Goal: Transaction & Acquisition: Purchase product/service

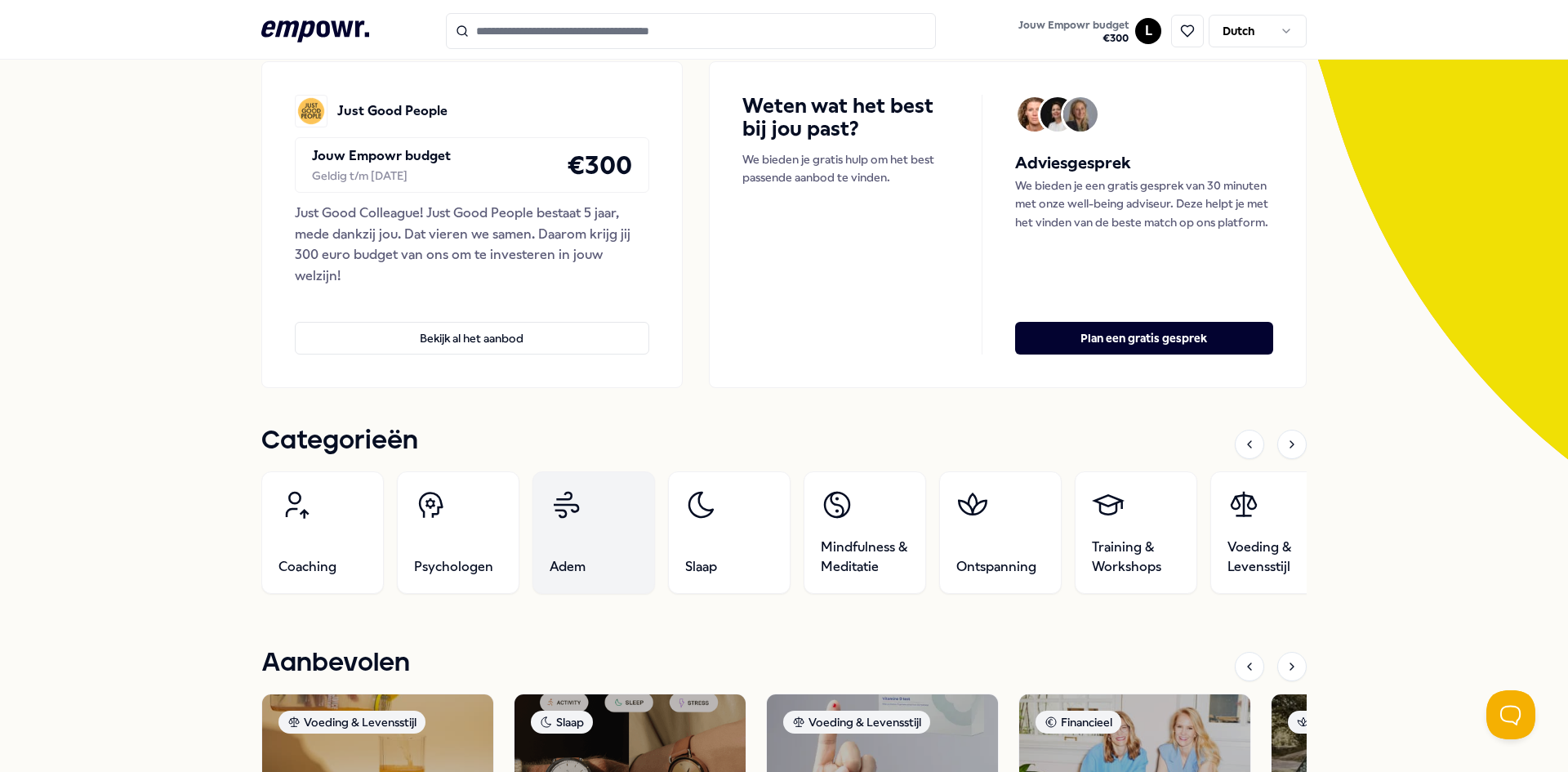
scroll to position [490, 0]
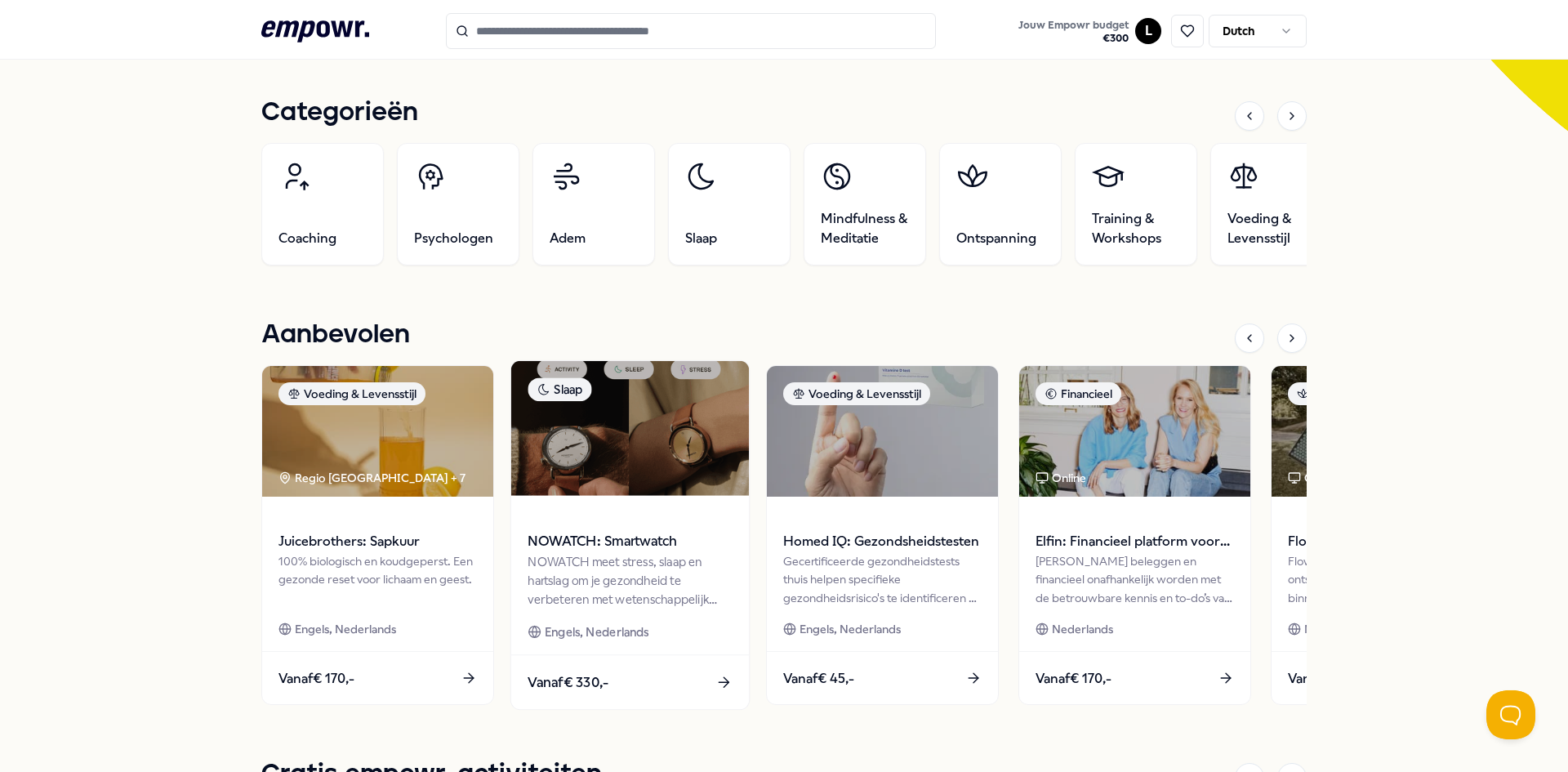
click at [666, 524] on span at bounding box center [630, 518] width 204 height 19
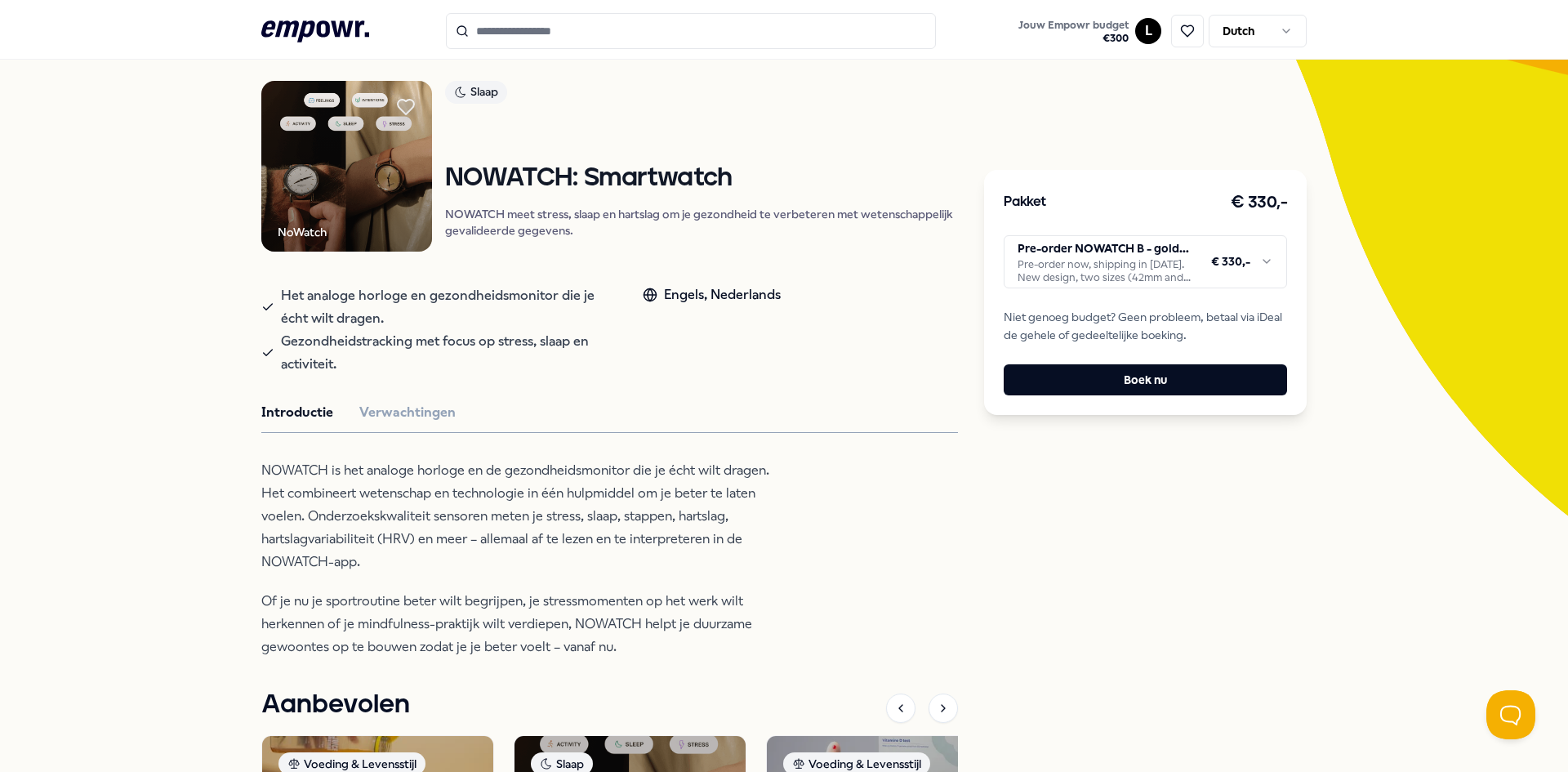
click at [1170, 269] on html ".empowr-logo_svg__cls-1{fill:#03032f} Jouw Empowr budget € 300 L Dutch Alle cat…" at bounding box center [784, 386] width 1568 height 772
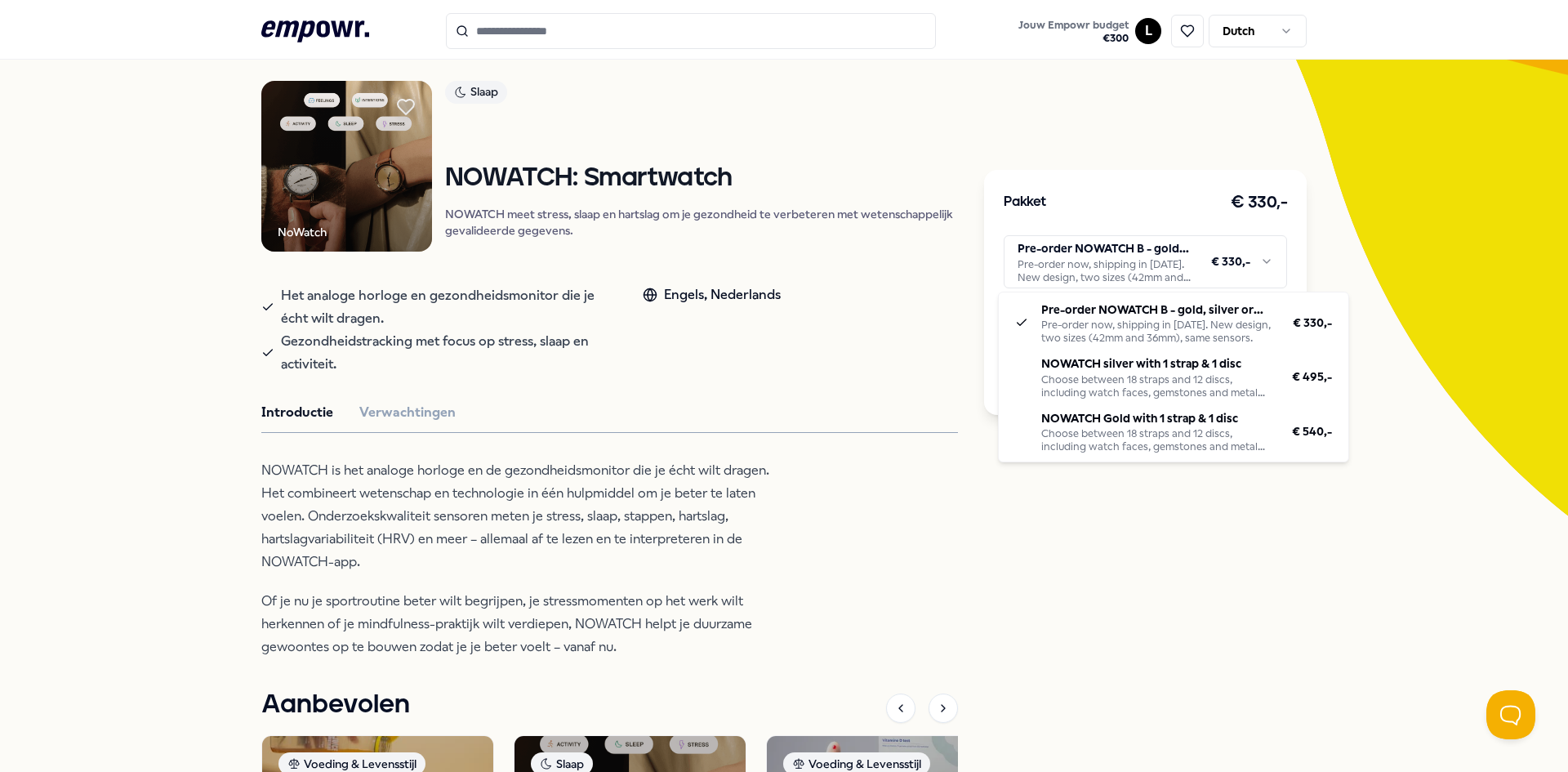
drag, startPoint x: 718, startPoint y: 127, endPoint x: 640, endPoint y: 111, distance: 79.6
click at [724, 102] on html ".empowr-logo_svg__cls-1{fill:#03032f} Jouw Empowr budget € 300 L Dutch Alle cat…" at bounding box center [784, 386] width 1568 height 772
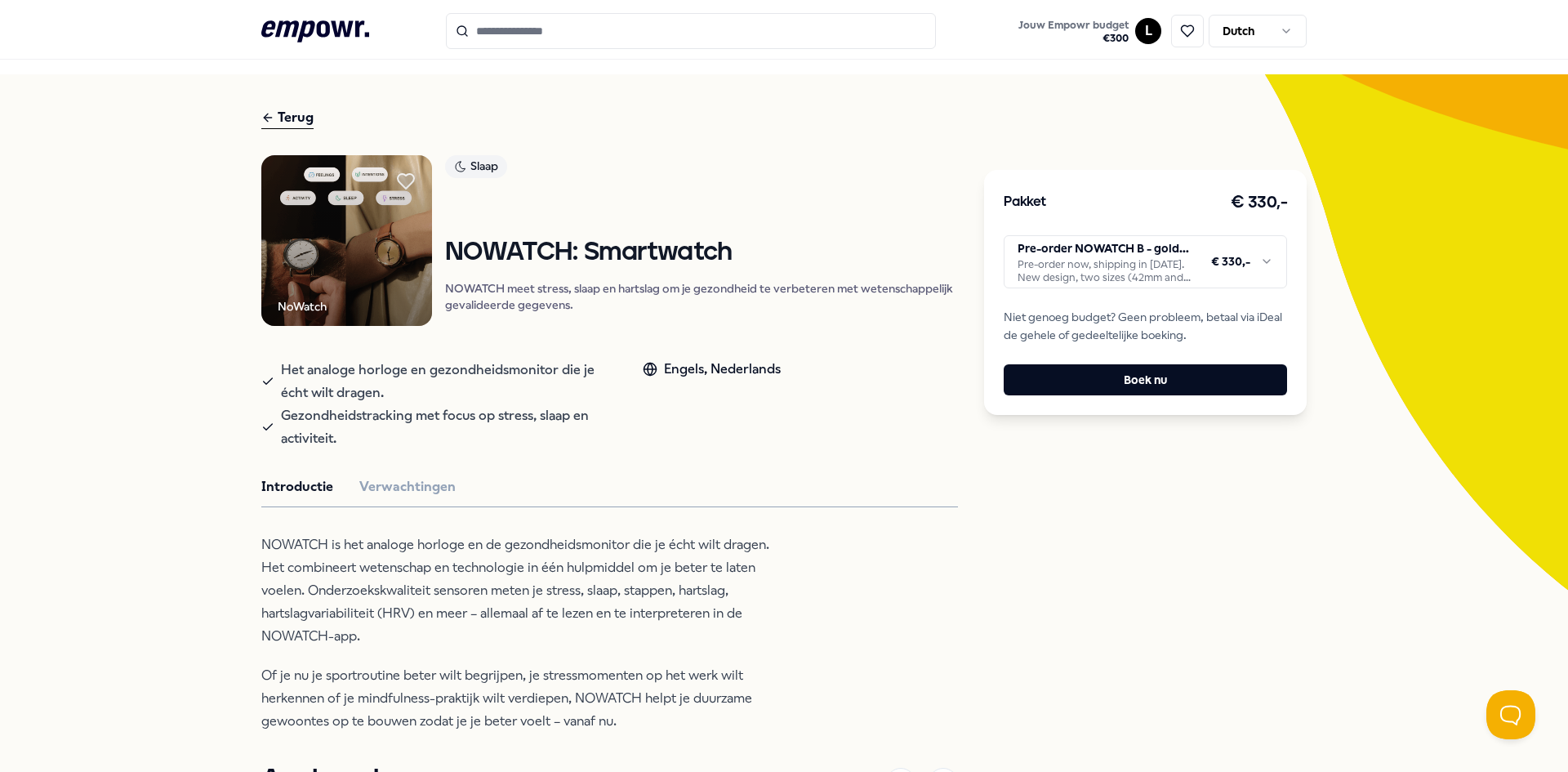
scroll to position [0, 0]
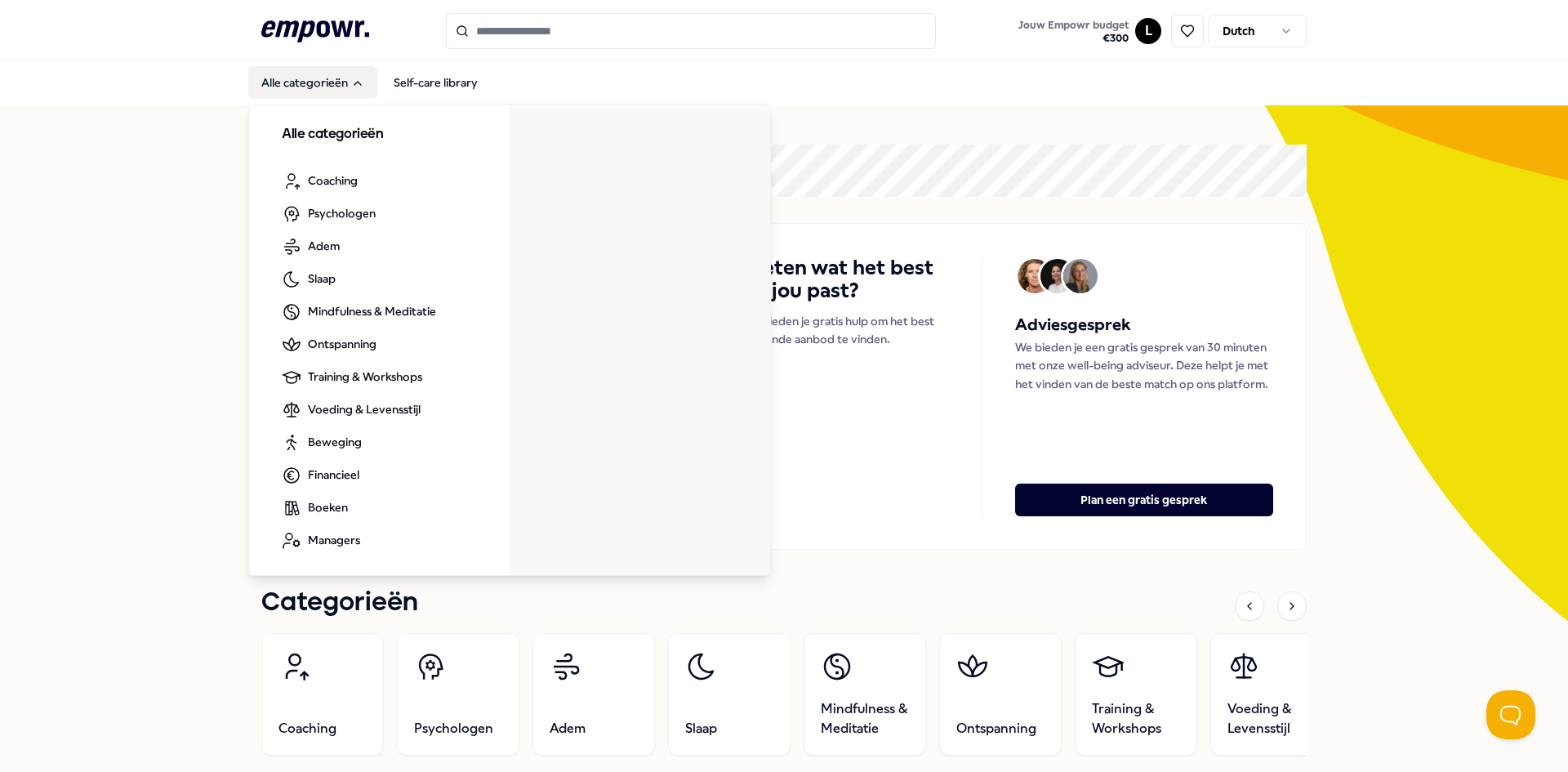
click at [309, 83] on button "Alle categorieën" at bounding box center [312, 82] width 129 height 32
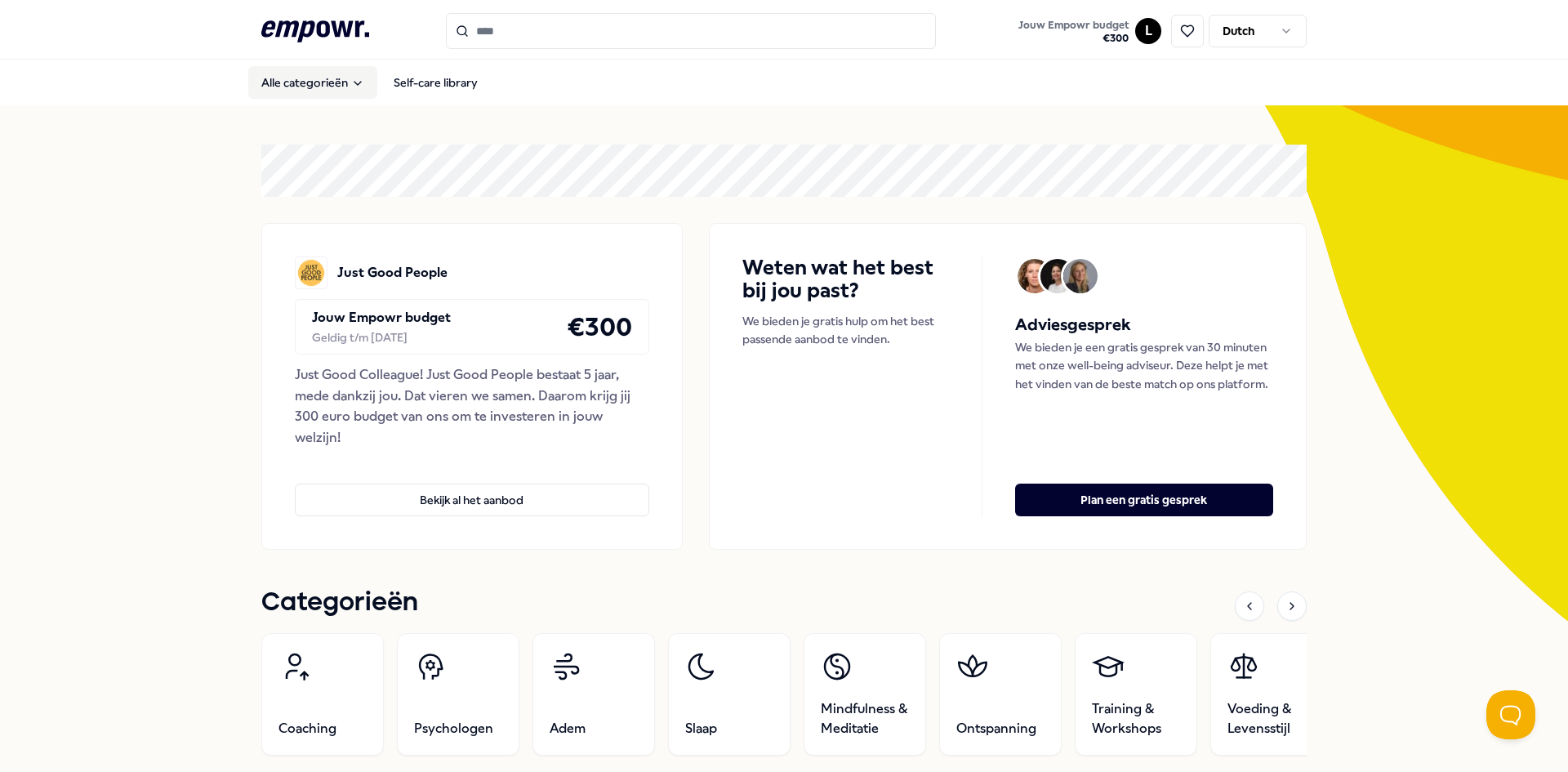
click at [310, 84] on button "Alle categorieën" at bounding box center [312, 82] width 129 height 32
click at [552, 64] on div "Alle categorieën Self-care library" at bounding box center [784, 83] width 1045 height 39
click at [424, 508] on button "Bekijk al het aanbod" at bounding box center [472, 499] width 355 height 32
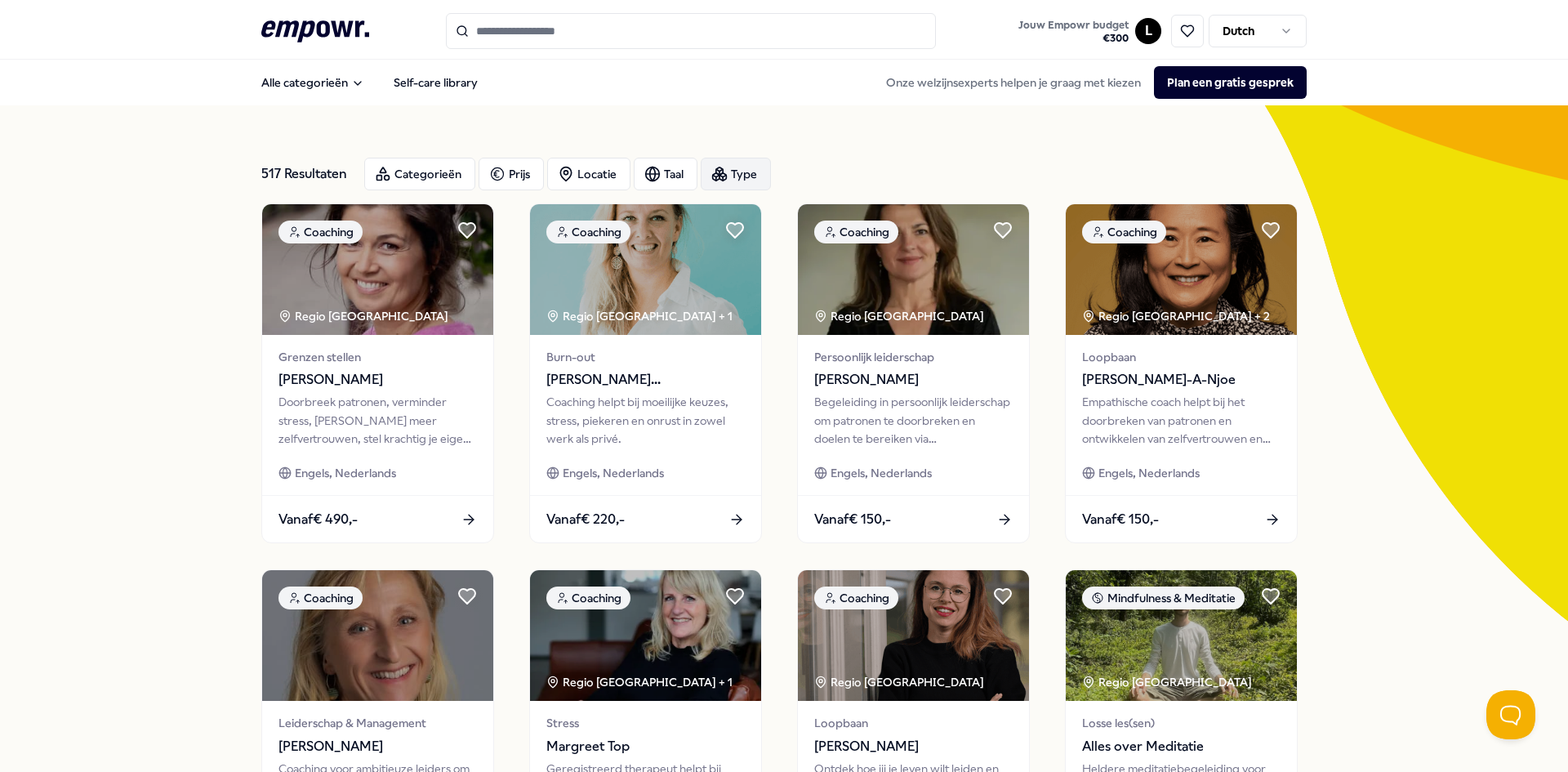
click at [722, 172] on div "Type" at bounding box center [736, 173] width 71 height 32
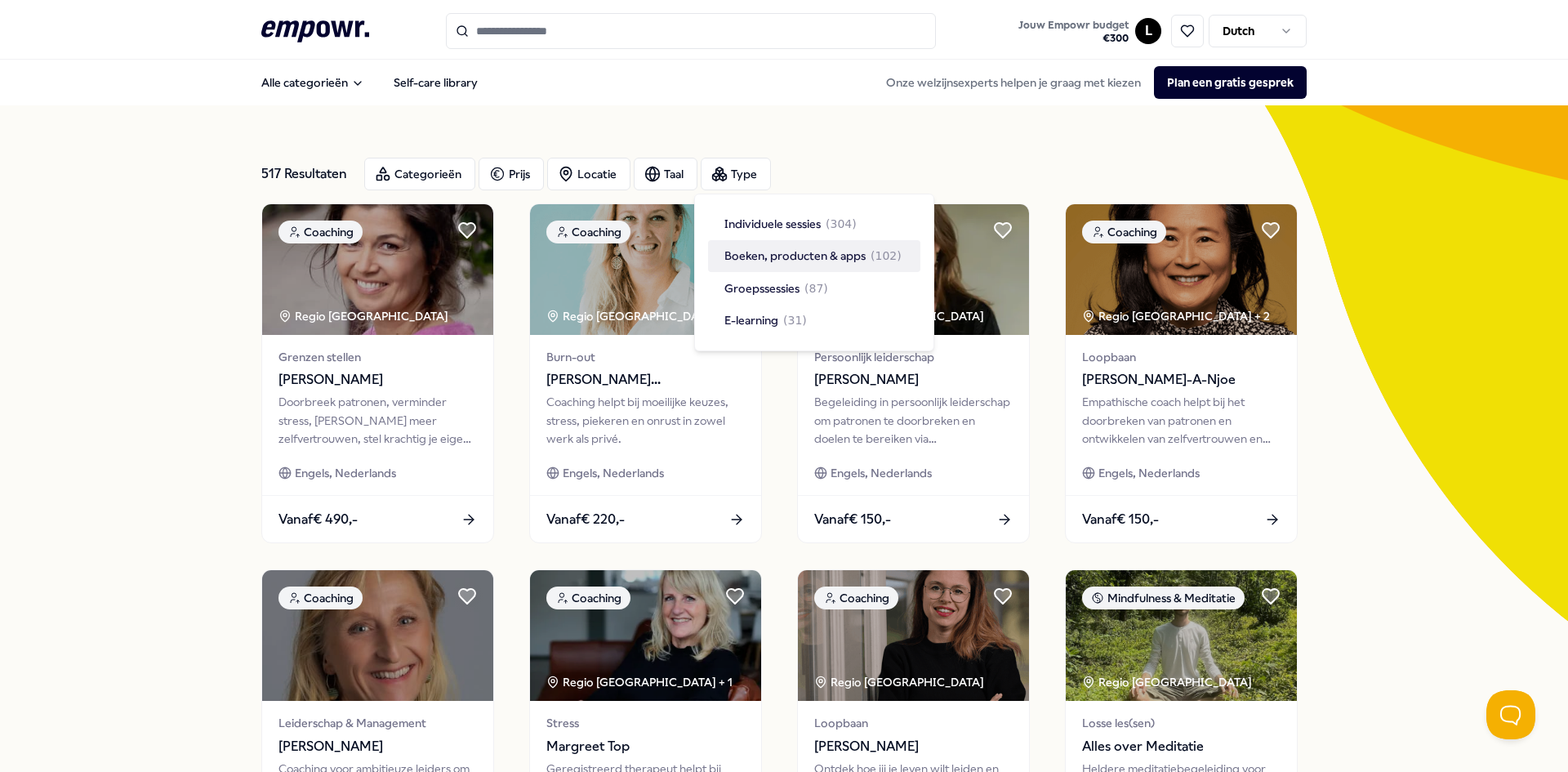
click at [783, 258] on span "Boeken, producten & apps" at bounding box center [796, 255] width 141 height 18
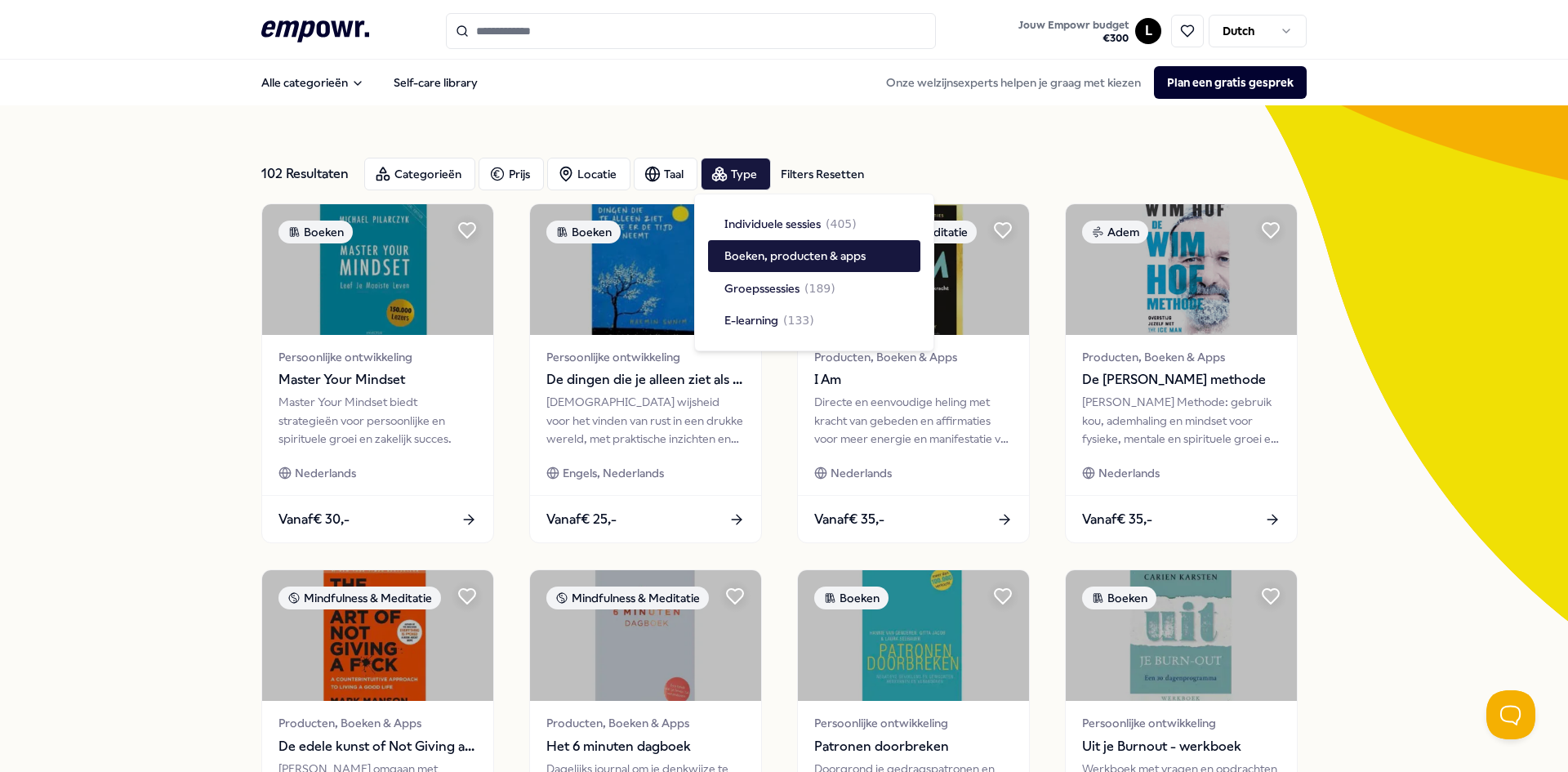
click at [71, 292] on div "102 Resultaten Filters Resetten Categorieën Prijs Locatie Taal Type Filters Res…" at bounding box center [784, 743] width 1568 height 1275
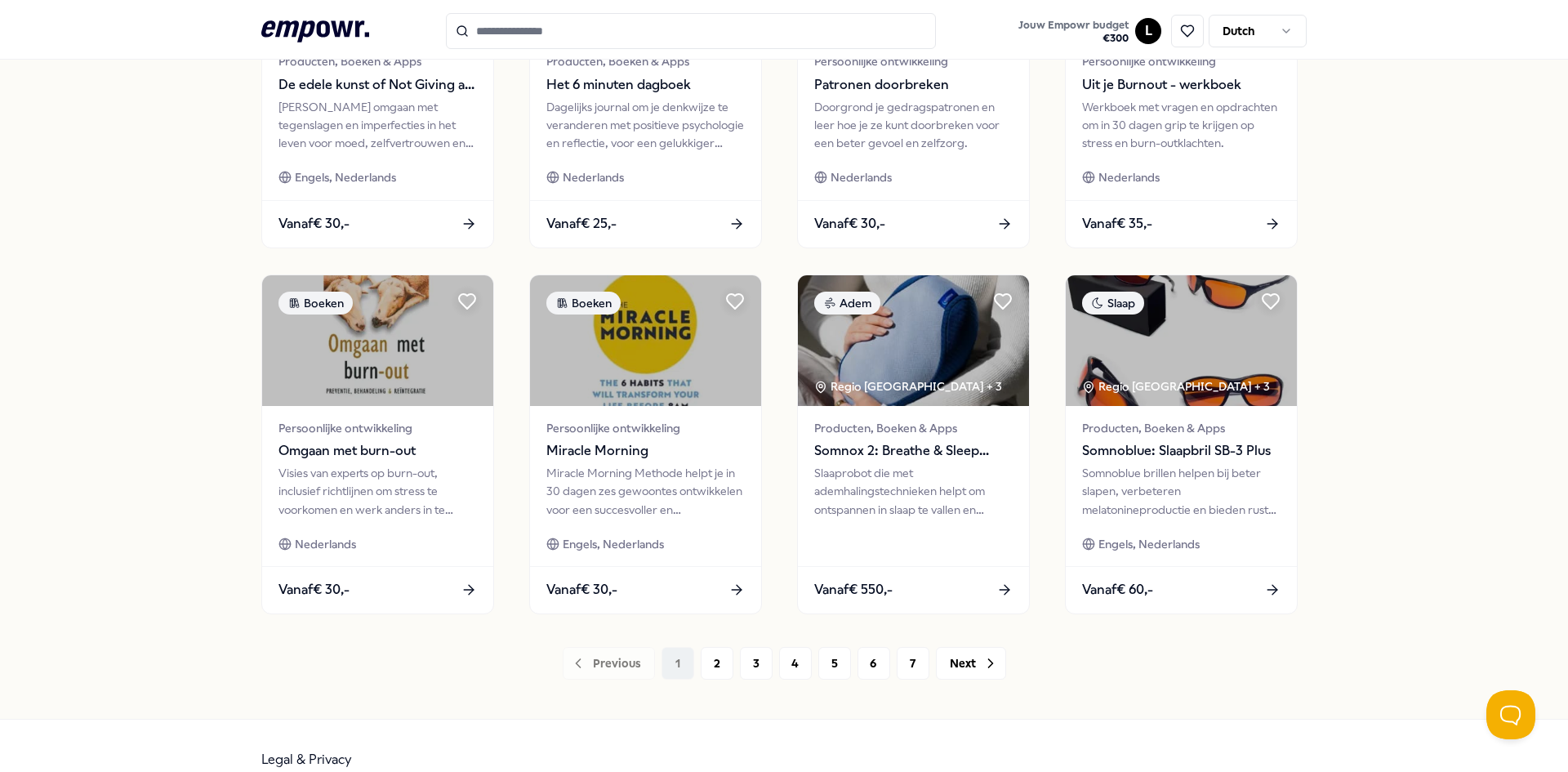
scroll to position [689, 0]
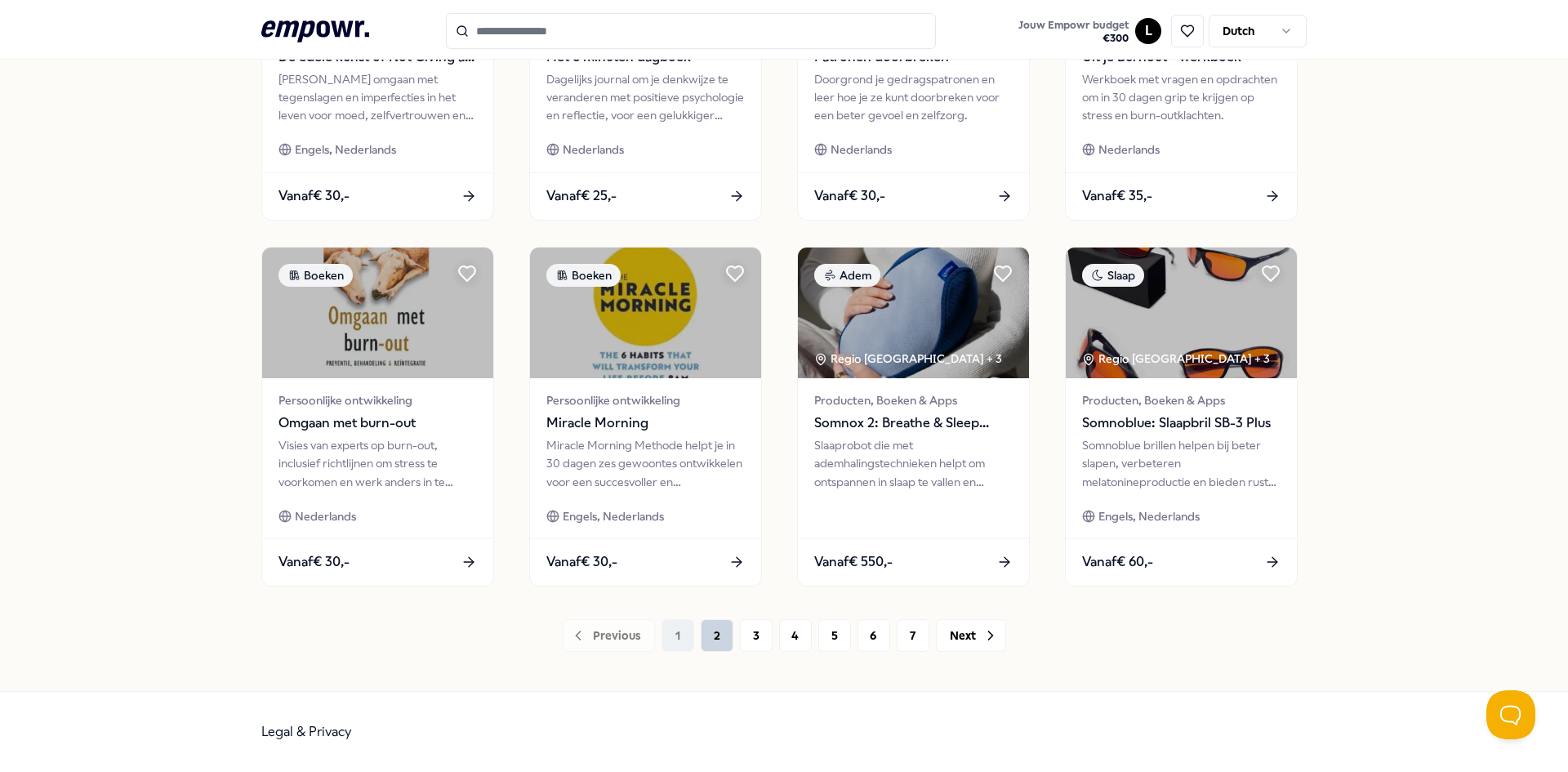
click at [701, 645] on button "2" at bounding box center [716, 634] width 32 height 32
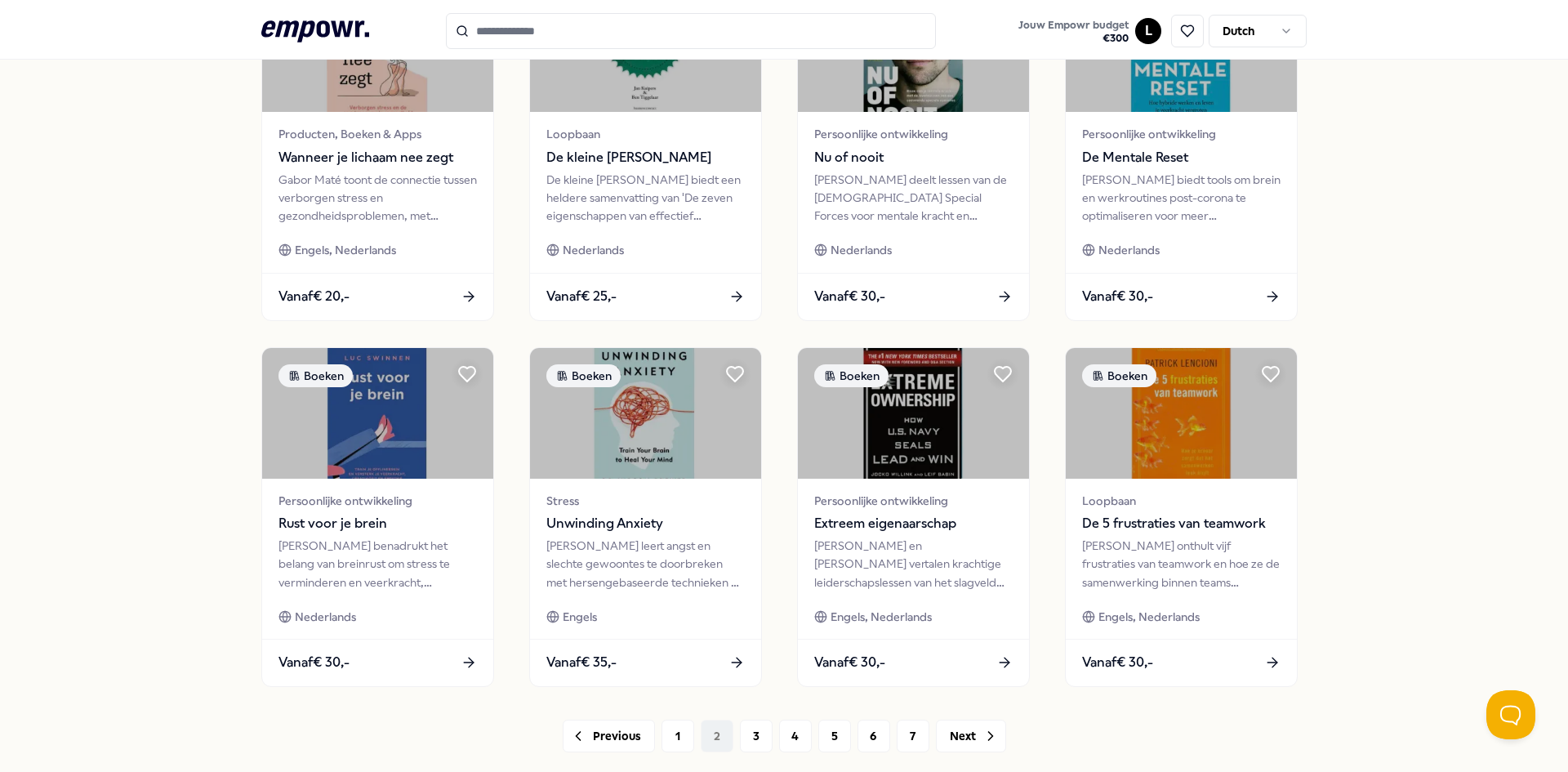
scroll to position [689, 0]
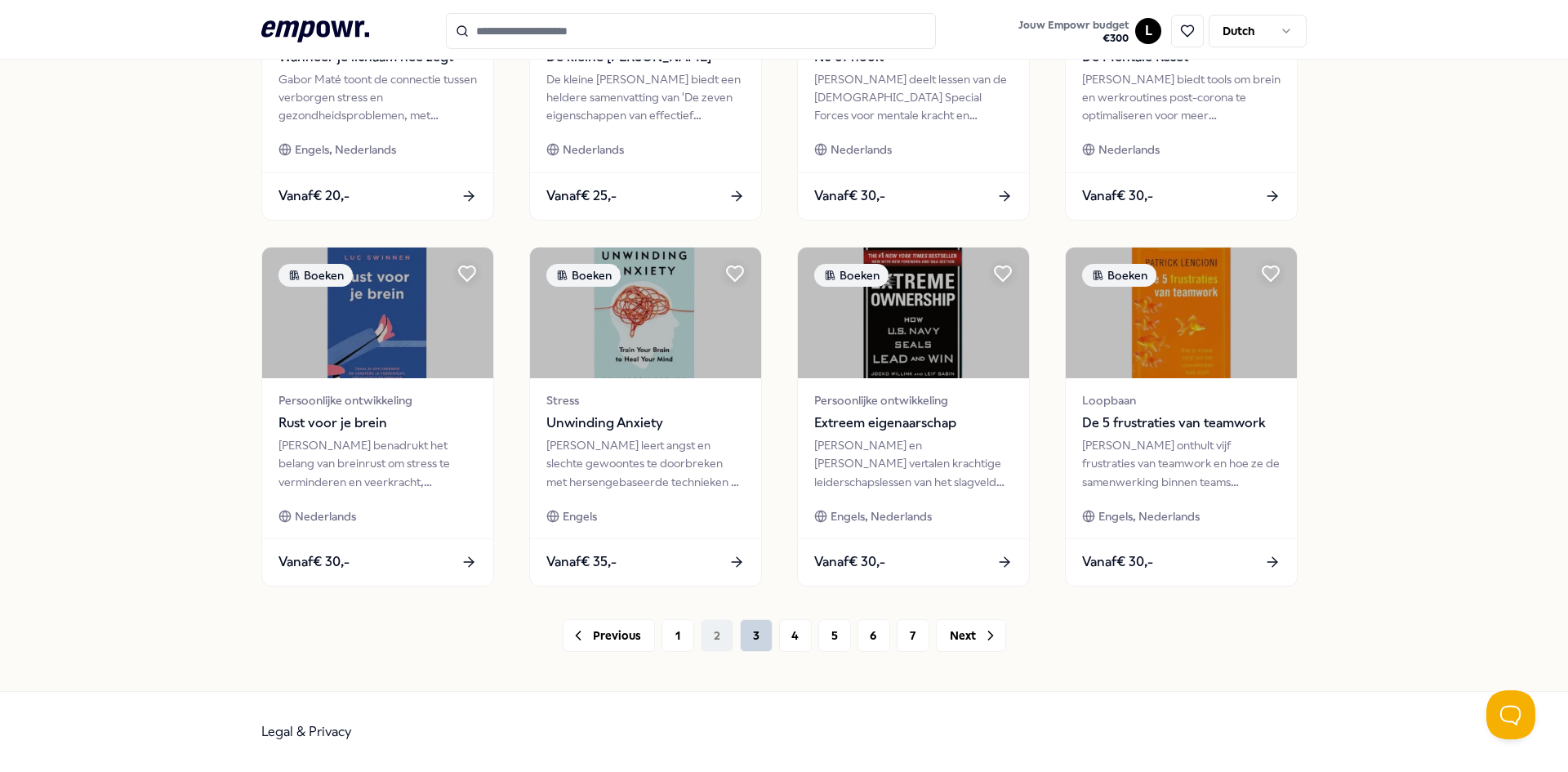
click at [741, 637] on button "3" at bounding box center [756, 634] width 32 height 32
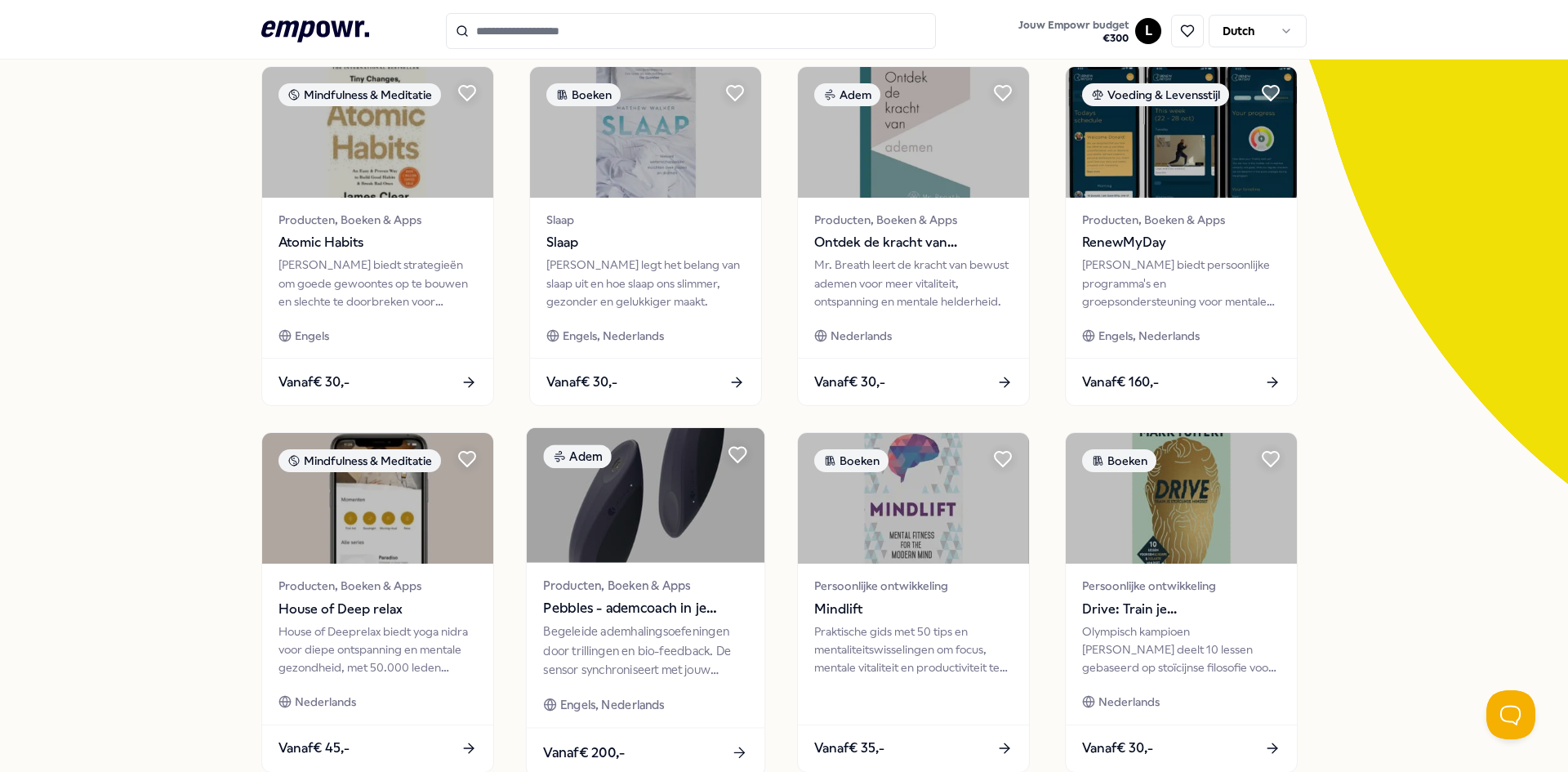
scroll to position [163, 0]
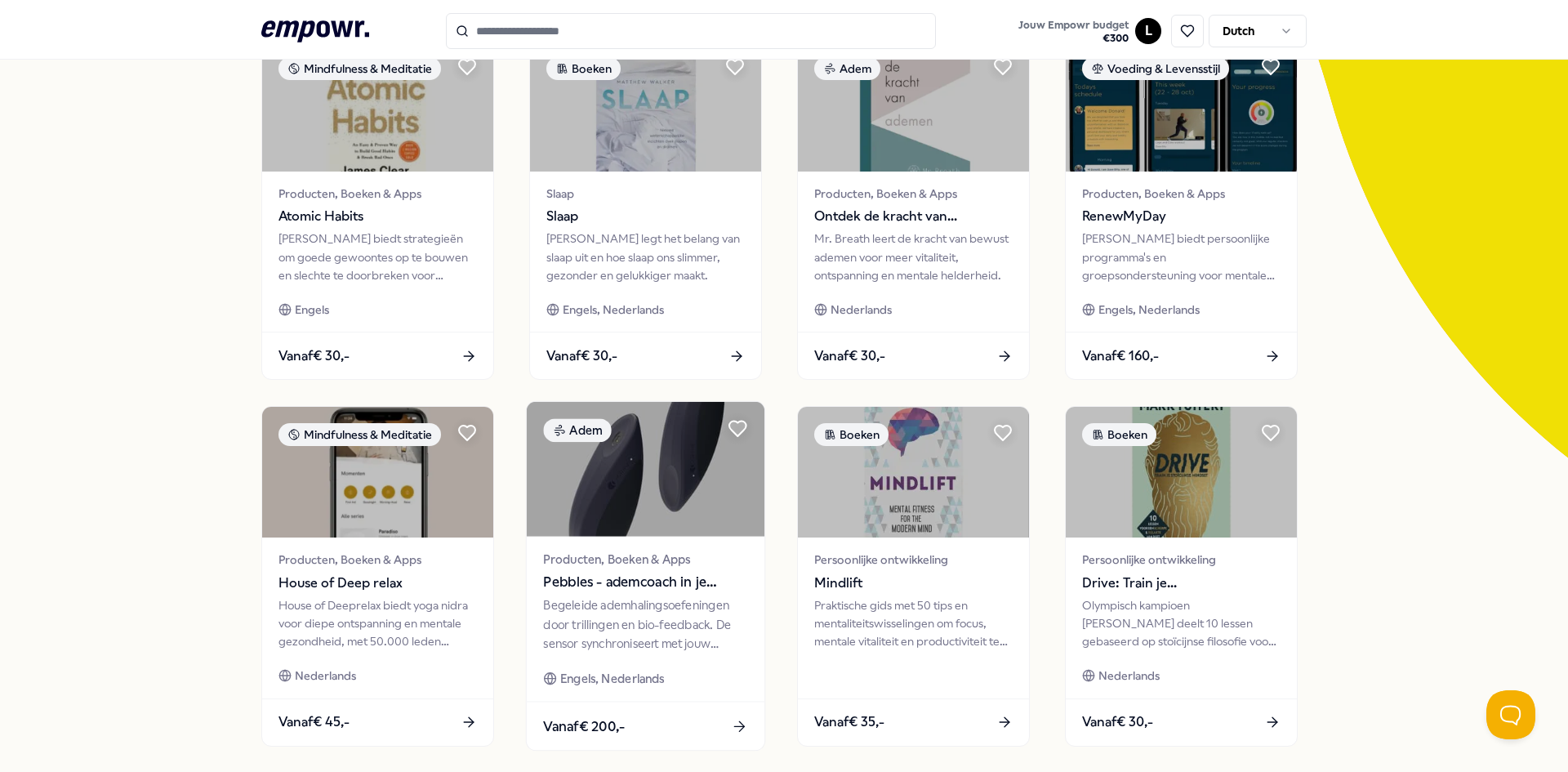
click at [657, 492] on img at bounding box center [645, 469] width 238 height 135
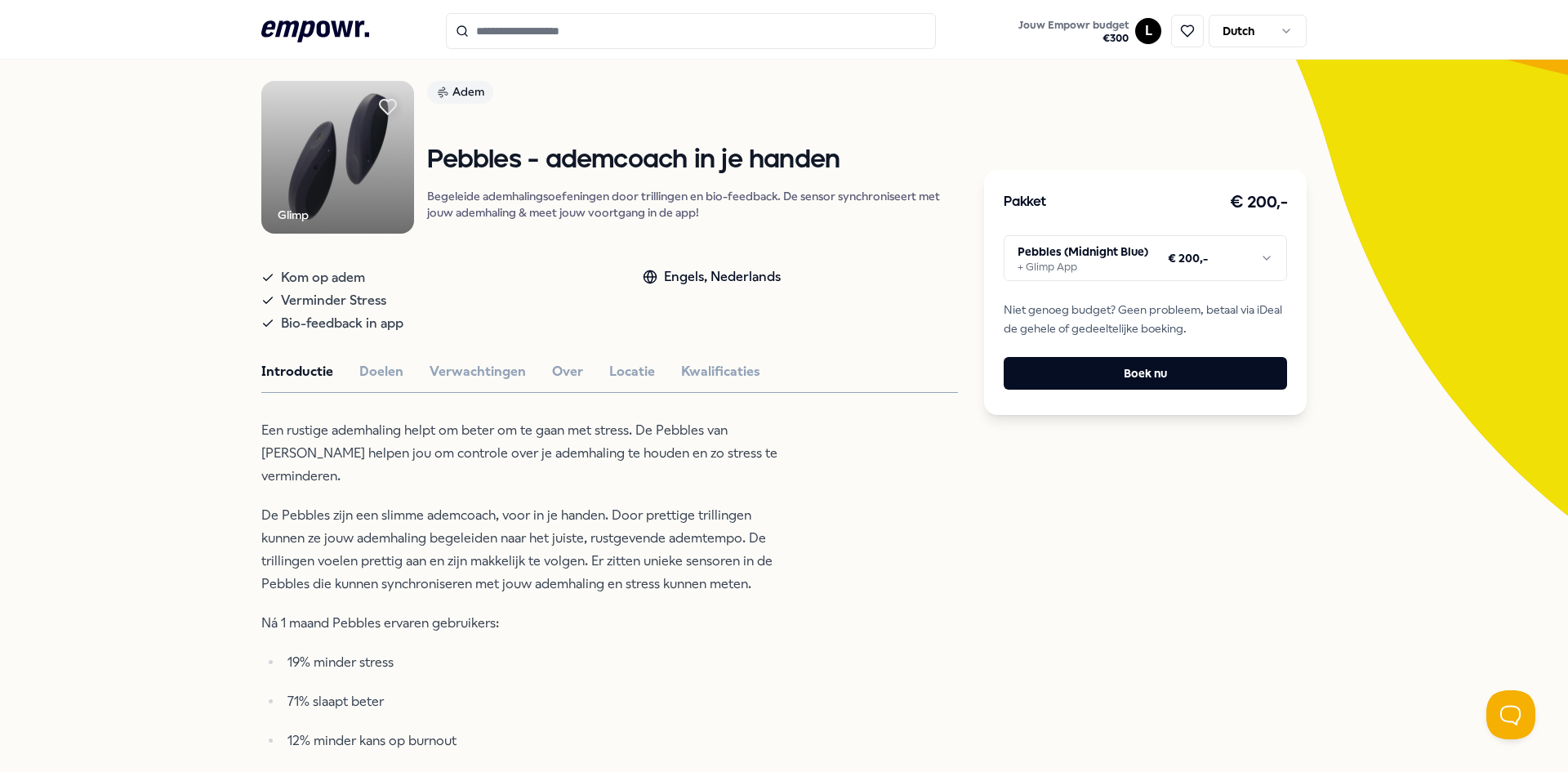
click at [321, 169] on img at bounding box center [337, 156] width 152 height 152
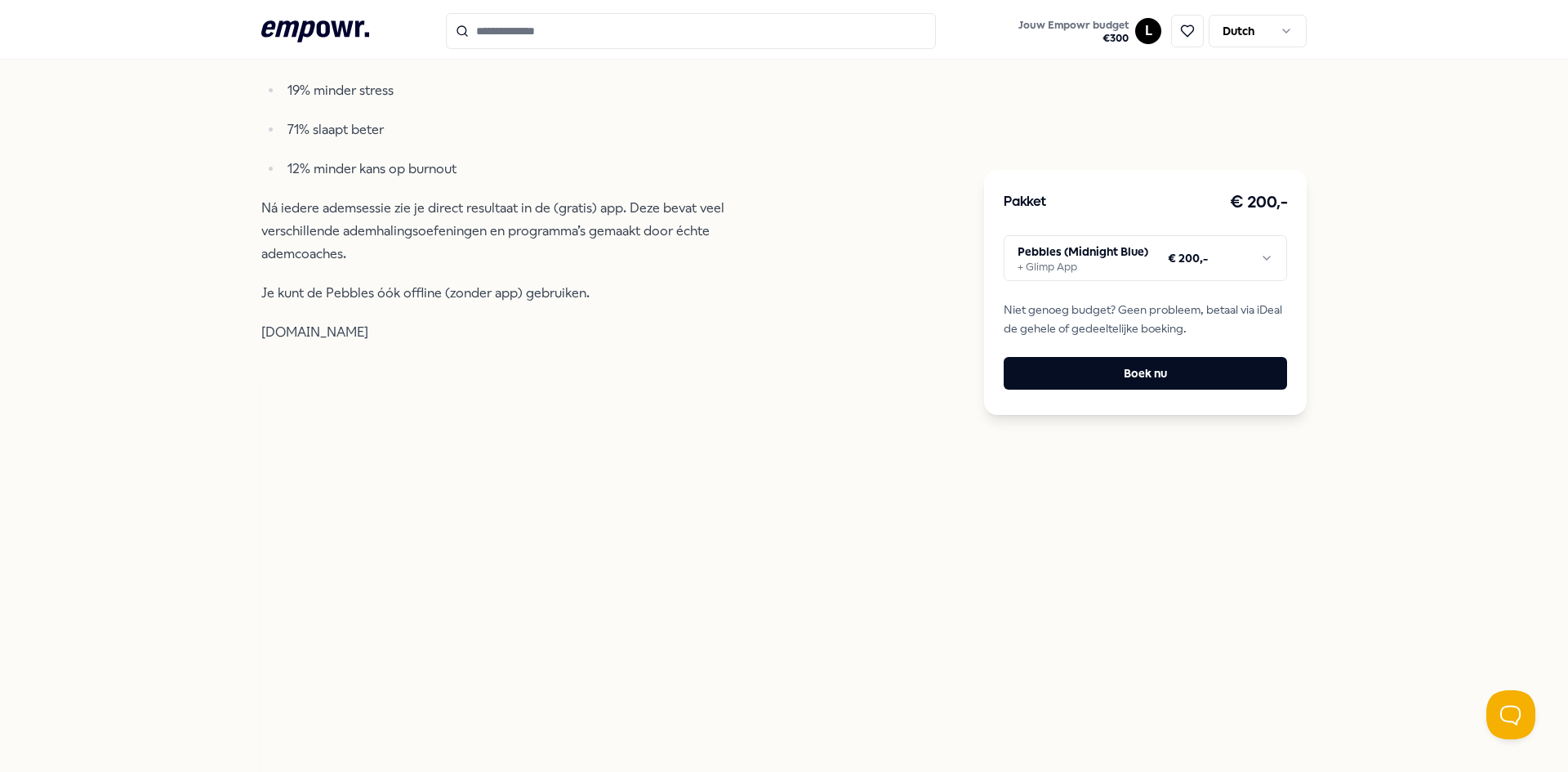
scroll to position [1167, 0]
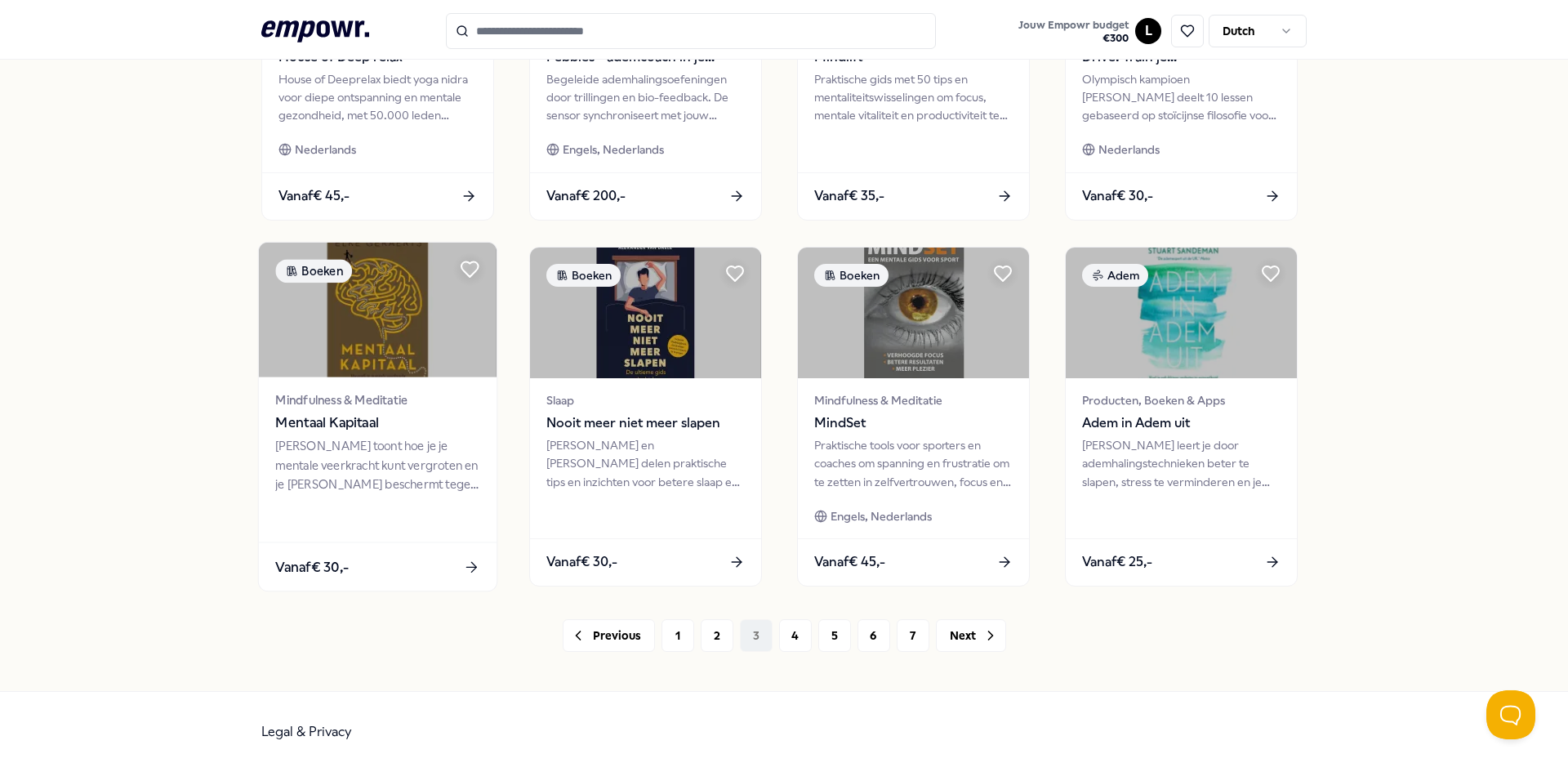
scroll to position [689, 0]
click at [798, 638] on button "4" at bounding box center [795, 634] width 32 height 32
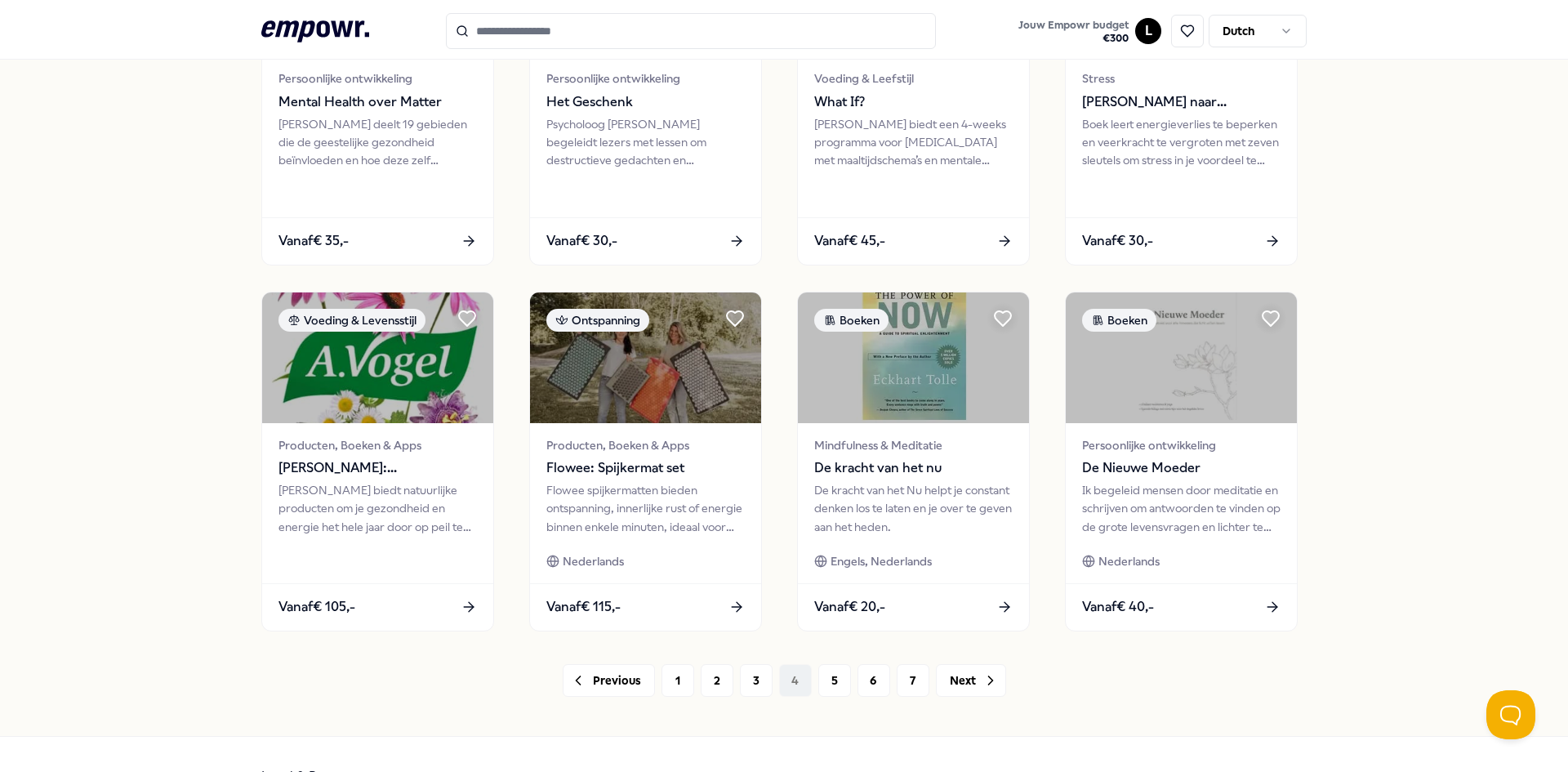
scroll to position [689, 0]
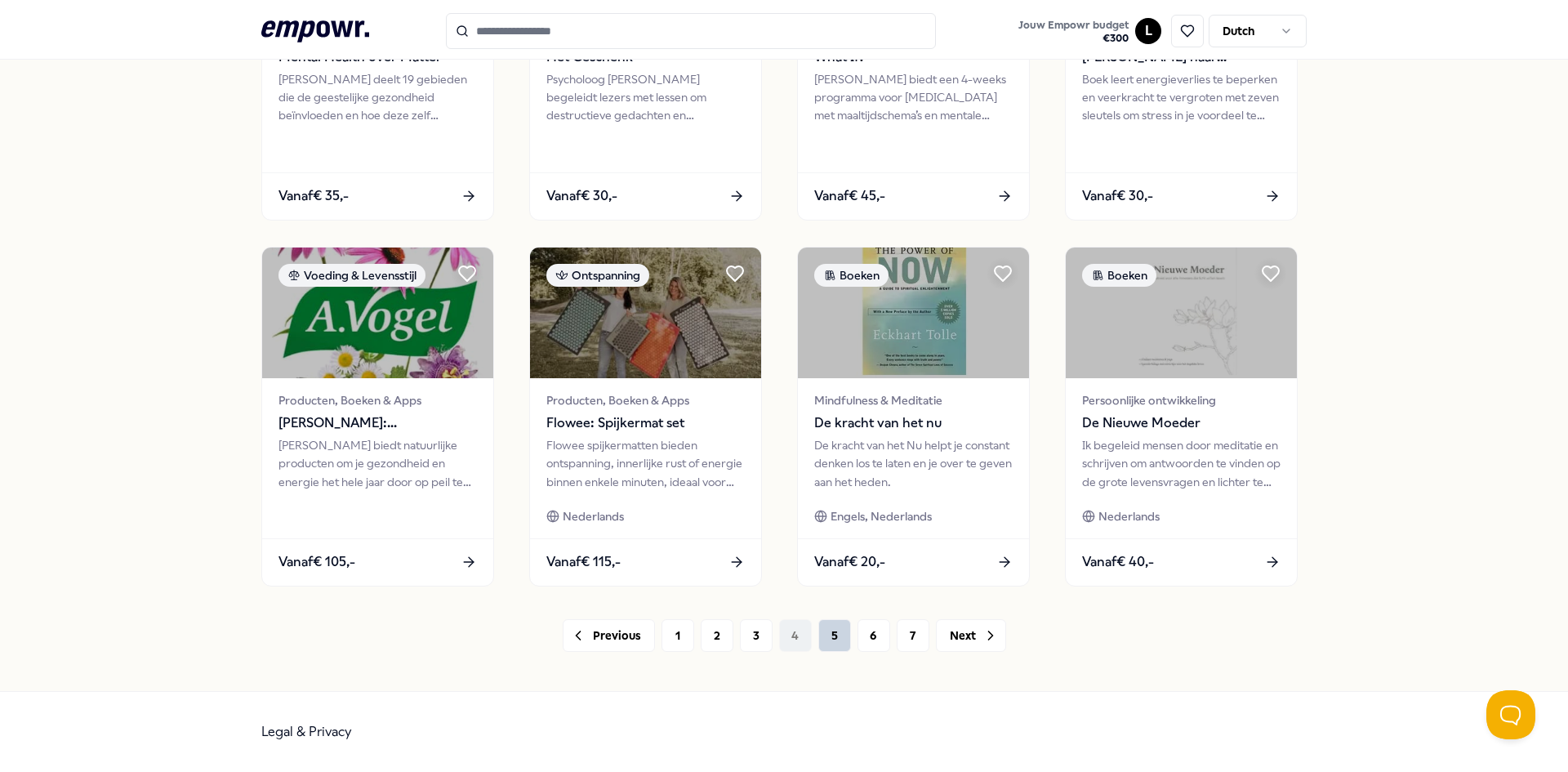
click at [822, 628] on button "5" at bounding box center [834, 634] width 32 height 32
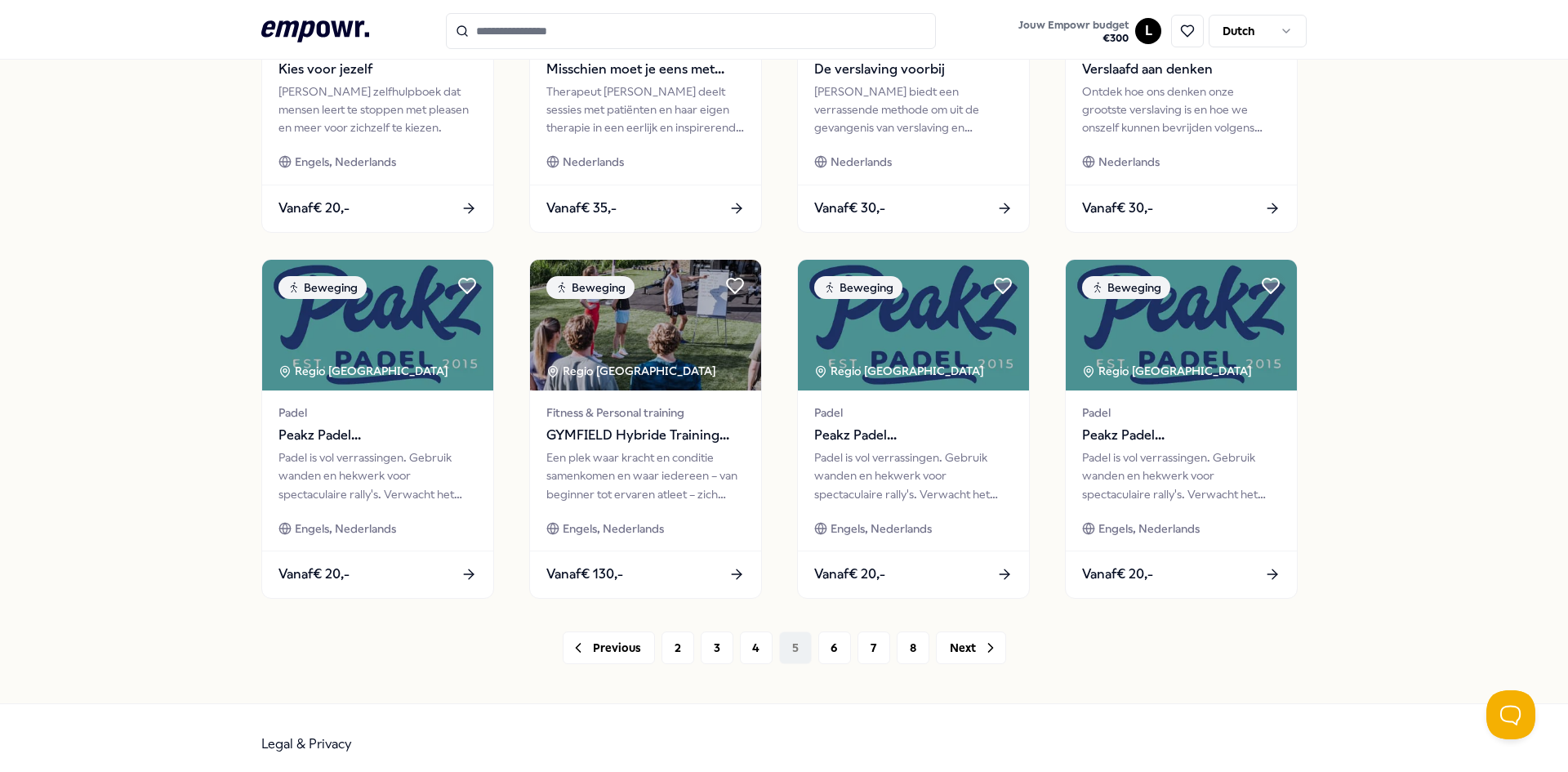
scroll to position [689, 0]
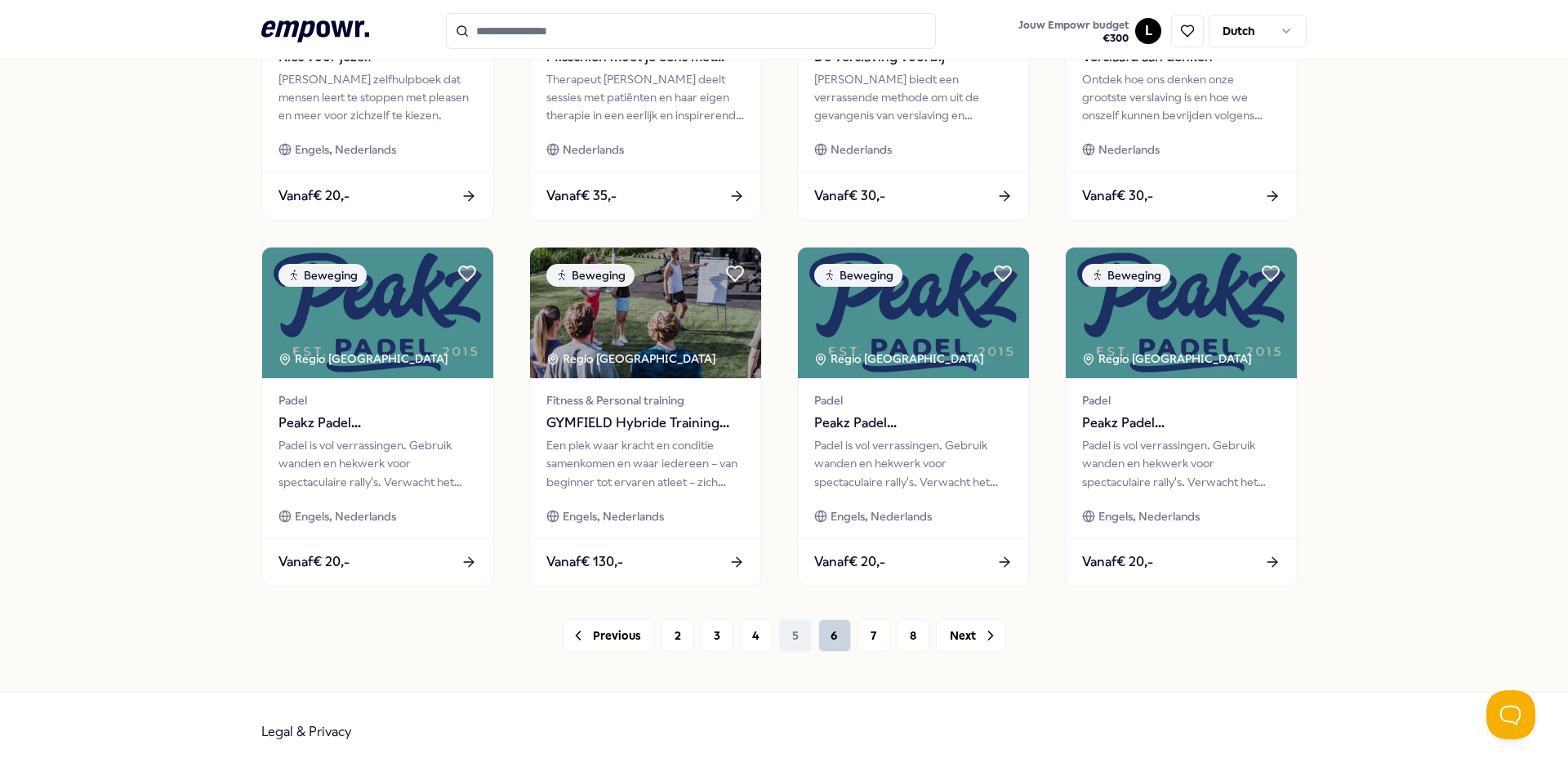
click at [831, 623] on button "6" at bounding box center [834, 634] width 32 height 32
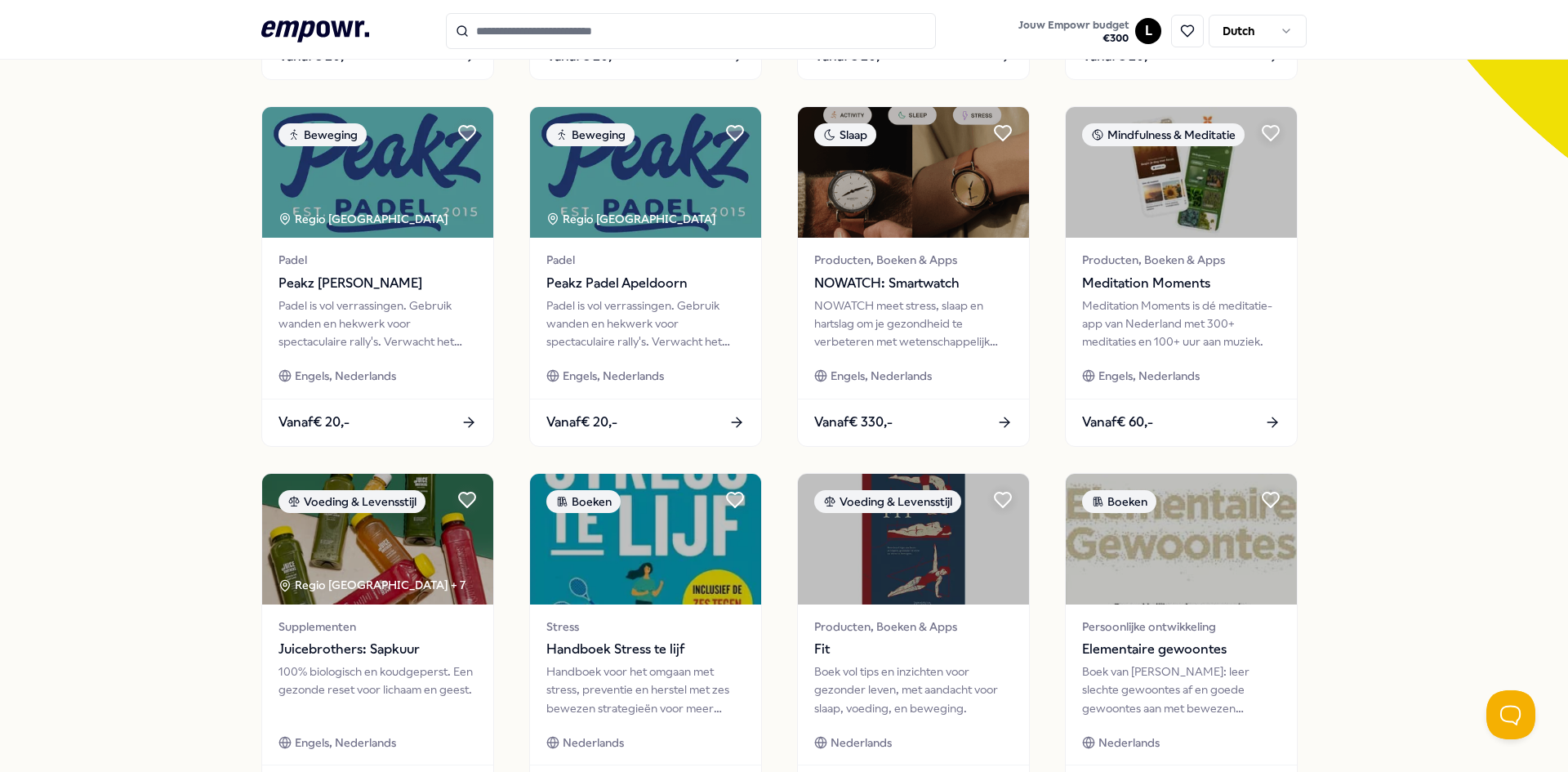
scroll to position [689, 0]
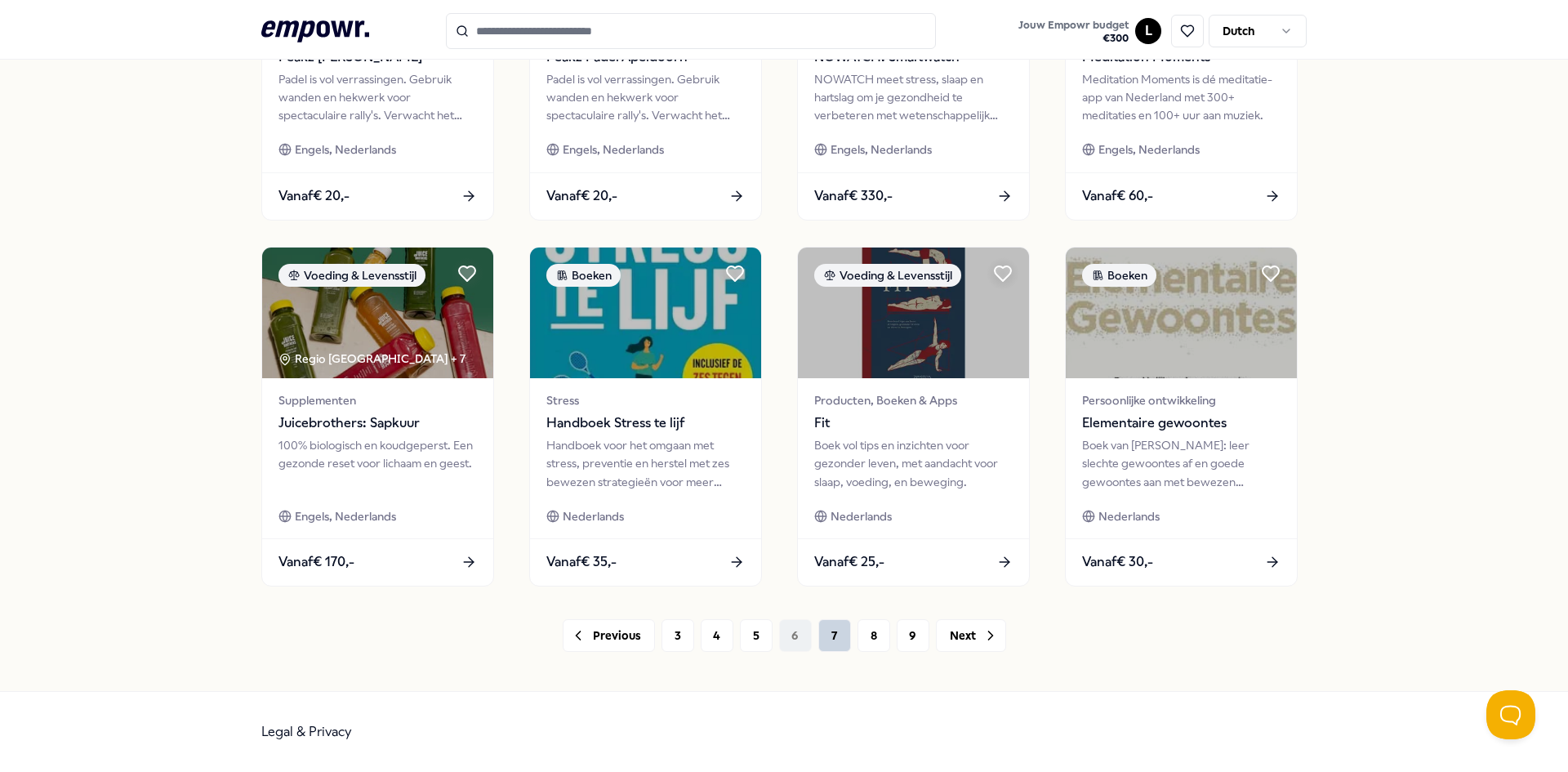
click at [829, 641] on button "7" at bounding box center [834, 634] width 32 height 32
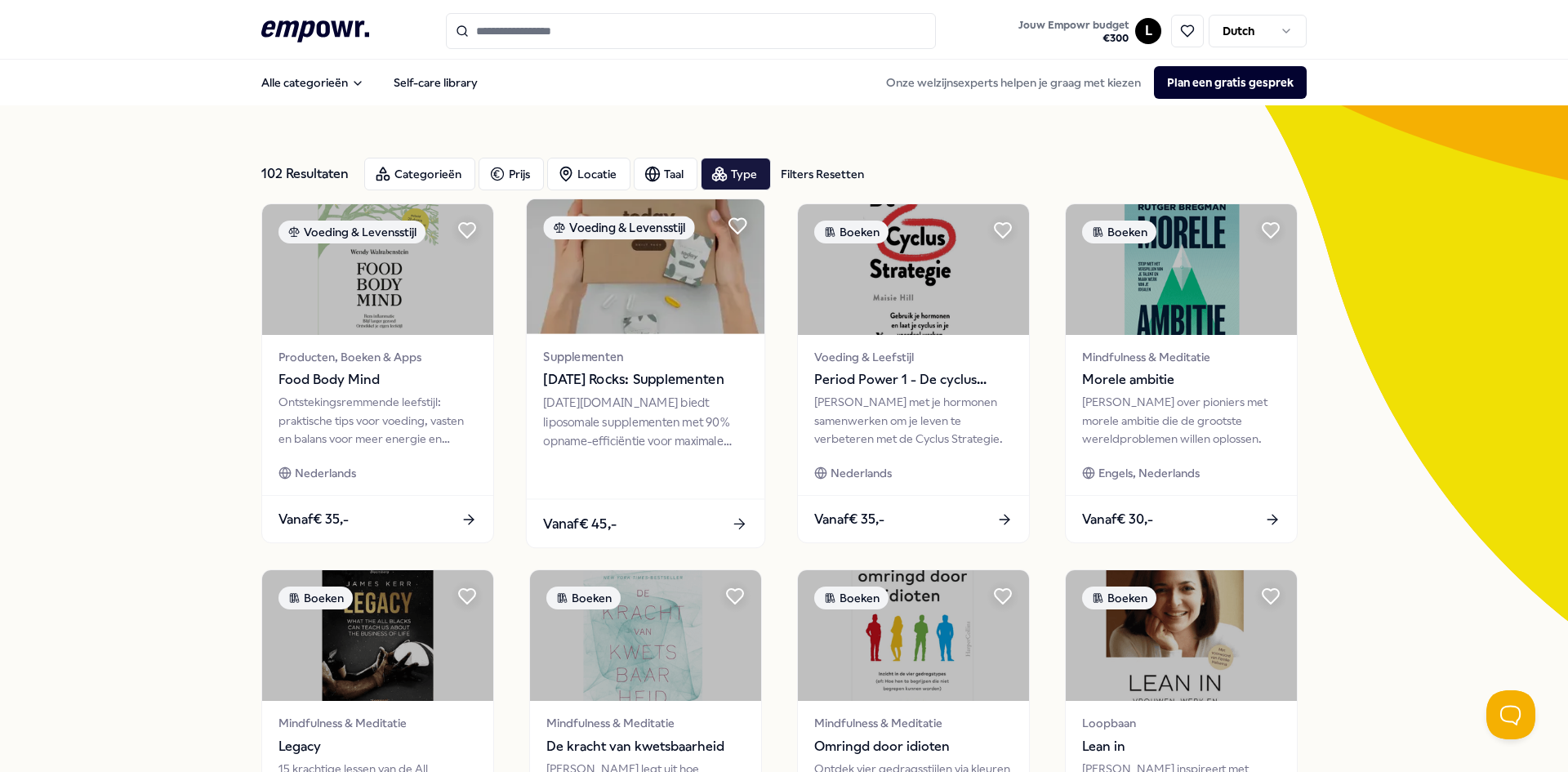
click at [643, 351] on span "Supplementen" at bounding box center [645, 356] width 204 height 19
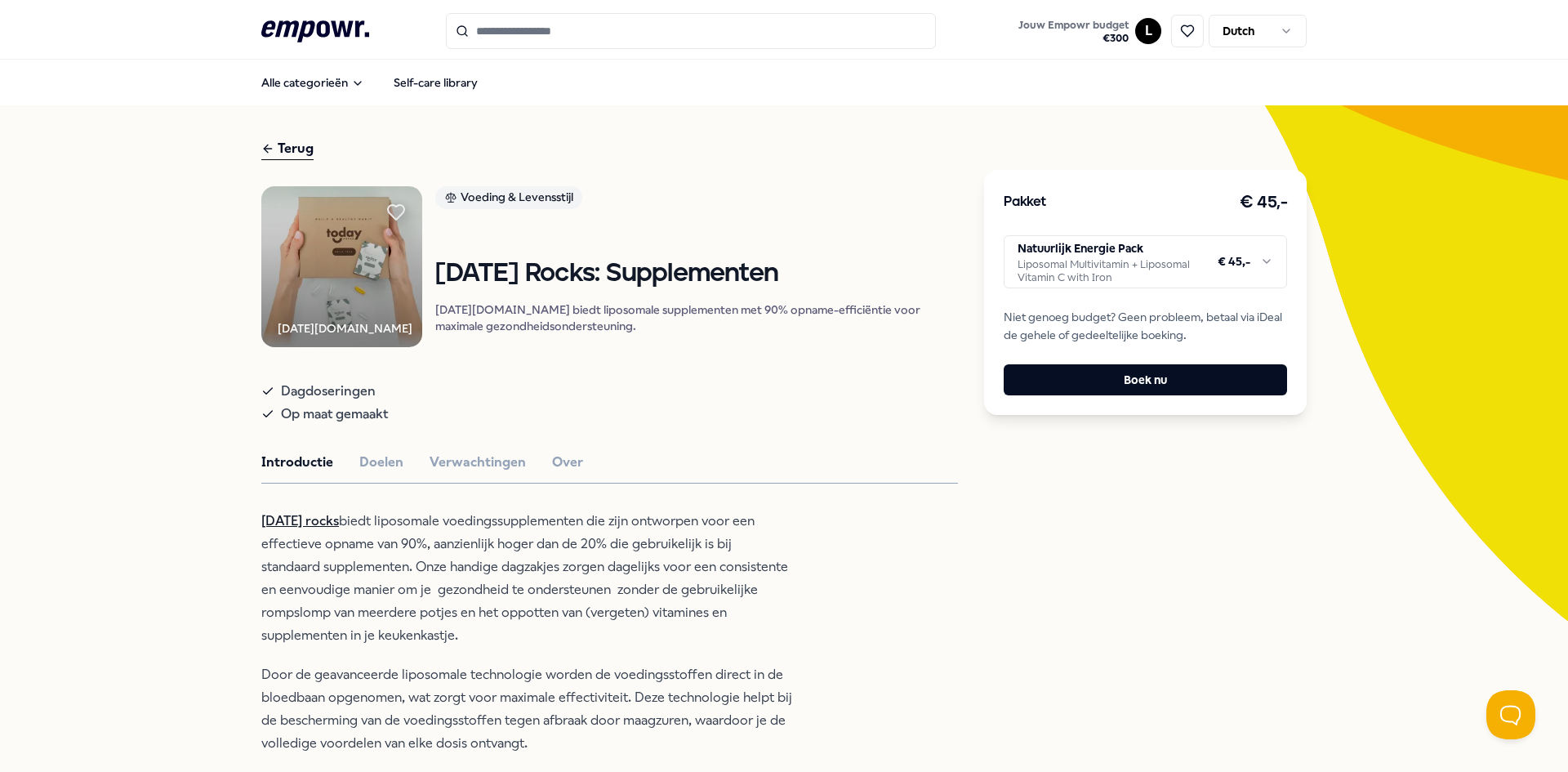
click at [1181, 248] on html ".empowr-logo_svg__cls-1{fill:#03032f} Jouw Empowr budget € 300 L Dutch Alle cat…" at bounding box center [784, 386] width 1568 height 772
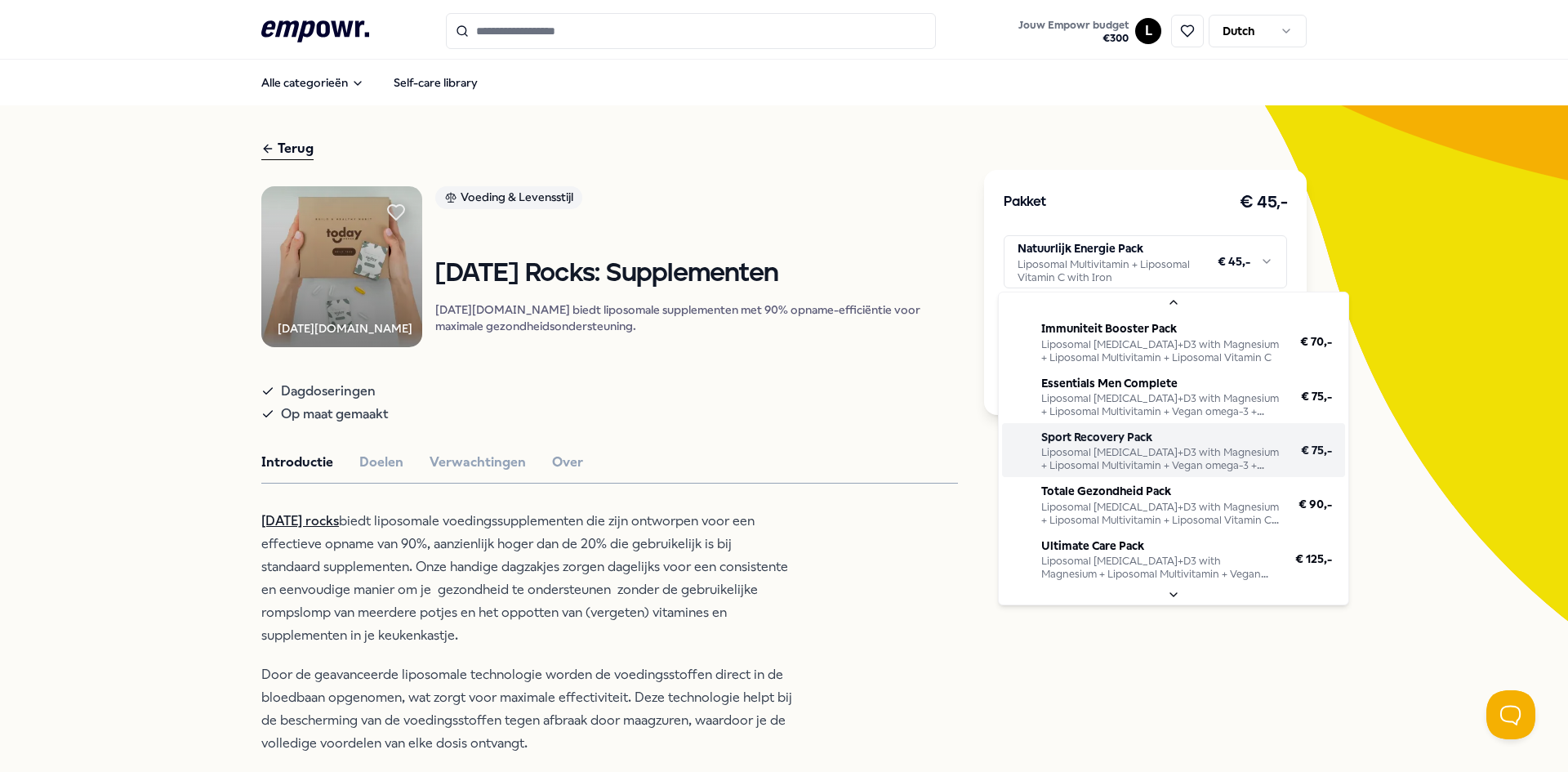
scroll to position [147, 0]
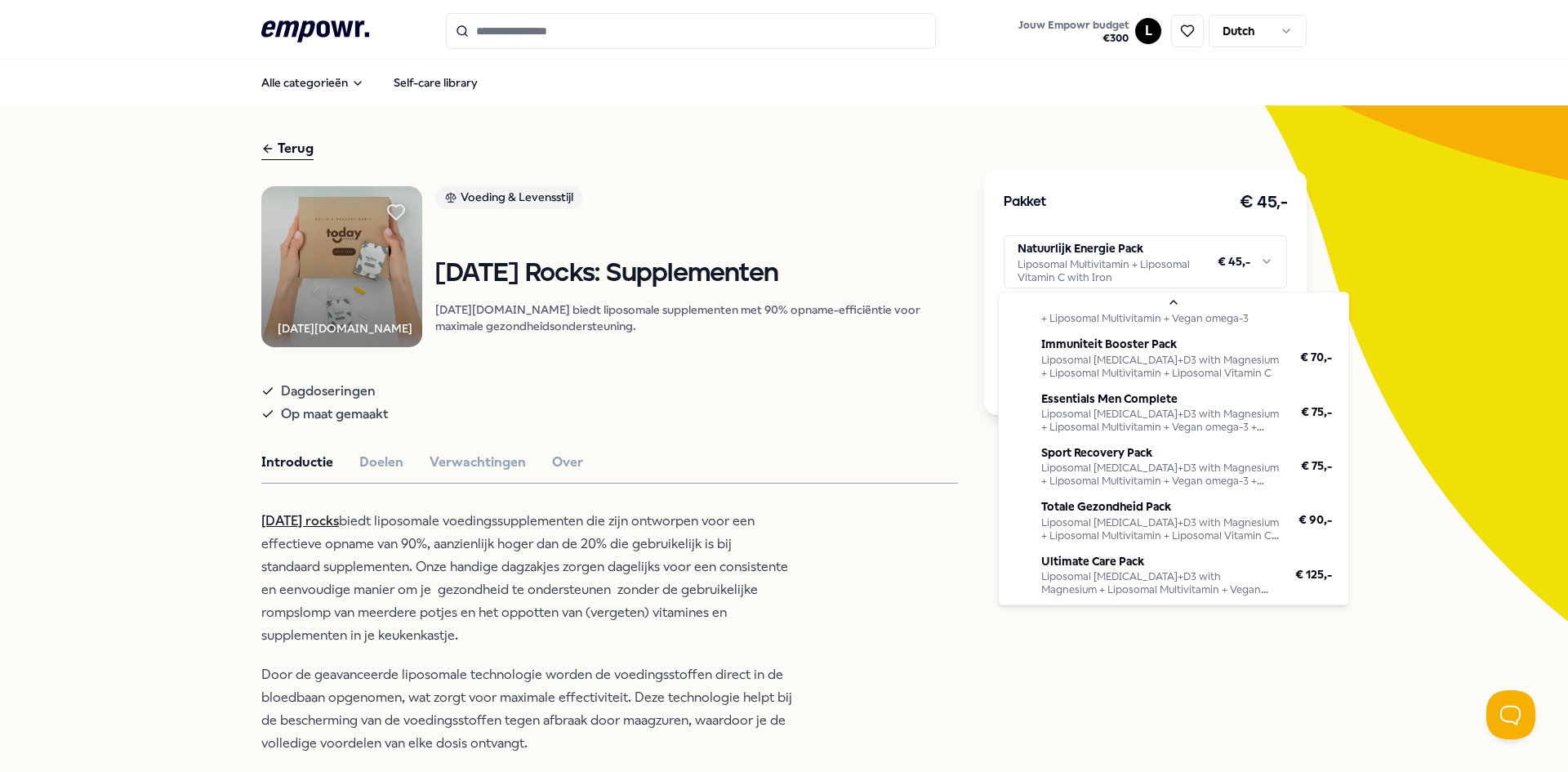
click at [1447, 493] on html ".empowr-logo_svg__cls-1{fill:#03032f} Jouw Empowr budget € 300 L Dutch Alle cat…" at bounding box center [784, 386] width 1568 height 772
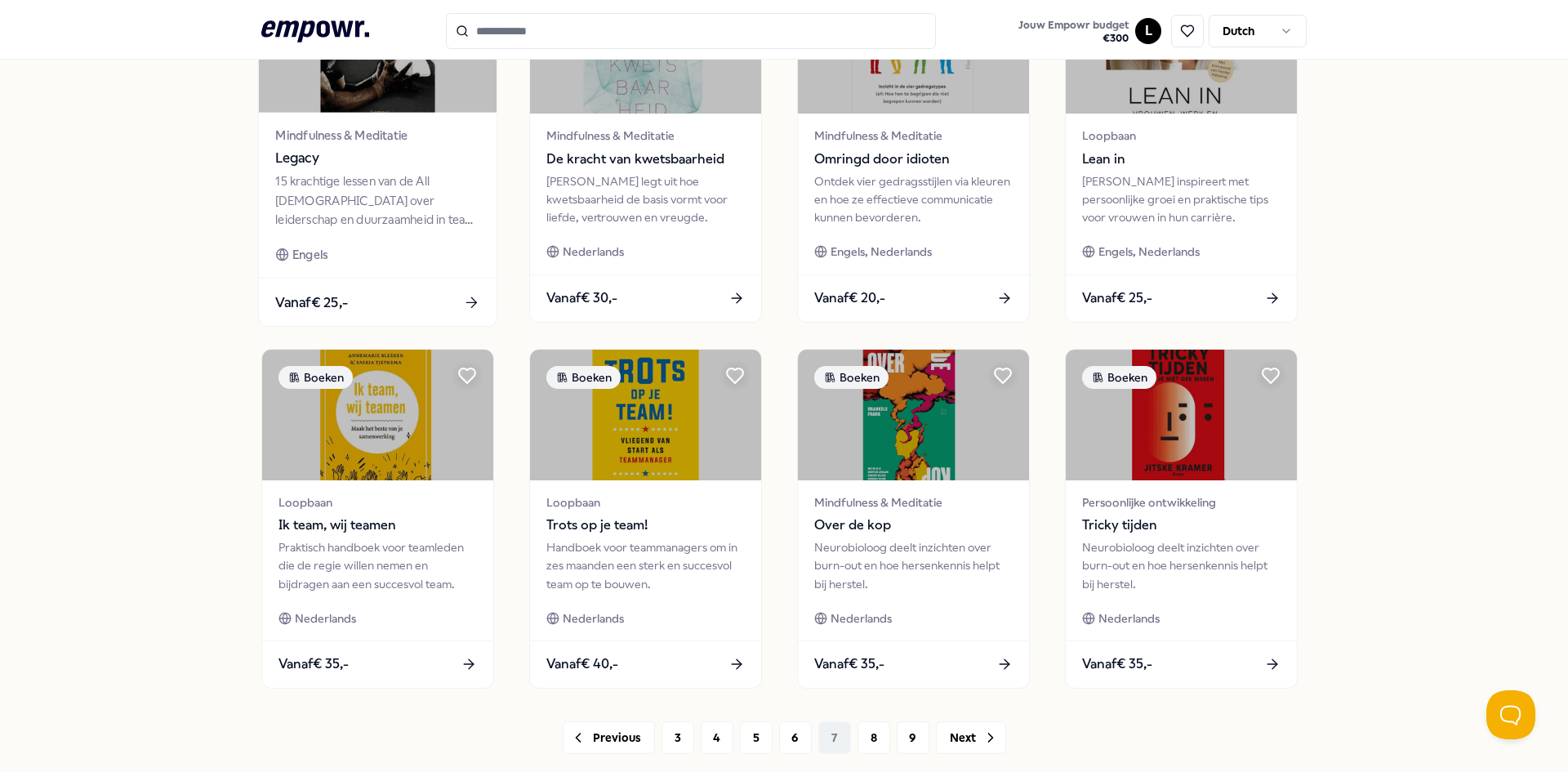
scroll to position [689, 0]
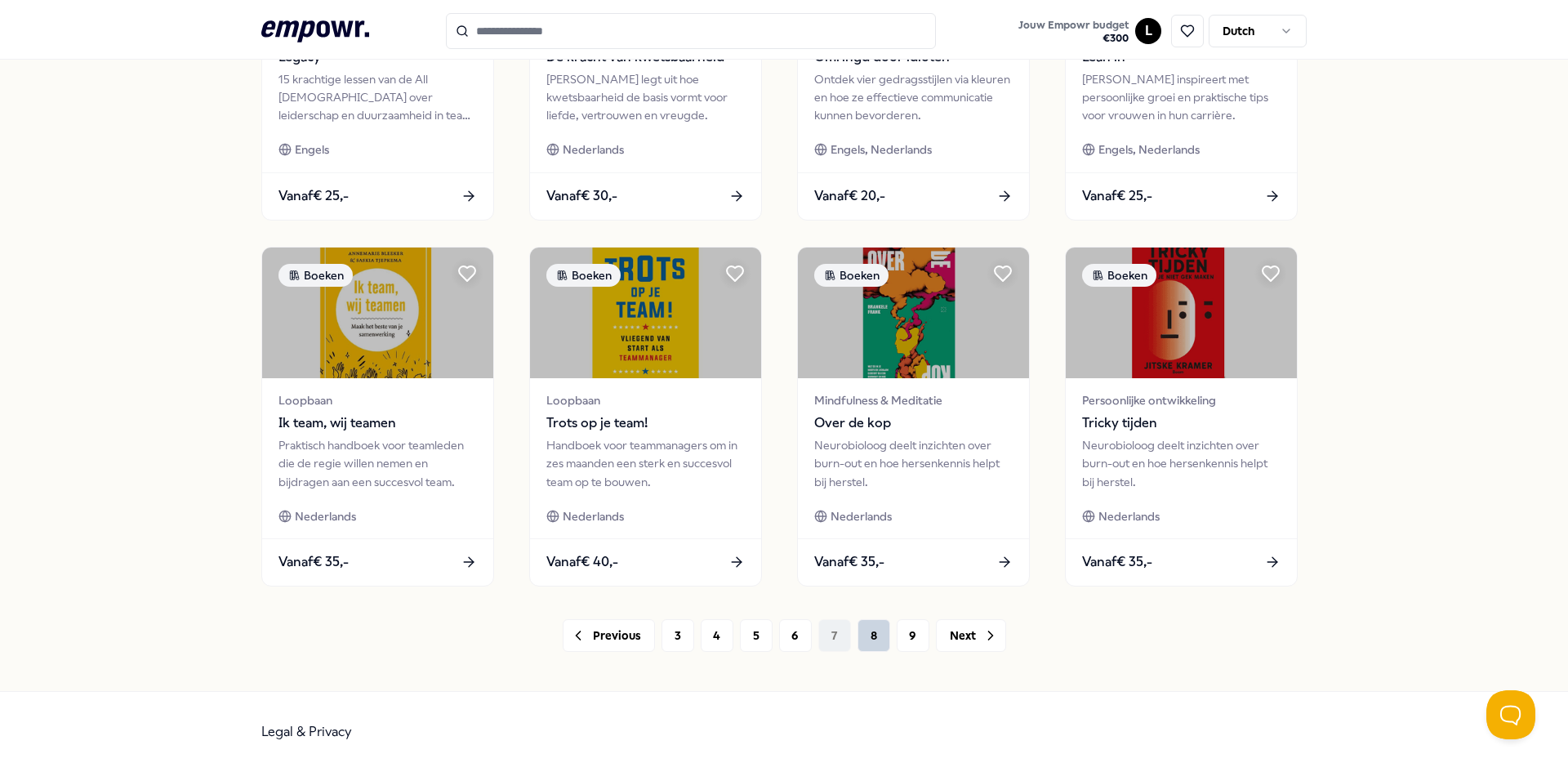
click at [877, 648] on button "8" at bounding box center [873, 634] width 32 height 32
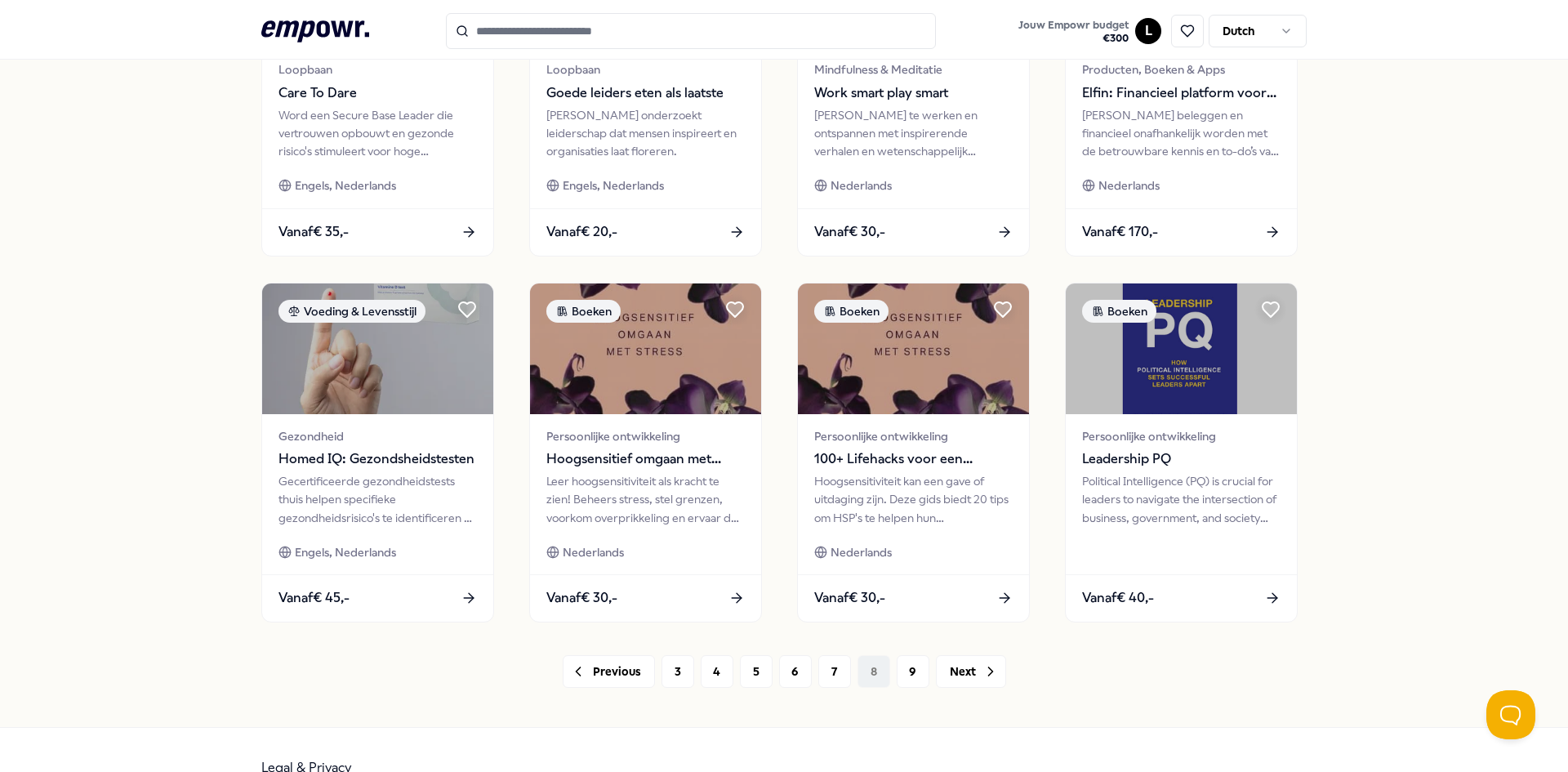
scroll to position [689, 0]
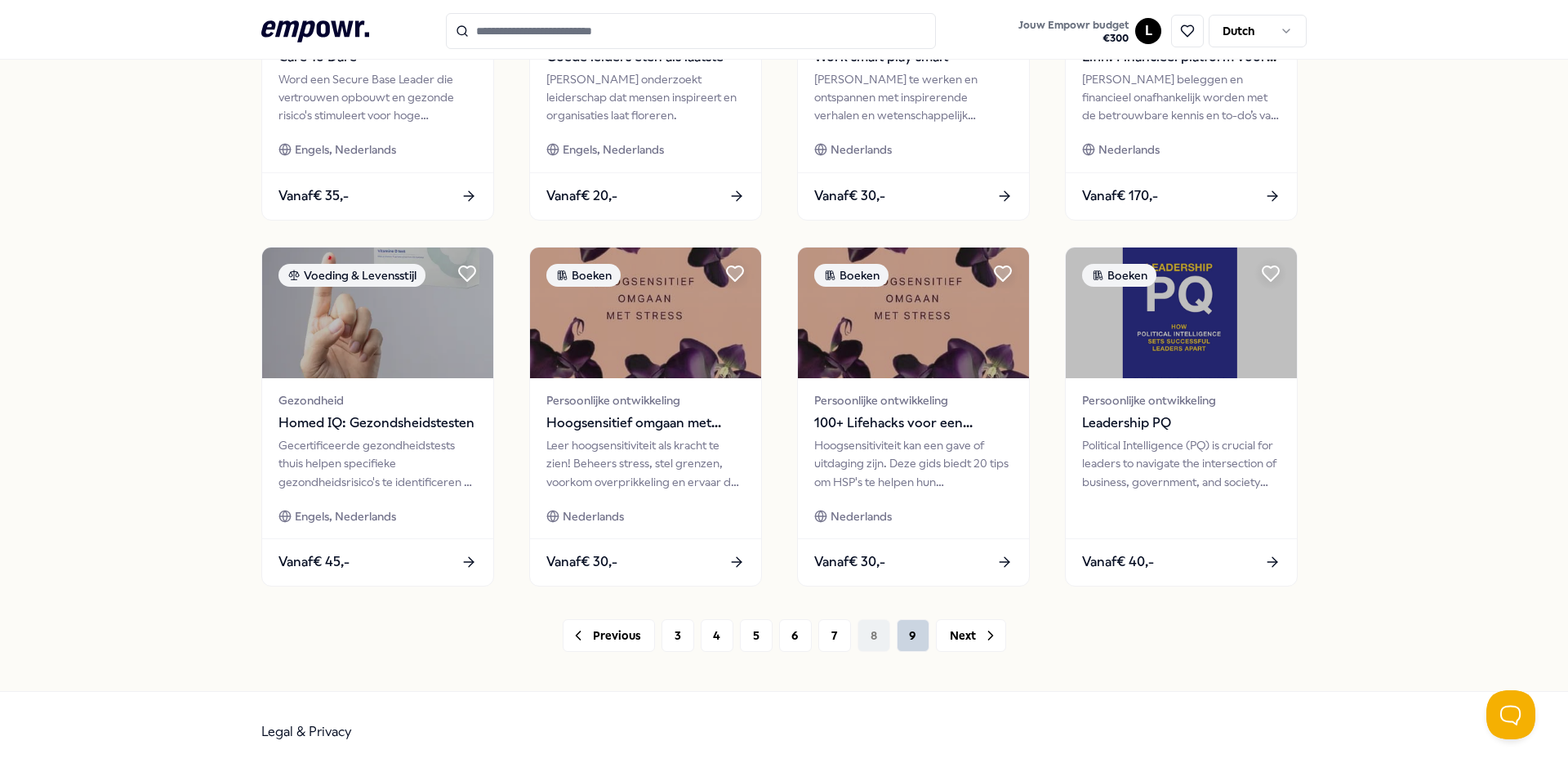
click at [913, 630] on button "9" at bounding box center [913, 634] width 32 height 32
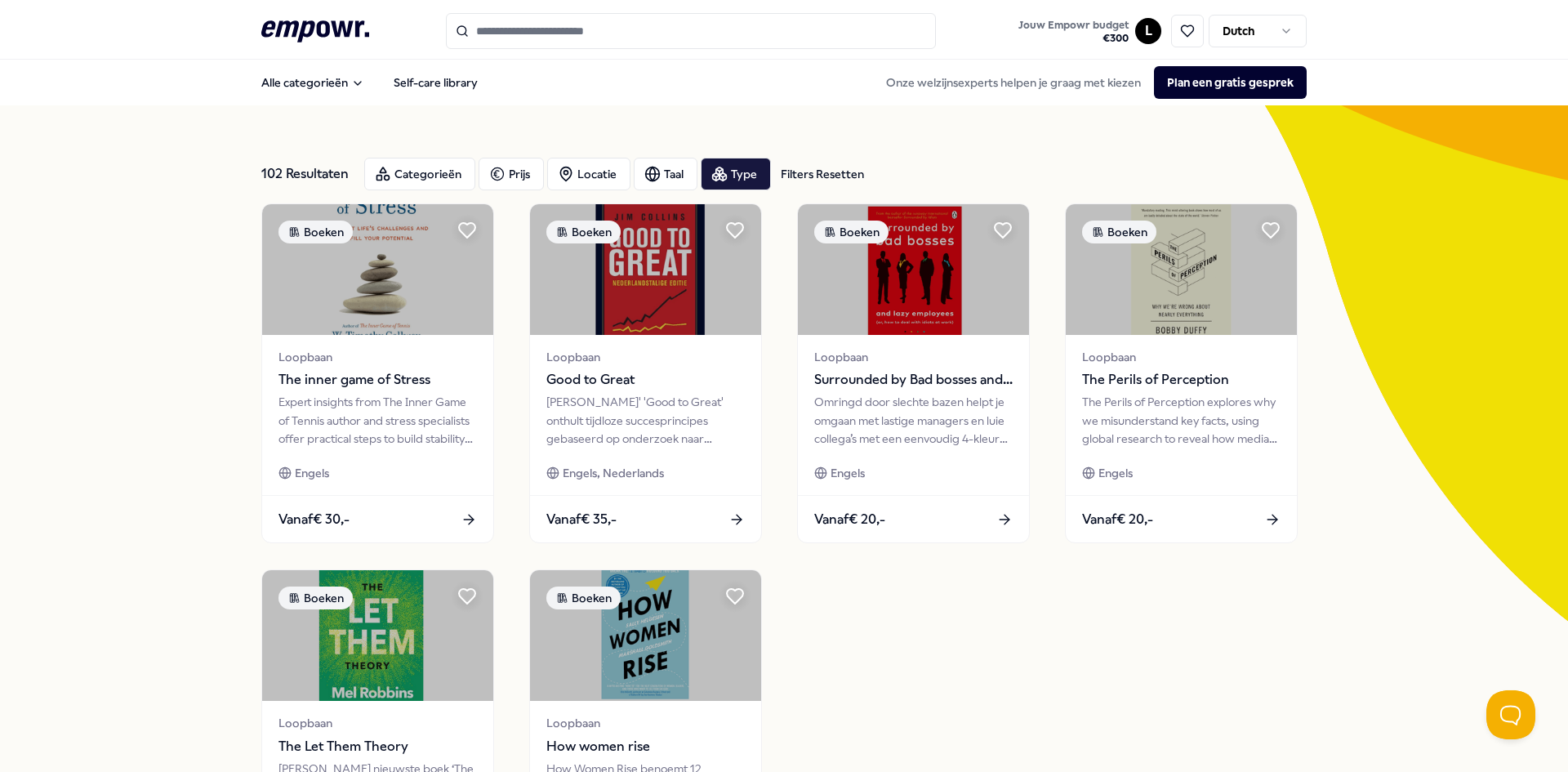
click at [798, 171] on div "Filters Resetten" at bounding box center [822, 174] width 84 height 18
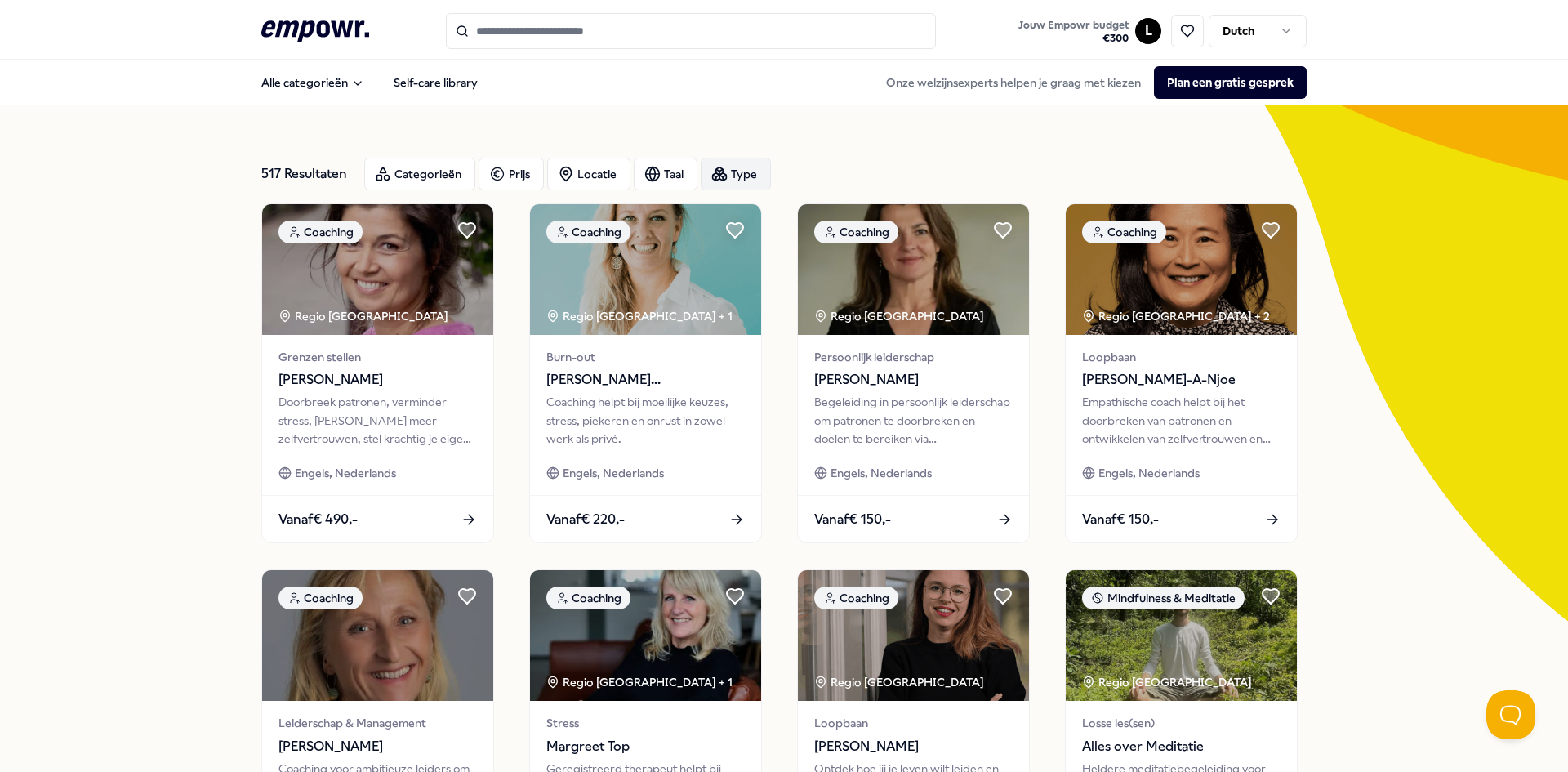
click at [727, 174] on div "Type" at bounding box center [736, 173] width 71 height 32
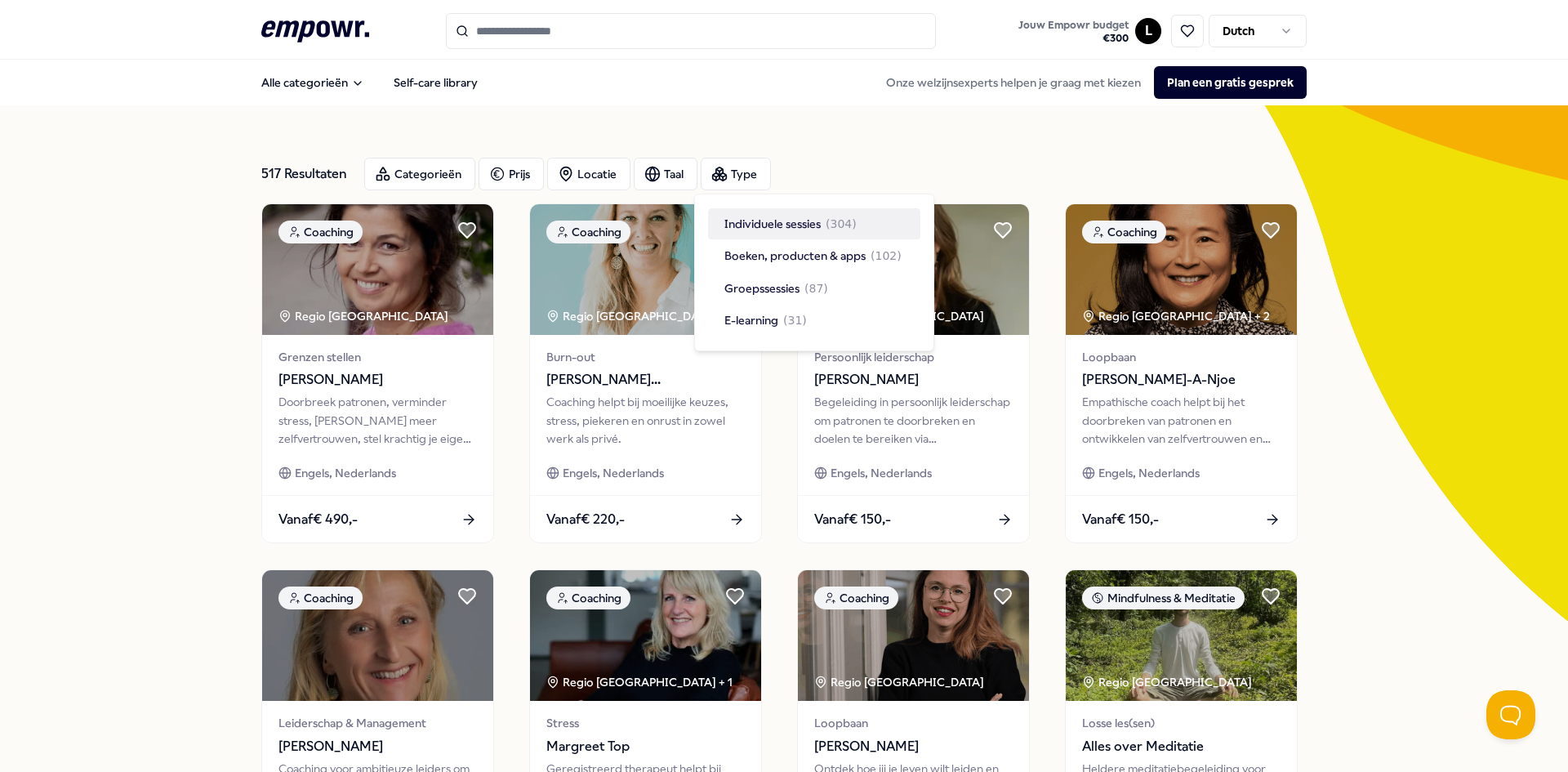
click at [864, 220] on div "Individuele sessies ( 304 )" at bounding box center [814, 224] width 212 height 31
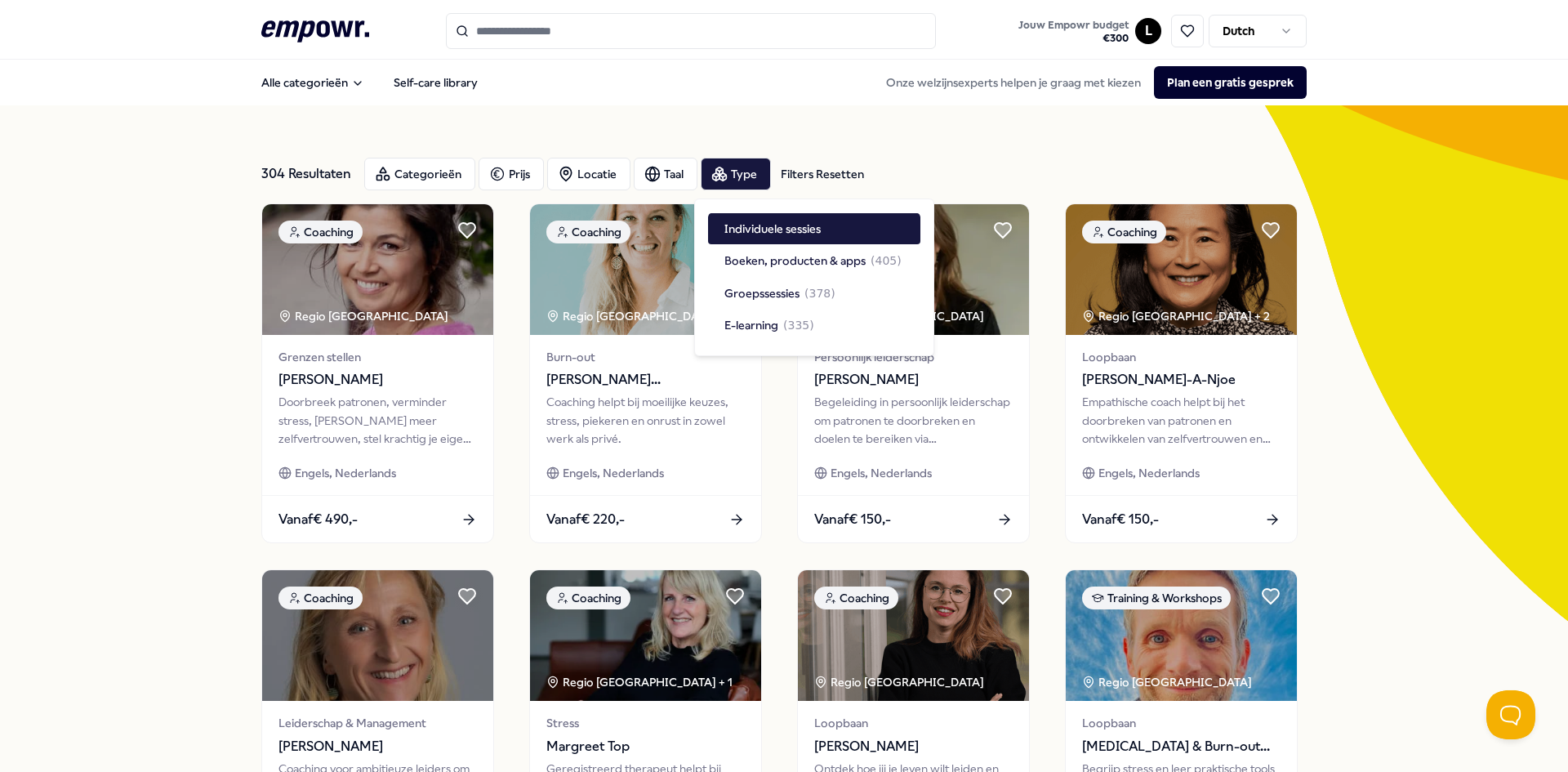
click at [895, 134] on div "304 Resultaten Filters Resetten Categorieën Prijs Locatie Taal Type Filters Res…" at bounding box center [784, 743] width 1045 height 1275
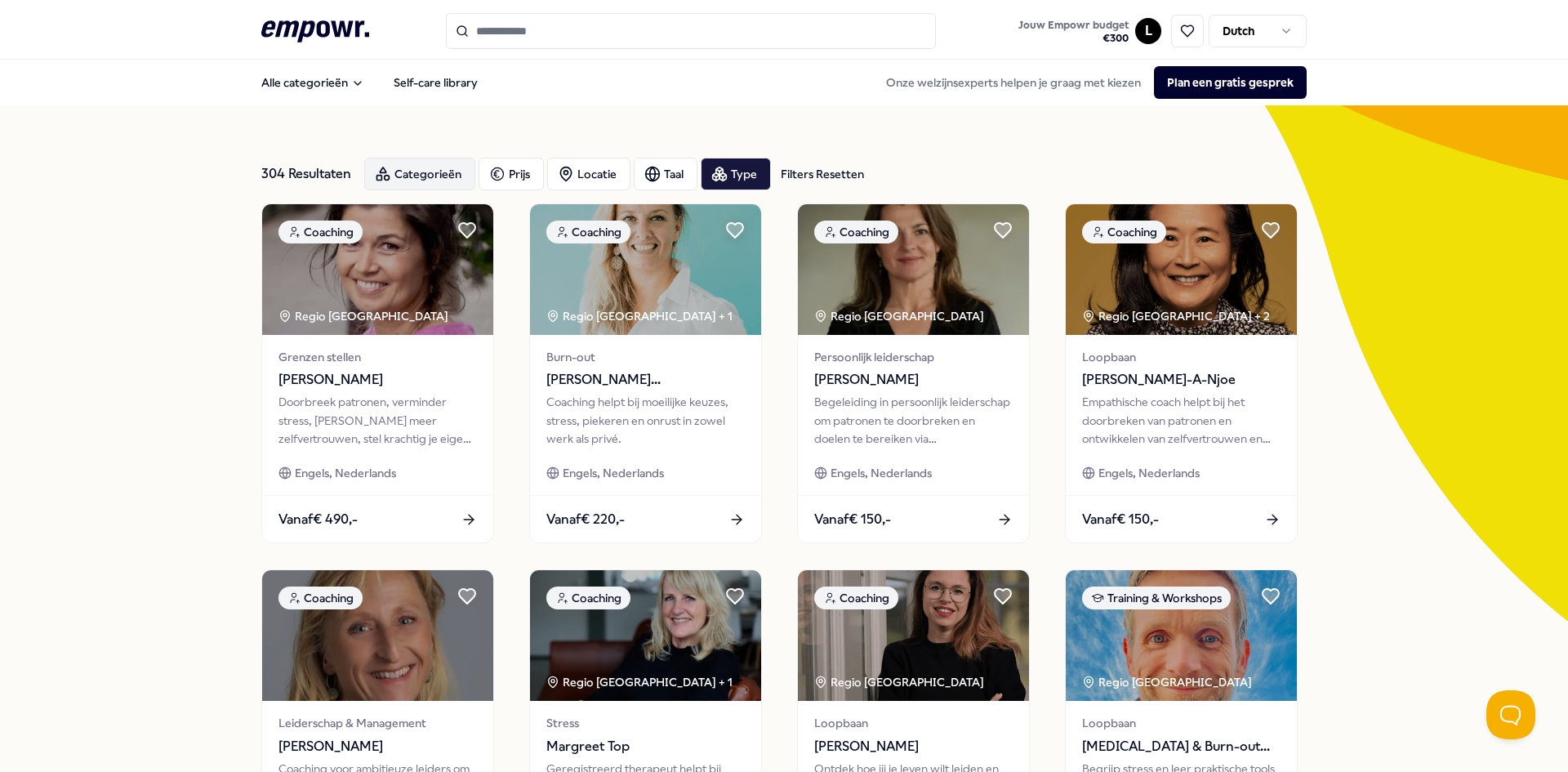
click at [392, 186] on div "Categorieën" at bounding box center [420, 173] width 111 height 32
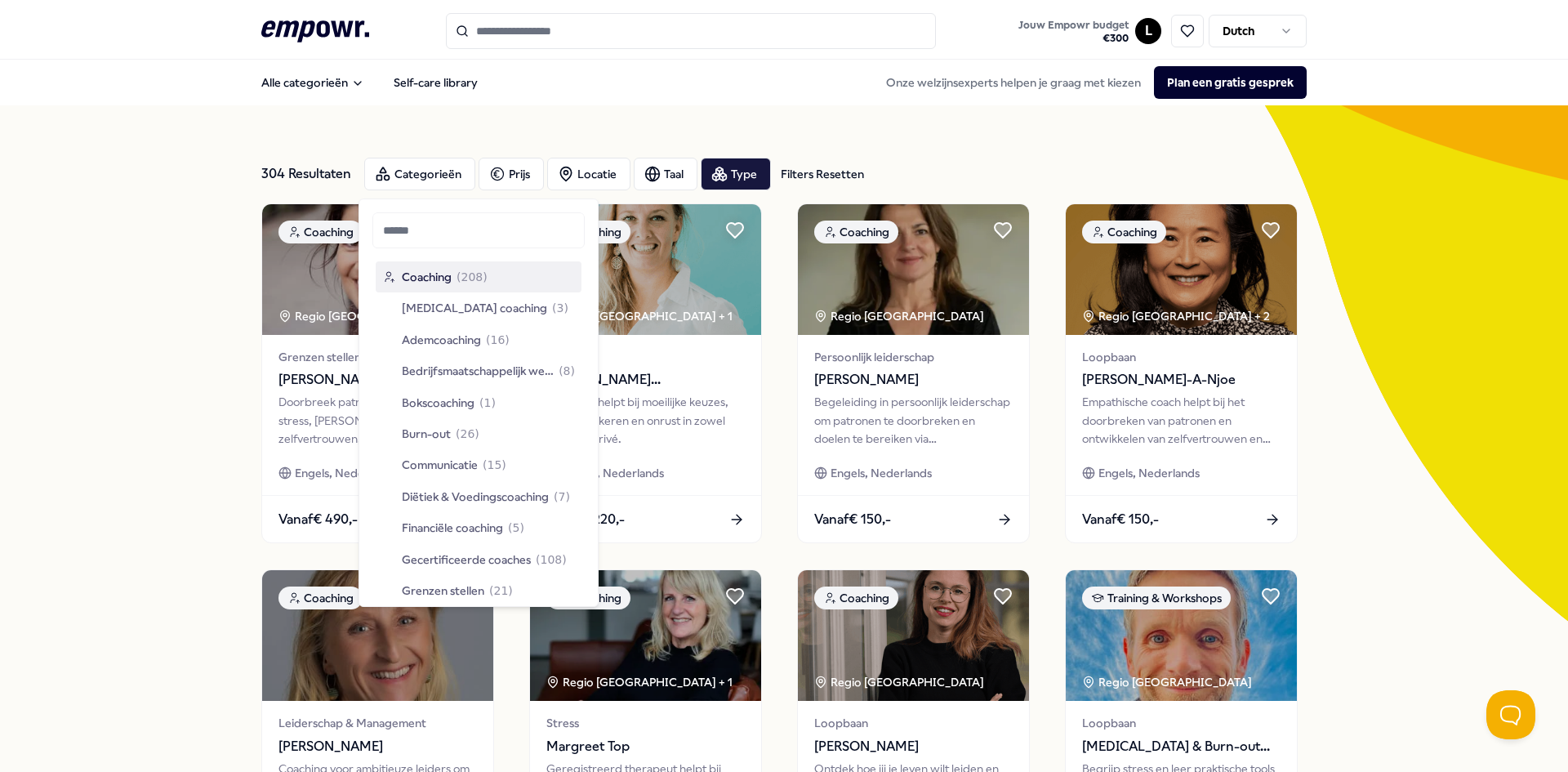
click at [460, 129] on div "304 Resultaten Filters Resetten Categorieën Prijs Locatie Taal Type Filters Res…" at bounding box center [784, 743] width 1045 height 1275
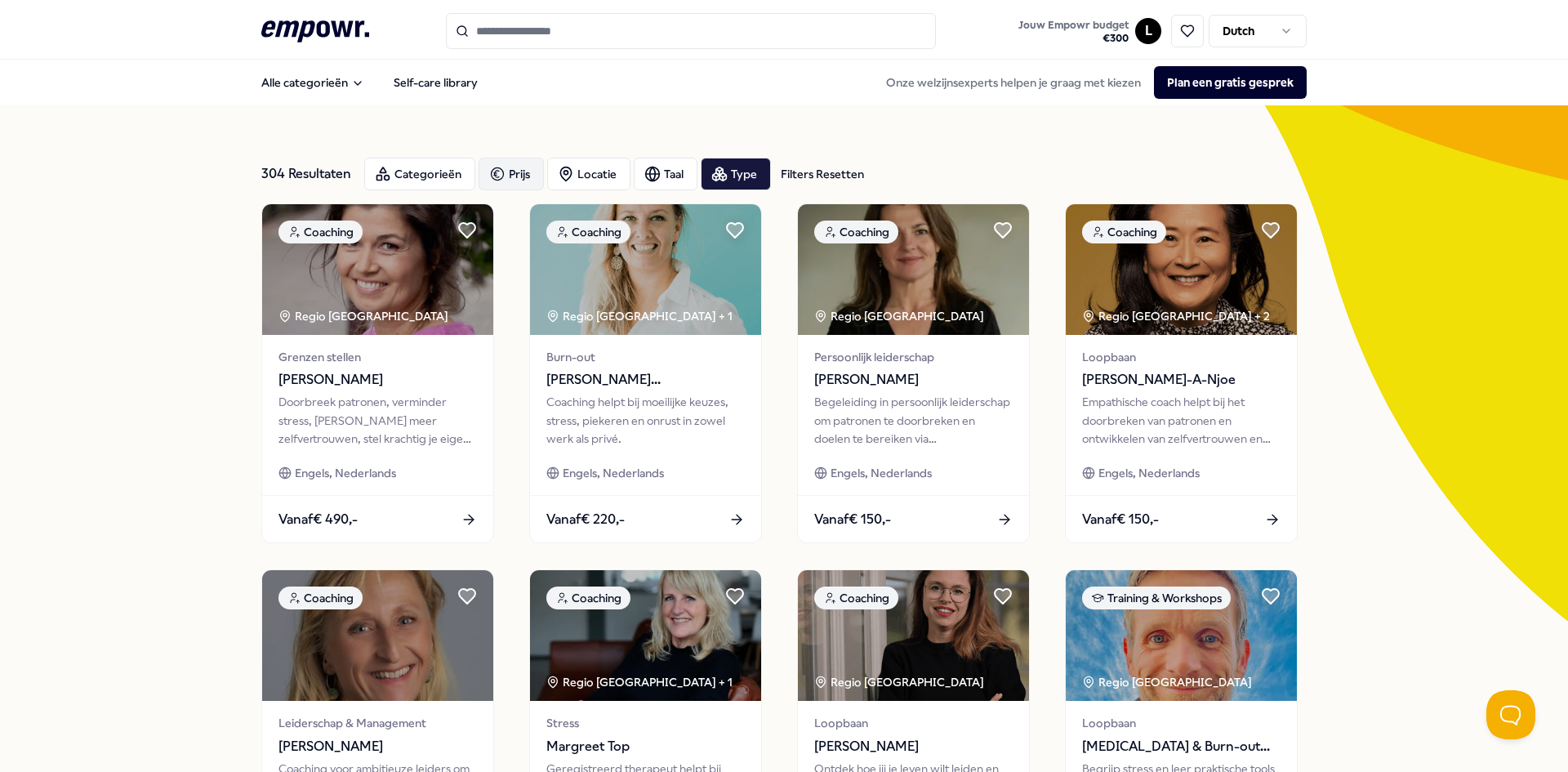
click at [502, 189] on div "Prijs" at bounding box center [511, 173] width 66 height 32
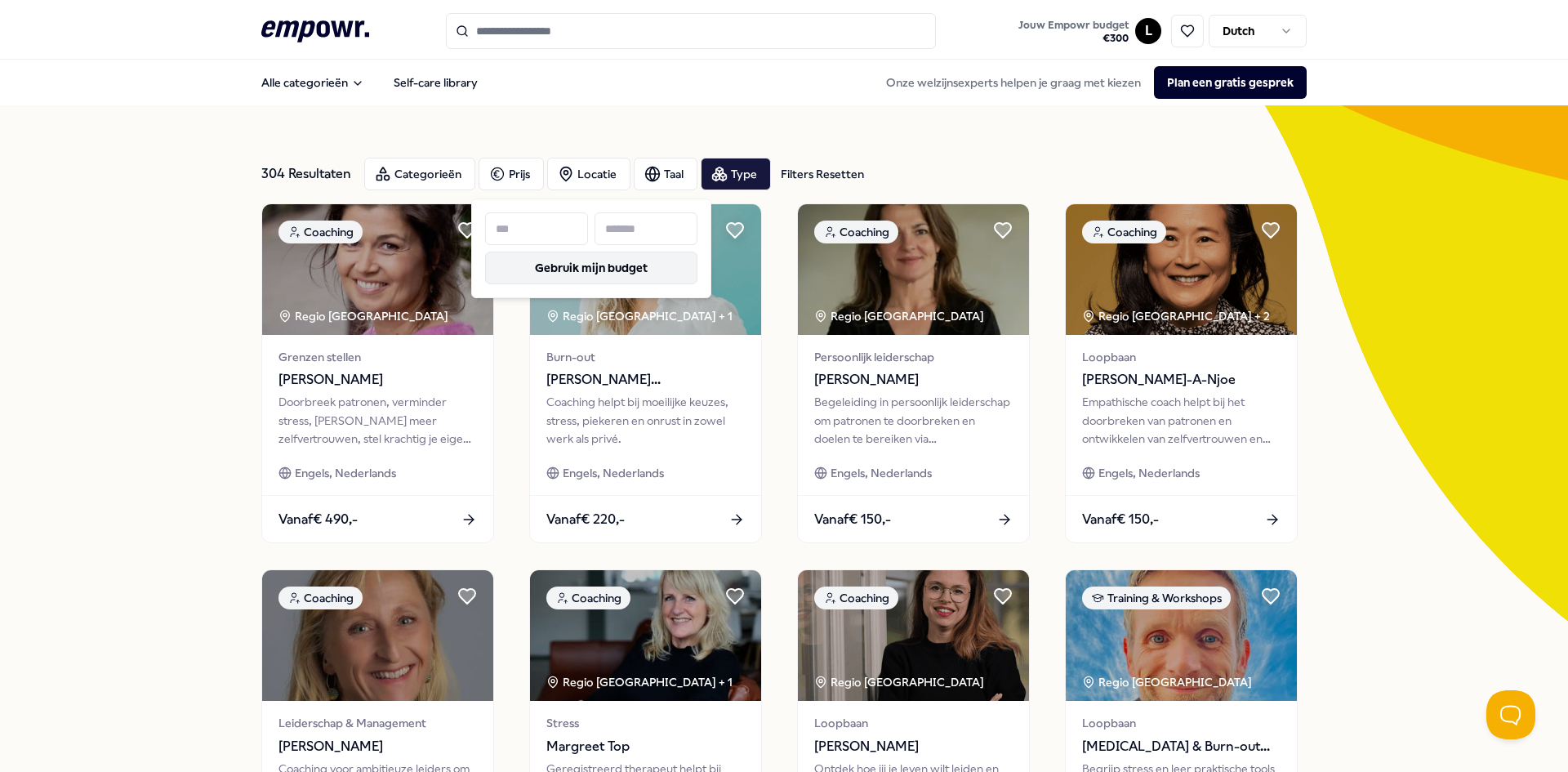
click at [554, 269] on button "Gebruik mijn budget" at bounding box center [591, 267] width 212 height 32
type input "***"
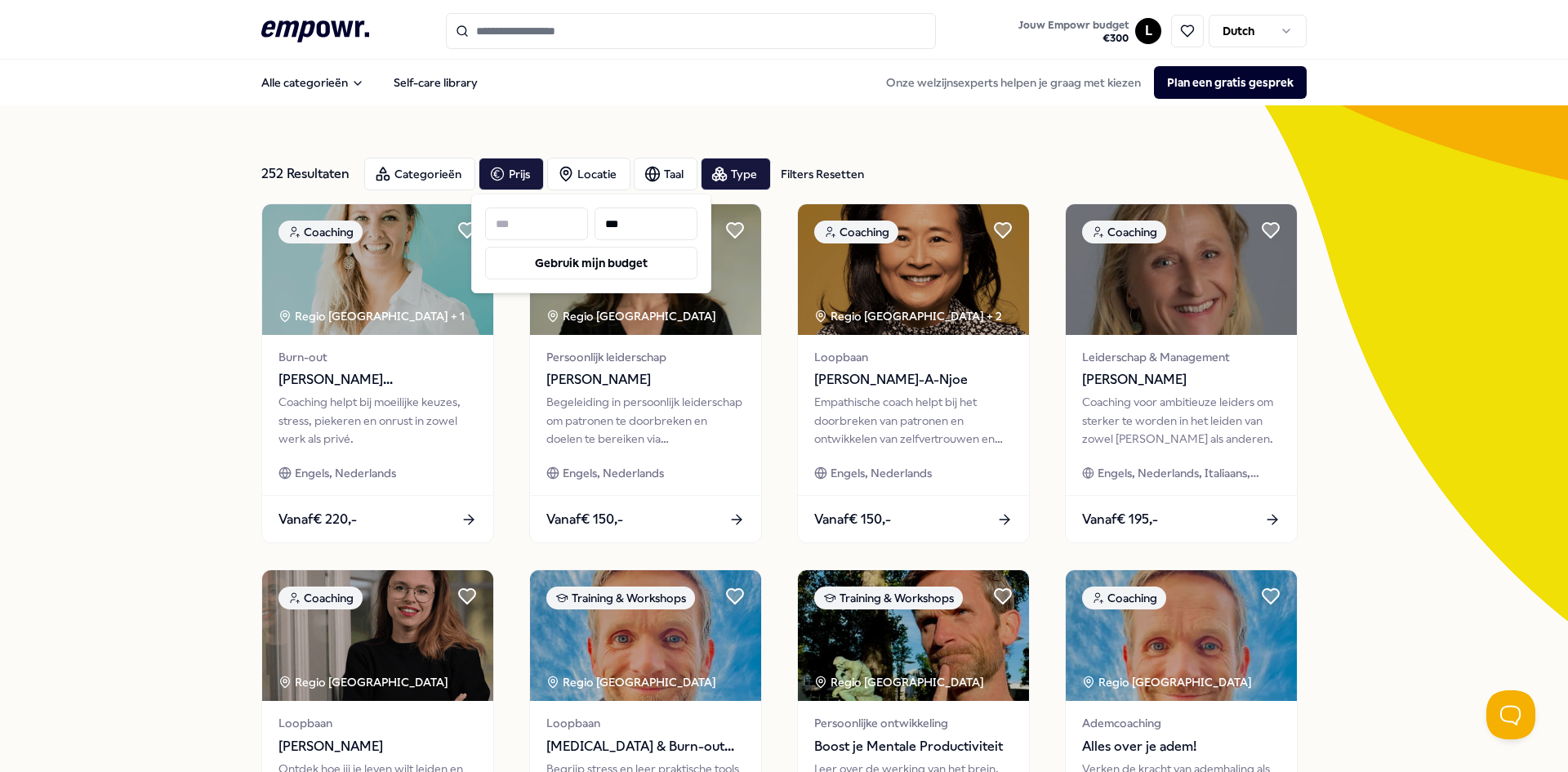
click at [610, 99] on div "Alle categorieën Self-care library Onze welzijnsexperts helpen je graag met kie…" at bounding box center [784, 83] width 1045 height 39
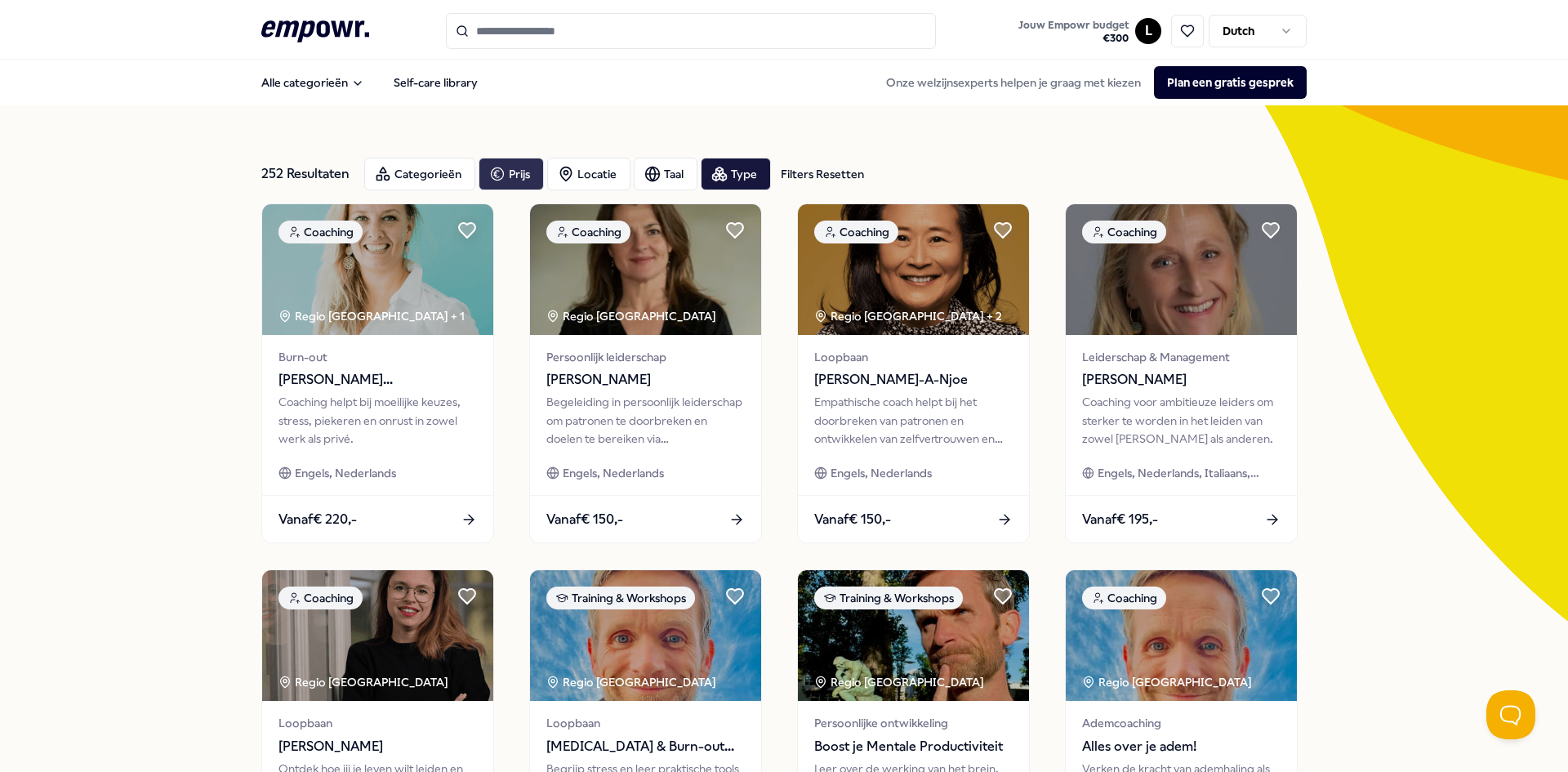
click at [500, 178] on div "Prijs" at bounding box center [511, 173] width 66 height 32
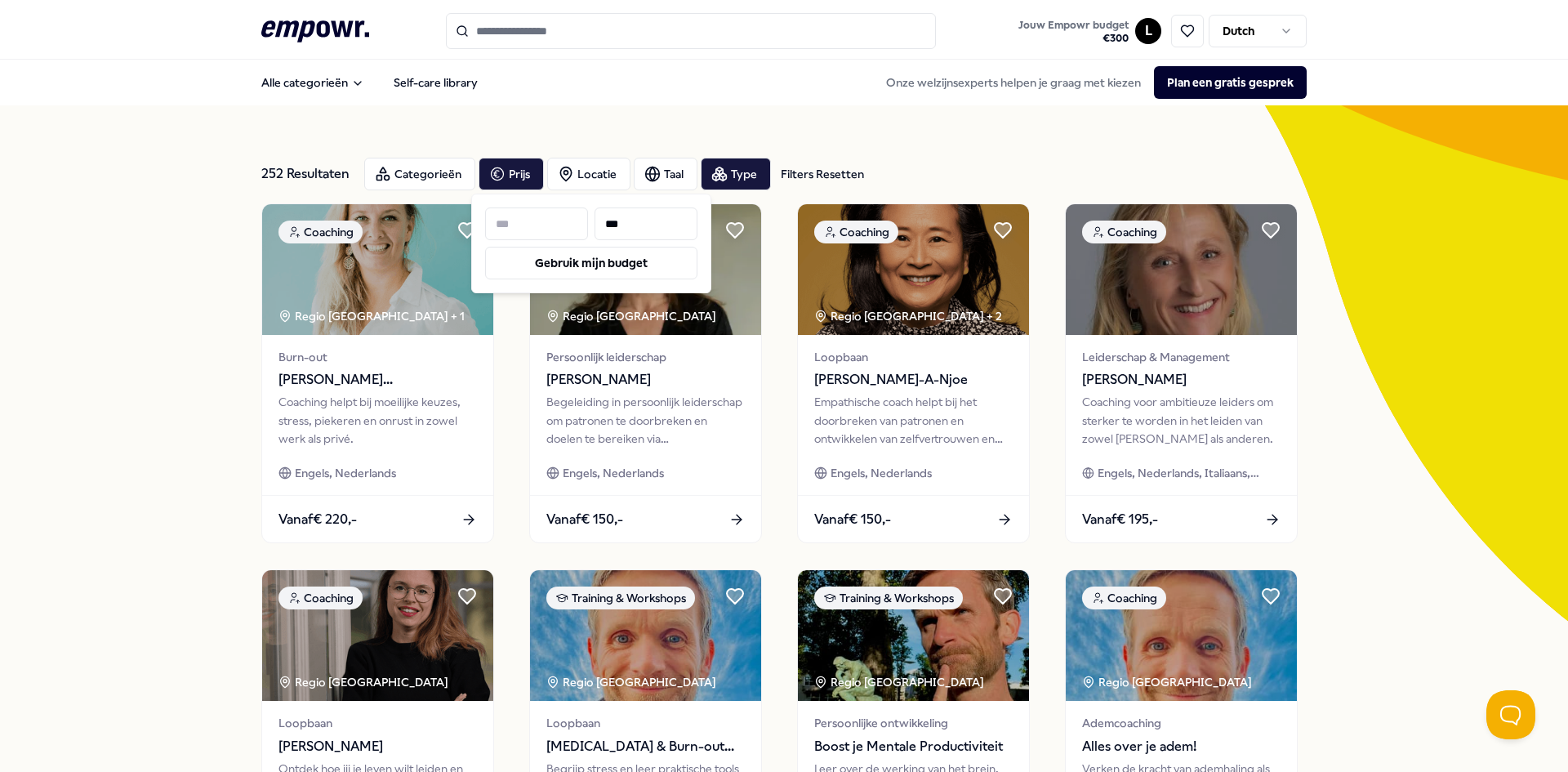
click at [607, 109] on div "252 Resultaten Filters Resetten Categorieën Prijs Locatie Taal Type Filters Res…" at bounding box center [784, 743] width 1045 height 1275
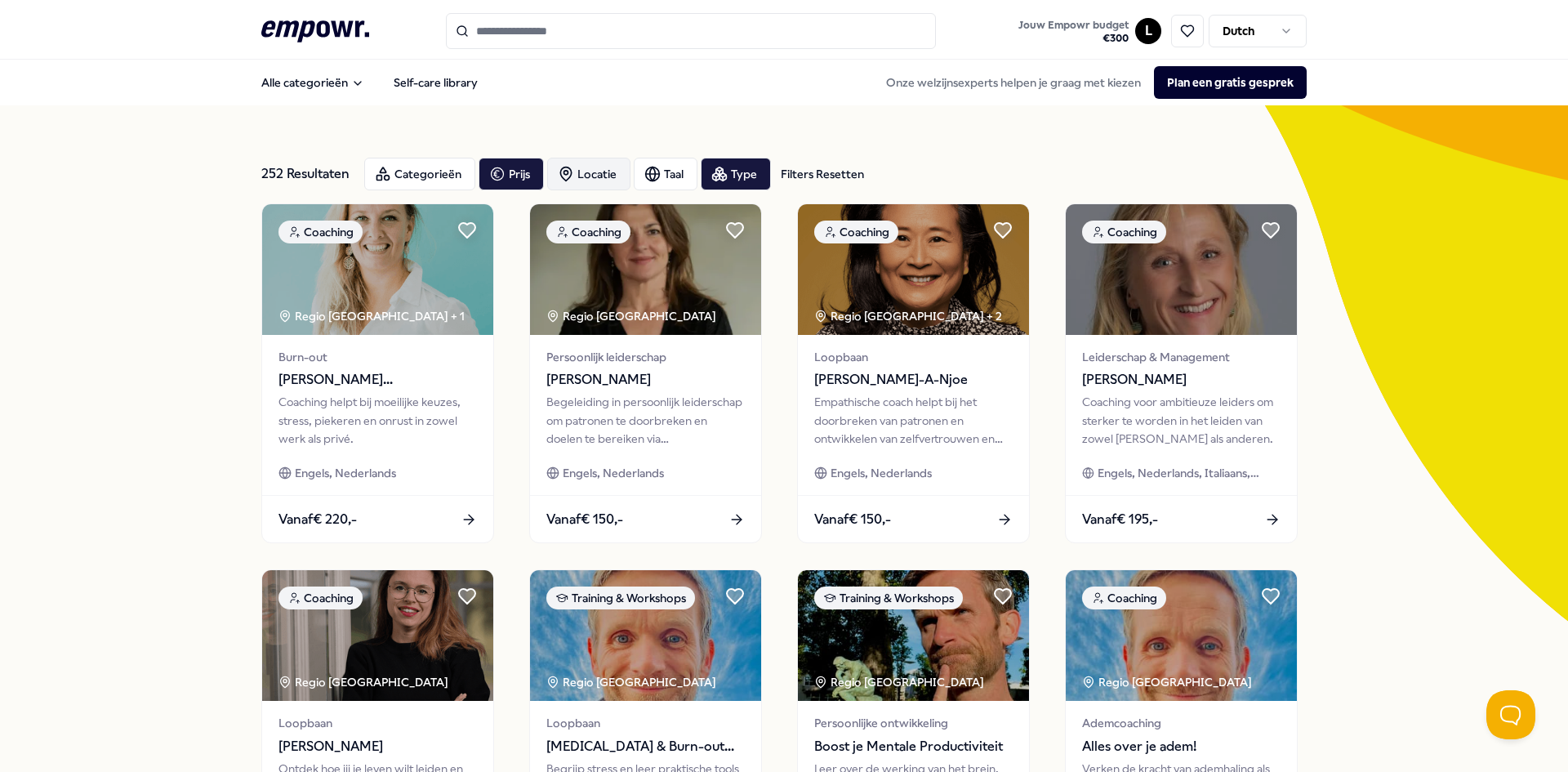
click at [583, 173] on div "Locatie" at bounding box center [588, 173] width 84 height 32
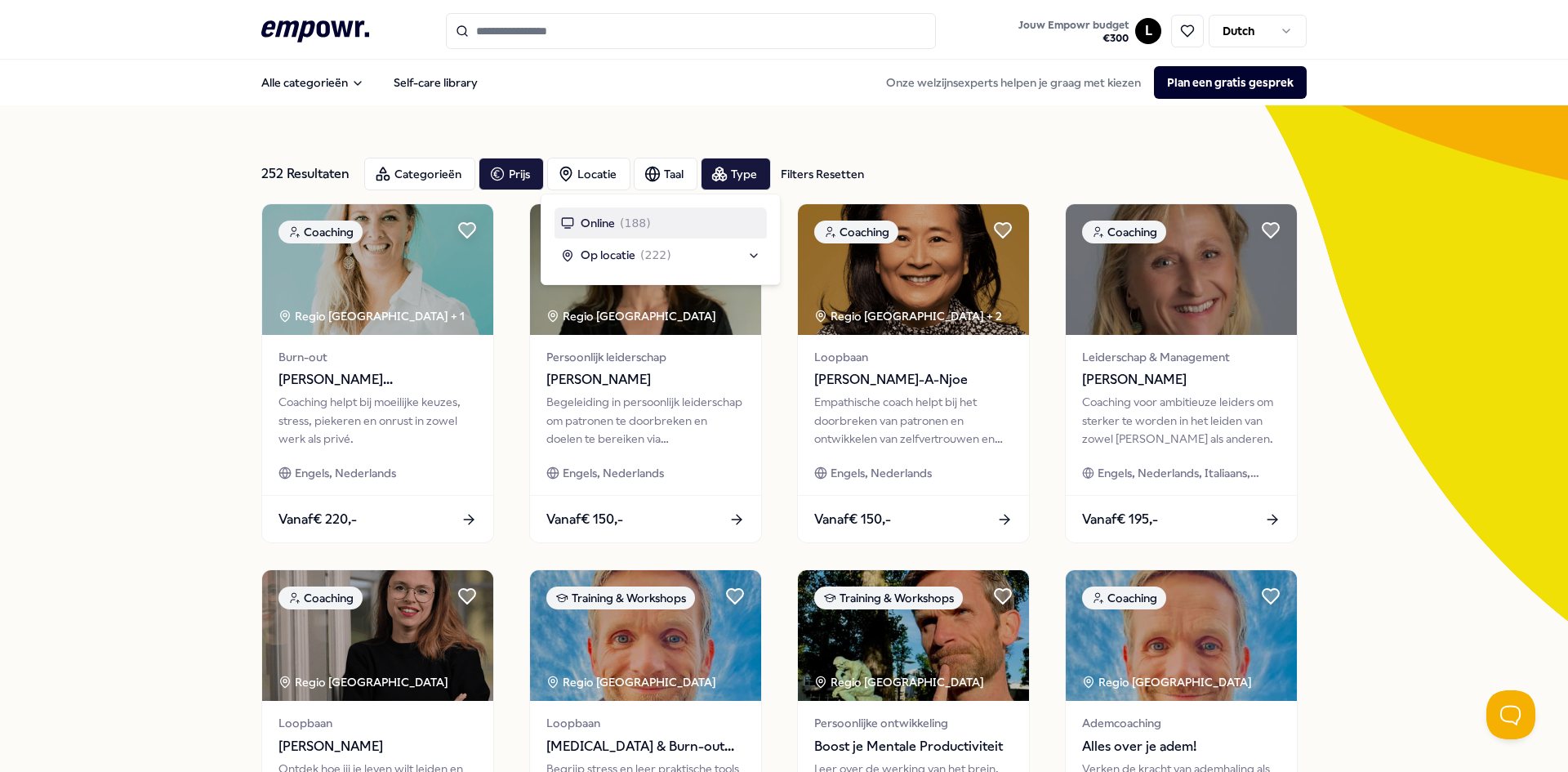
click at [658, 123] on div "252 Resultaten Filters Resetten Categorieën Prijs Locatie Taal Type Filters Res…" at bounding box center [784, 743] width 1045 height 1275
click at [655, 176] on div "Taal" at bounding box center [665, 173] width 64 height 32
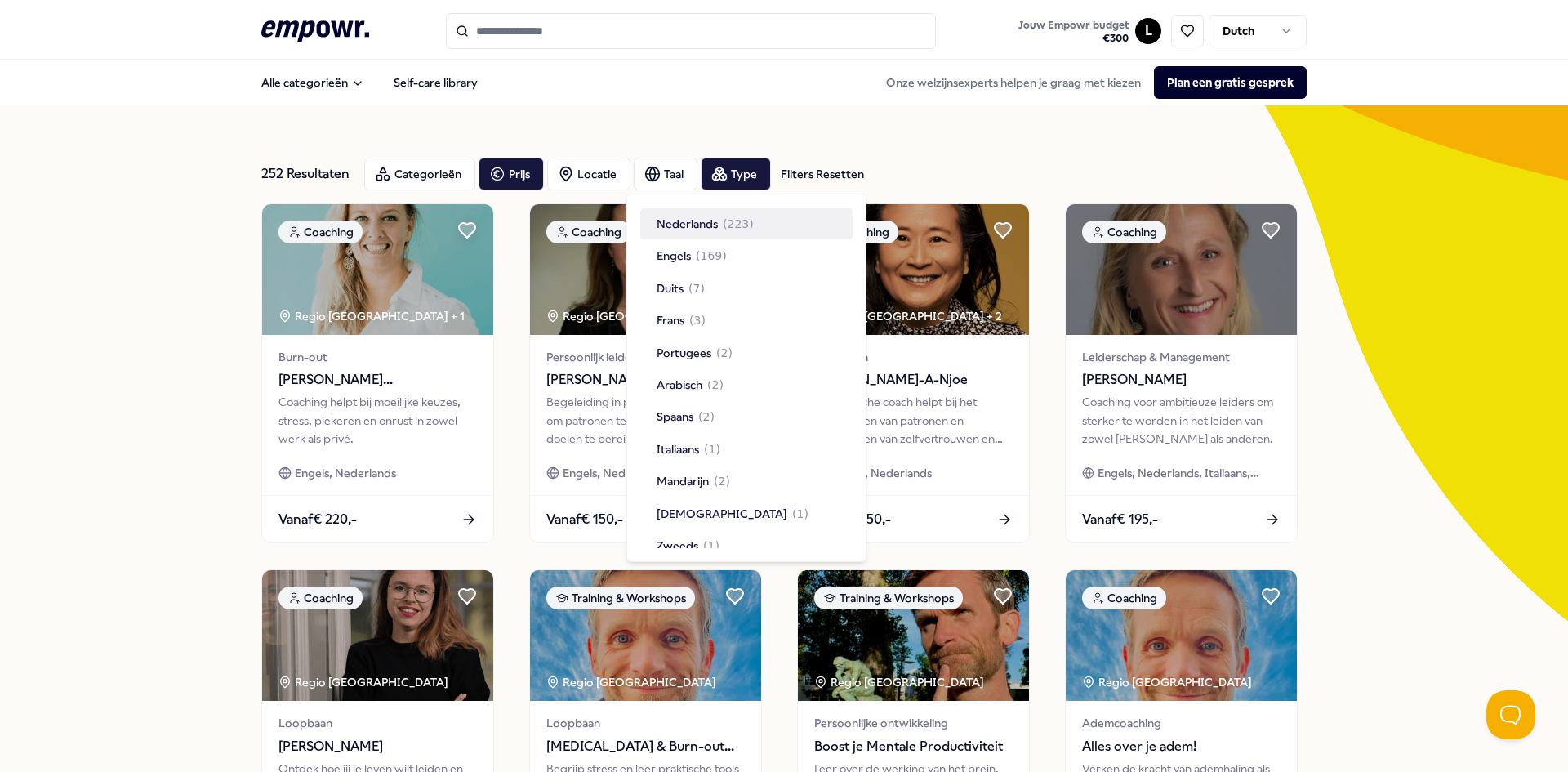
click at [659, 115] on div "252 Resultaten Filters Resetten Categorieën Prijs Locatie Taal Type Filters Res…" at bounding box center [784, 743] width 1045 height 1275
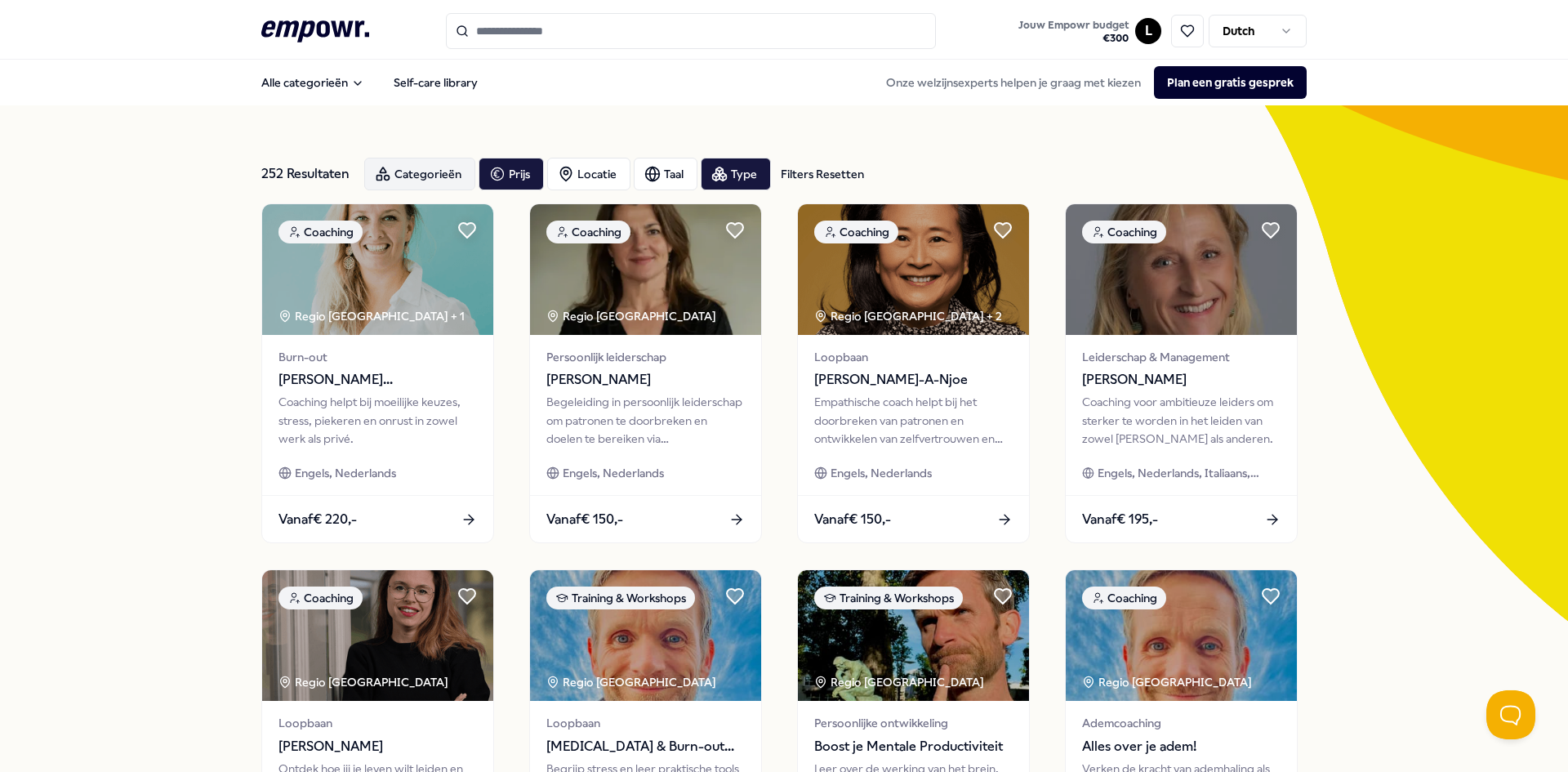
click at [405, 168] on div "Categorieën" at bounding box center [420, 173] width 111 height 32
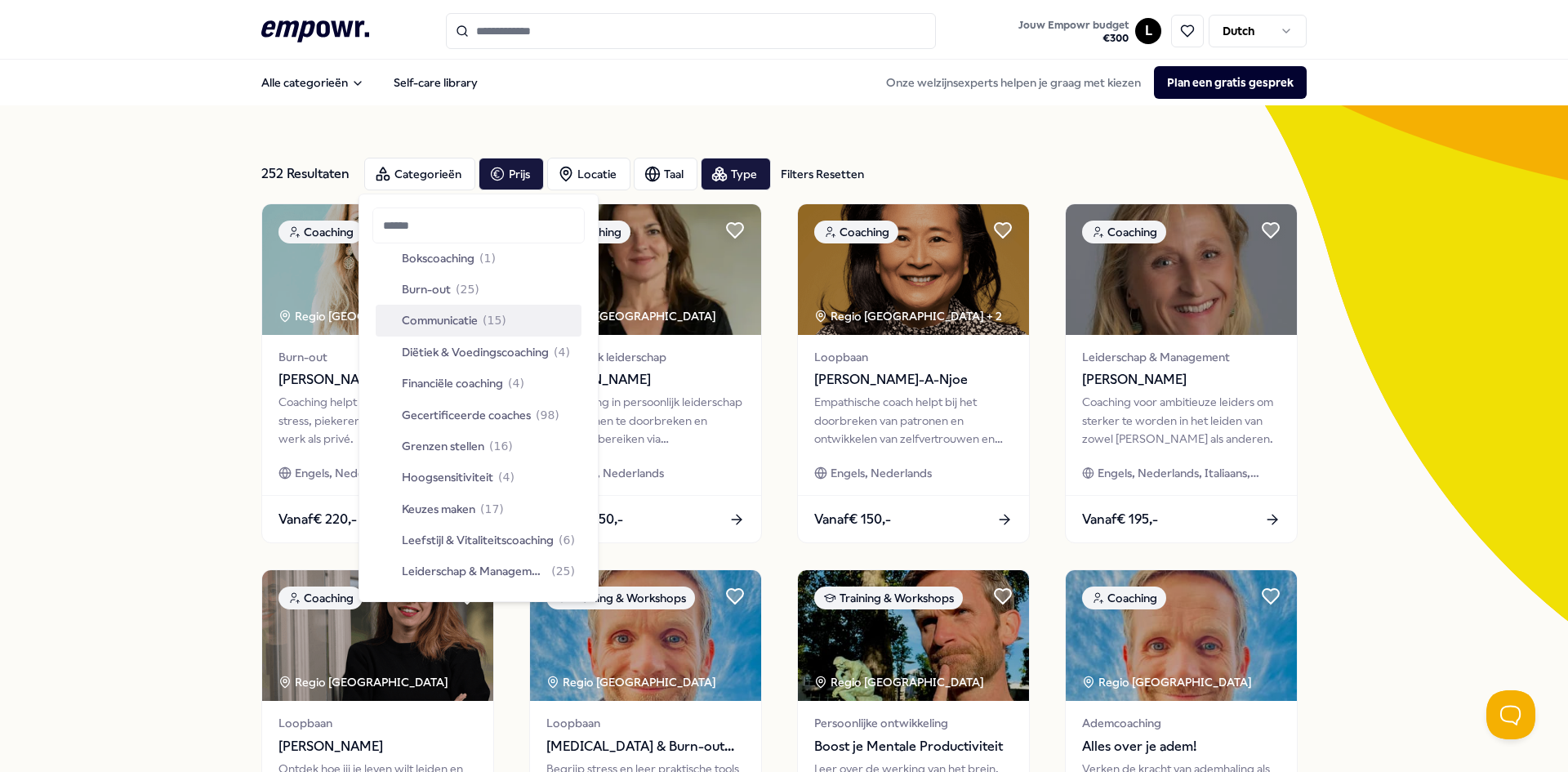
scroll to position [163, 0]
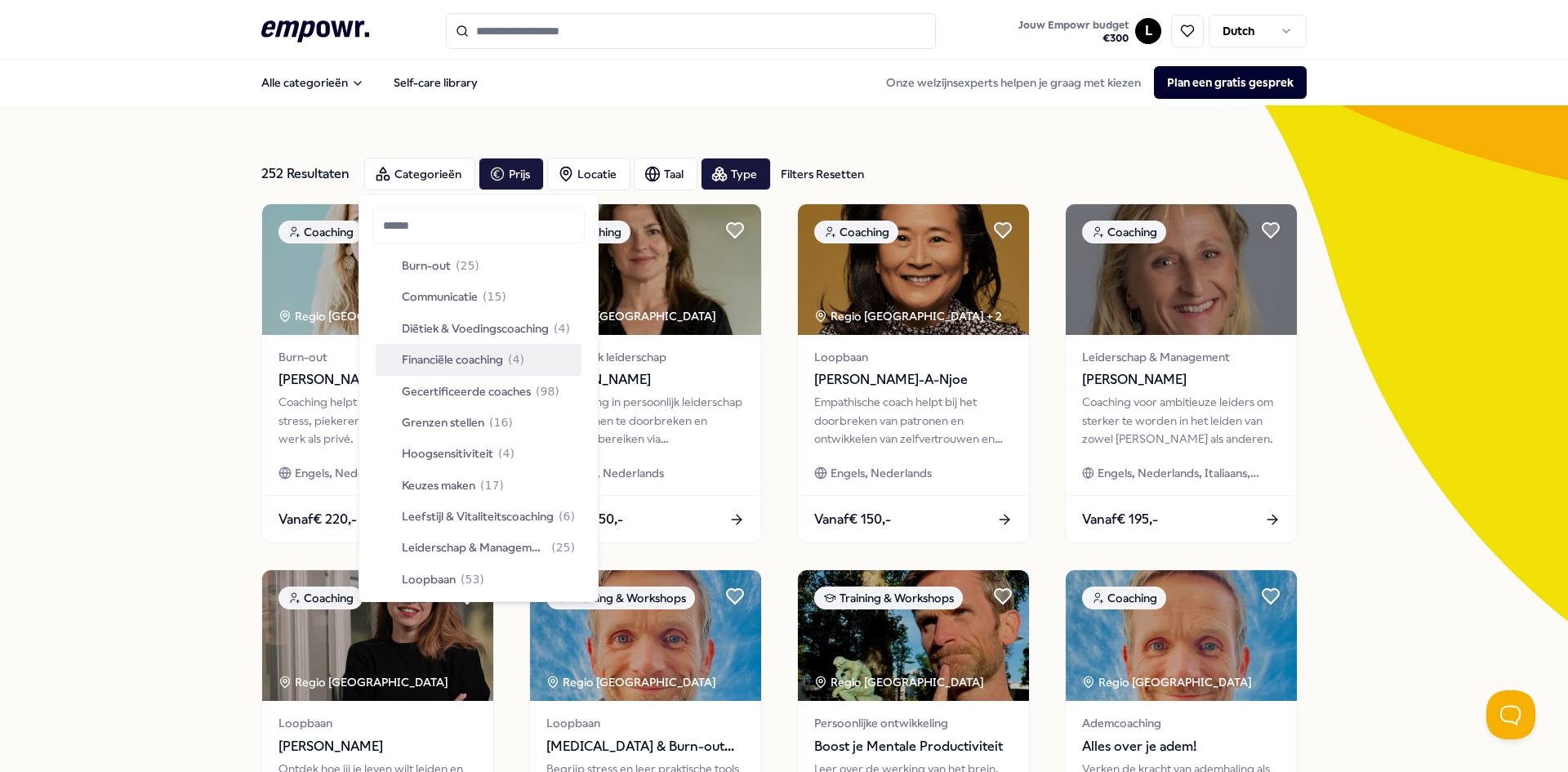
click at [534, 356] on div "Financiële coaching ( 4 )" at bounding box center [478, 359] width 206 height 31
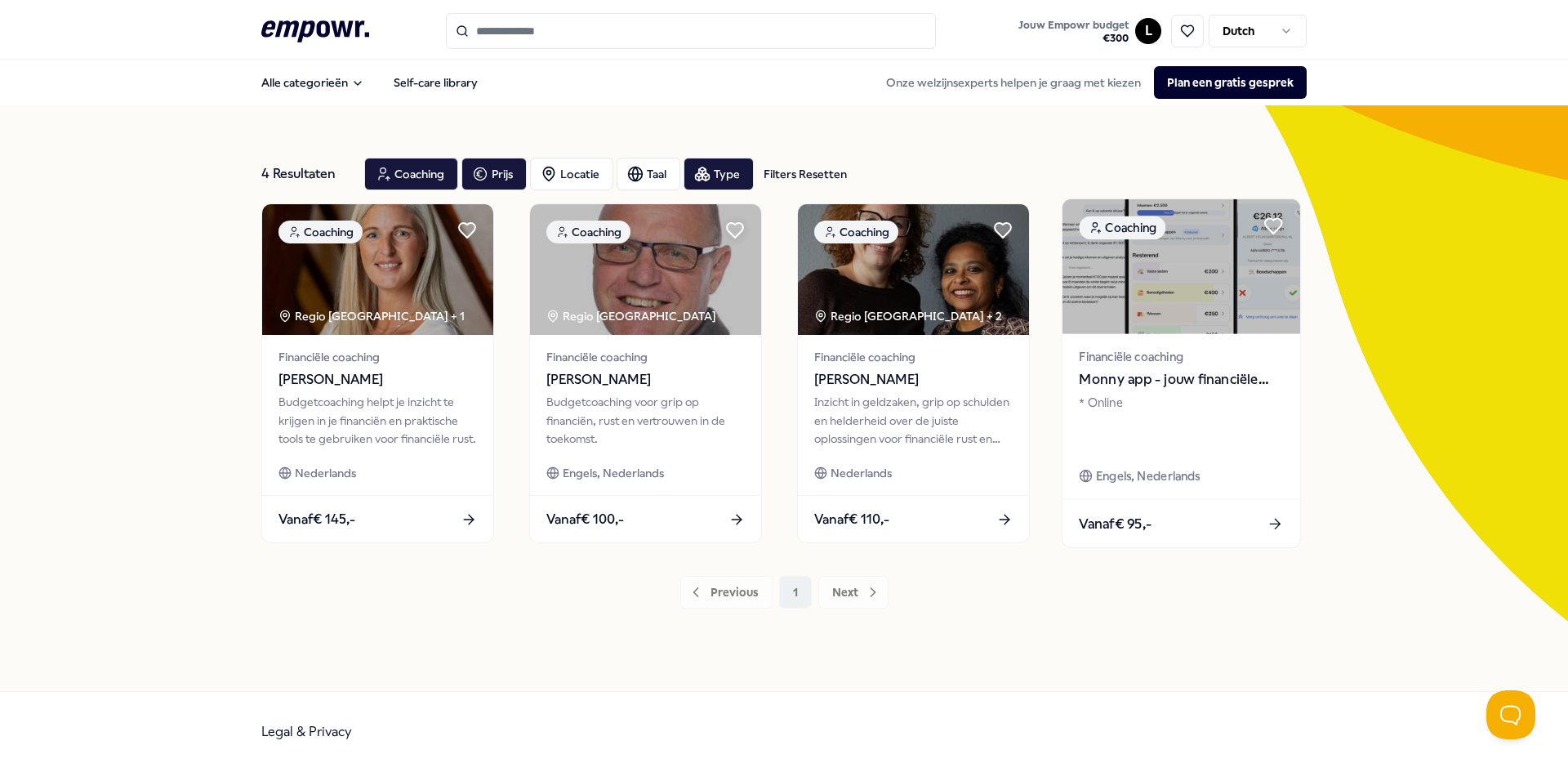
click at [1221, 281] on img at bounding box center [1182, 266] width 238 height 135
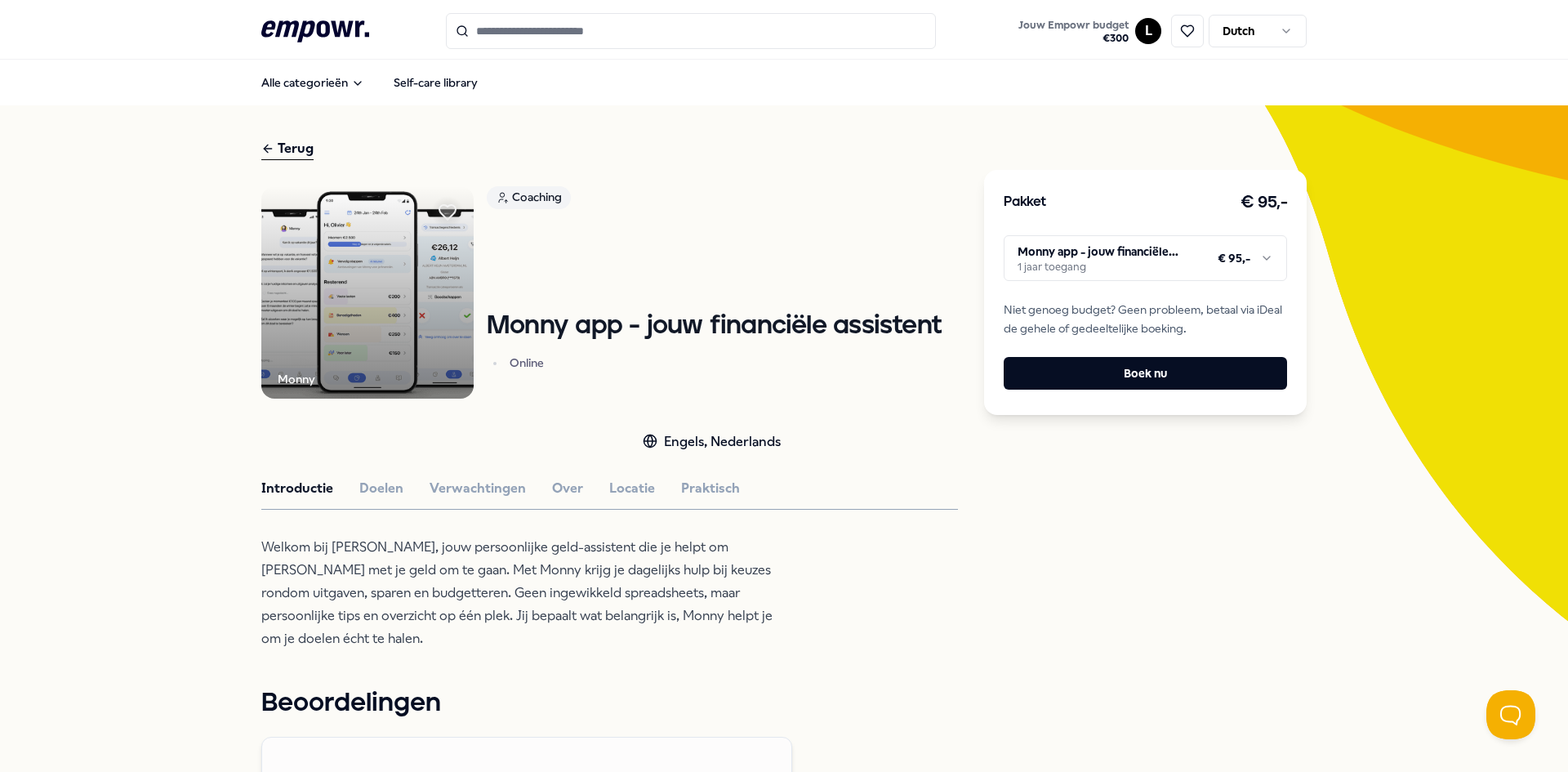
click at [1086, 241] on html ".empowr-logo_svg__cls-1{fill:#03032f} Jouw Empowr budget € 300 L Dutch Alle cat…" at bounding box center [784, 386] width 1568 height 772
click at [1085, 265] on html ".empowr-logo_svg__cls-1{fill:#03032f} Jouw Empowr budget € 300 L Dutch Alle cat…" at bounding box center [784, 386] width 1568 height 772
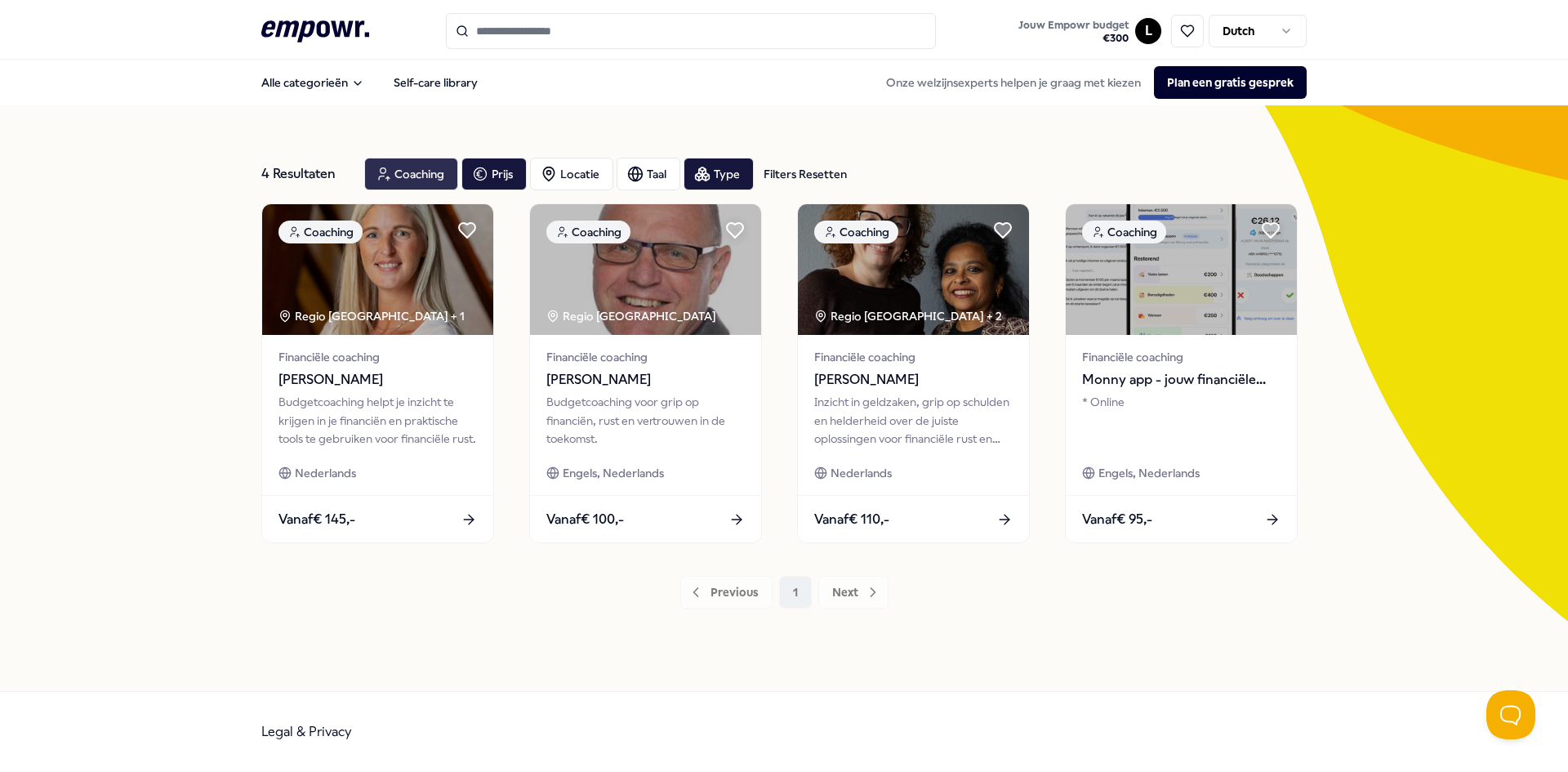
click at [413, 176] on div "Coaching" at bounding box center [412, 173] width 94 height 32
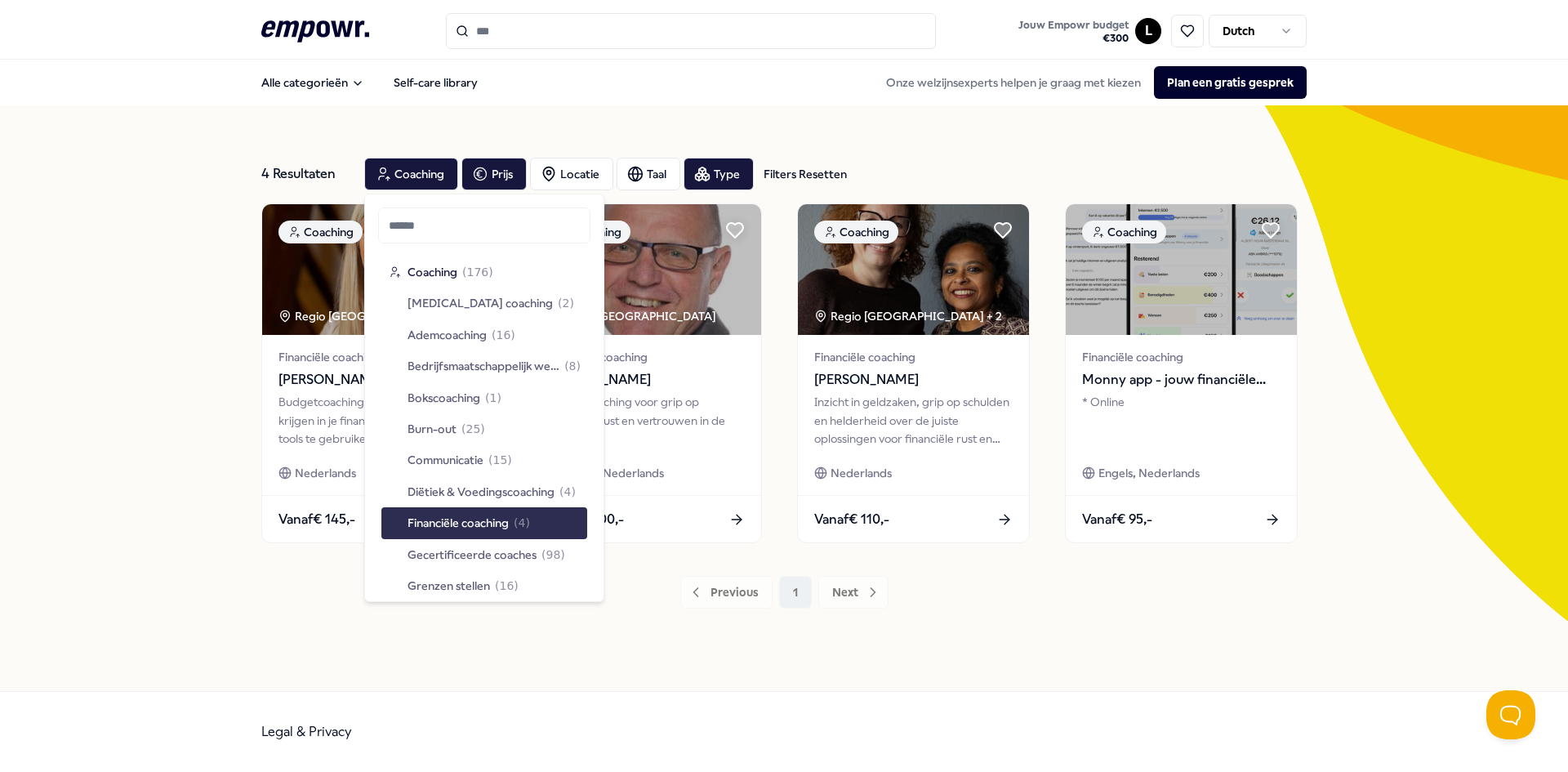
click at [477, 525] on span "Financiële coaching" at bounding box center [458, 523] width 101 height 18
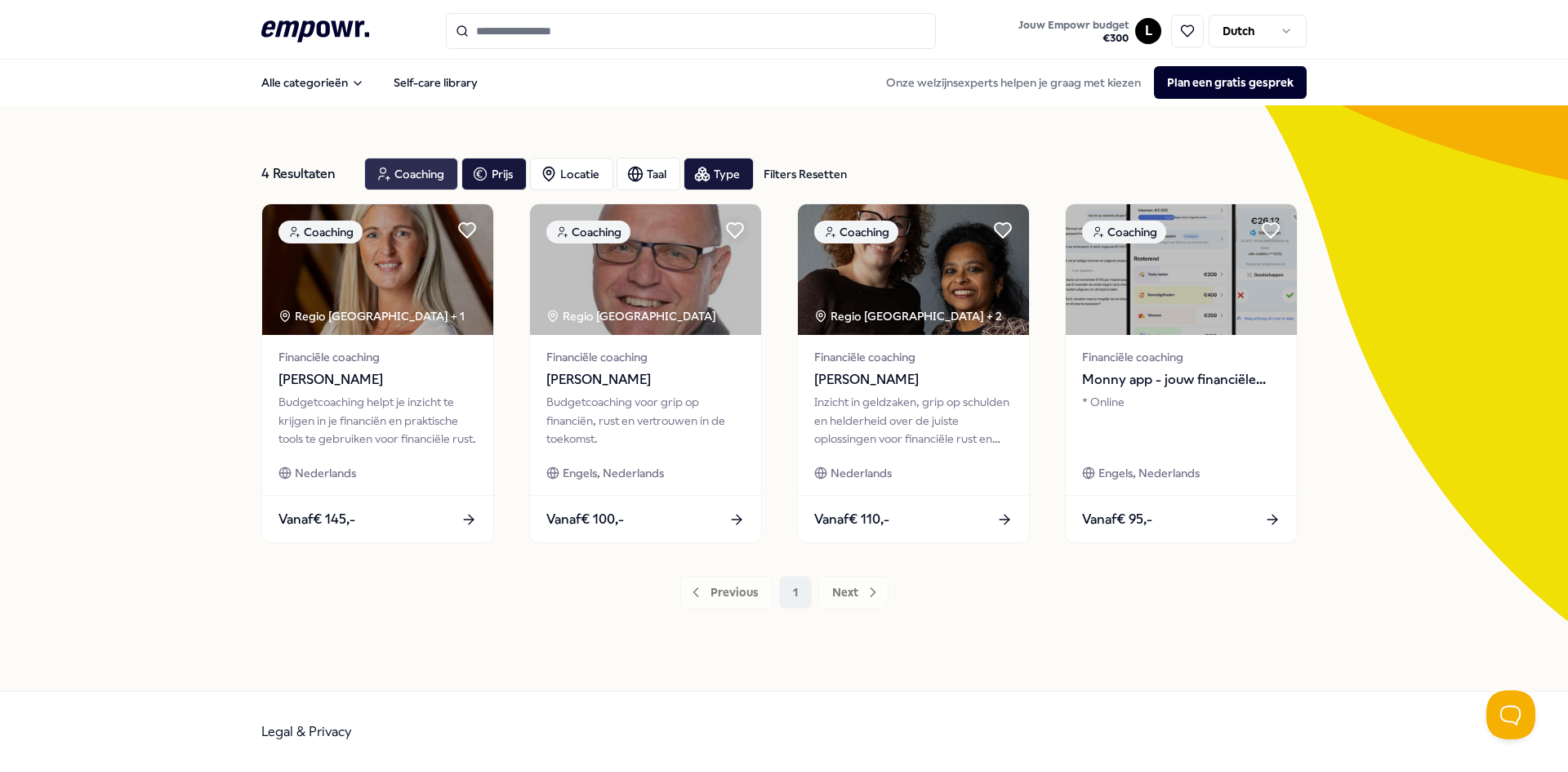
click at [405, 168] on div "Coaching" at bounding box center [412, 173] width 94 height 32
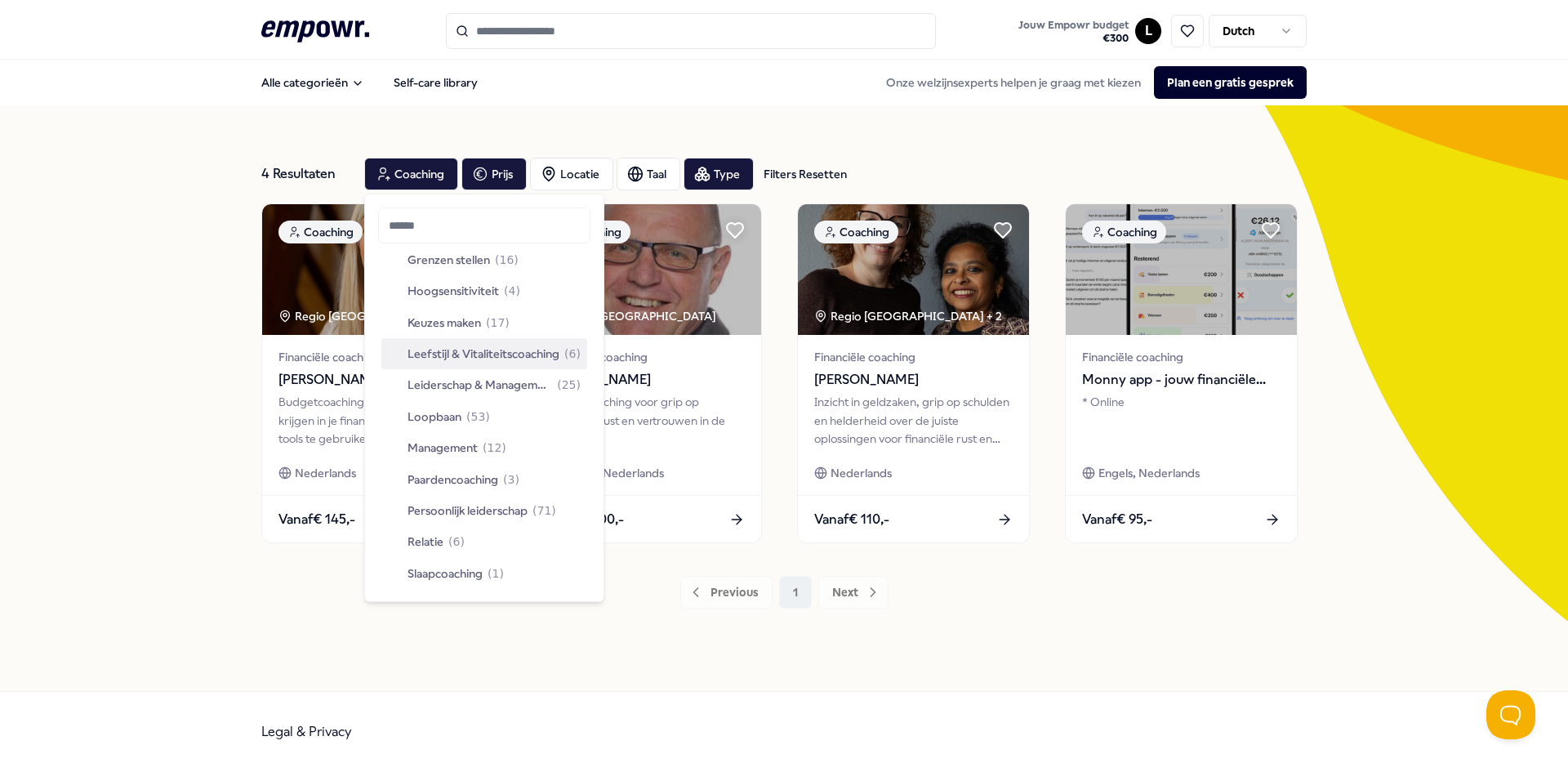
scroll to position [327, 0]
click at [515, 424] on div "Loopbaan ( 53 )" at bounding box center [484, 415] width 206 height 31
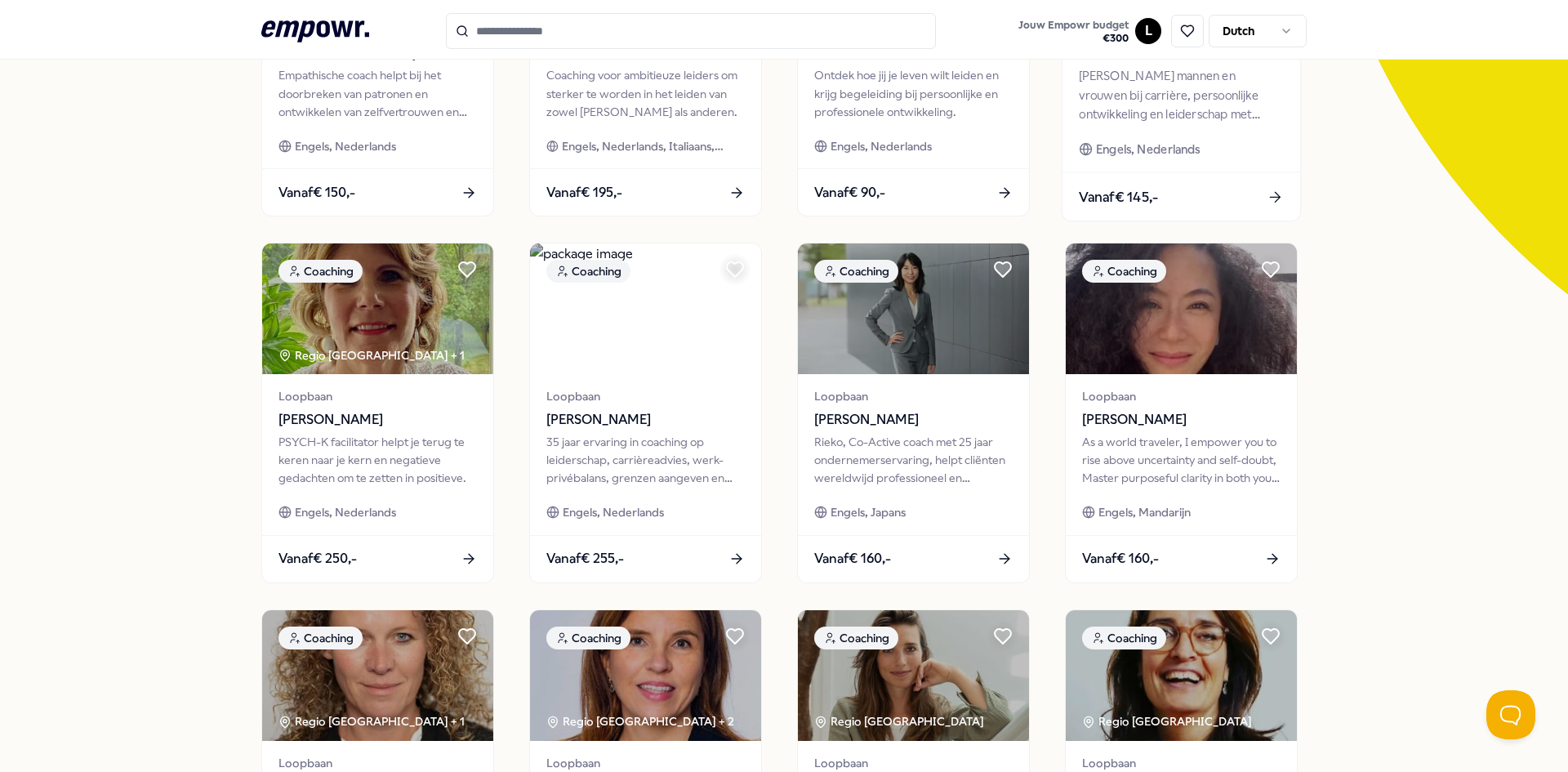
click at [1167, 171] on div "Loopbaan [PERSON_NAME] Begeleidt mannen en vrouwen bij carrière, persoonlijke o…" at bounding box center [1182, 89] width 238 height 165
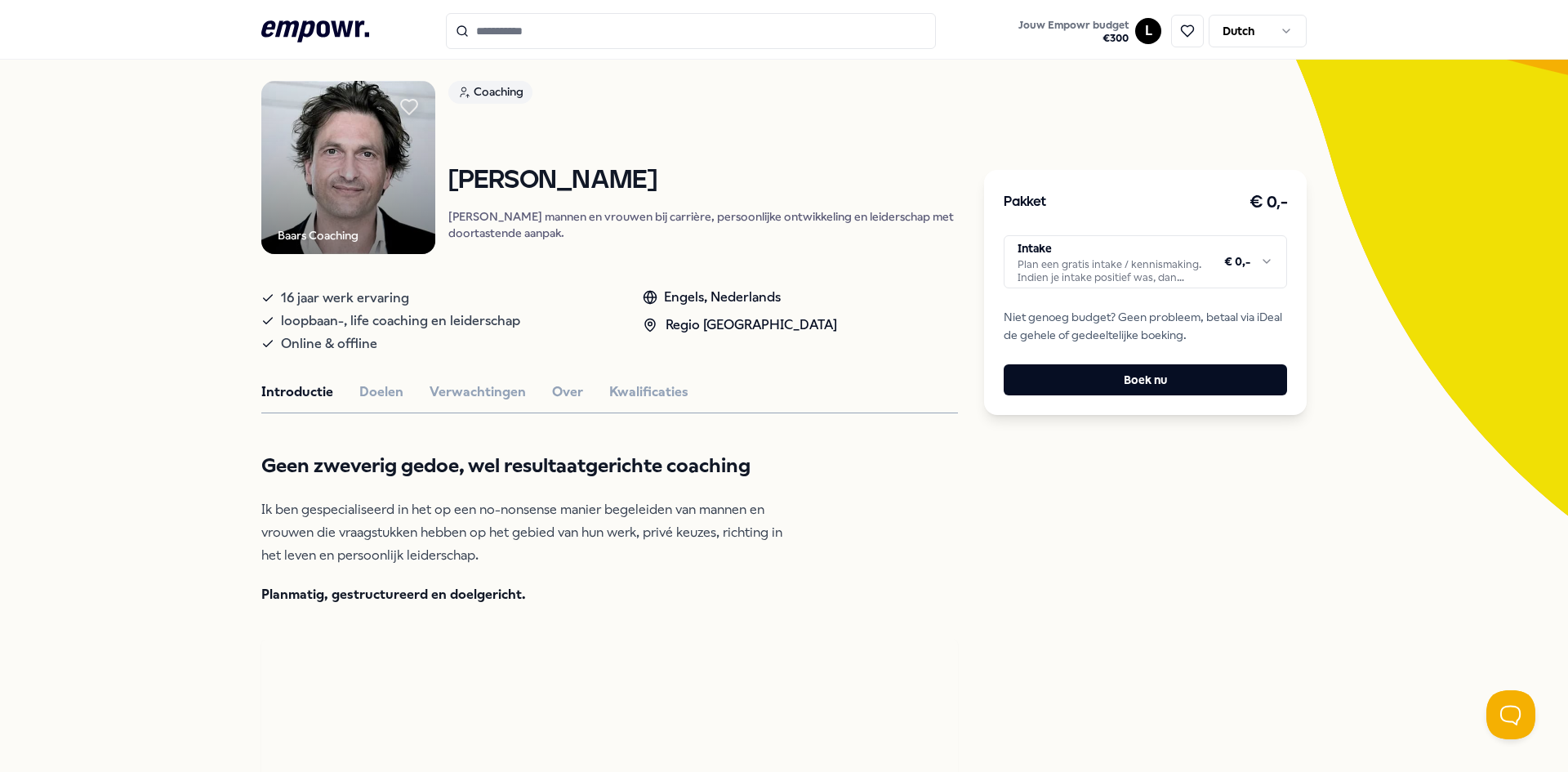
click at [1152, 274] on html ".empowr-logo_svg__cls-1{fill:#03032f} Jouw Empowr budget € 300 L Dutch Alle cat…" at bounding box center [784, 386] width 1568 height 772
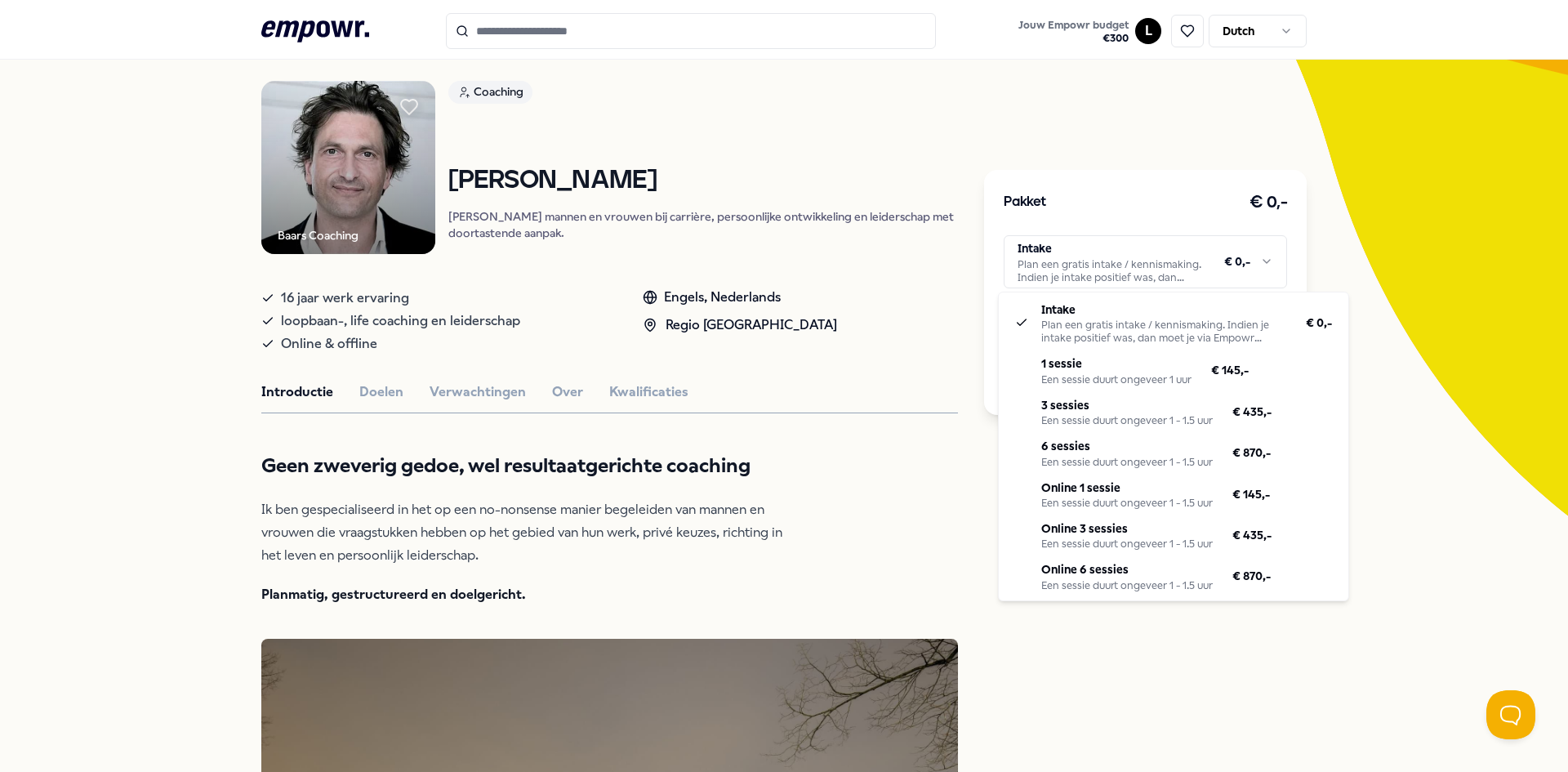
click at [1533, 275] on html ".empowr-logo_svg__cls-1{fill:#03032f} Jouw Empowr budget € 300 L Dutch Alle cat…" at bounding box center [784, 386] width 1568 height 772
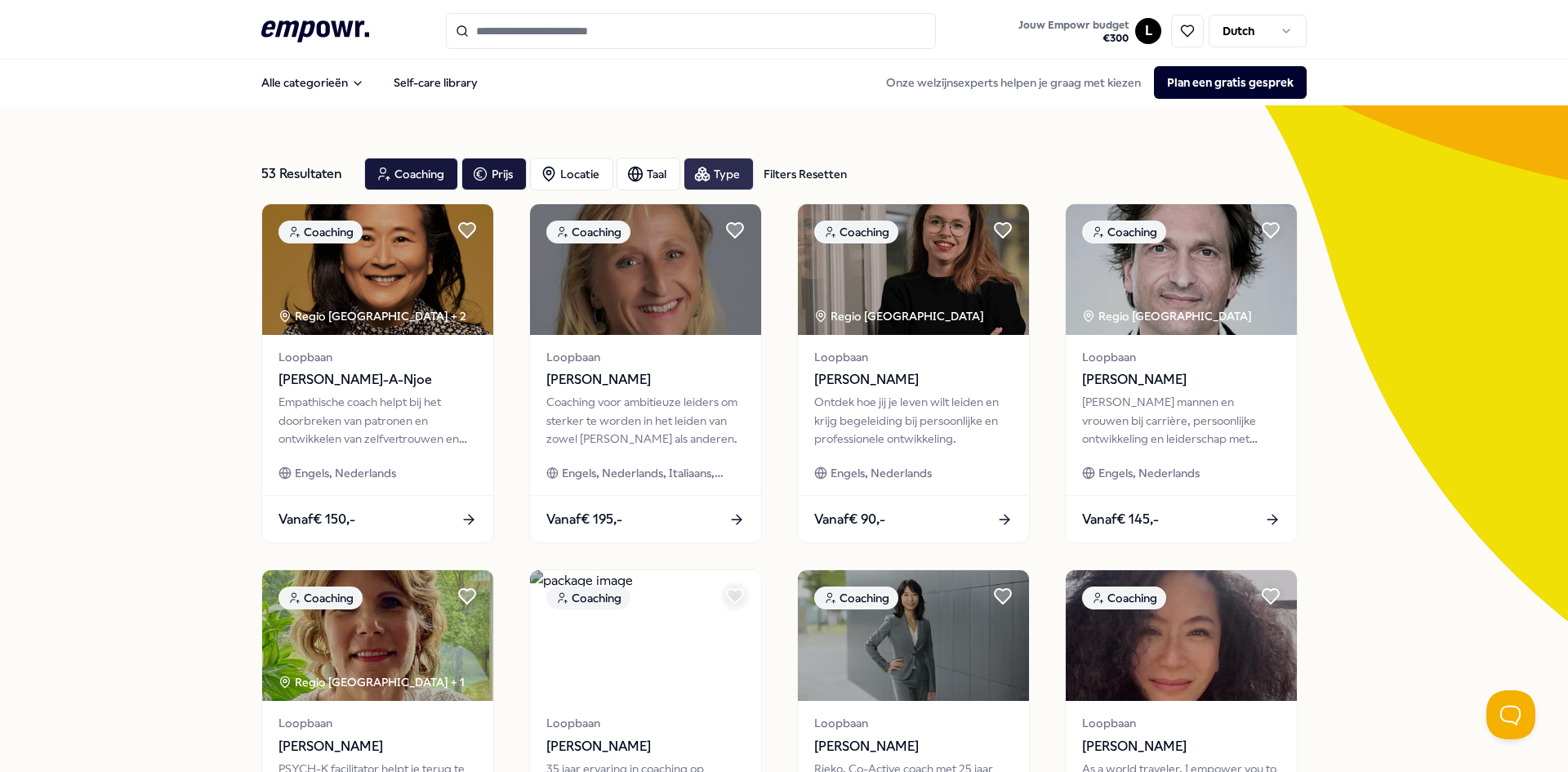
click at [722, 169] on div "Type" at bounding box center [719, 173] width 71 height 32
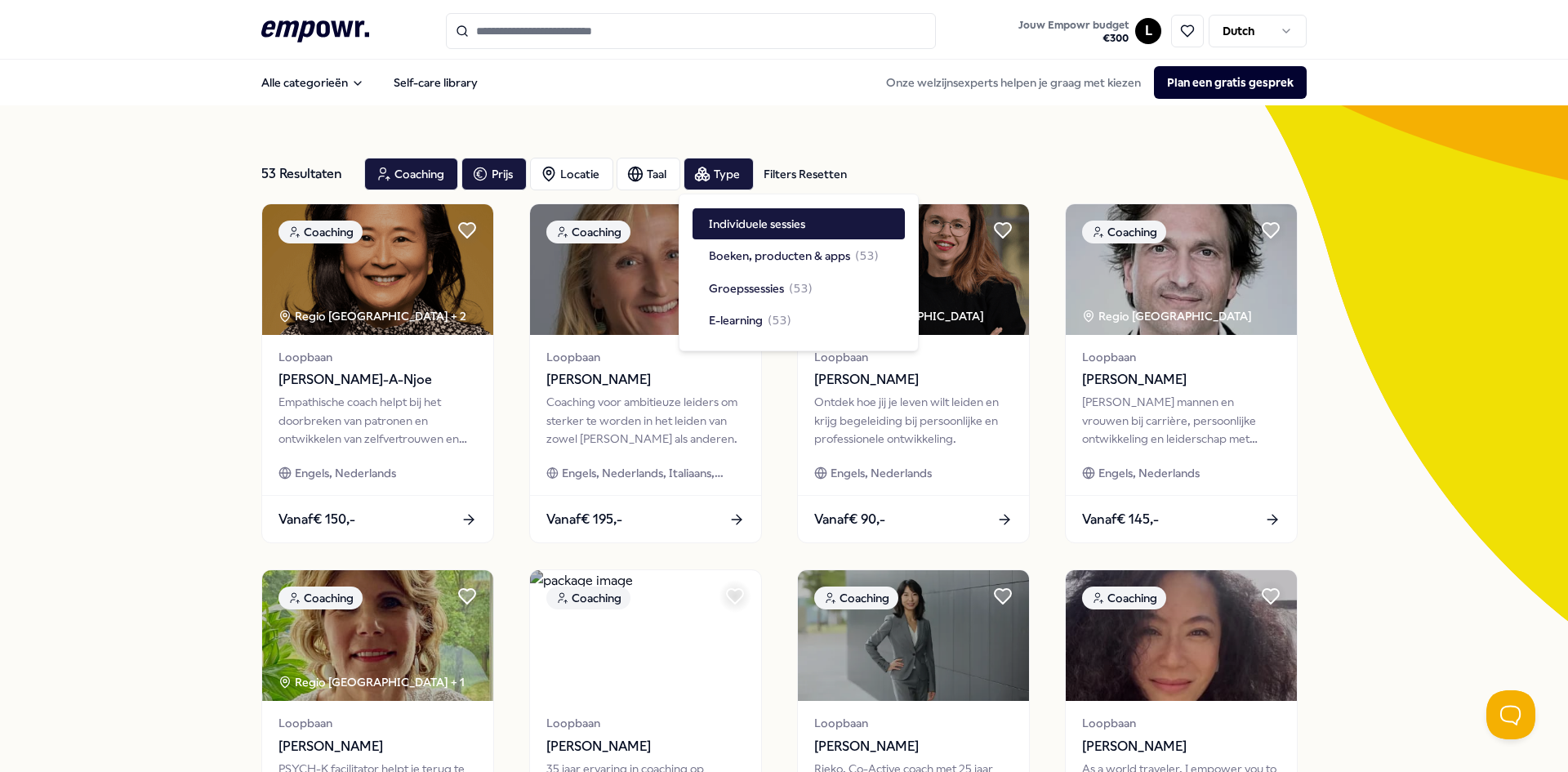
click at [752, 123] on div "53 Resultaten Filters Resetten Coaching Prijs Locatie Taal Type Filters Resette…" at bounding box center [784, 743] width 1045 height 1275
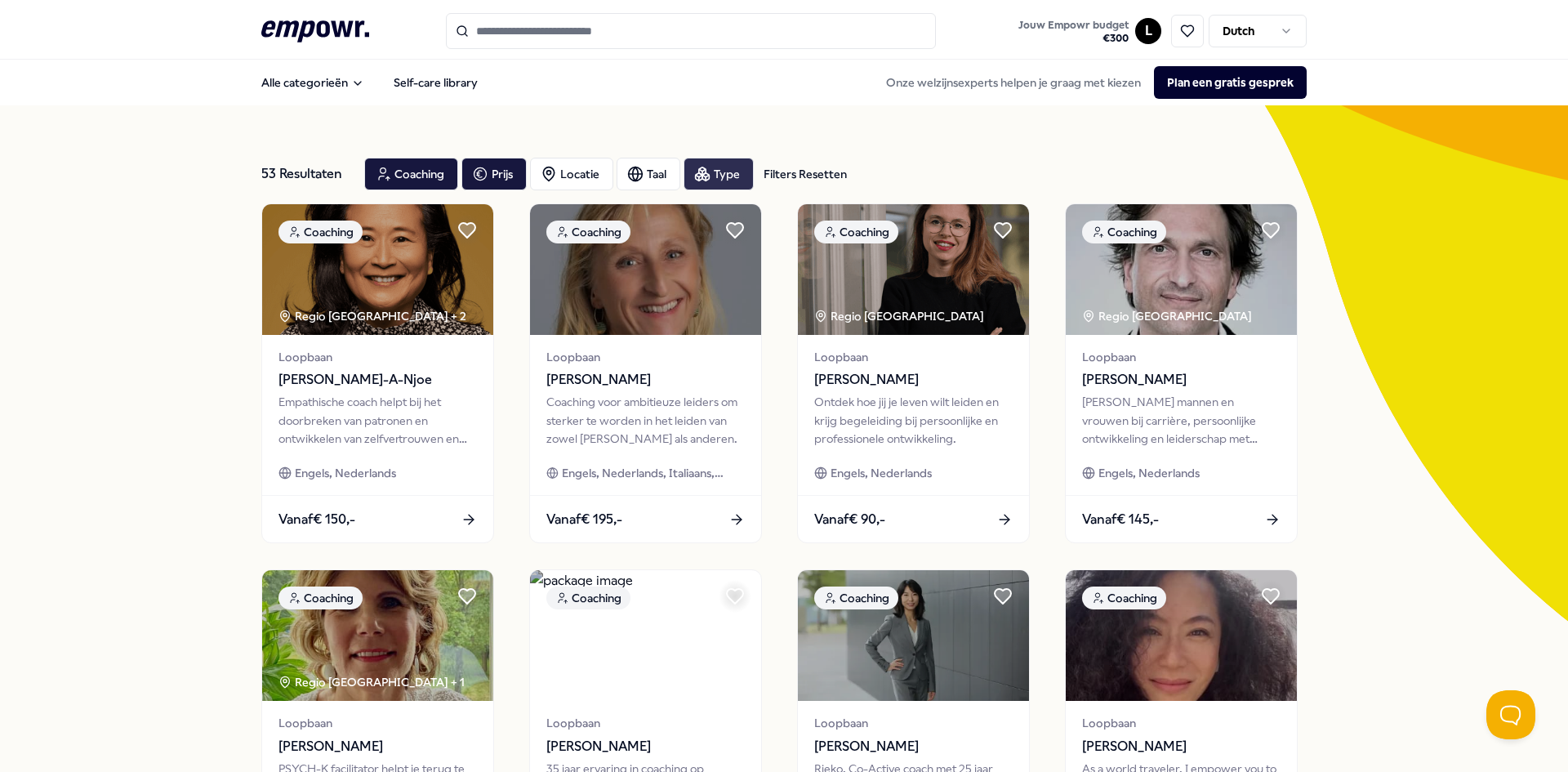
click at [702, 178] on icon "button" at bounding box center [705, 176] width 7 height 7
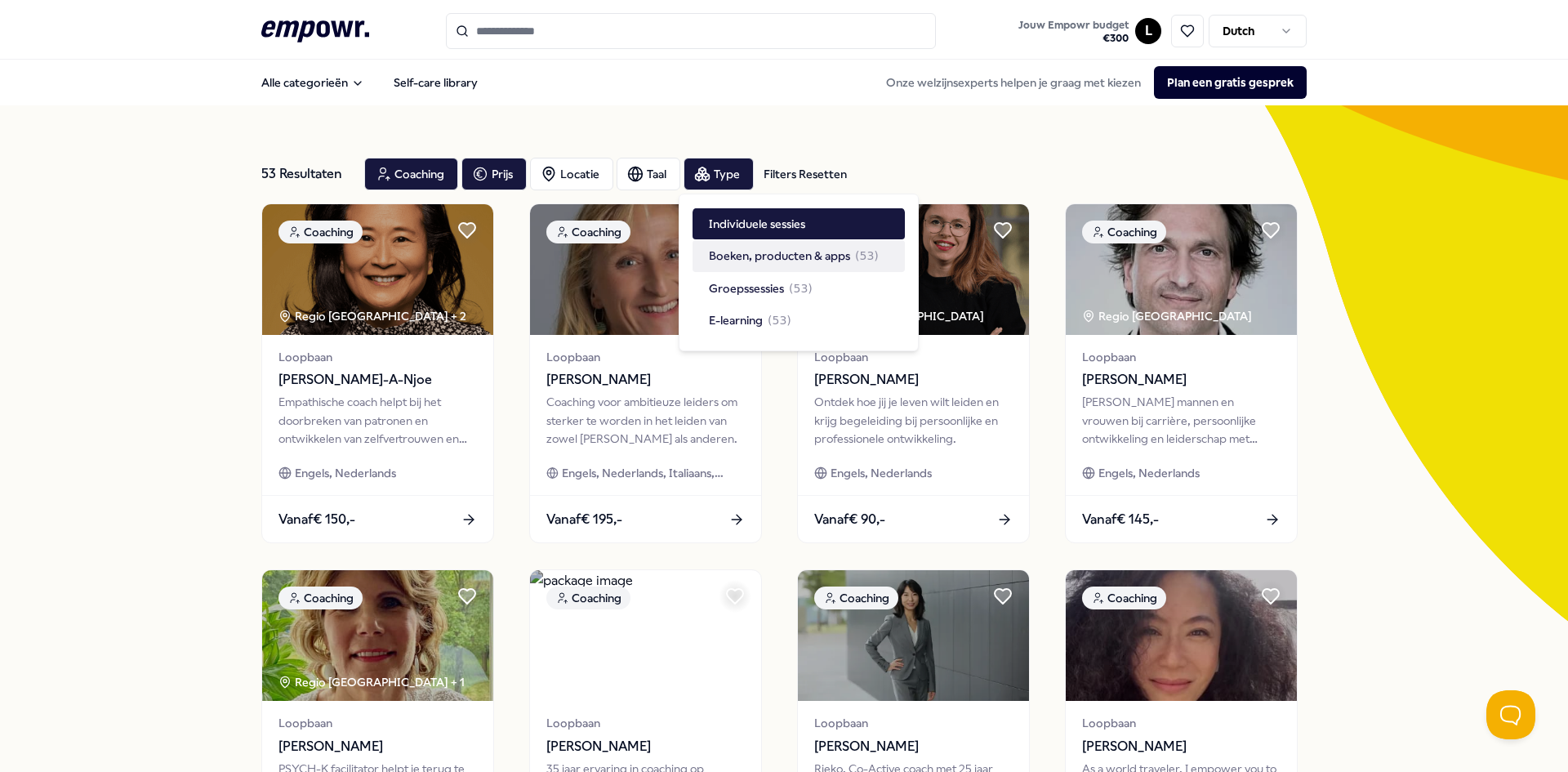
click at [740, 256] on span "Boeken, producten & apps" at bounding box center [780, 255] width 141 height 18
click at [798, 172] on div "Filters Resetten" at bounding box center [805, 174] width 84 height 18
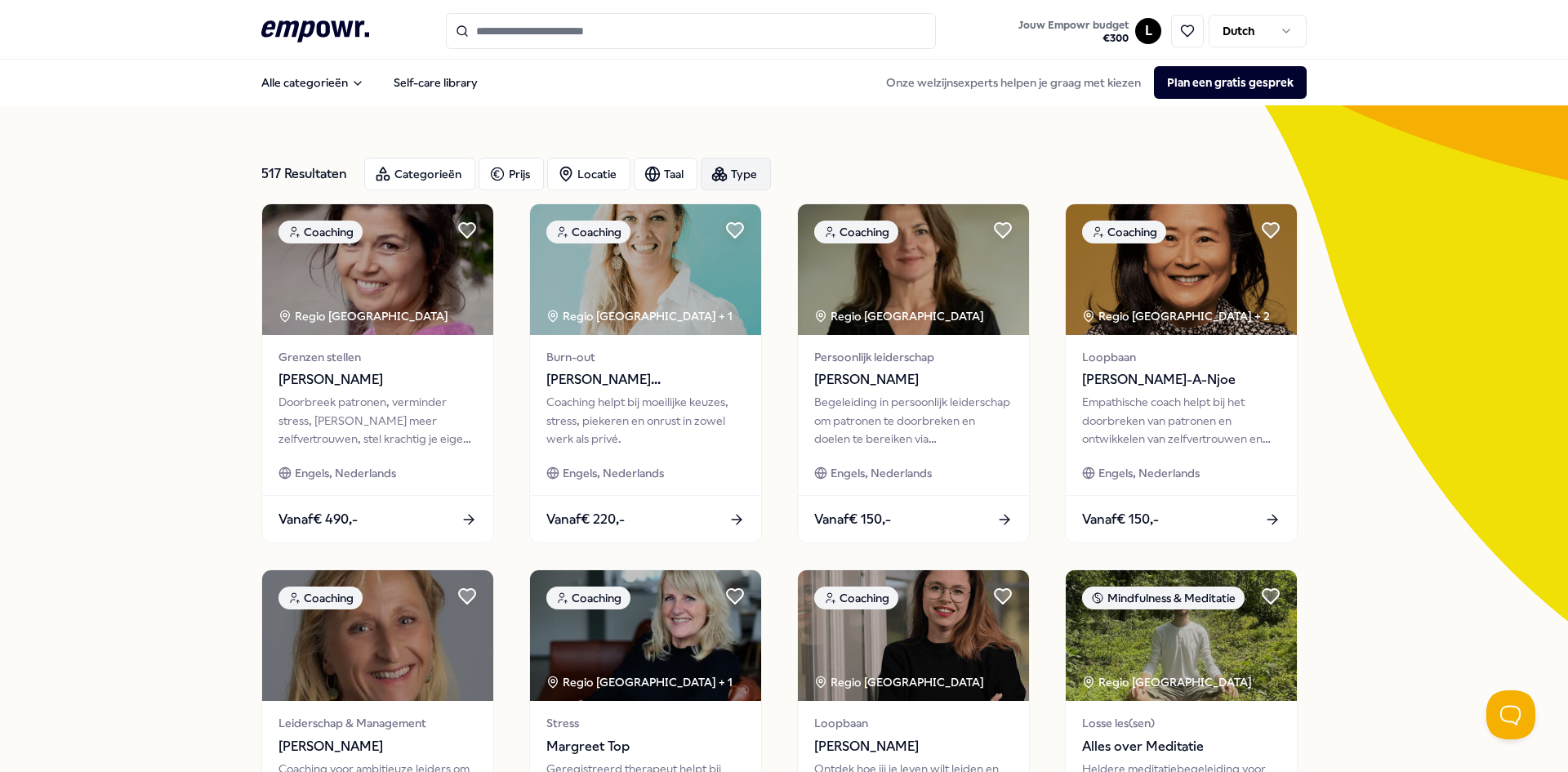
click at [730, 180] on div "Type" at bounding box center [736, 173] width 71 height 32
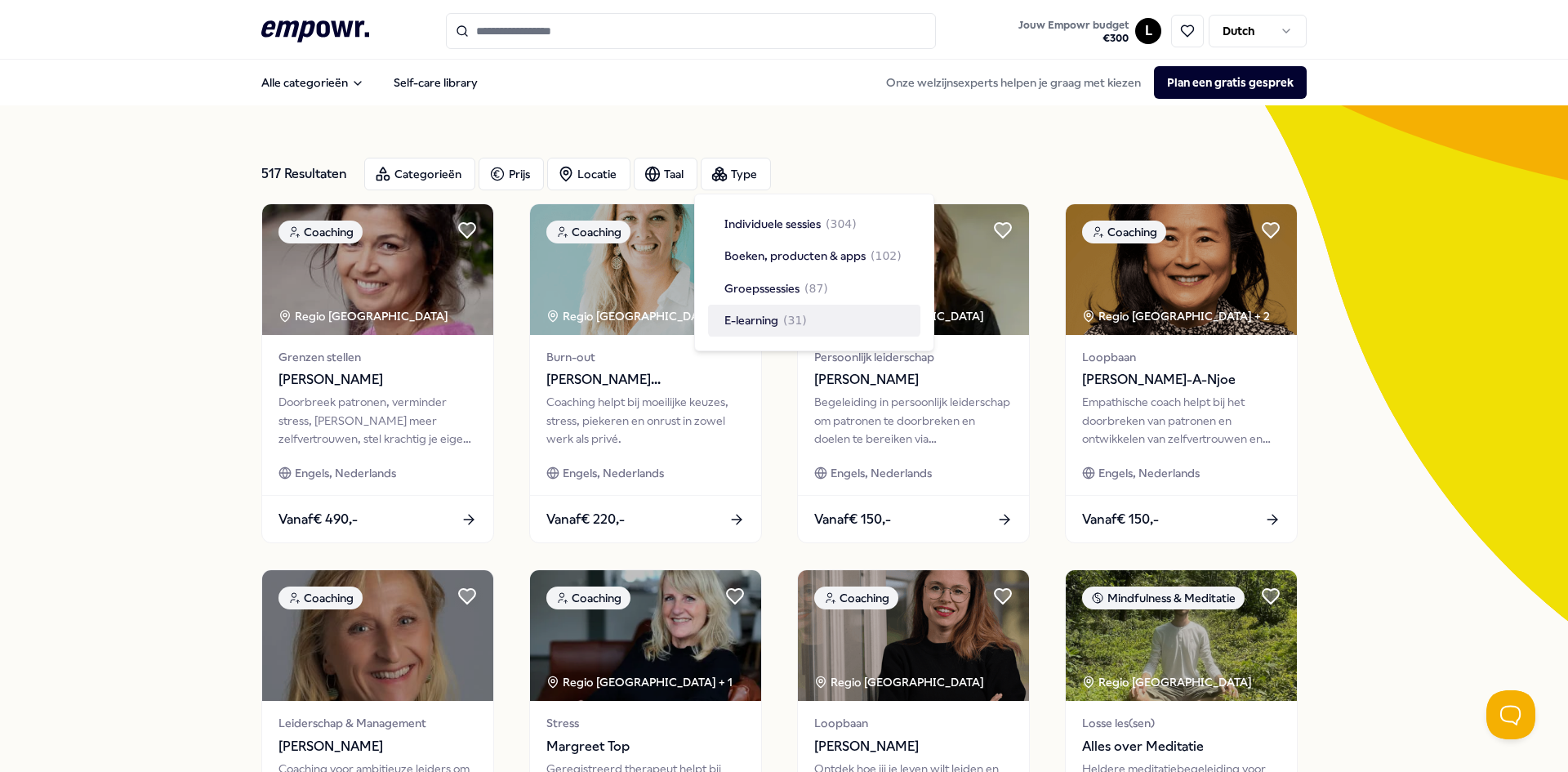
click at [848, 325] on div "E-learning ( 31 )" at bounding box center [814, 320] width 212 height 31
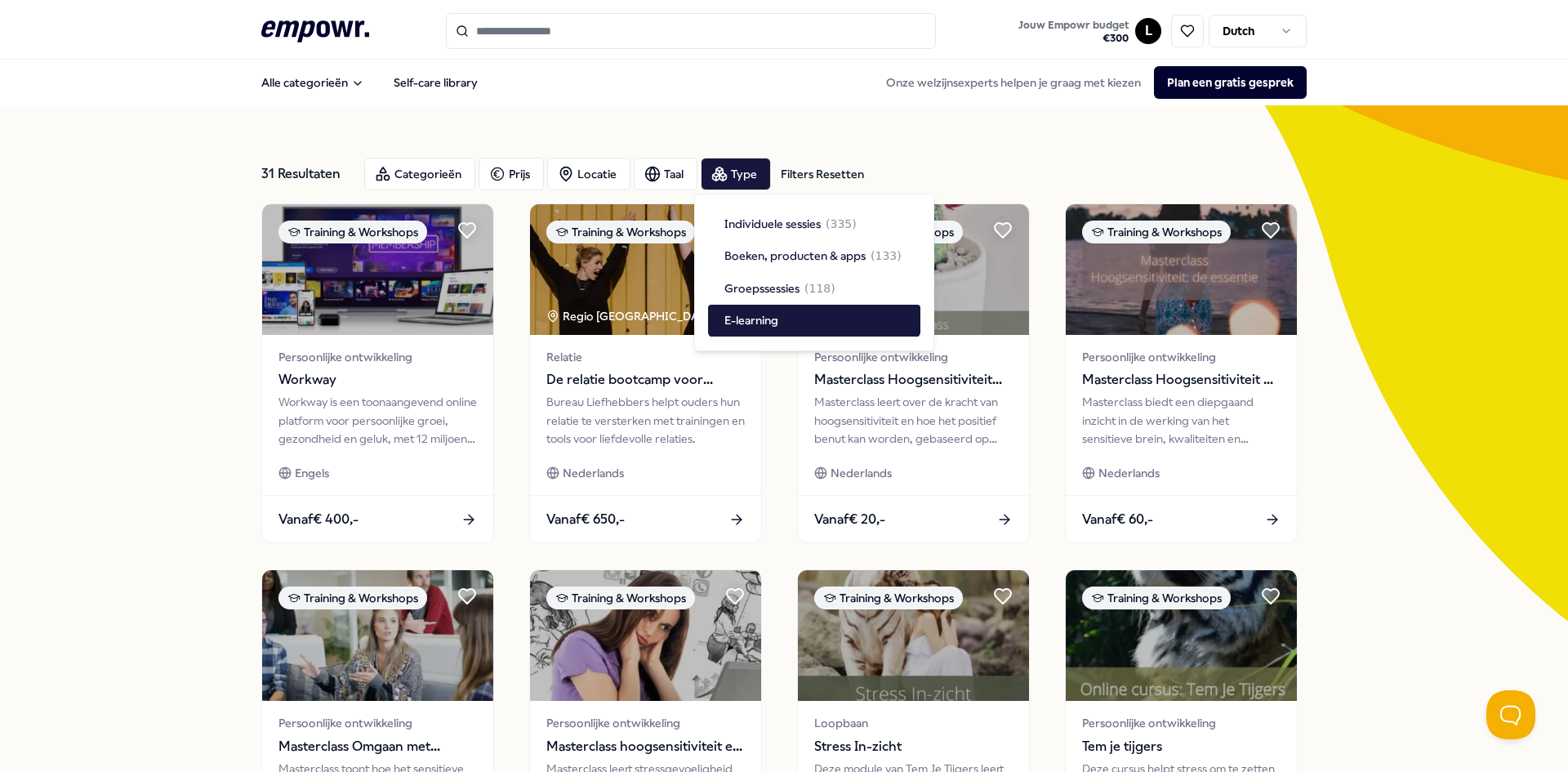
click at [145, 486] on div "31 Resultaten Filters Resetten Categorieën Prijs Locatie Taal Type Filters Rese…" at bounding box center [784, 743] width 1568 height 1275
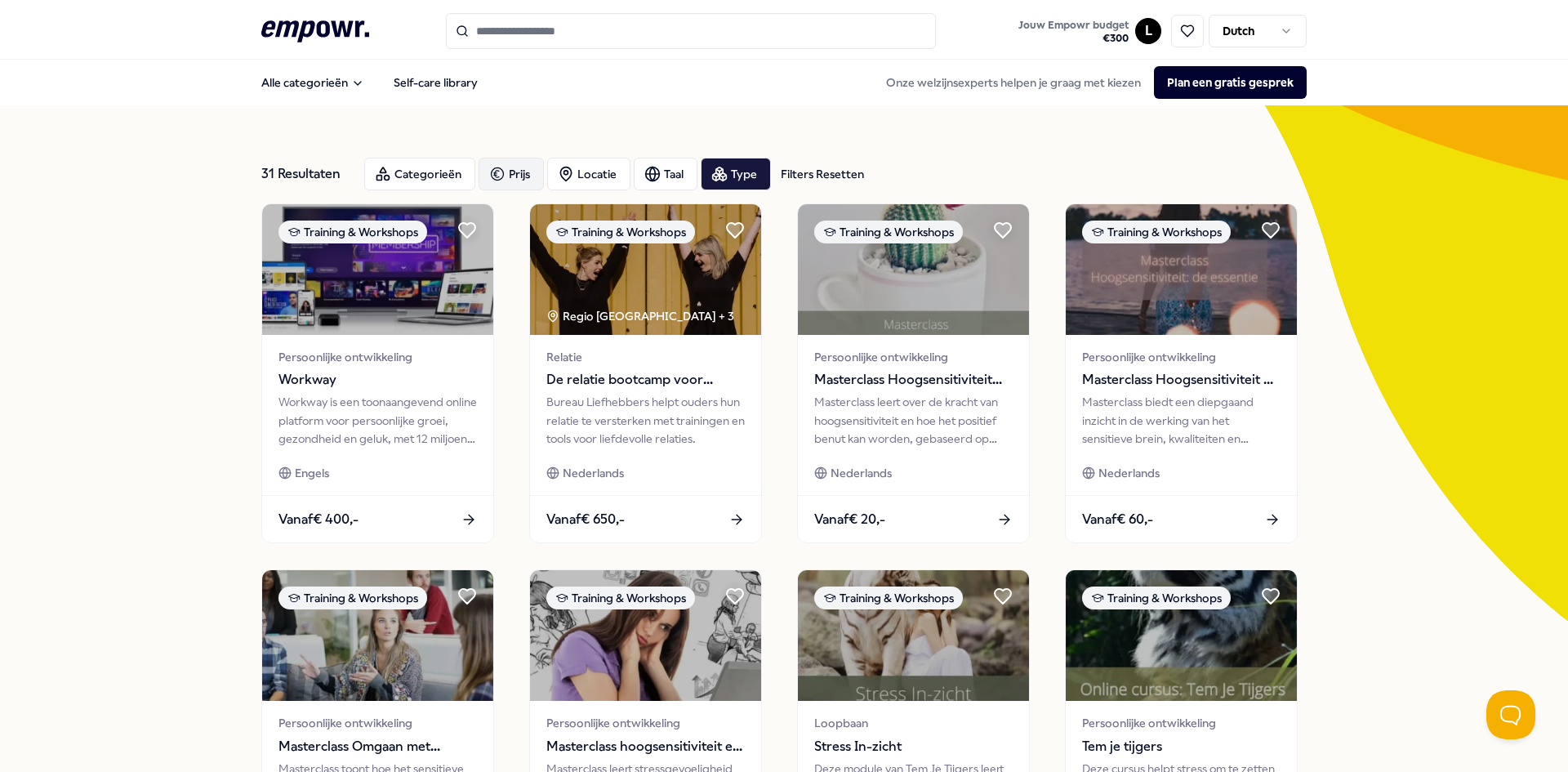
click at [526, 172] on div "Prijs" at bounding box center [511, 173] width 66 height 32
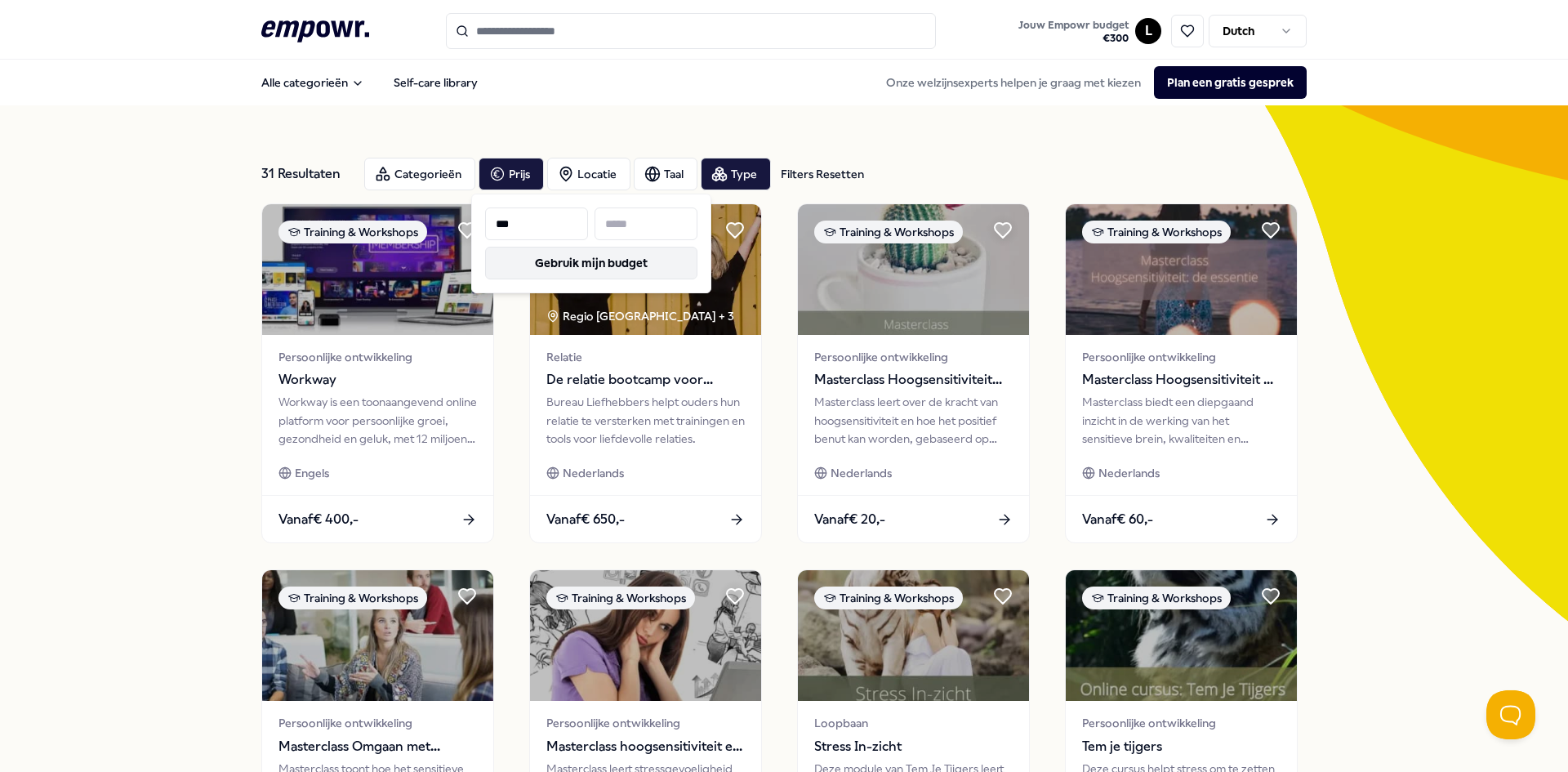
type input "***"
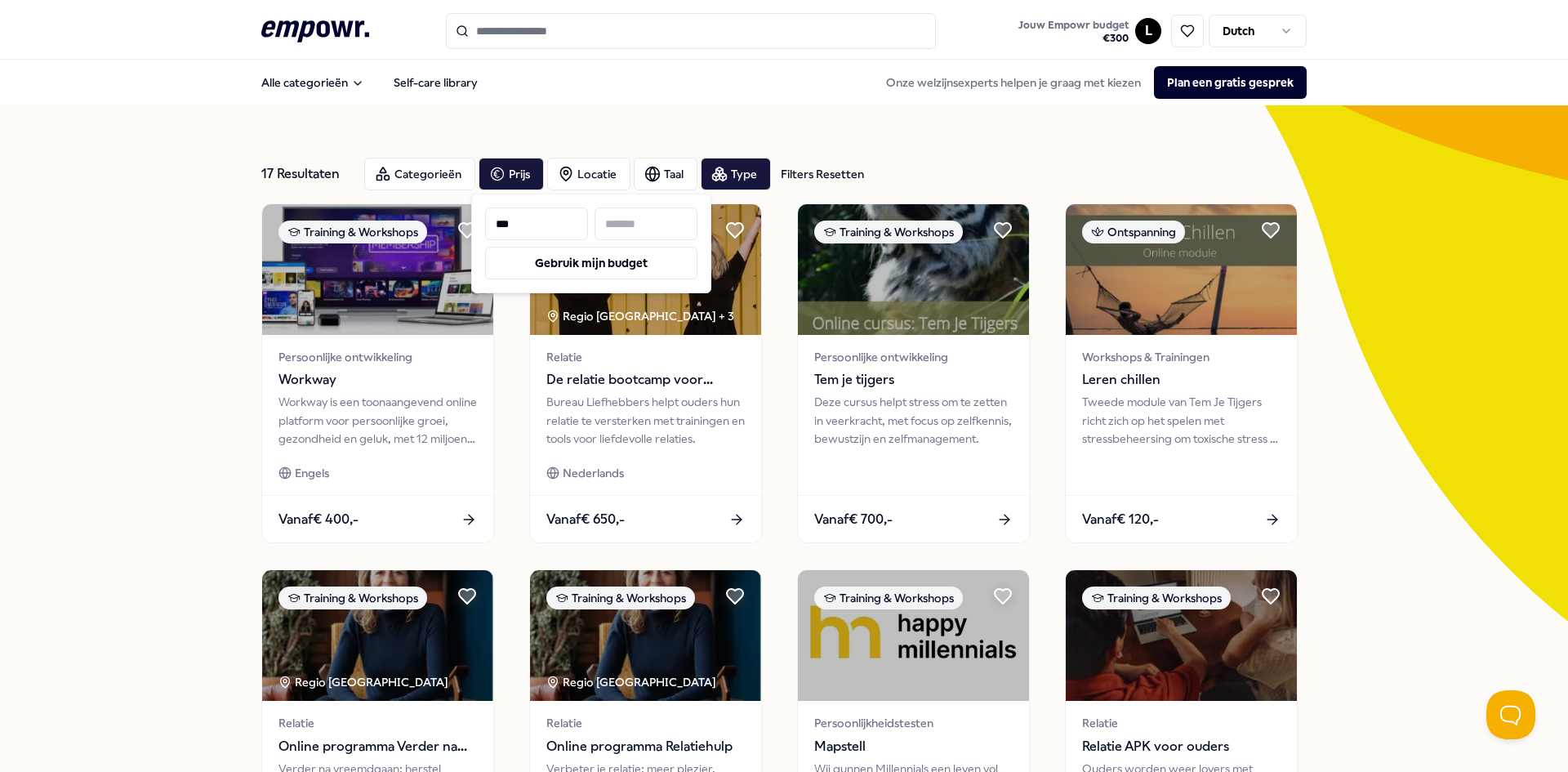
click at [108, 415] on div "17 Resultaten Filters Resetten Categorieën Prijs Locatie Taal Type Filters Rese…" at bounding box center [784, 743] width 1568 height 1275
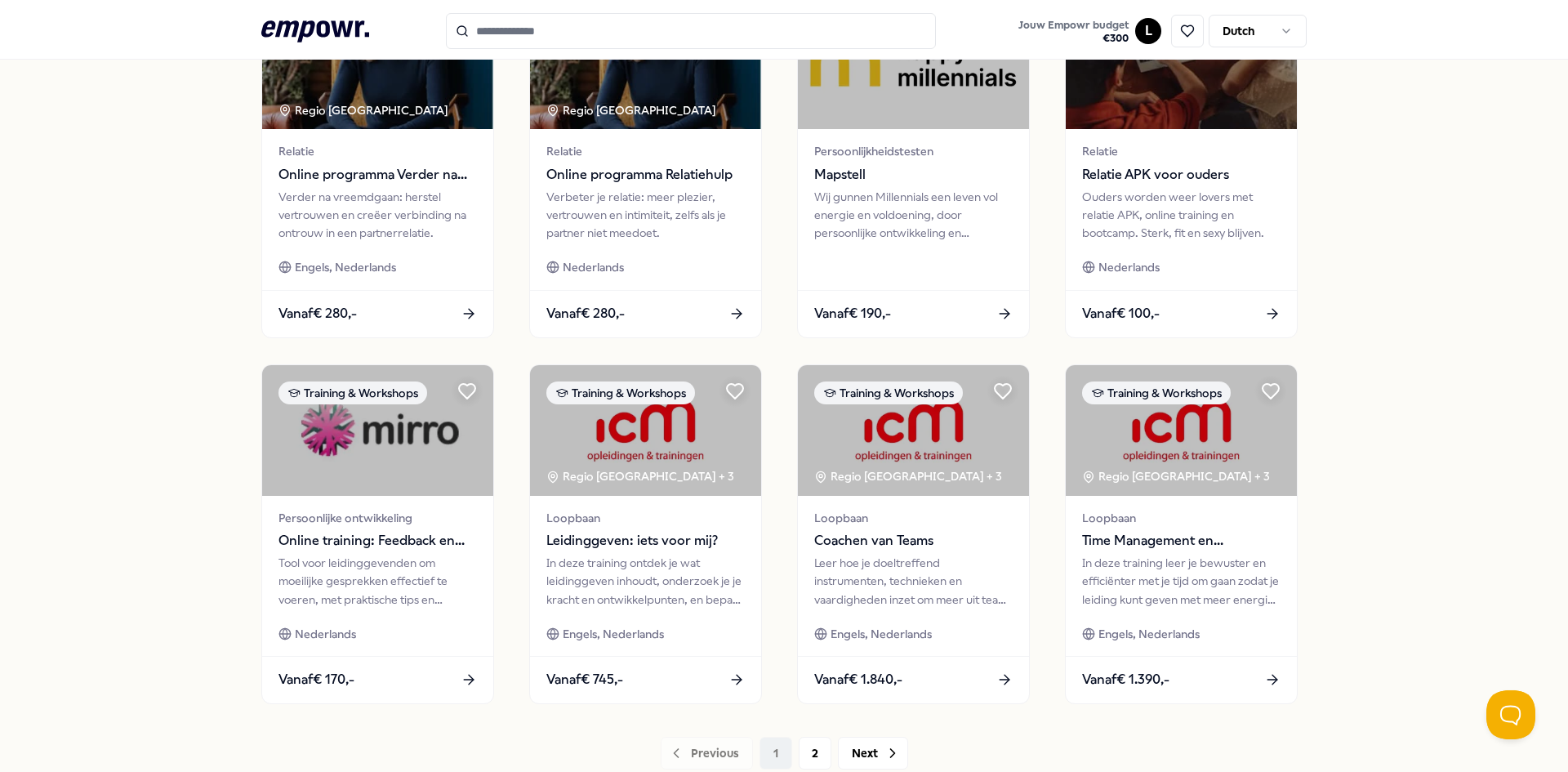
scroll to position [689, 0]
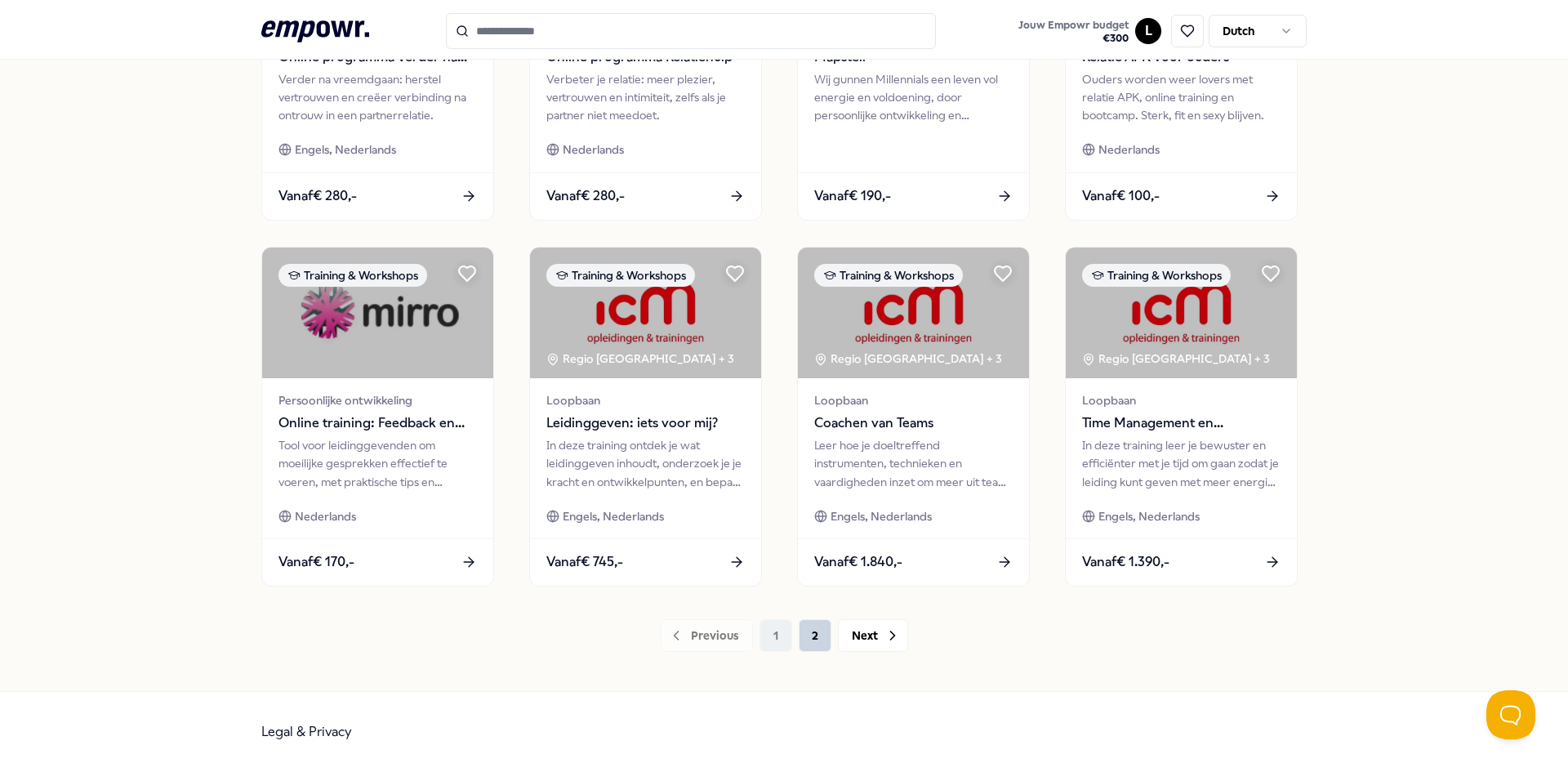
click at [802, 628] on button "2" at bounding box center [814, 634] width 32 height 32
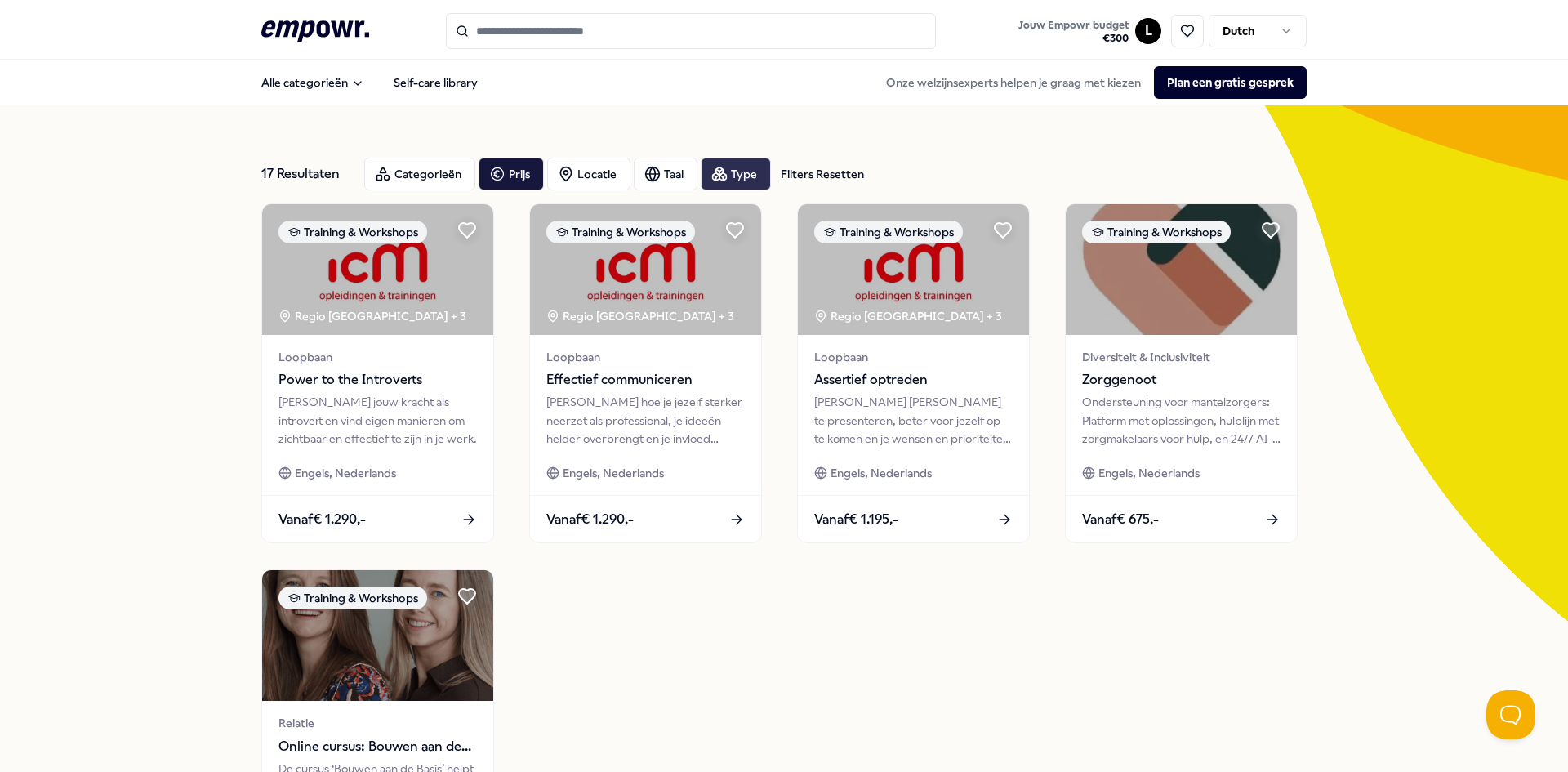
click at [748, 165] on div "Type" at bounding box center [736, 173] width 71 height 32
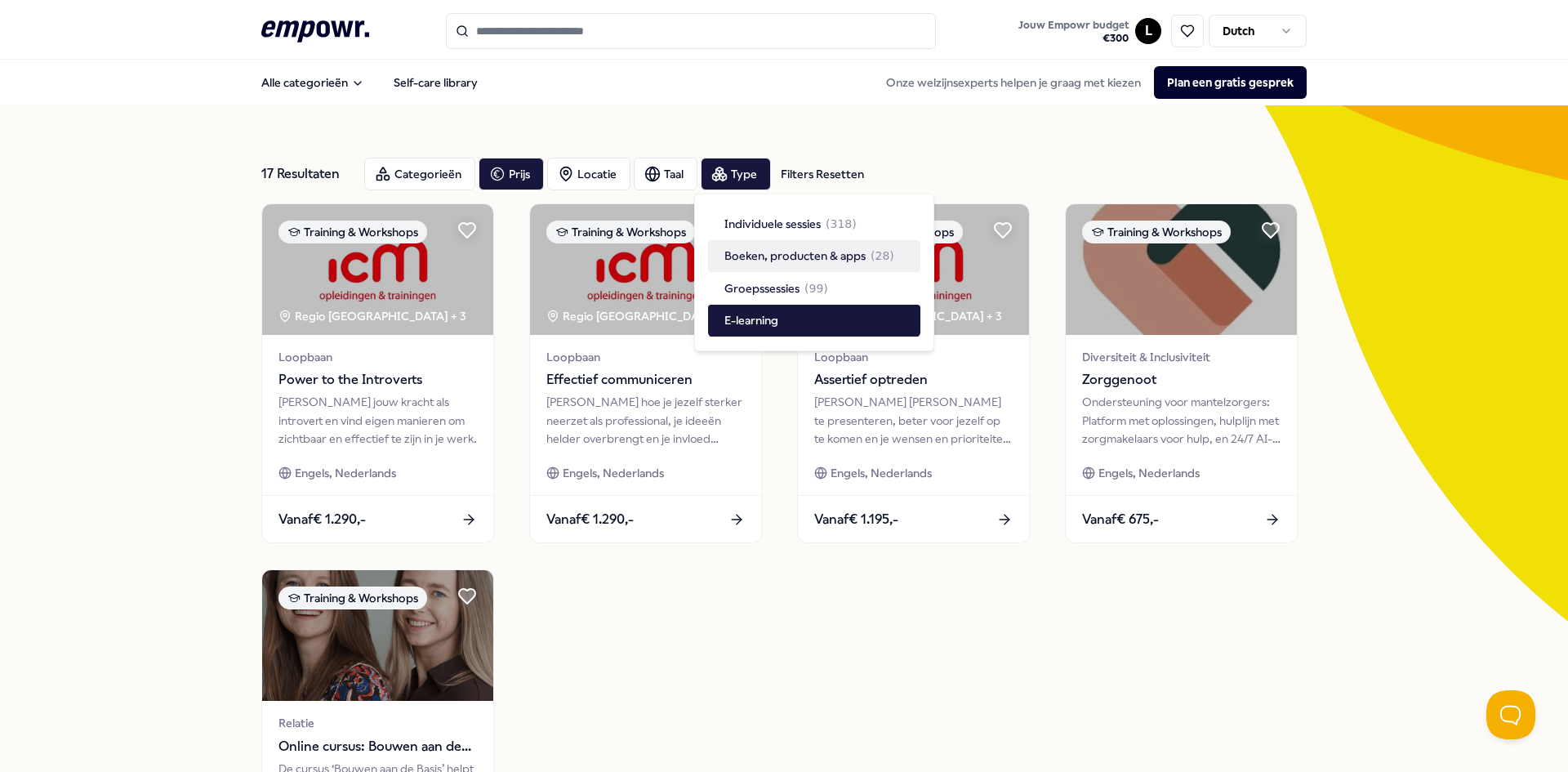
click at [760, 258] on span "Boeken, producten & apps" at bounding box center [796, 255] width 141 height 18
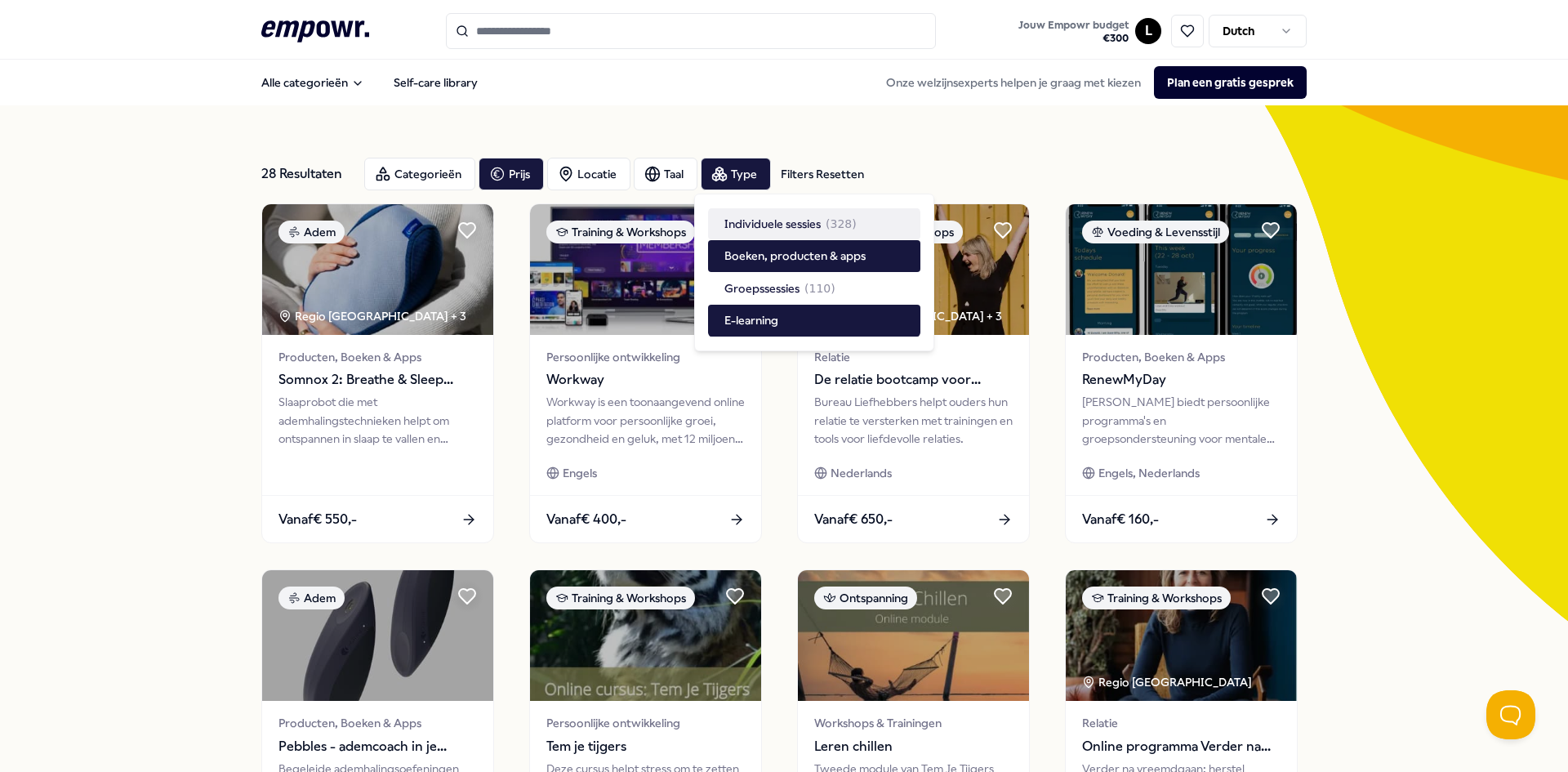
click at [808, 172] on div "Filters Resetten" at bounding box center [822, 174] width 84 height 18
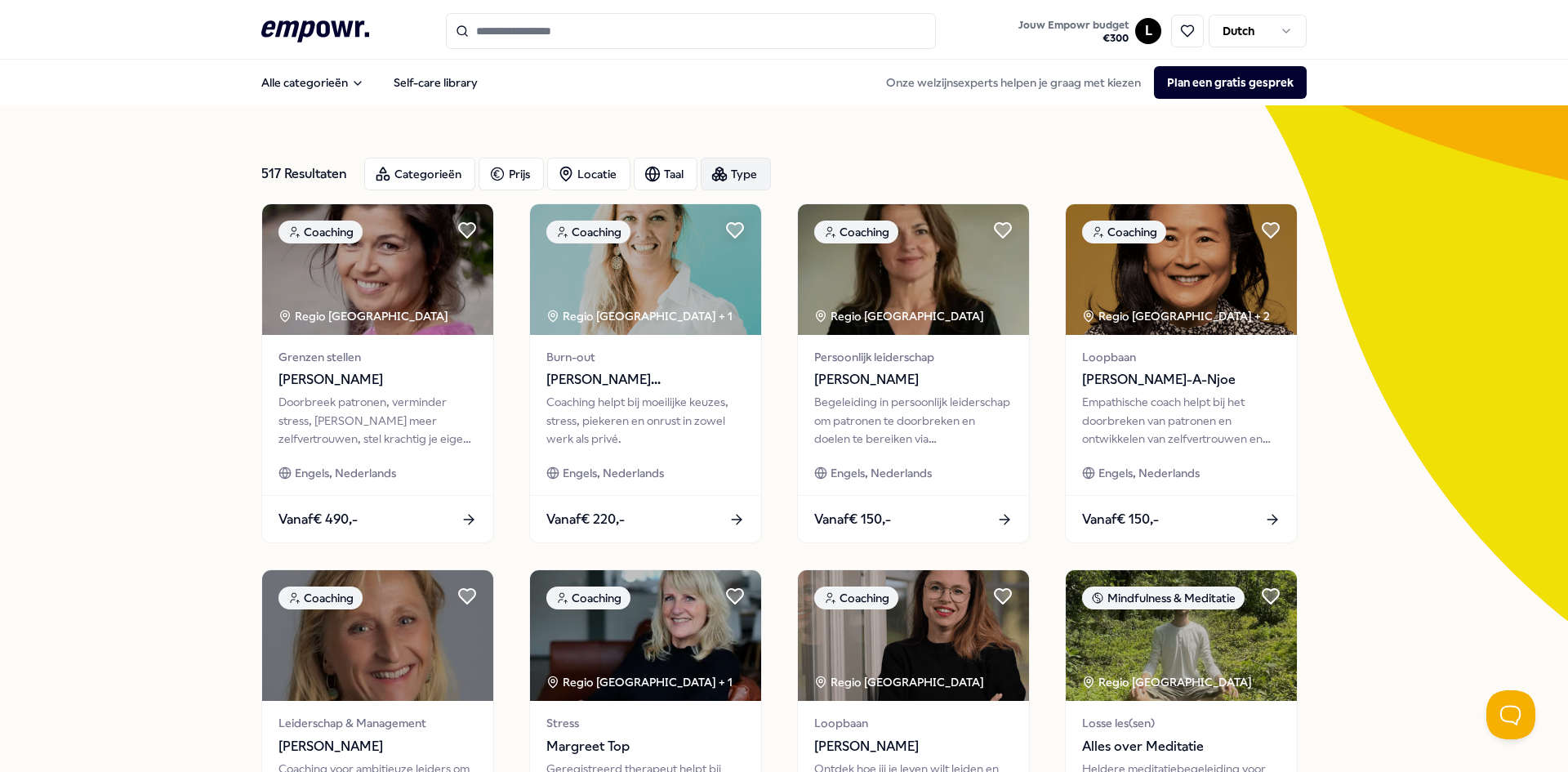
click at [749, 172] on div "Type" at bounding box center [736, 173] width 71 height 32
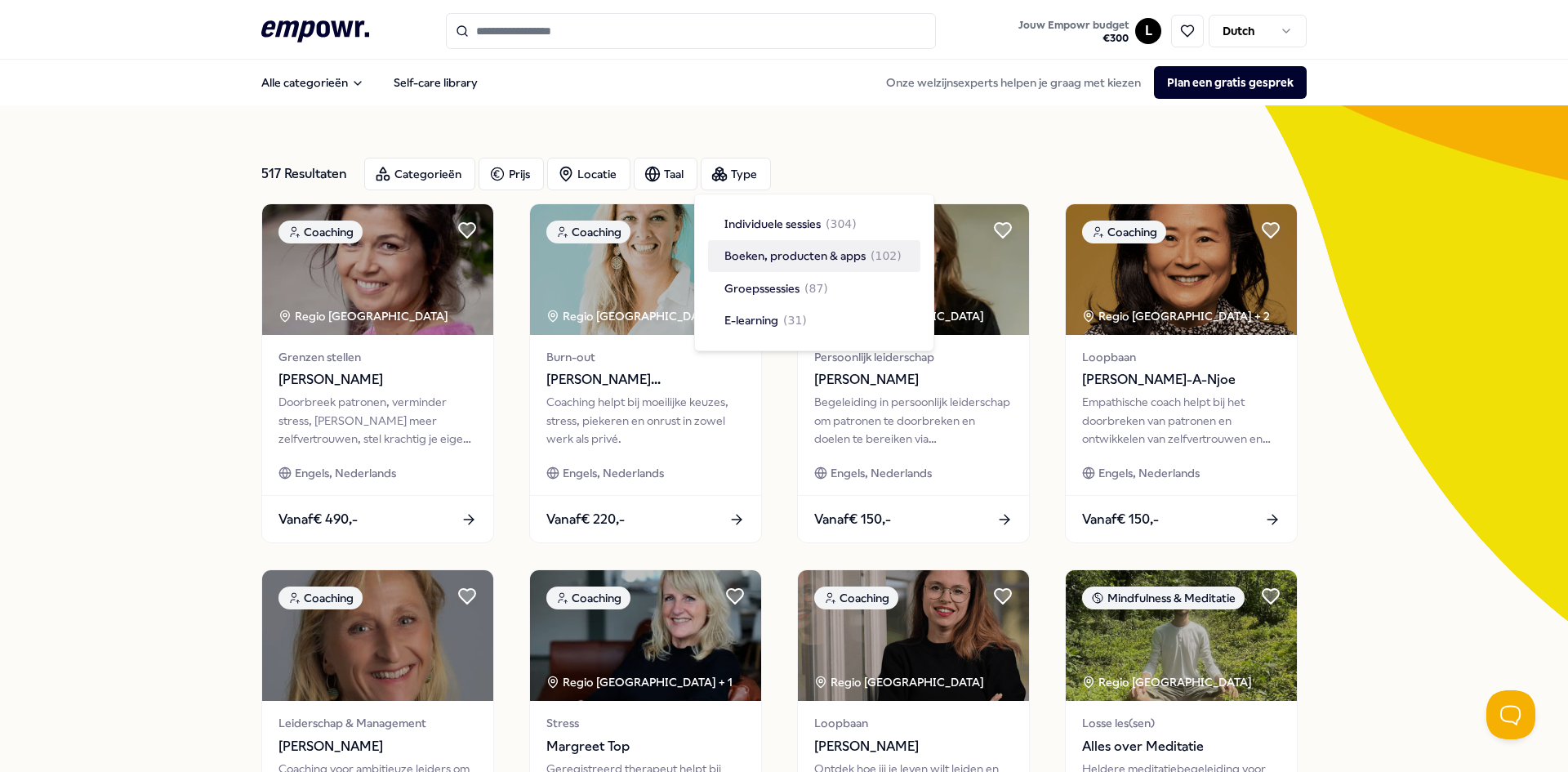
click at [795, 257] on span "Boeken, producten & apps" at bounding box center [796, 255] width 141 height 18
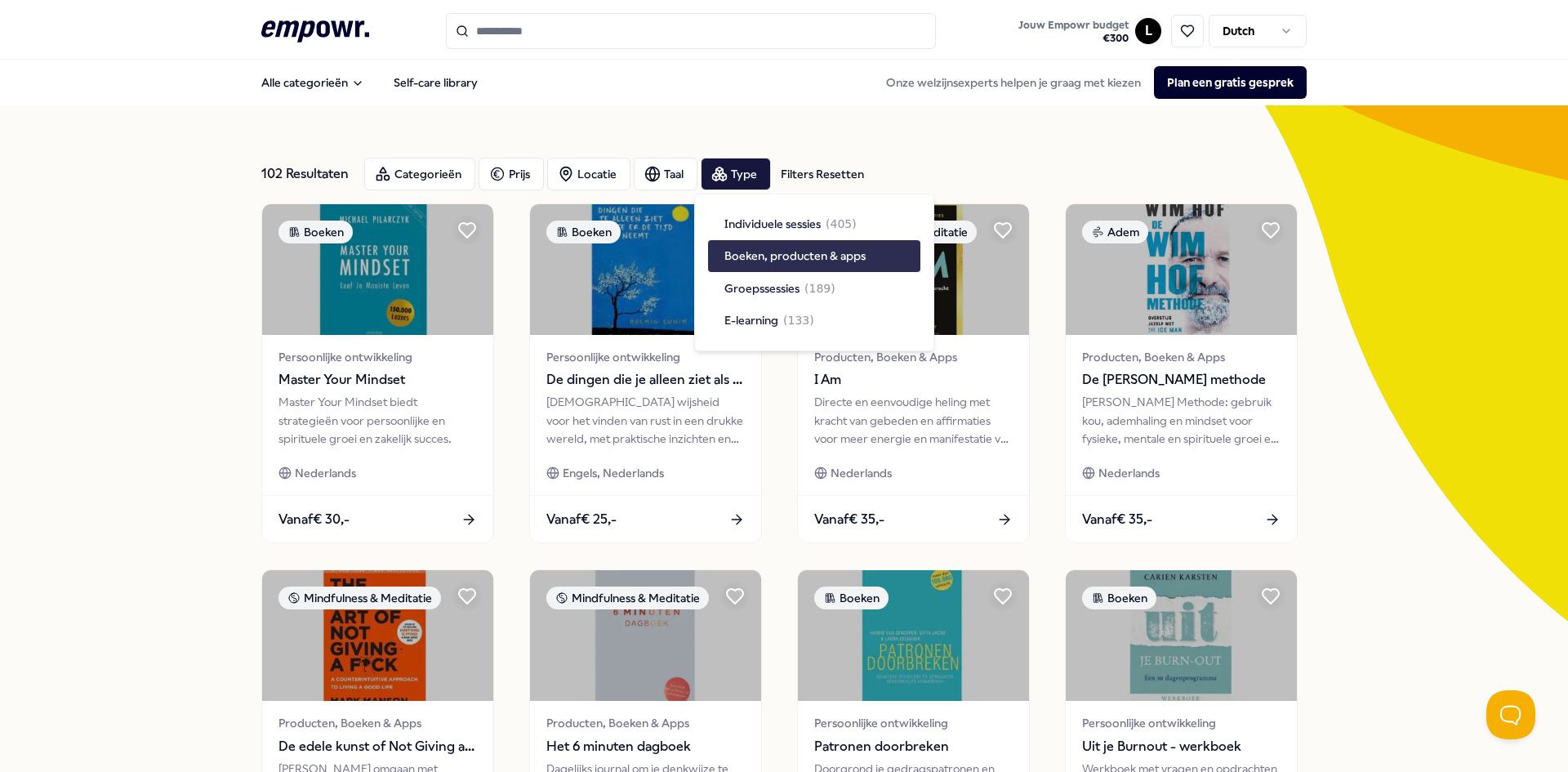
click at [822, 257] on span "Boeken, producten & apps" at bounding box center [796, 255] width 141 height 18
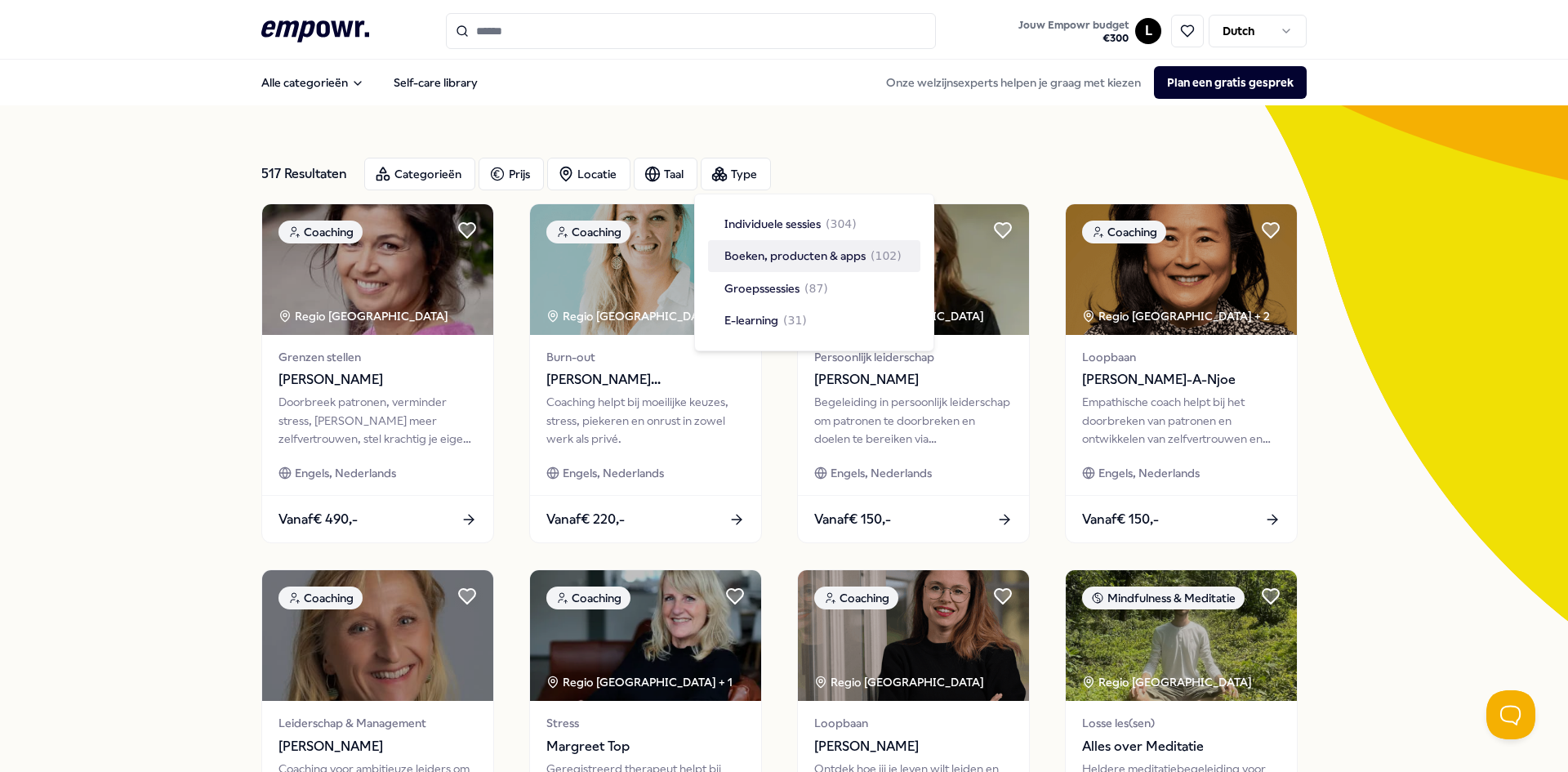
click at [822, 257] on span "Boeken, producten & apps" at bounding box center [796, 255] width 141 height 18
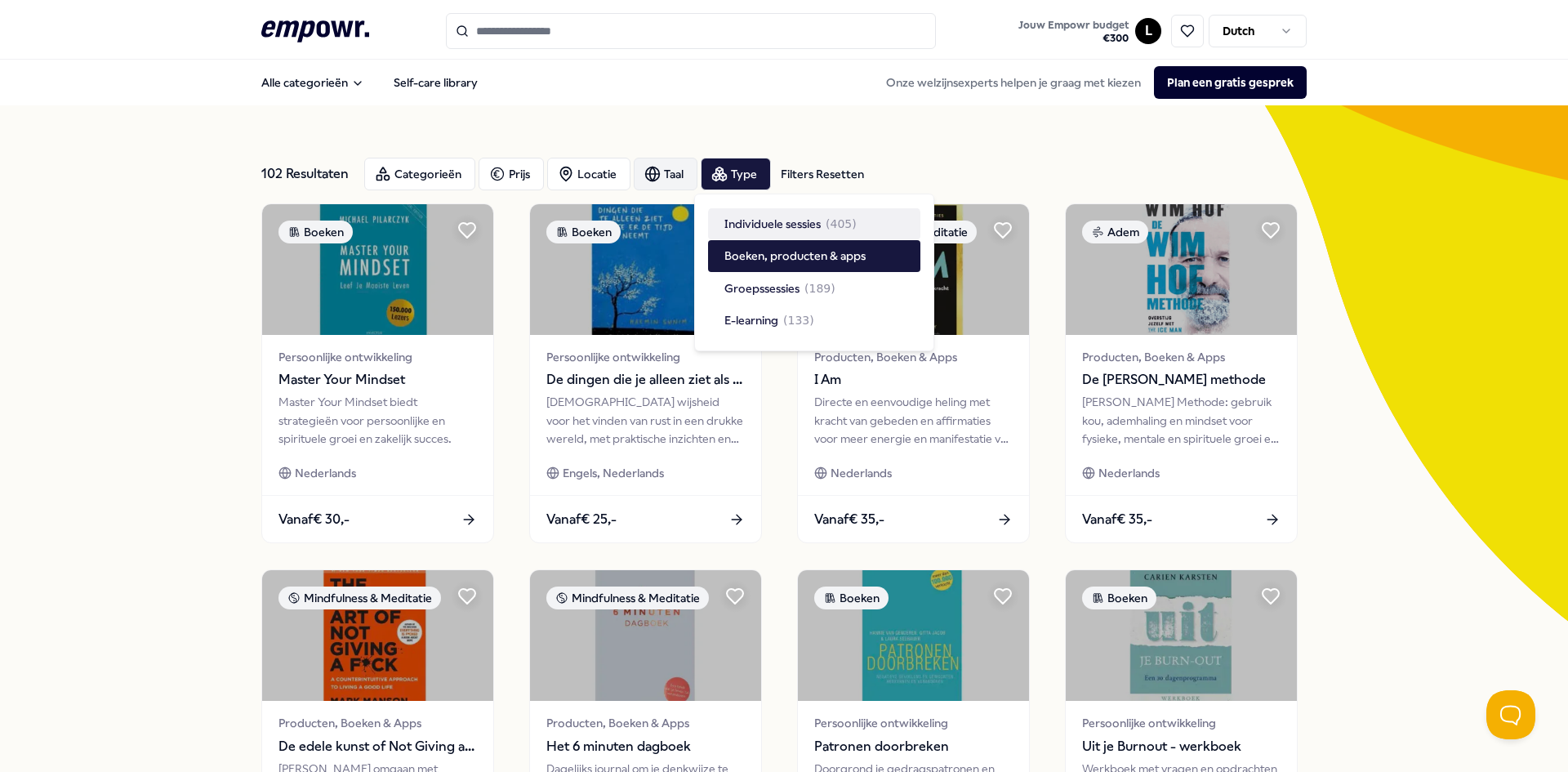
click at [656, 164] on div "Taal" at bounding box center [665, 173] width 64 height 32
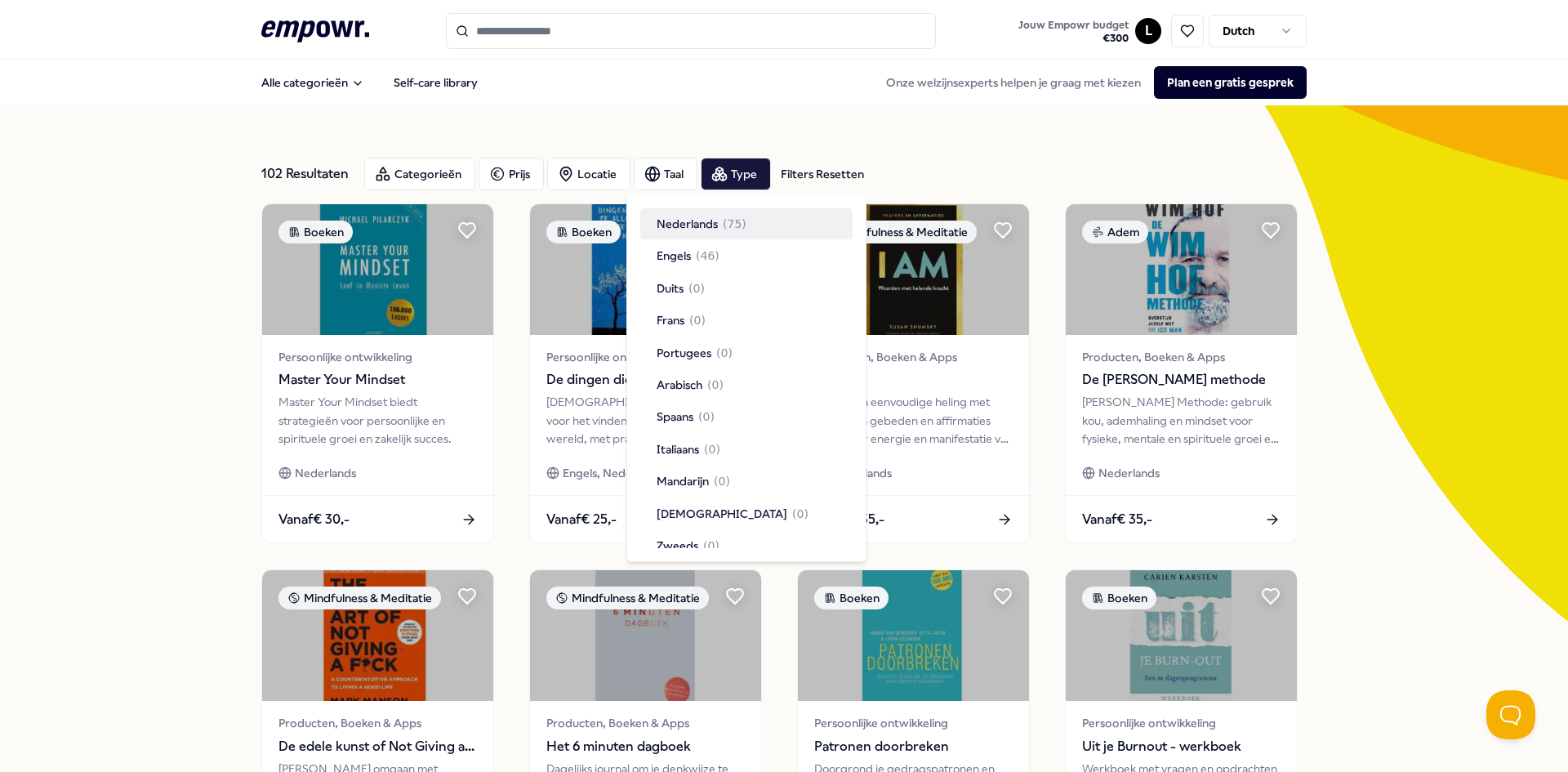
click at [715, 108] on div "102 Resultaten Filters Resetten Categorieën Prijs Locatie Taal Type Filters Res…" at bounding box center [784, 743] width 1045 height 1275
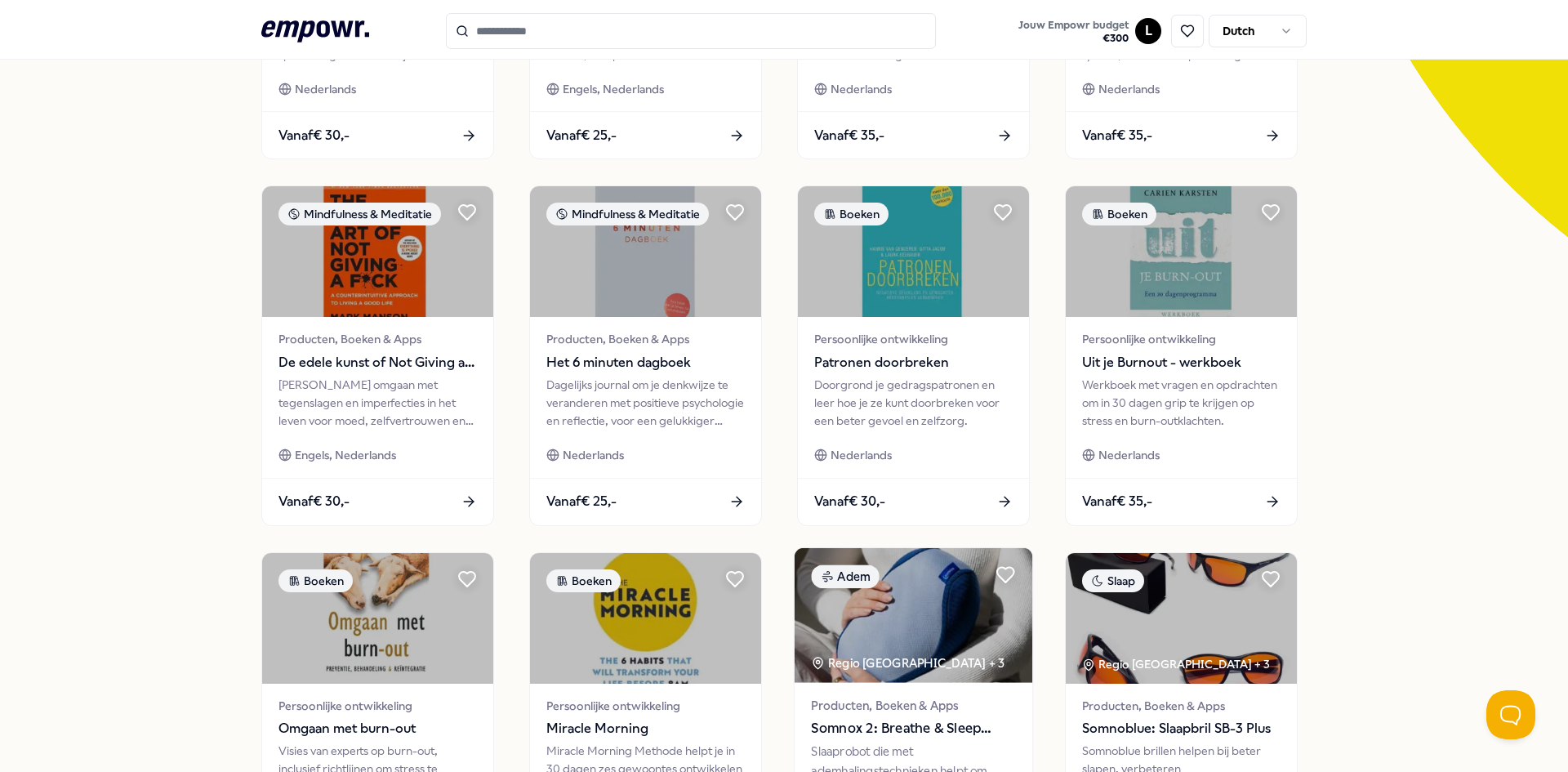
scroll to position [572, 0]
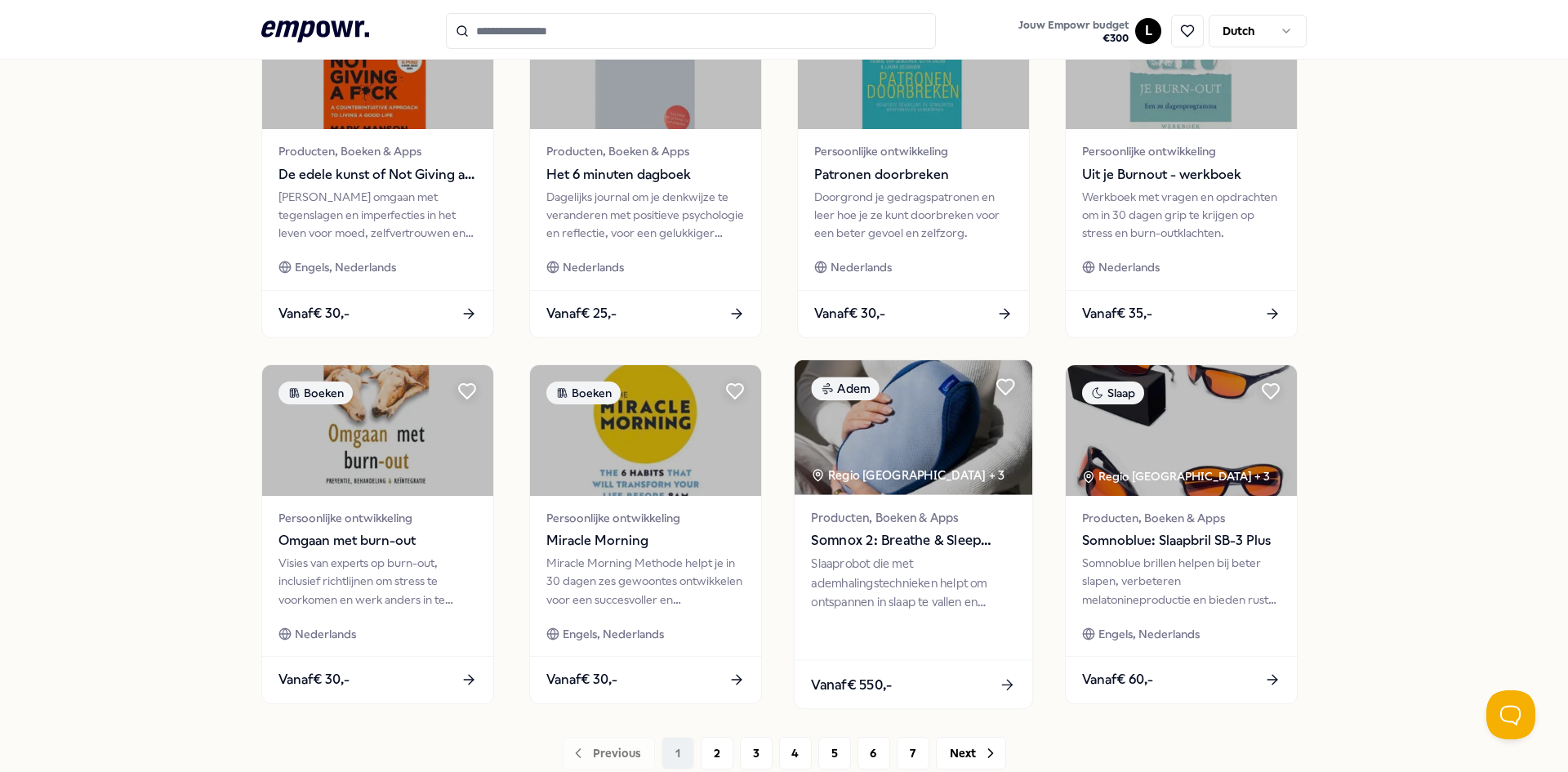
click at [941, 552] on div "Producten, Boeken & Apps Somnox 2: Breathe & Sleep Robot Slaaprobot die met ade…" at bounding box center [914, 577] width 238 height 165
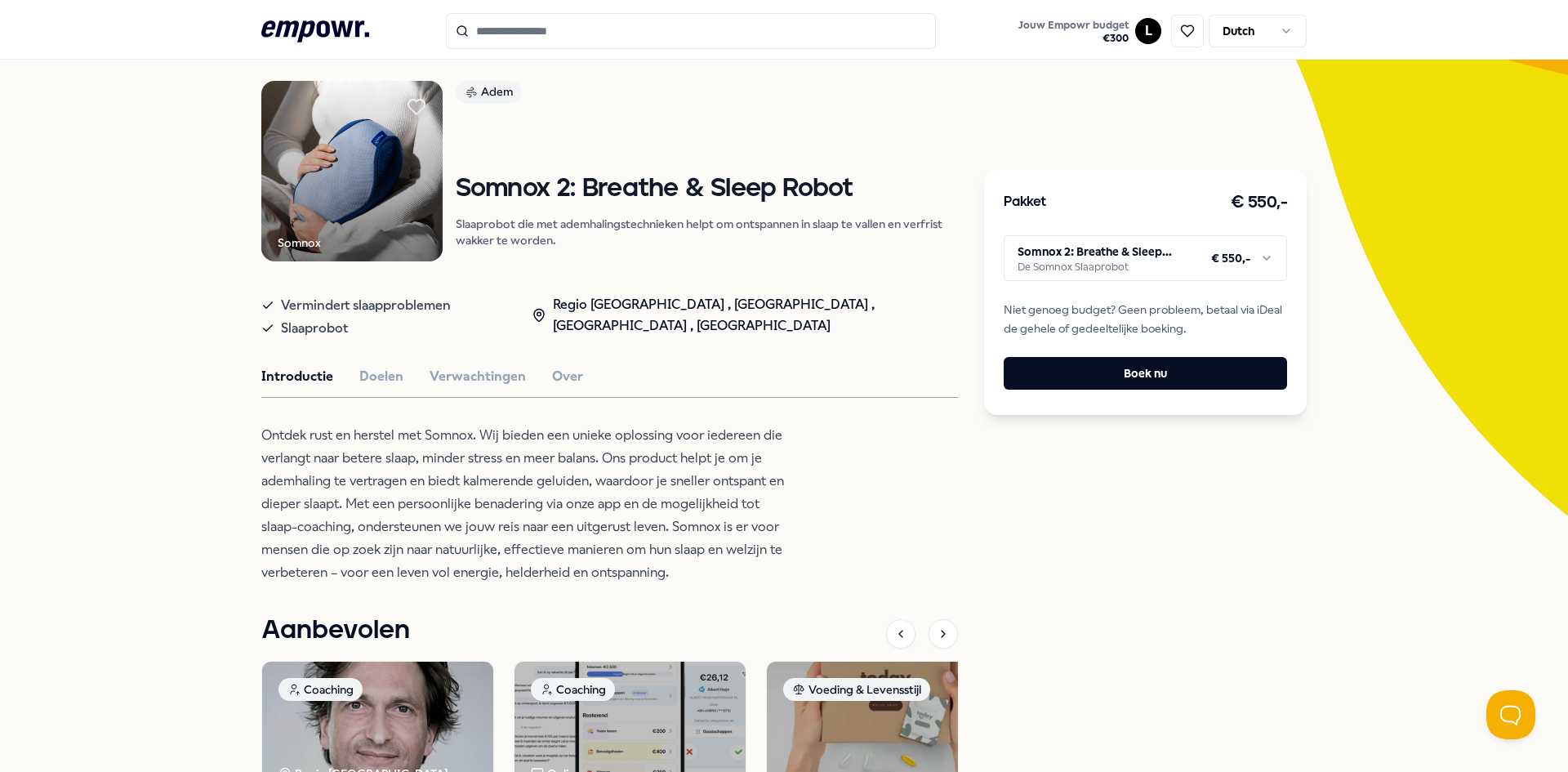
click at [1158, 254] on html ".empowr-logo_svg__cls-1{fill:#03032f} Jouw Empowr budget € 300 L Dutch Alle cat…" at bounding box center [784, 386] width 1568 height 772
click at [1286, 241] on html ".empowr-logo_svg__cls-1{fill:#03032f} Jouw Empowr budget € 300 L Dutch Alle cat…" at bounding box center [784, 386] width 1568 height 772
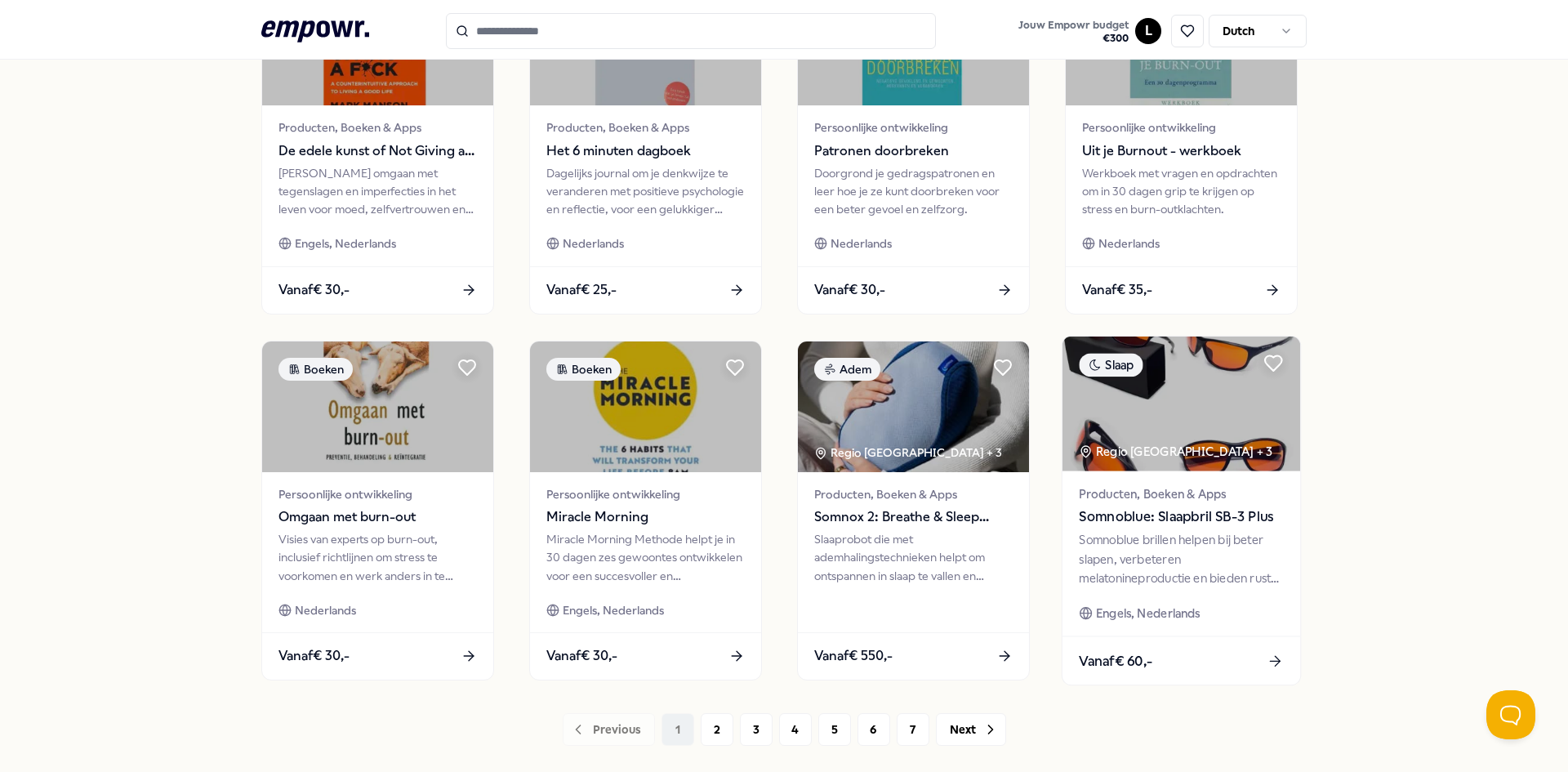
click at [1178, 477] on div "Producten, Boeken & Apps Somnoblue: Slaapbril SB-3 Plus Somnoblue brillen helpe…" at bounding box center [1182, 553] width 238 height 165
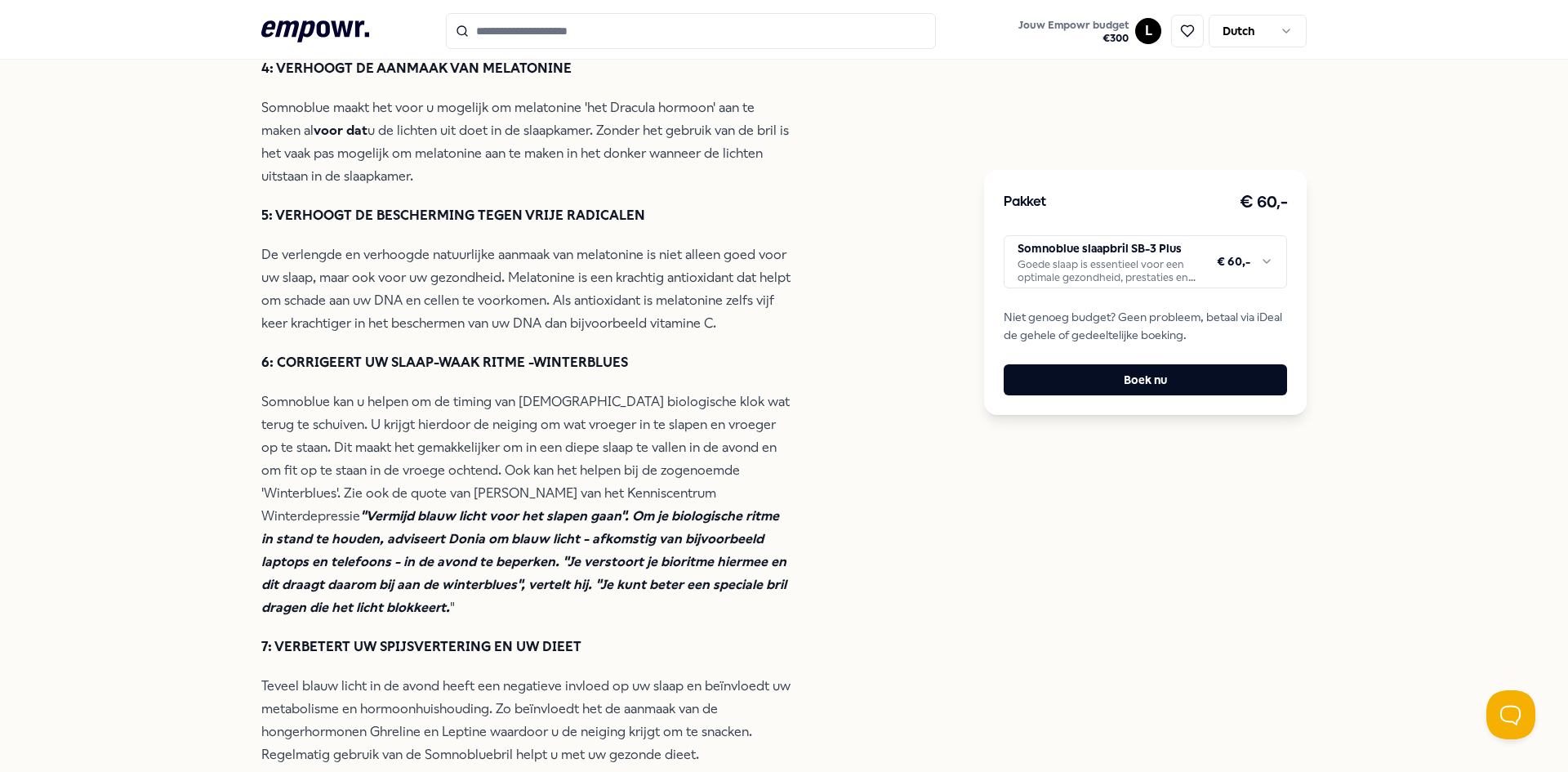
scroll to position [1167, 0]
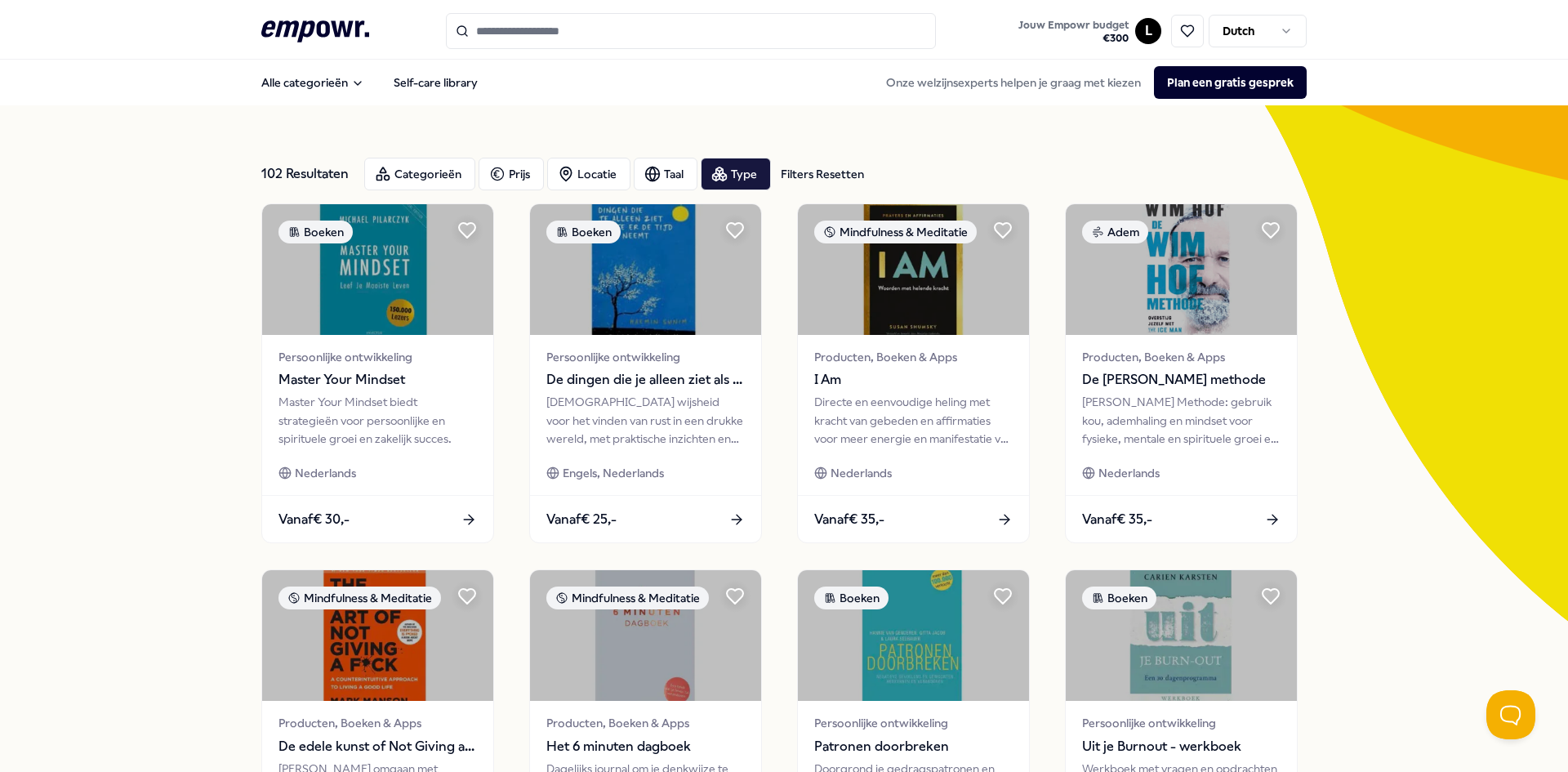
click at [772, 22] on input "Search for products, categories or subcategories" at bounding box center [691, 30] width 490 height 36
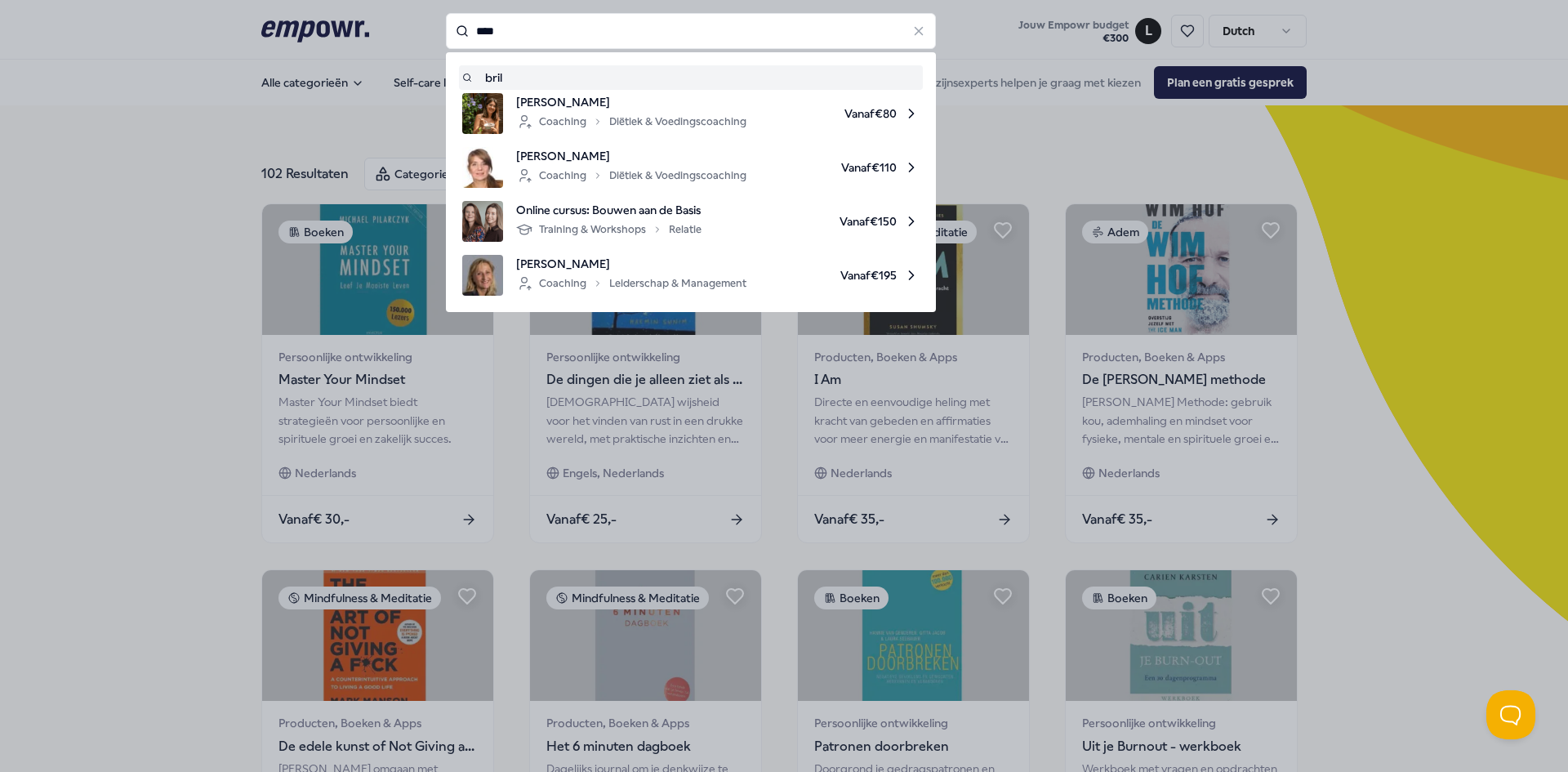
type input "****"
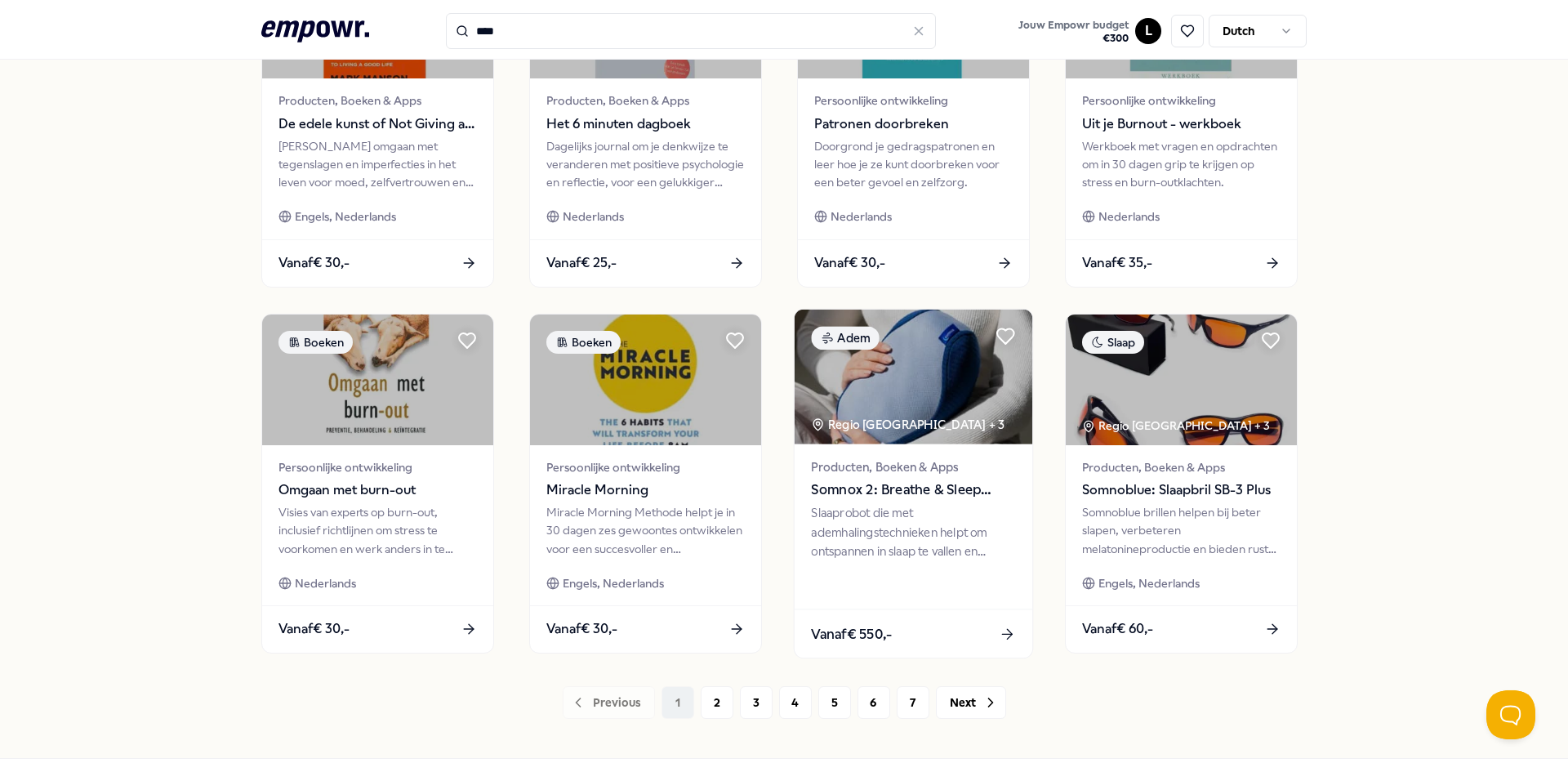
scroll to position [689, 0]
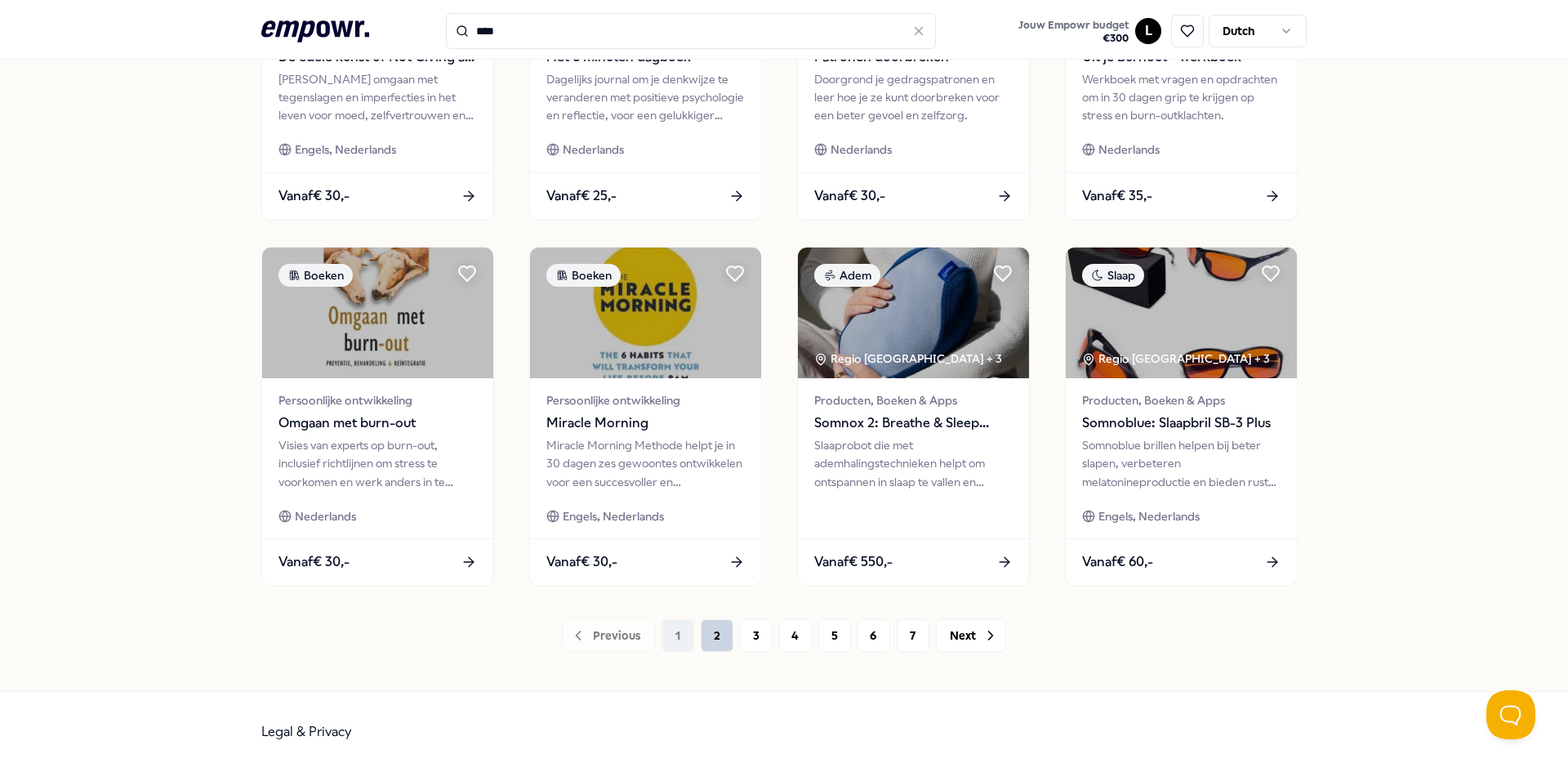
click at [711, 633] on button "2" at bounding box center [716, 634] width 32 height 32
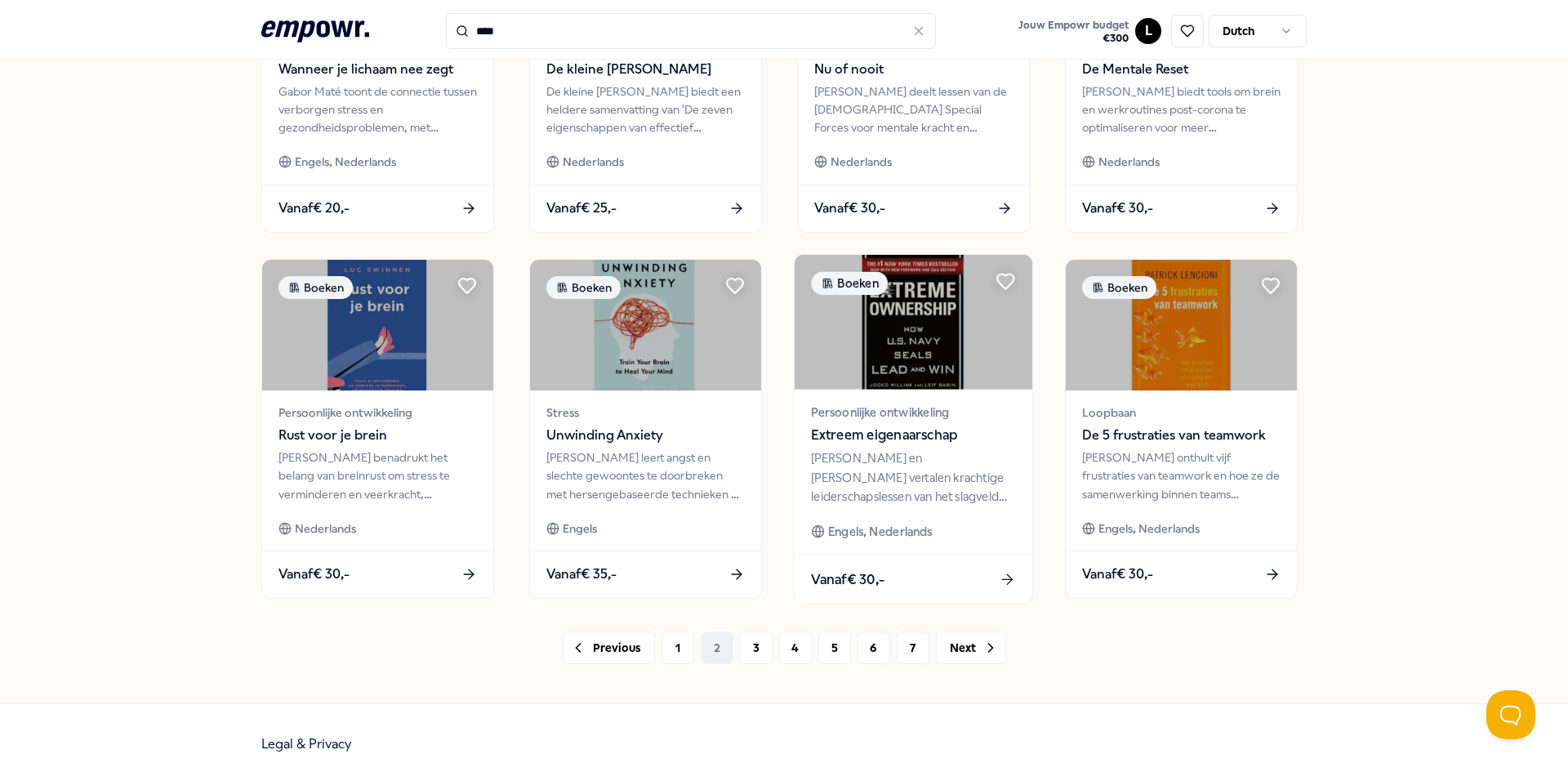
scroll to position [689, 0]
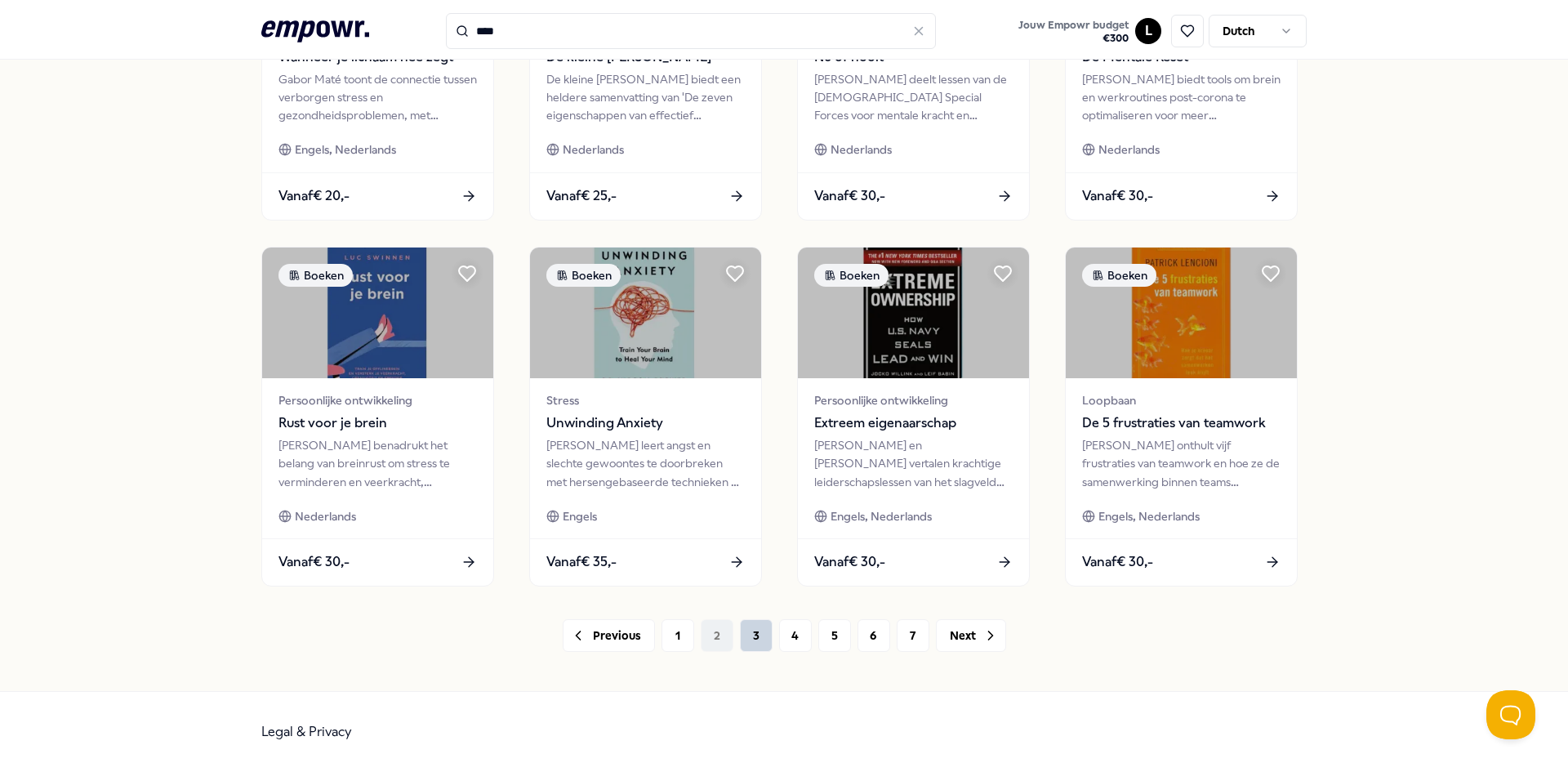
click at [755, 635] on button "3" at bounding box center [756, 634] width 32 height 32
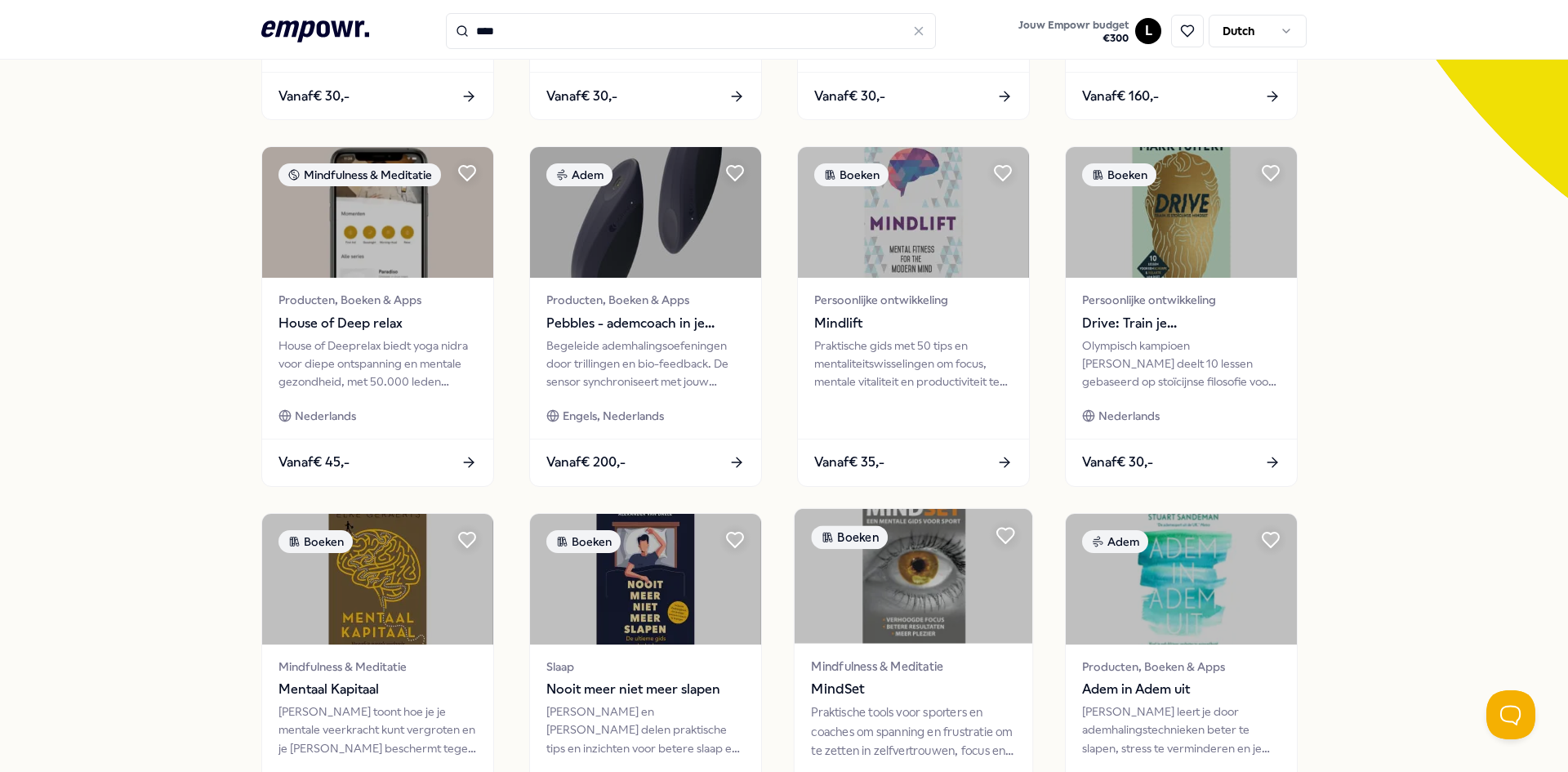
scroll to position [572, 0]
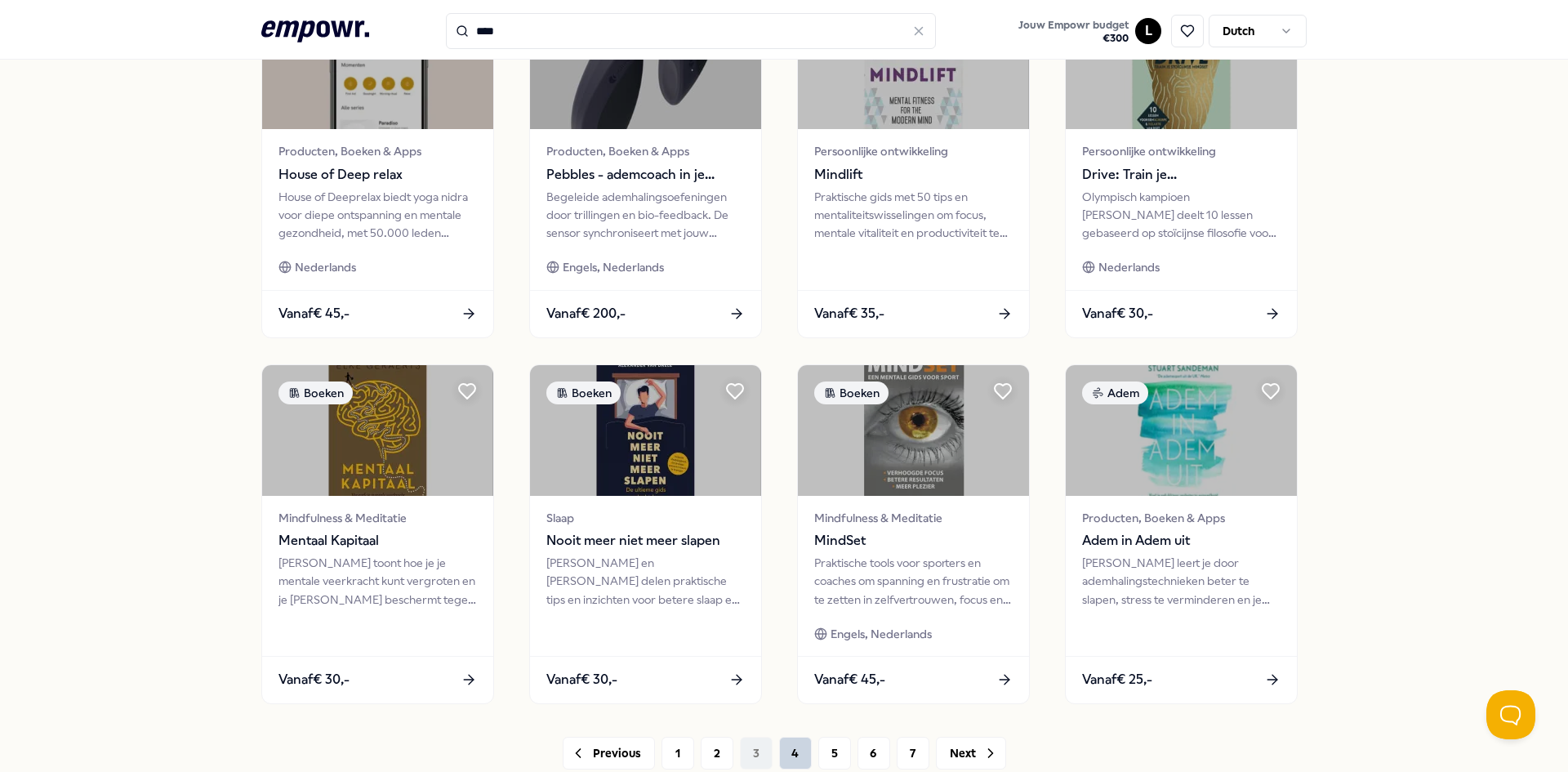
click at [779, 749] on button "4" at bounding box center [795, 752] width 32 height 32
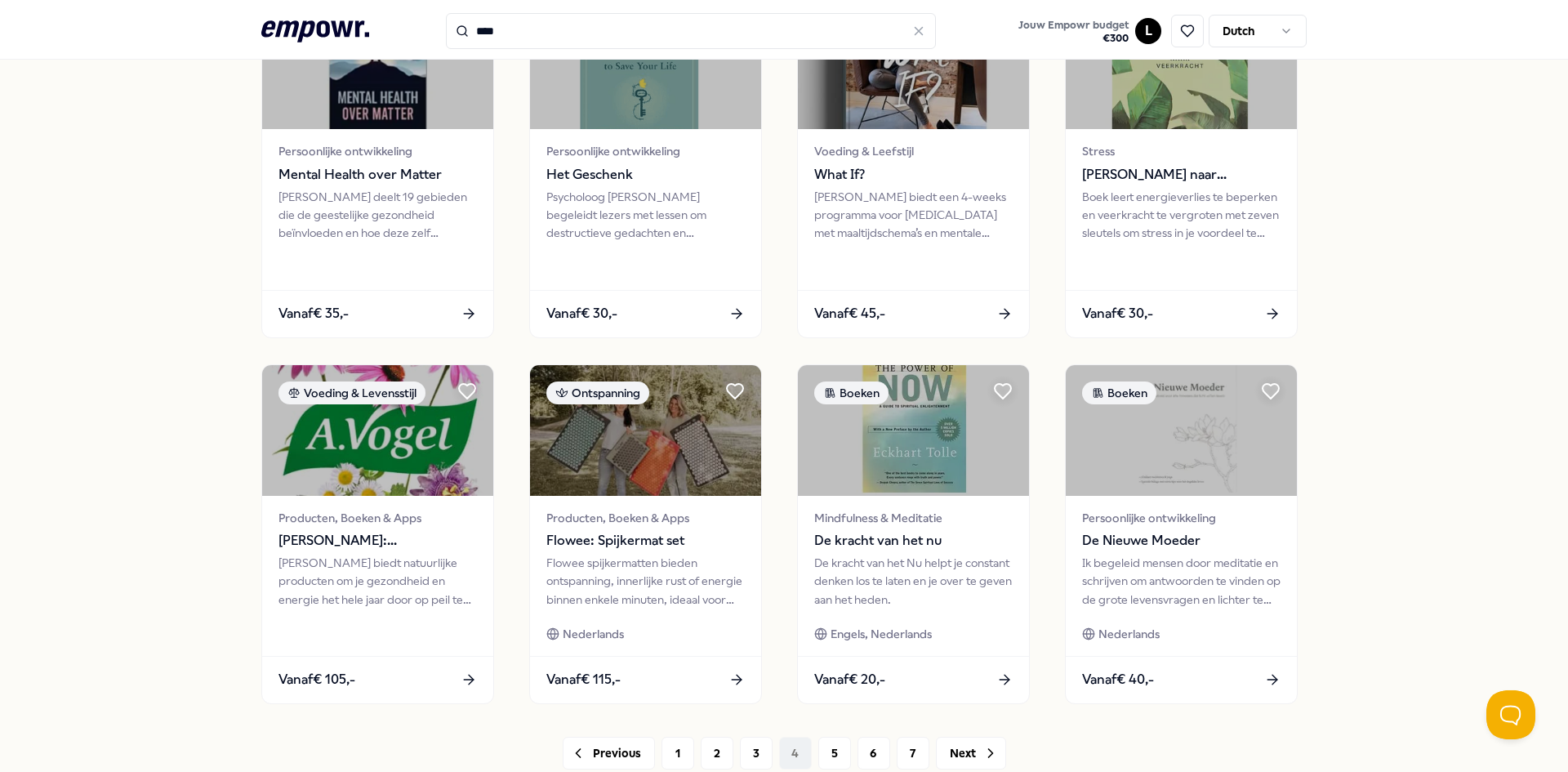
scroll to position [689, 0]
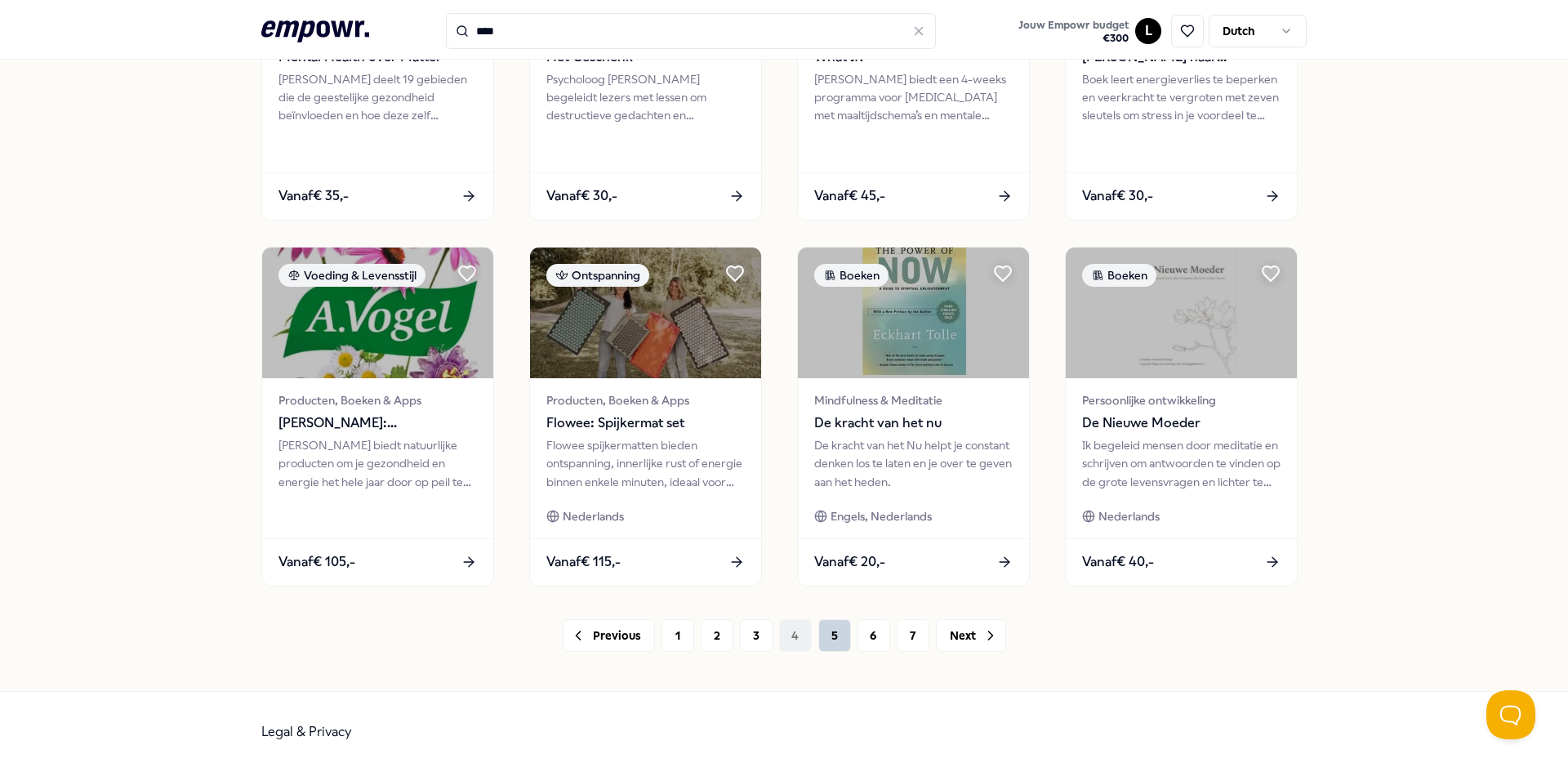
click at [824, 632] on button "5" at bounding box center [834, 634] width 32 height 32
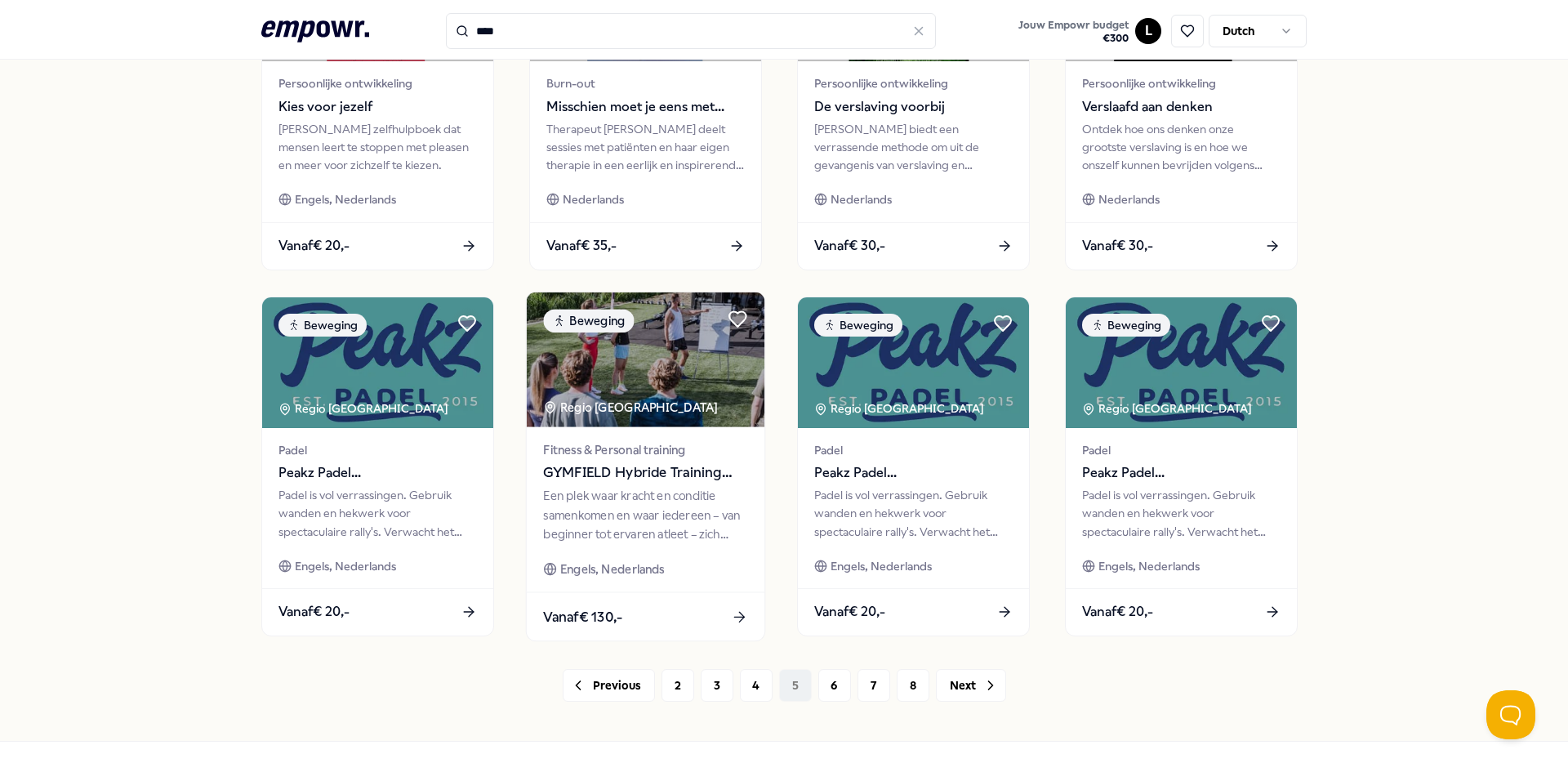
scroll to position [689, 0]
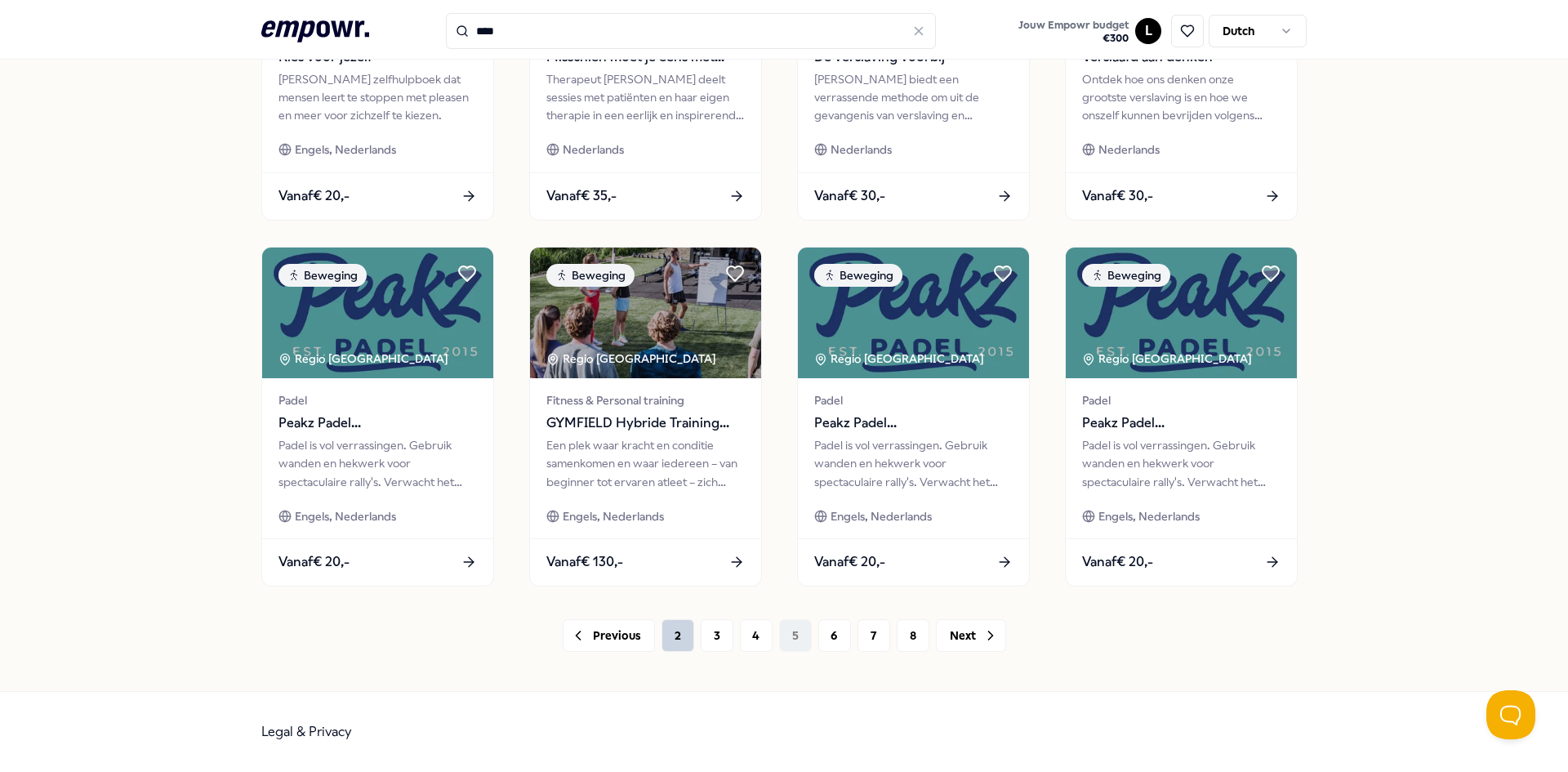
click at [663, 635] on button "2" at bounding box center [677, 634] width 32 height 32
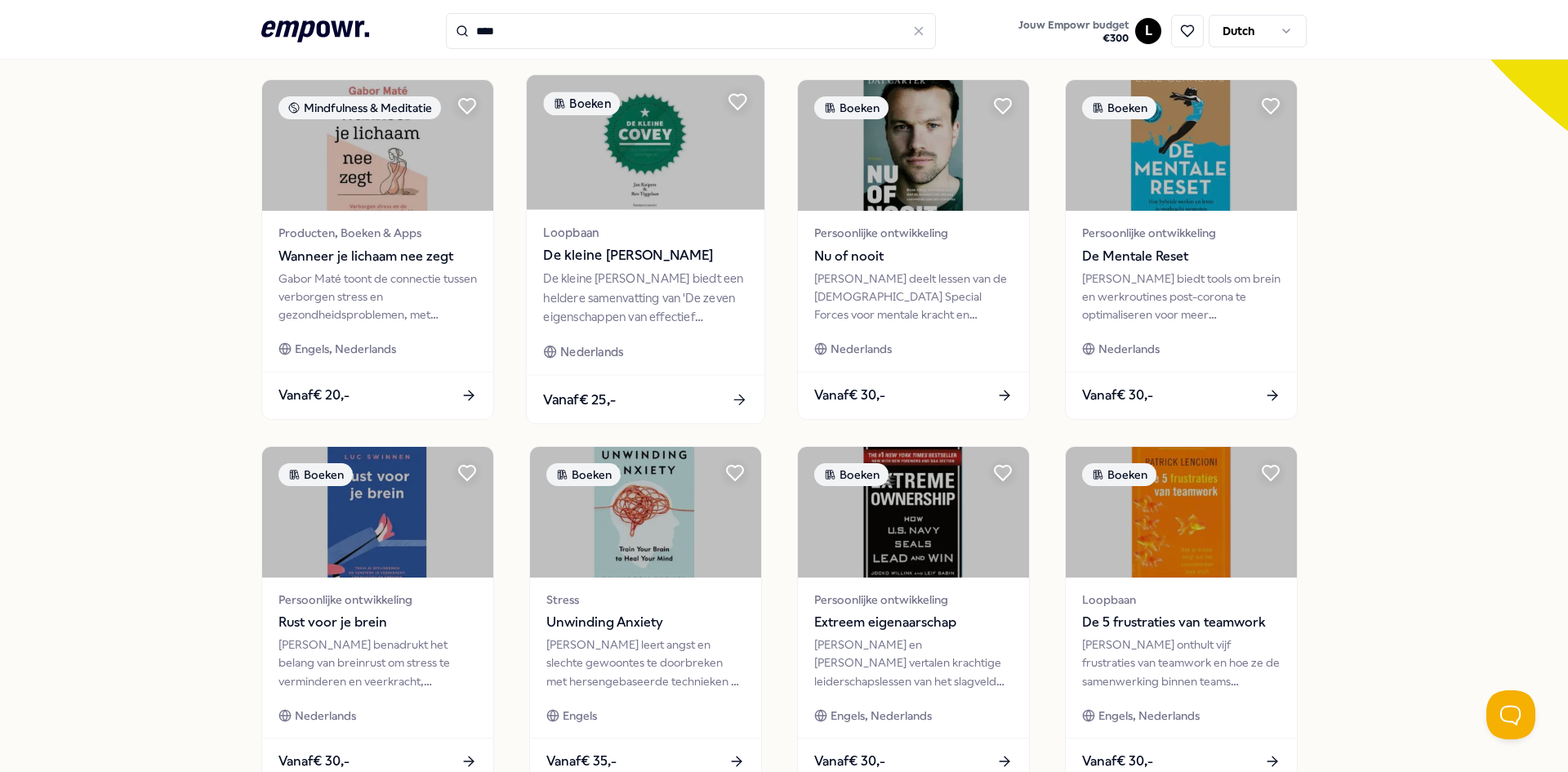
scroll to position [689, 0]
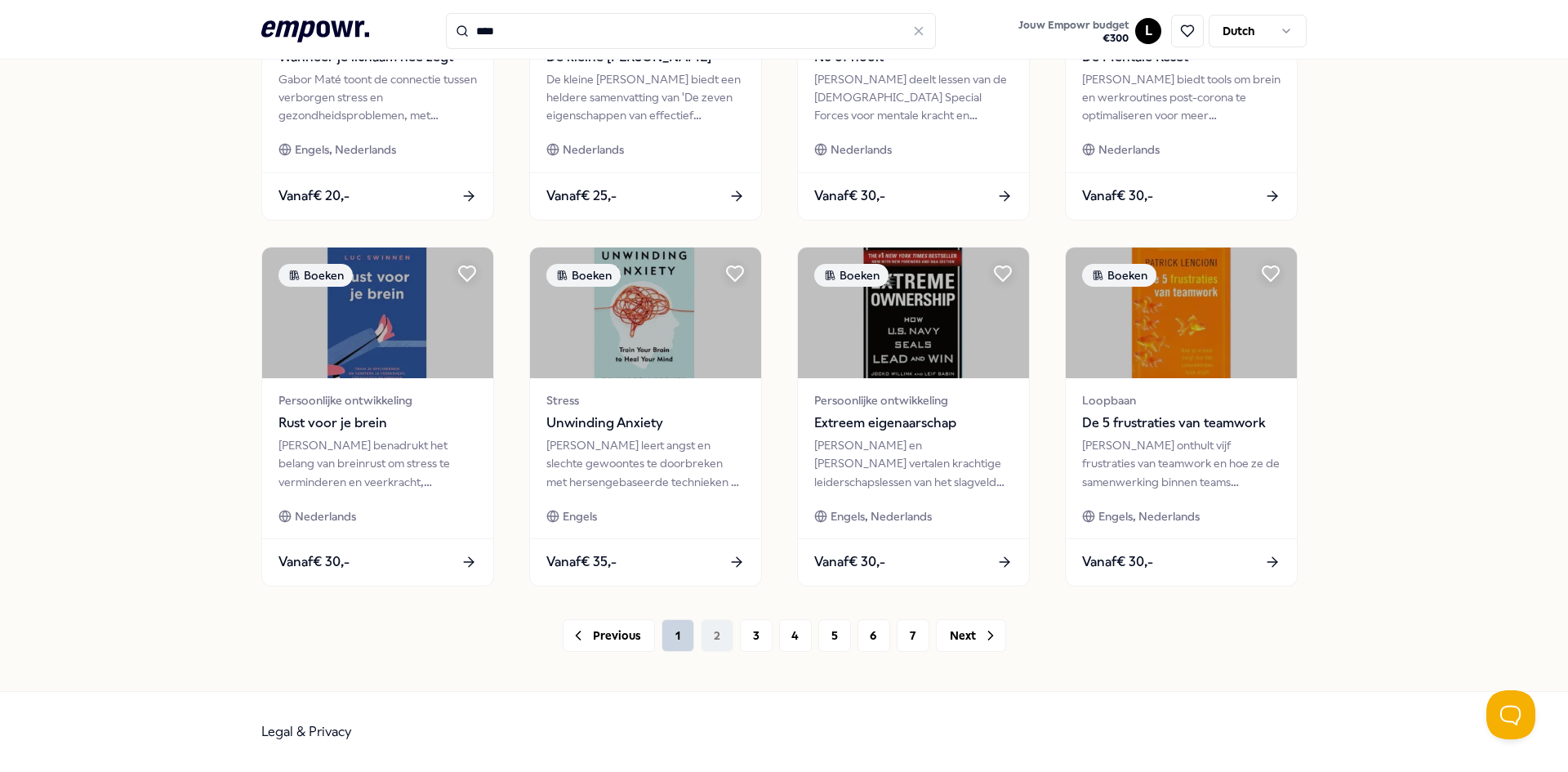
click at [679, 640] on button "1" at bounding box center [677, 634] width 32 height 32
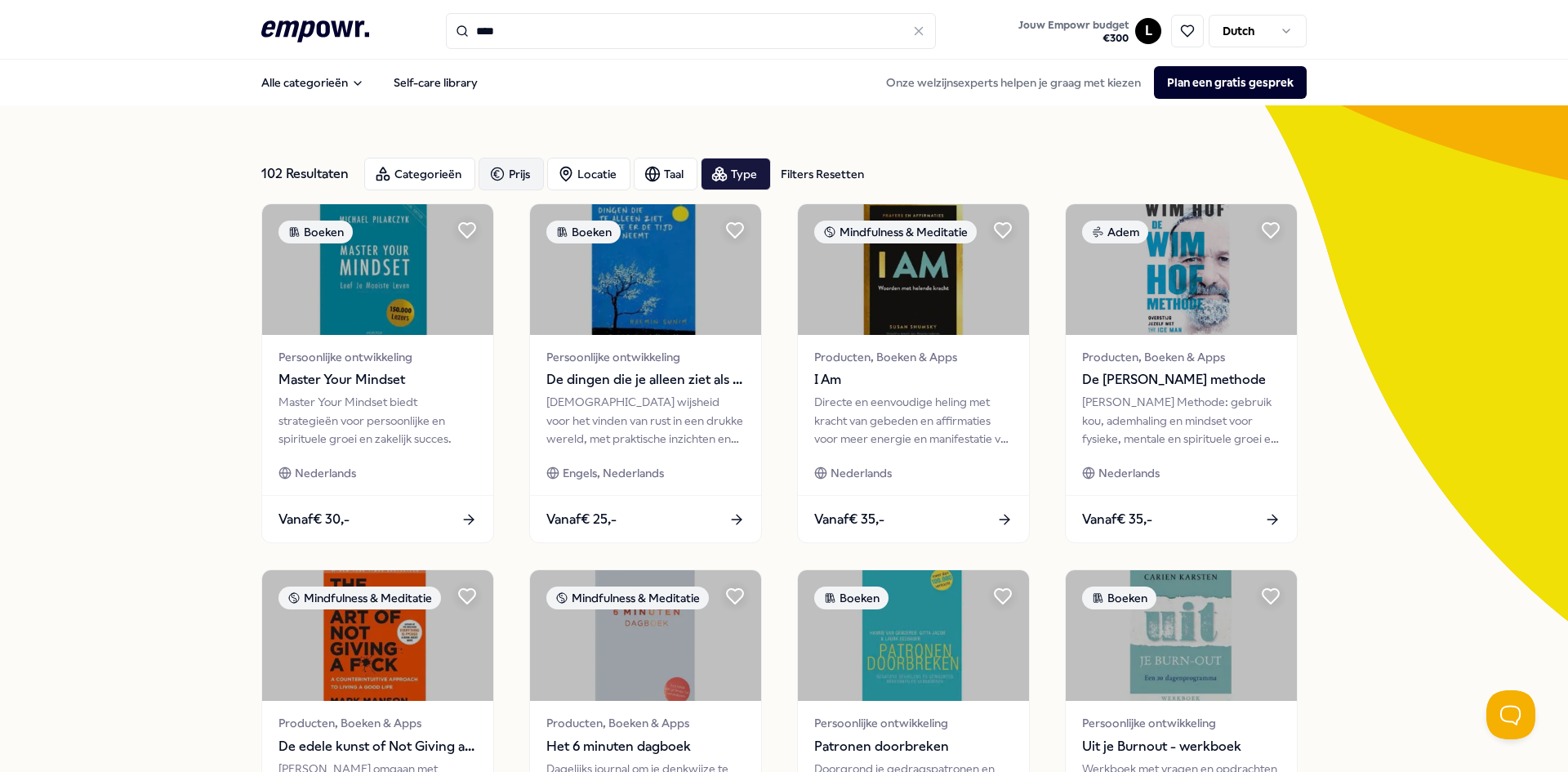
click at [509, 164] on div "Prijs" at bounding box center [511, 173] width 66 height 32
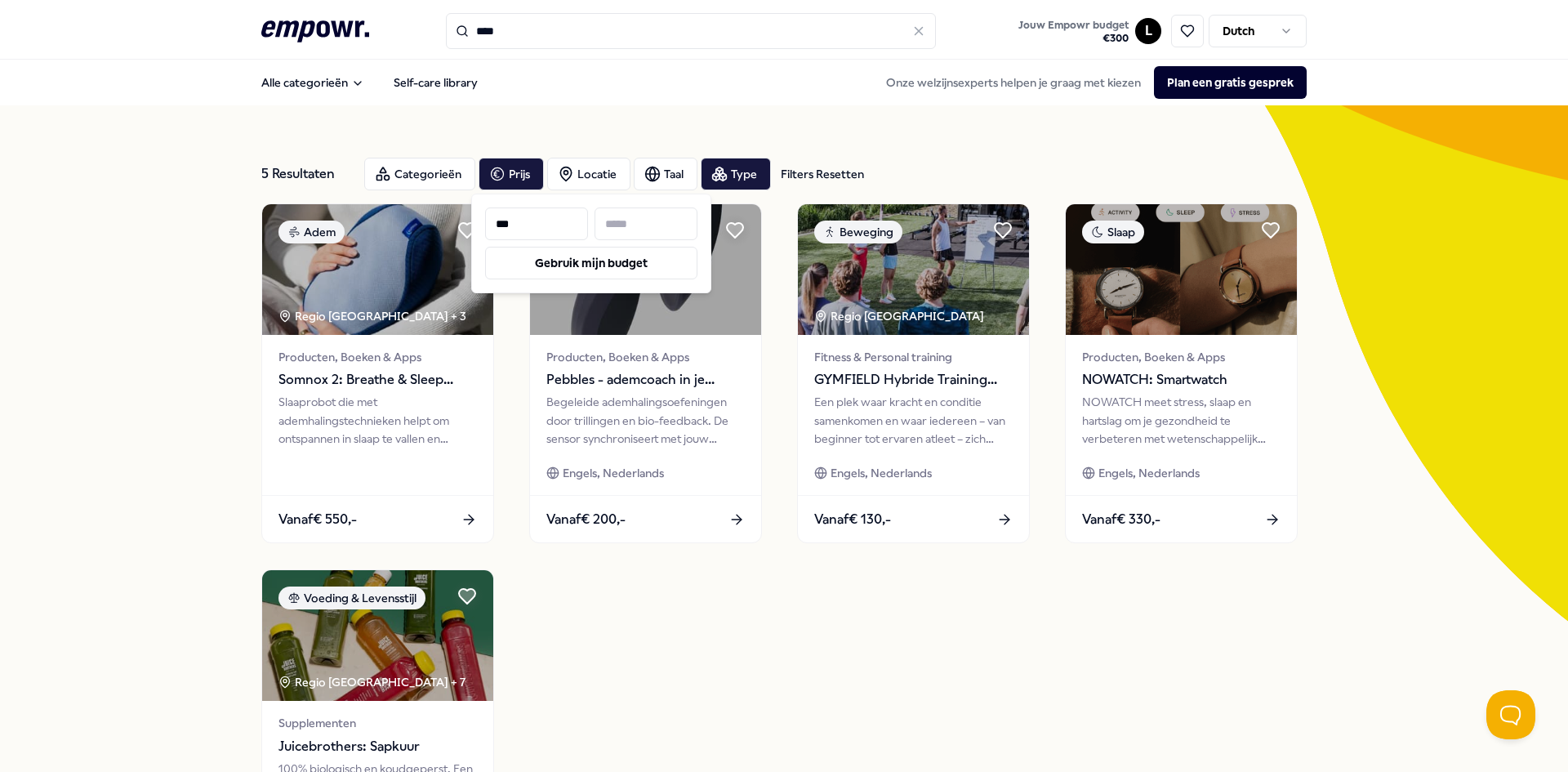
type input "***"
click at [626, 216] on input at bounding box center [645, 223] width 103 height 32
click at [714, 618] on div "Adem Regio [GEOGRAPHIC_DATA] + 3 Producten, Boeken & Apps Somnox 2: Breathe & S…" at bounding box center [784, 556] width 1045 height 706
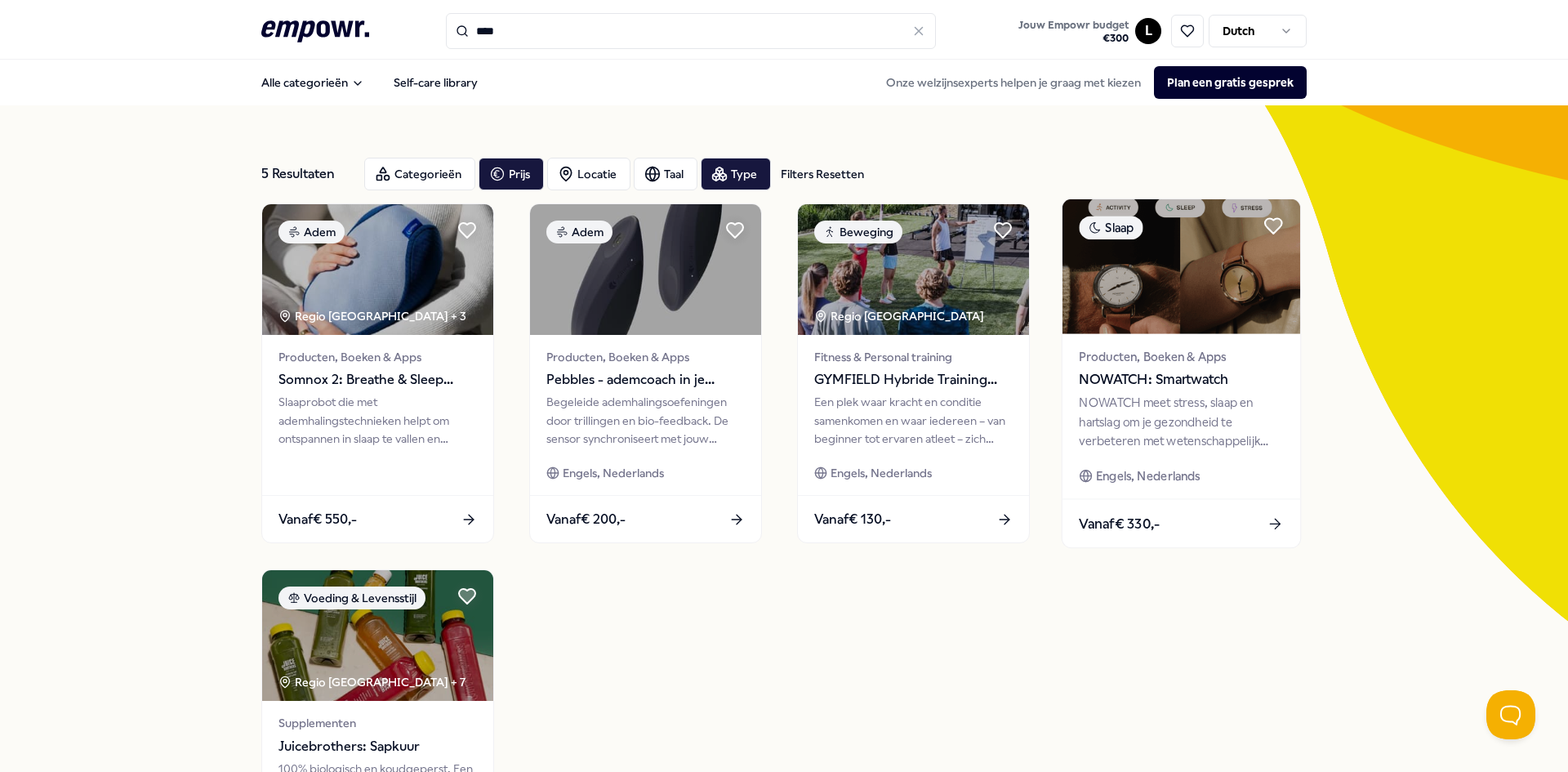
click at [1166, 361] on span "Producten, Boeken & Apps" at bounding box center [1181, 356] width 204 height 19
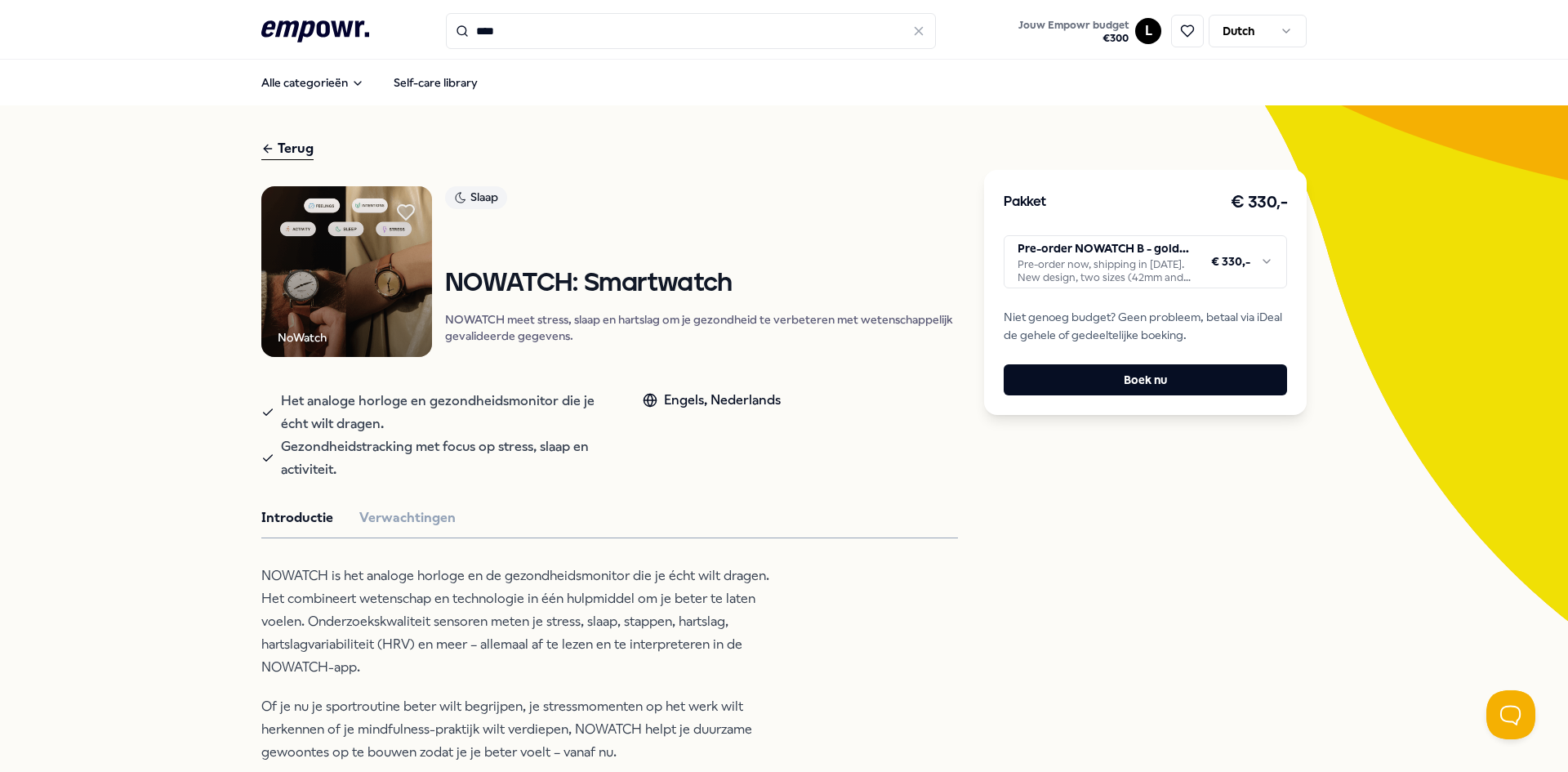
click at [1076, 295] on div "Pakket € 330,- Pre-order NOWATCH B - gold, silver or matte black Pre-order now,…" at bounding box center [1146, 292] width 322 height 245
click at [1100, 257] on html ".empowr-logo_svg__cls-1{fill:#03032f} **** Jouw Empowr budget € 300 L Dutch All…" at bounding box center [784, 386] width 1568 height 772
click at [1238, 264] on html ".empowr-logo_svg__cls-1{fill:#03032f} **** Jouw Empowr budget € 300 L Dutch All…" at bounding box center [784, 386] width 1568 height 772
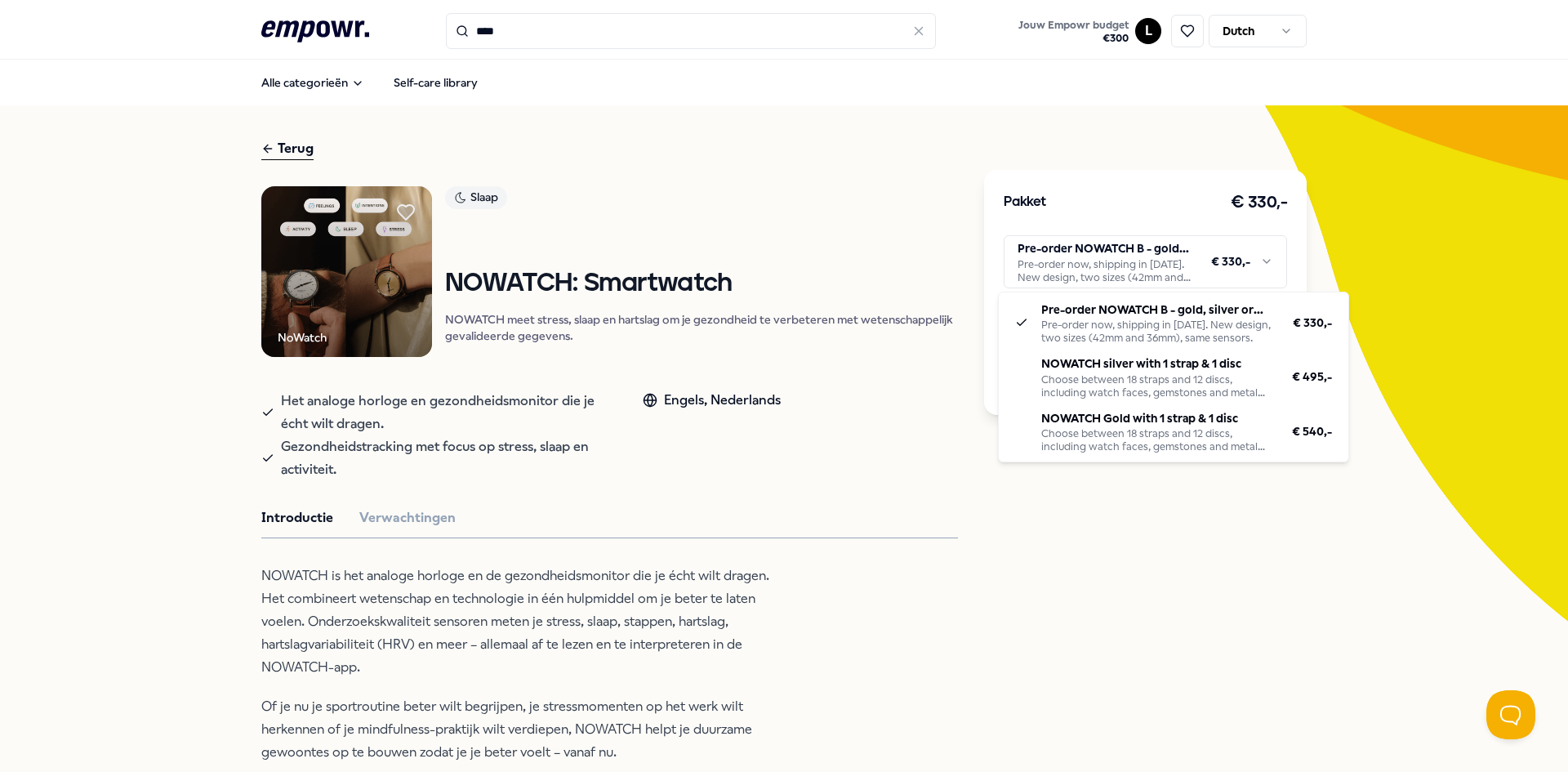
click at [1435, 273] on html ".empowr-logo_svg__cls-1{fill:#03032f} **** Jouw Empowr budget € 300 L Dutch All…" at bounding box center [784, 386] width 1568 height 772
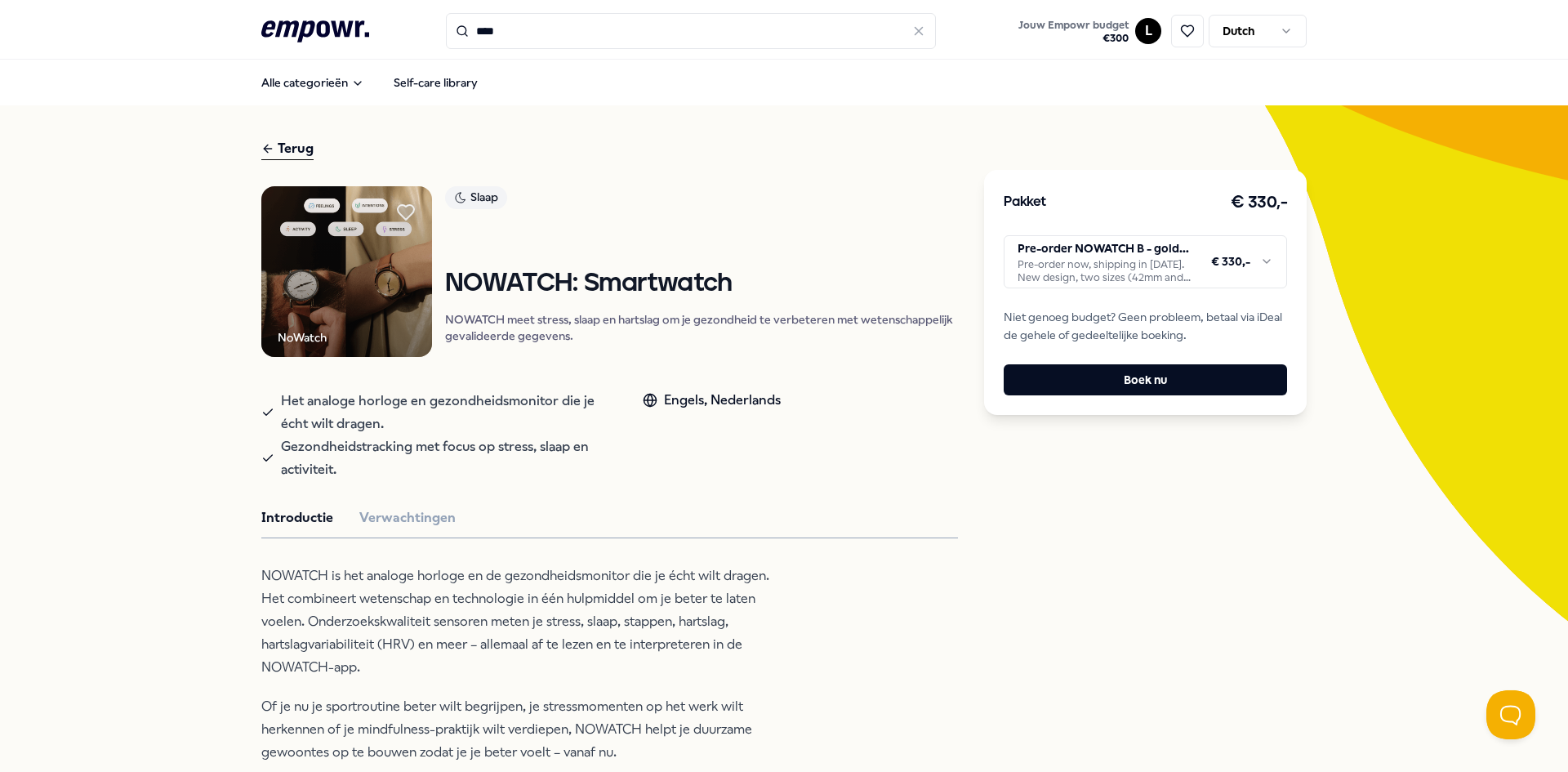
click at [1195, 256] on html ".empowr-logo_svg__cls-1{fill:#03032f} **** Jouw Empowr budget € 300 L Dutch All…" at bounding box center [784, 386] width 1568 height 772
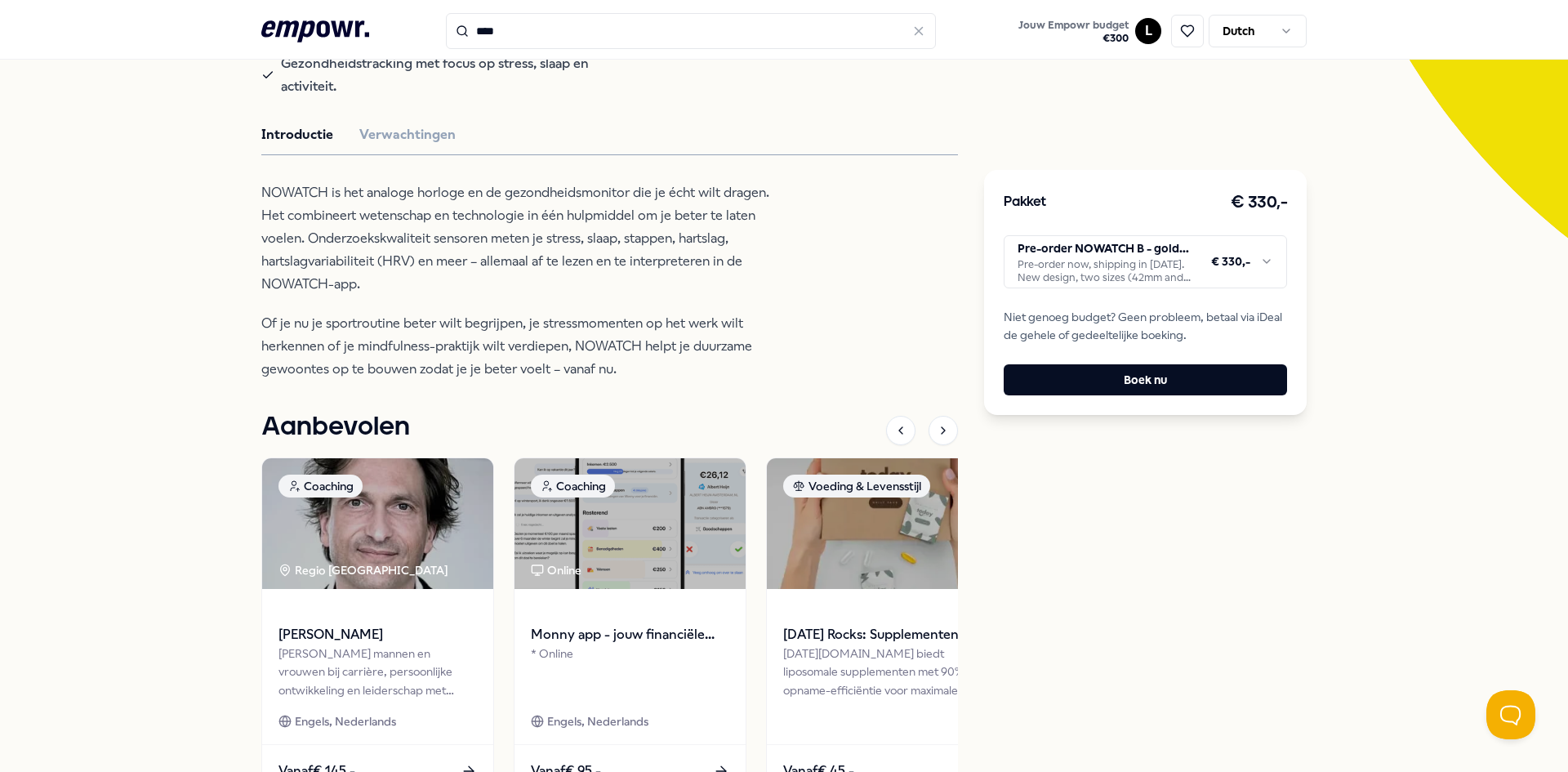
scroll to position [409, 0]
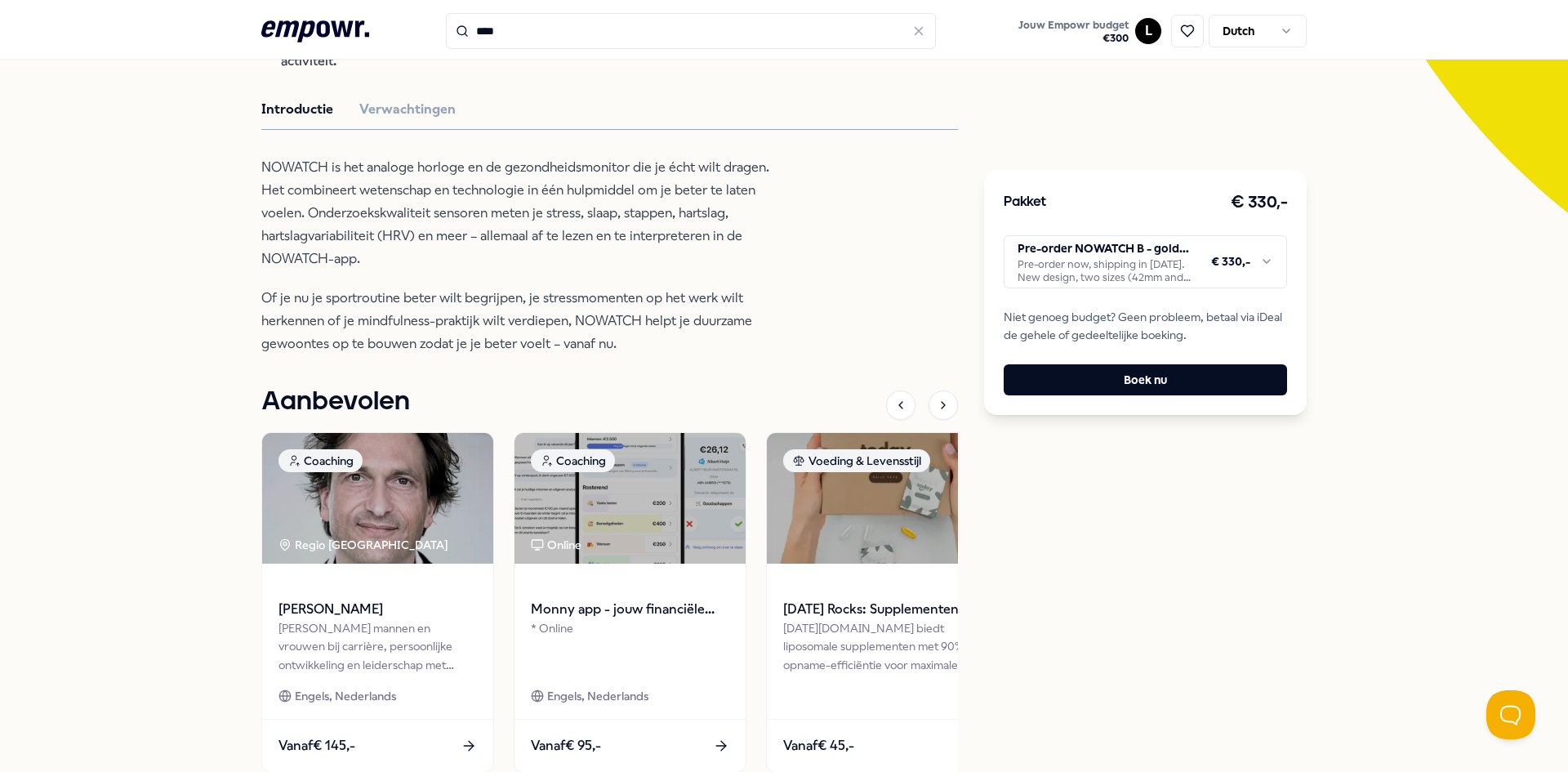
click at [1135, 288] on body ".empowr-logo_svg__cls-1{fill:#03032f} **** Jouw Empowr budget € 300 L Dutch All…" at bounding box center [784, 386] width 1568 height 772
click at [570, 352] on p "Of je nu je sportroutine beter wilt begrijpen, je stressmomenten op het werk wi…" at bounding box center [527, 321] width 531 height 69
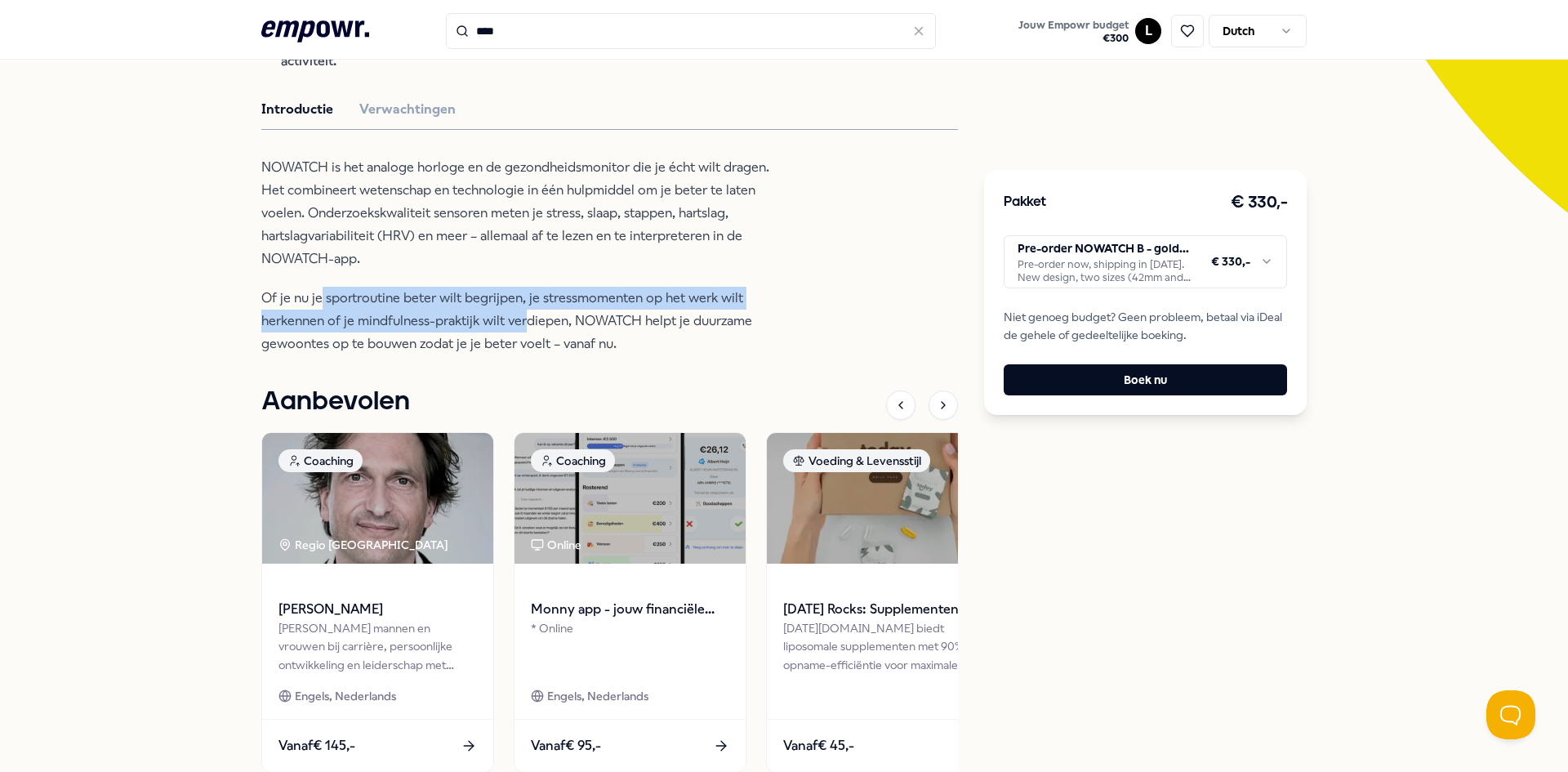
drag, startPoint x: 314, startPoint y: 298, endPoint x: 521, endPoint y: 323, distance: 208.5
click at [521, 323] on p "Of je nu je sportroutine beter wilt begrijpen, je stressmomenten op het werk wi…" at bounding box center [527, 321] width 531 height 69
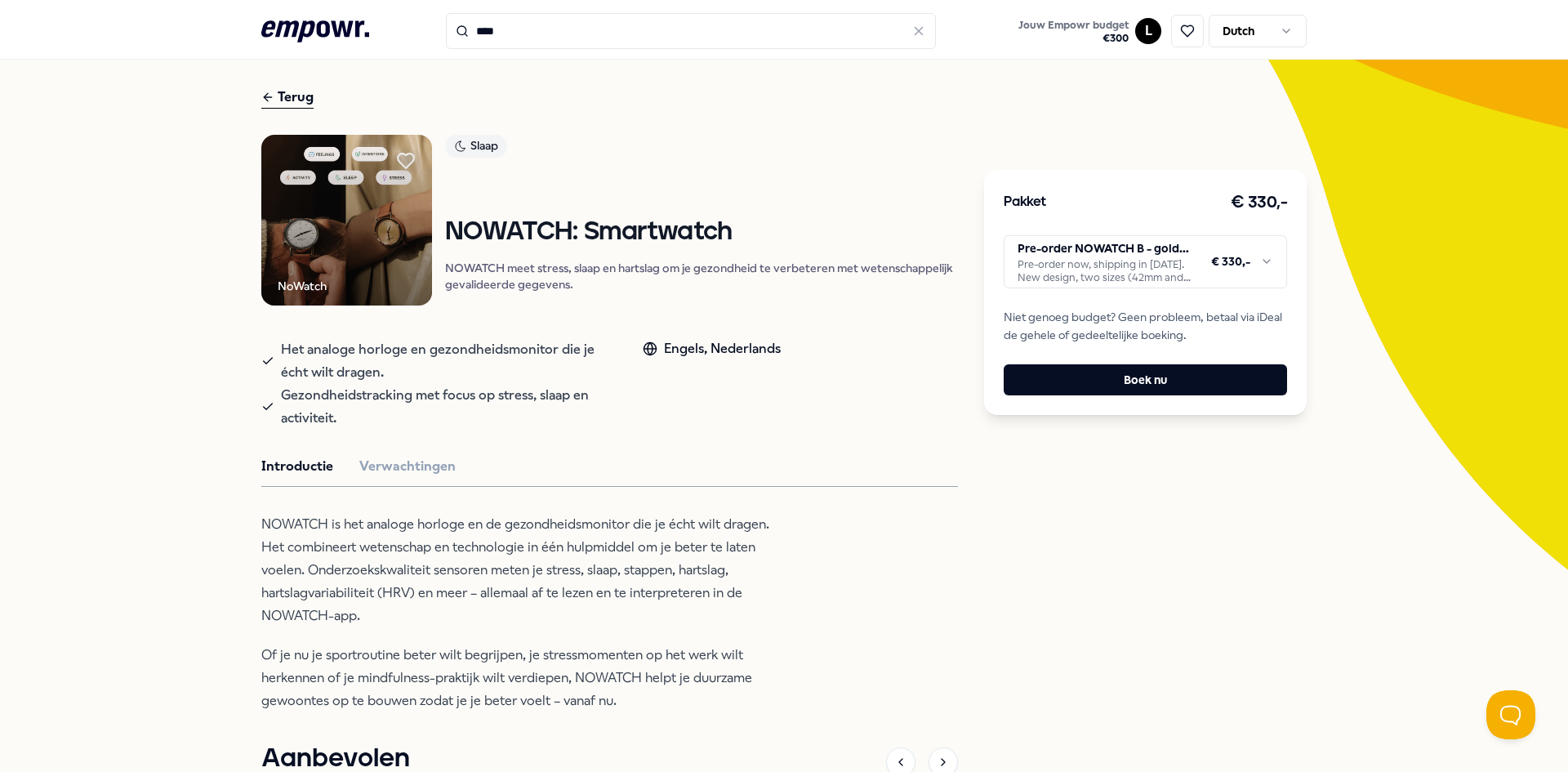
scroll to position [0, 0]
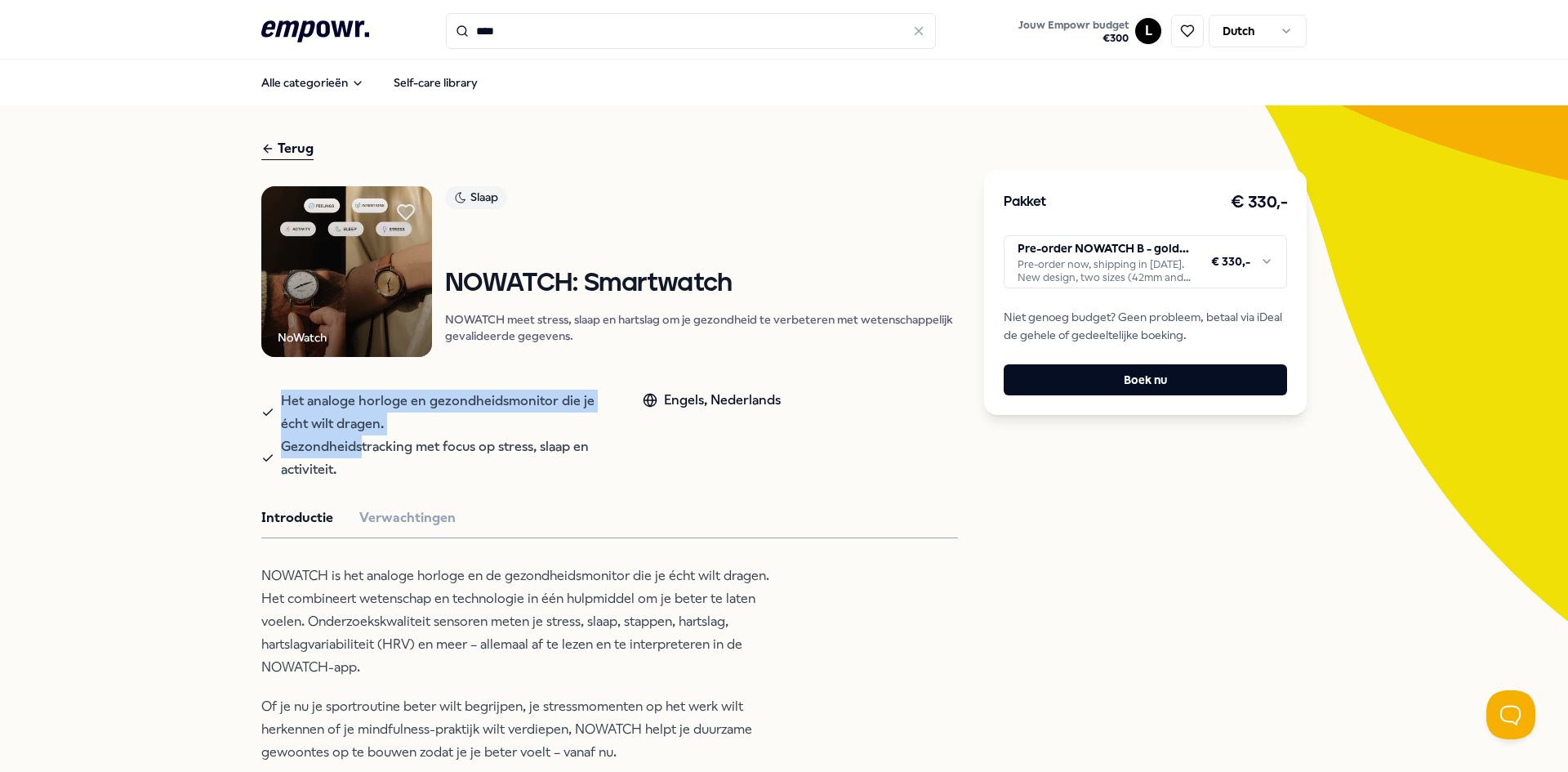
drag, startPoint x: 276, startPoint y: 406, endPoint x: 354, endPoint y: 437, distance: 83.9
click at [354, 437] on div "Het analoge horloge en gezondheidsmonitor die je écht wilt dragen. Gezondheidst…" at bounding box center [435, 435] width 349 height 91
click at [354, 437] on span "Gezondheidstracking met focus op stress, slaap en activiteit." at bounding box center [445, 458] width 329 height 46
drag, startPoint x: 358, startPoint y: 460, endPoint x: 306, endPoint y: 407, distance: 74.2
click at [306, 407] on div "Het analoge horloge en gezondheidsmonitor die je écht wilt dragen. Gezondheidst…" at bounding box center [435, 435] width 349 height 91
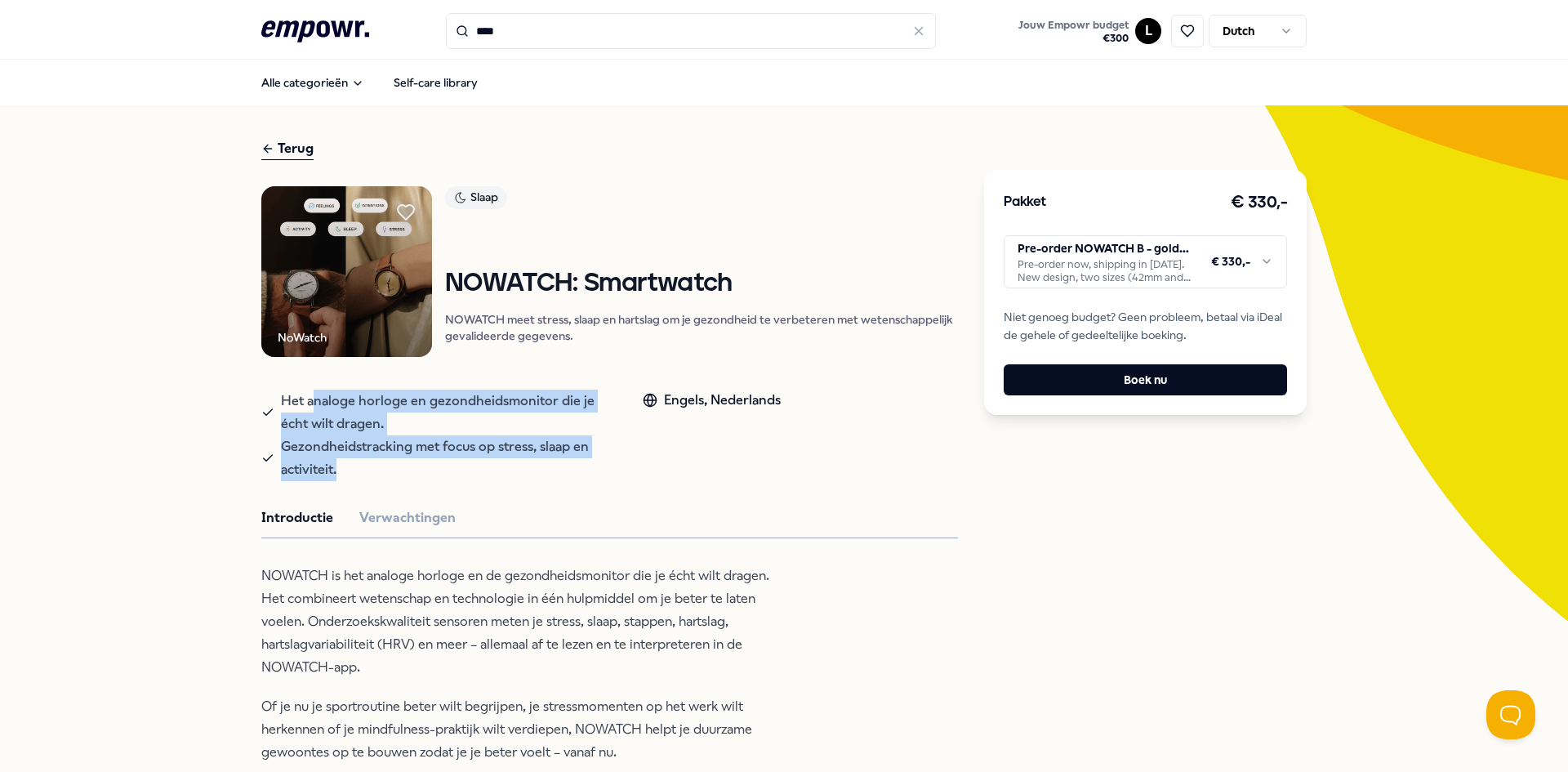
click at [306, 407] on span "Het analoge horloge en gezondheidsmonitor die je écht wilt dragen." at bounding box center [445, 413] width 329 height 46
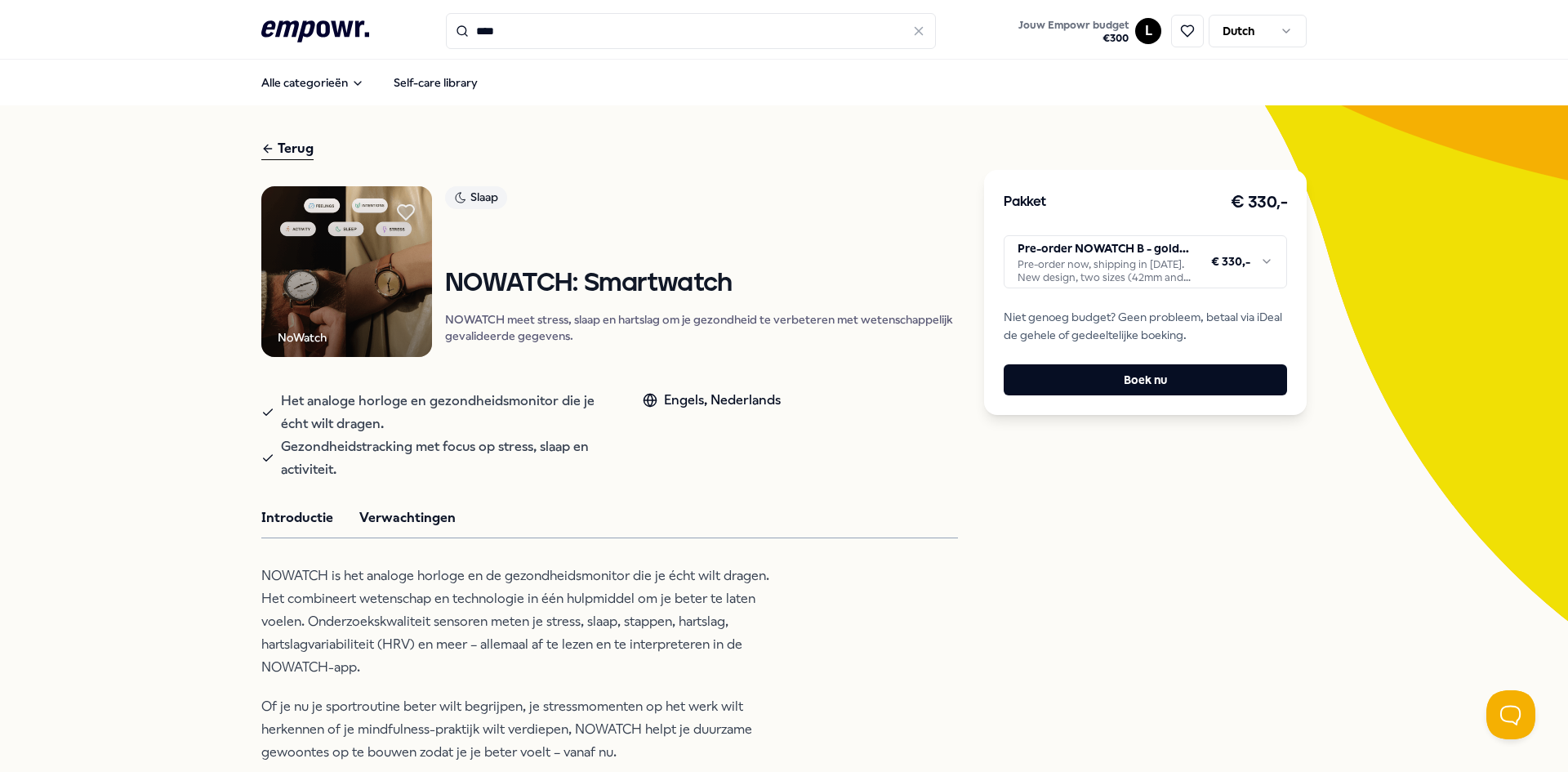
click at [405, 511] on button "Verwachtingen" at bounding box center [408, 518] width 96 height 22
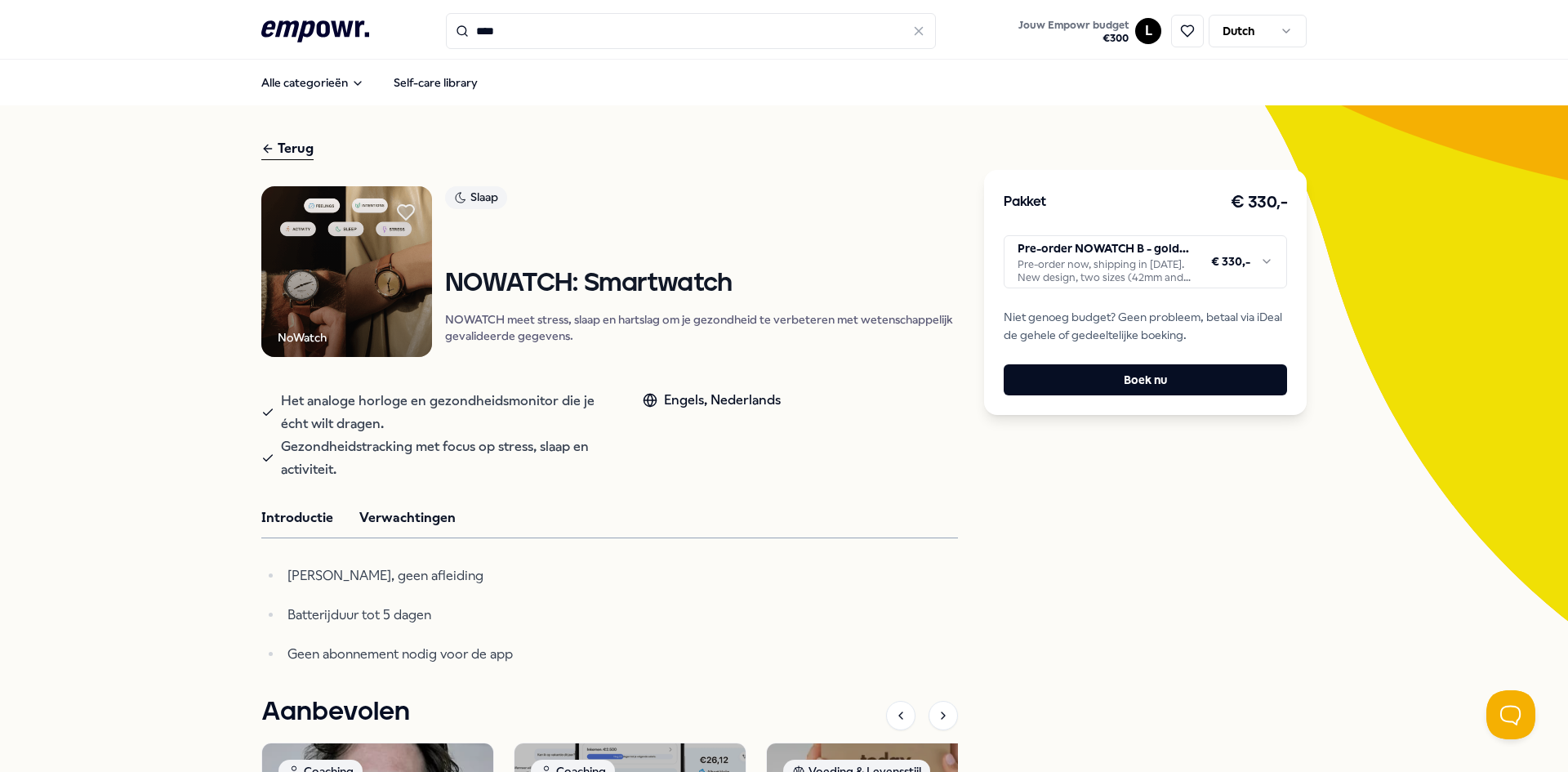
click at [304, 508] on button "Introductie" at bounding box center [297, 518] width 72 height 22
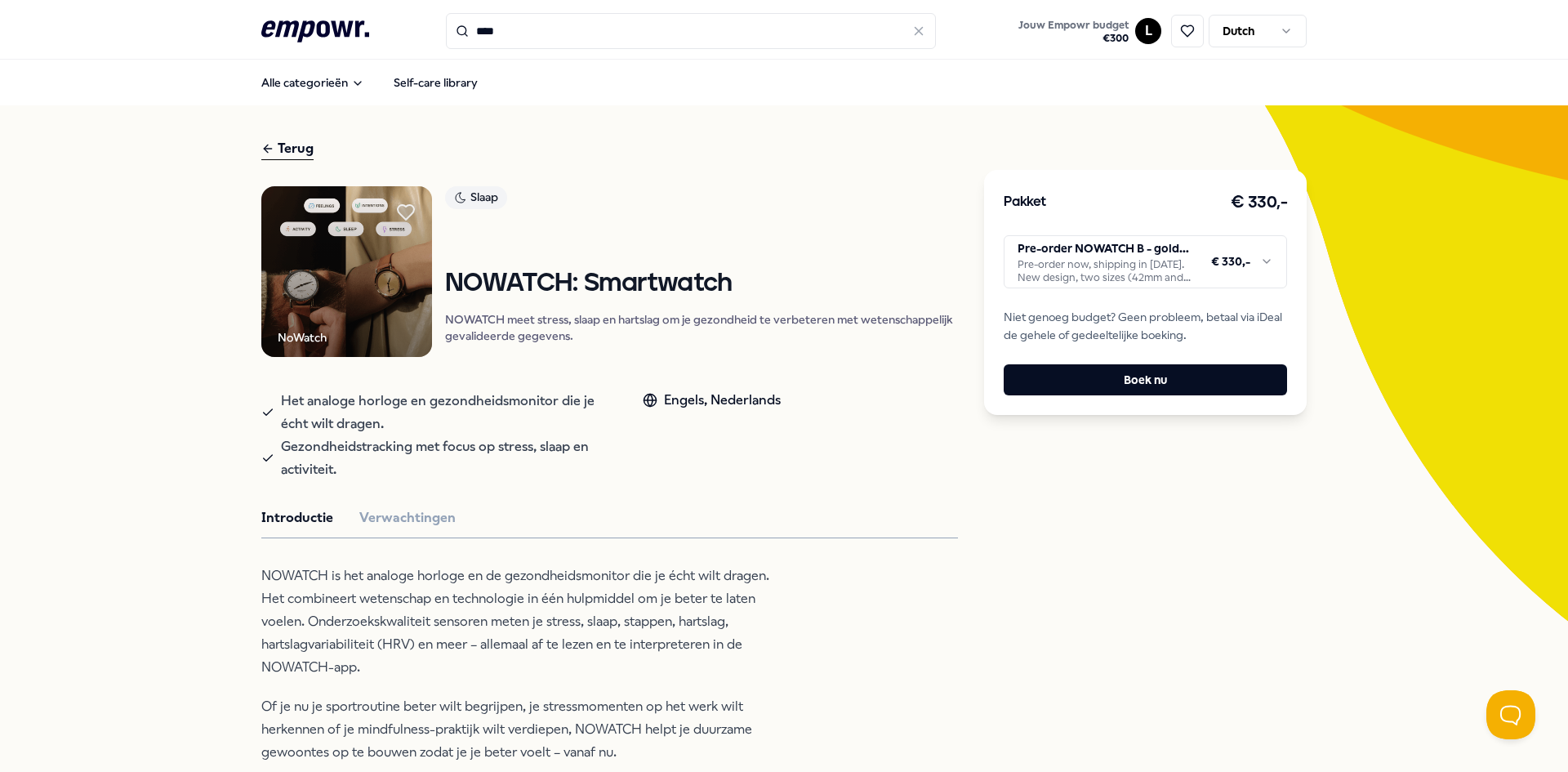
click at [352, 258] on img at bounding box center [347, 272] width 171 height 171
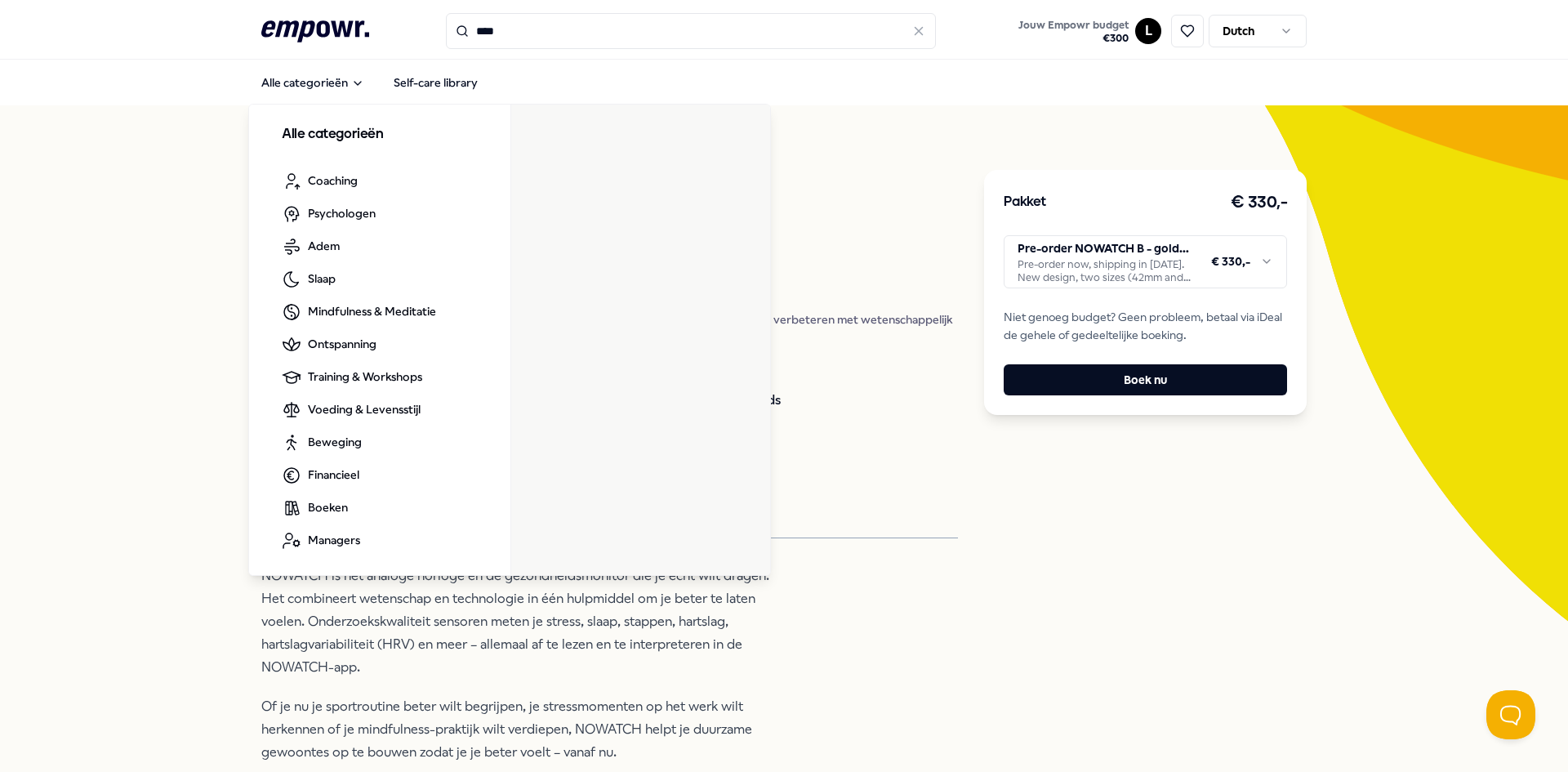
drag, startPoint x: 332, startPoint y: 38, endPoint x: 330, endPoint y: 57, distance: 19.1
click at [332, 38] on icon ".empowr-logo_svg__cls-1{fill:#03032f}" at bounding box center [315, 31] width 108 height 30
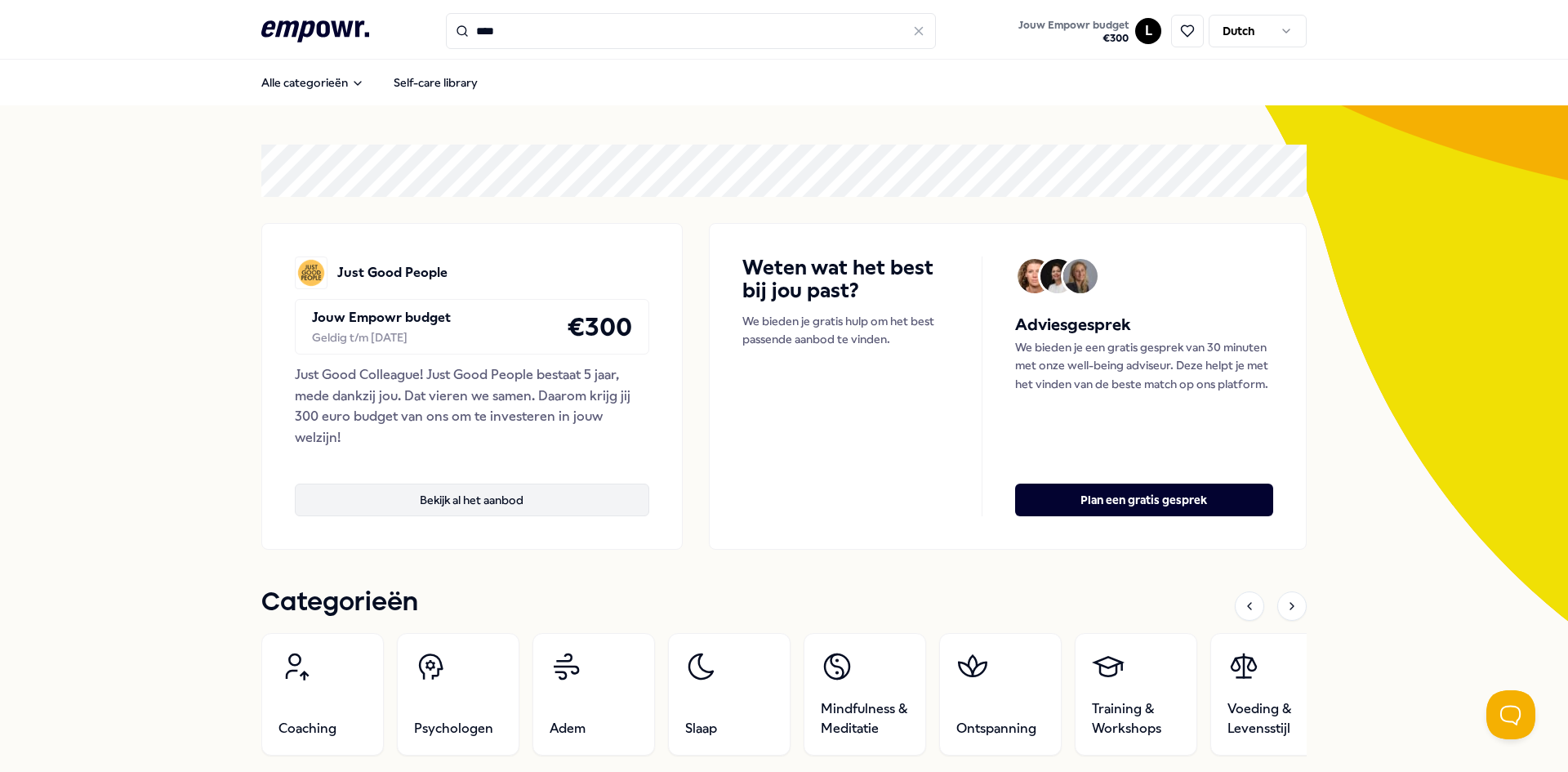
click at [428, 503] on button "Bekijk al het aanbod" at bounding box center [472, 499] width 355 height 32
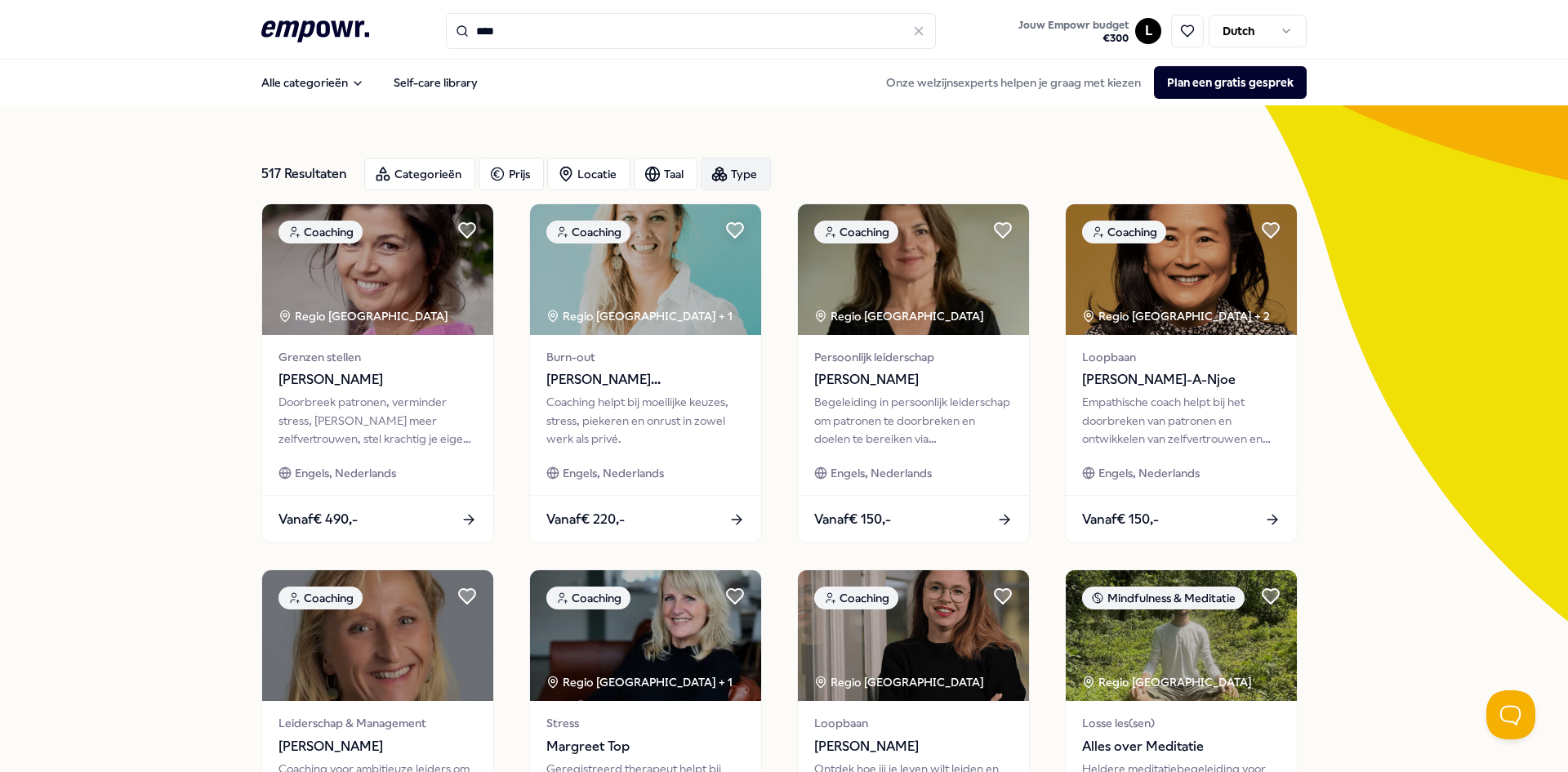
click at [704, 170] on div "Type" at bounding box center [736, 173] width 71 height 32
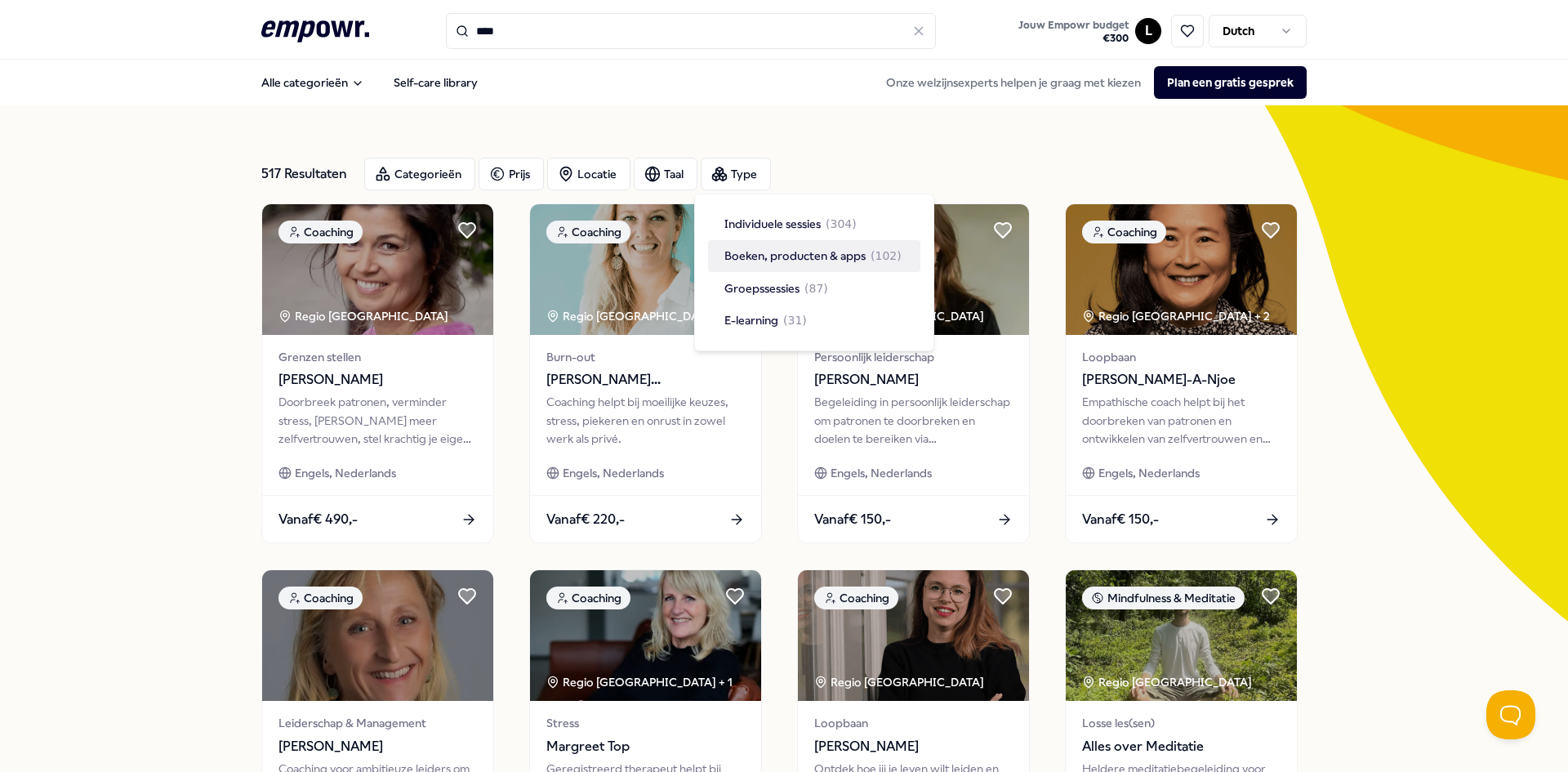
click at [761, 262] on span "Boeken, producten & apps" at bounding box center [796, 255] width 141 height 18
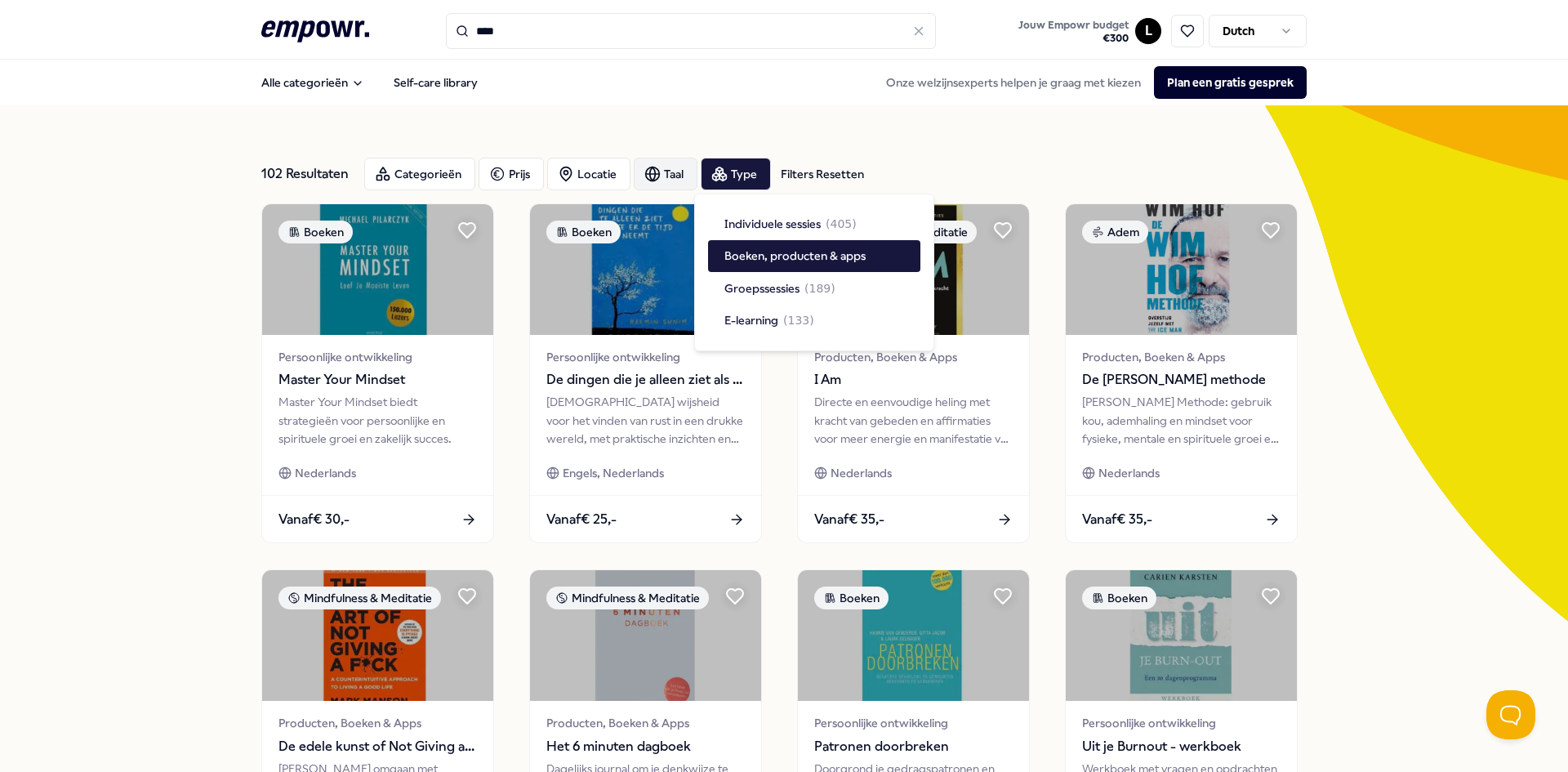
click at [648, 172] on icon "button" at bounding box center [652, 174] width 17 height 17
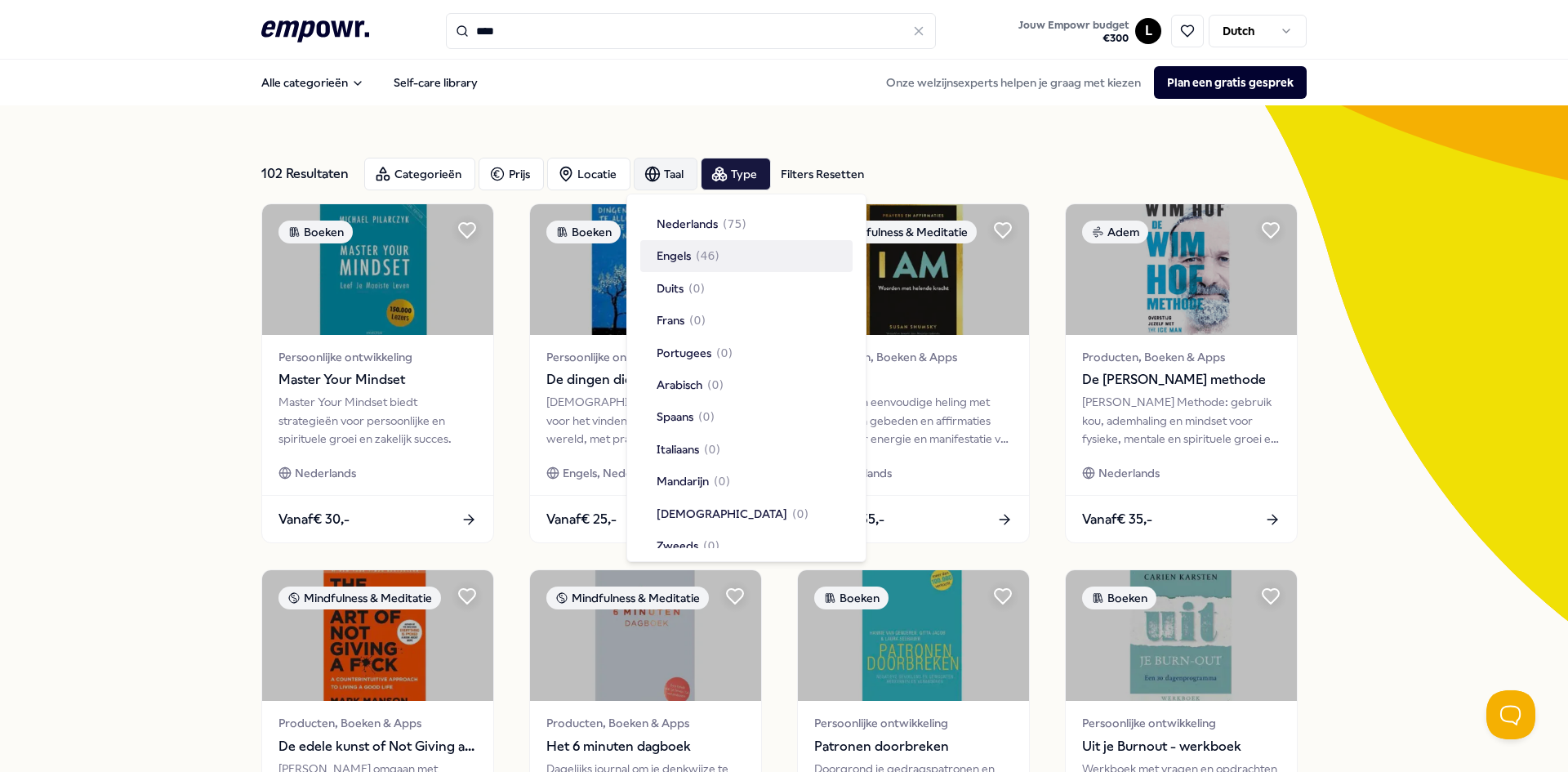
click at [745, 246] on div "Engels ( 46 )" at bounding box center [747, 255] width 212 height 31
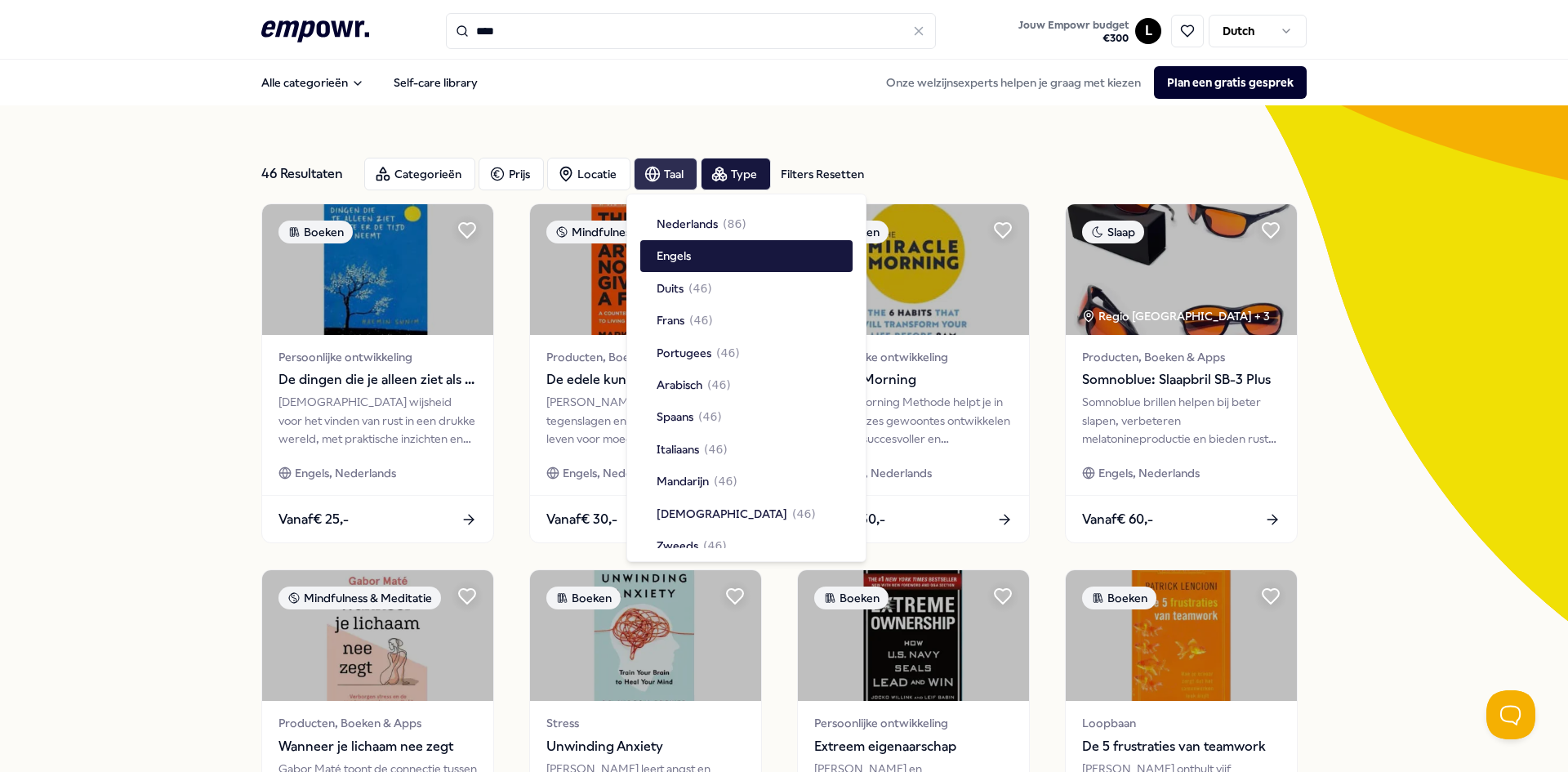
drag, startPoint x: 205, startPoint y: 313, endPoint x: 216, endPoint y: 323, distance: 14.9
click at [209, 317] on div "46 Resultaten Filters Resetten Categorieën Prijs Locatie Taal Type Filters Rese…" at bounding box center [784, 743] width 1568 height 1275
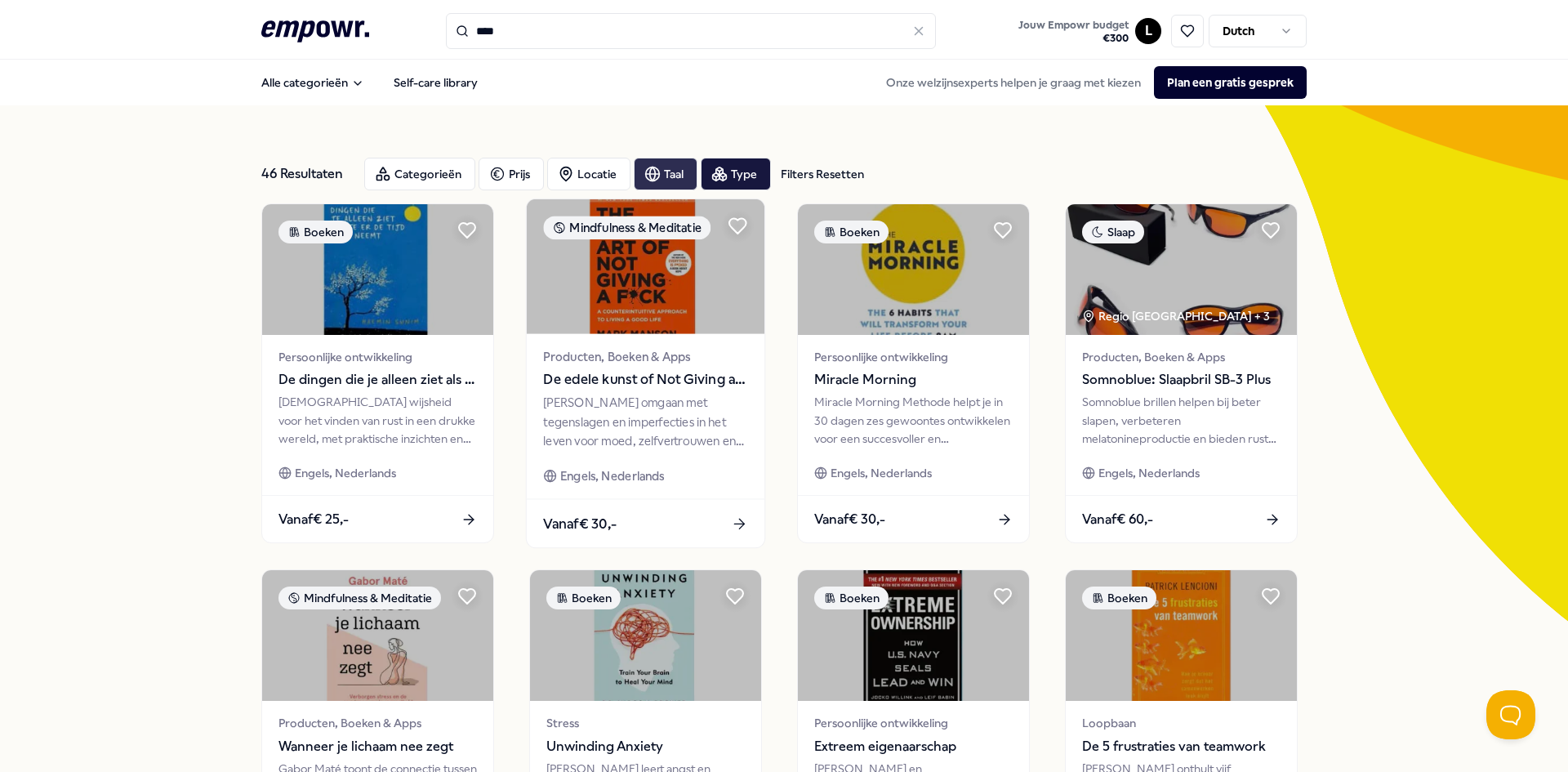
click at [610, 389] on span "De edele kunst of Not Giving a F*ck" at bounding box center [645, 380] width 204 height 22
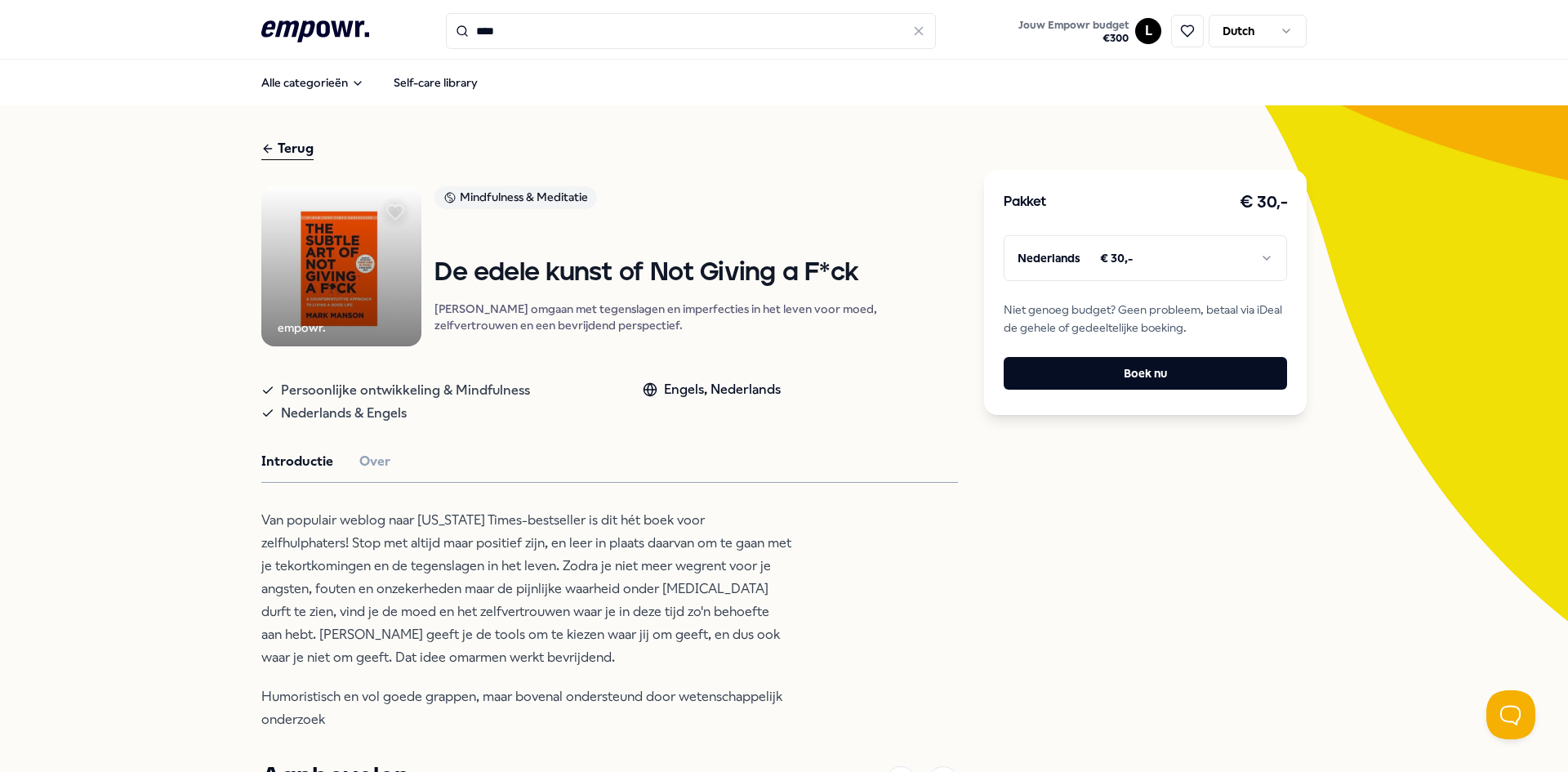
click at [1267, 279] on body ".empowr-logo_svg__cls-1{fill:#03032f} **** Jouw Empowr budget € 300 L Dutch All…" at bounding box center [784, 386] width 1568 height 772
click at [336, 553] on p "Van populair weblog naar [US_STATE] Times-bestseller is dit hét boek voor zelfh…" at bounding box center [527, 588] width 531 height 160
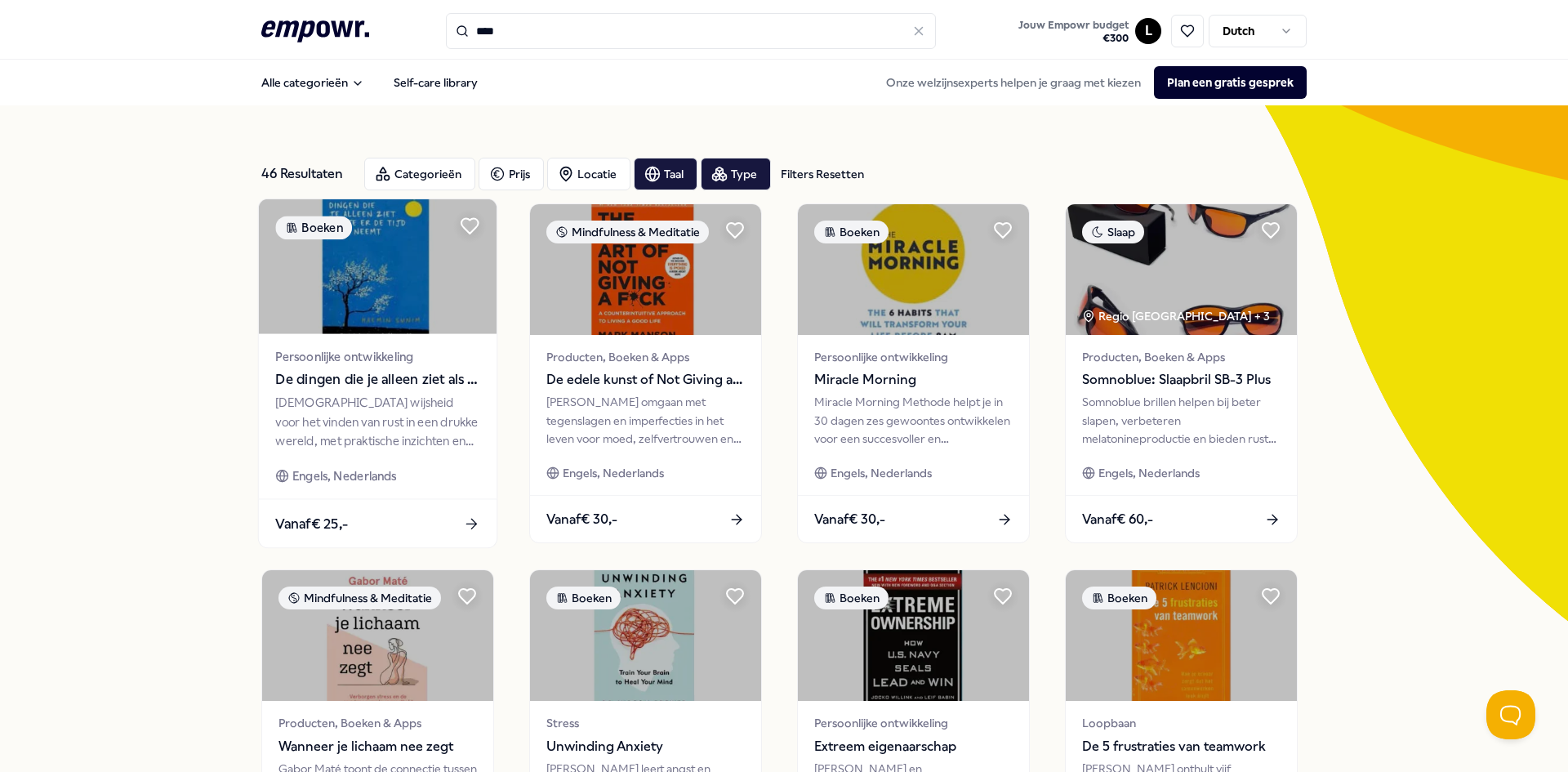
click at [362, 302] on img at bounding box center [378, 266] width 238 height 135
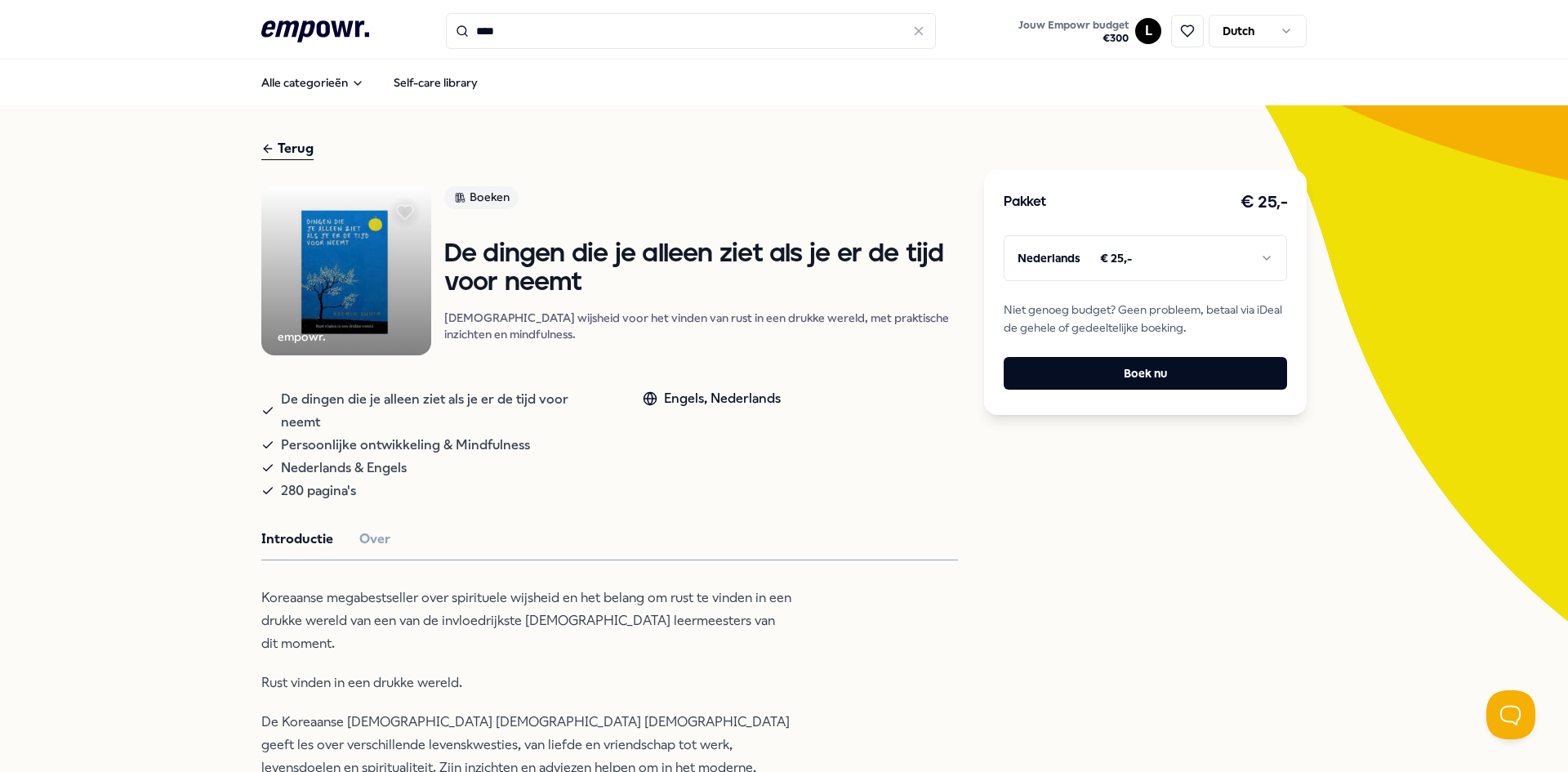
click at [1094, 254] on html ".empowr-logo_svg__cls-1{fill:#03032f} **** Jouw Empowr budget € 300 L Dutch All…" at bounding box center [784, 386] width 1568 height 772
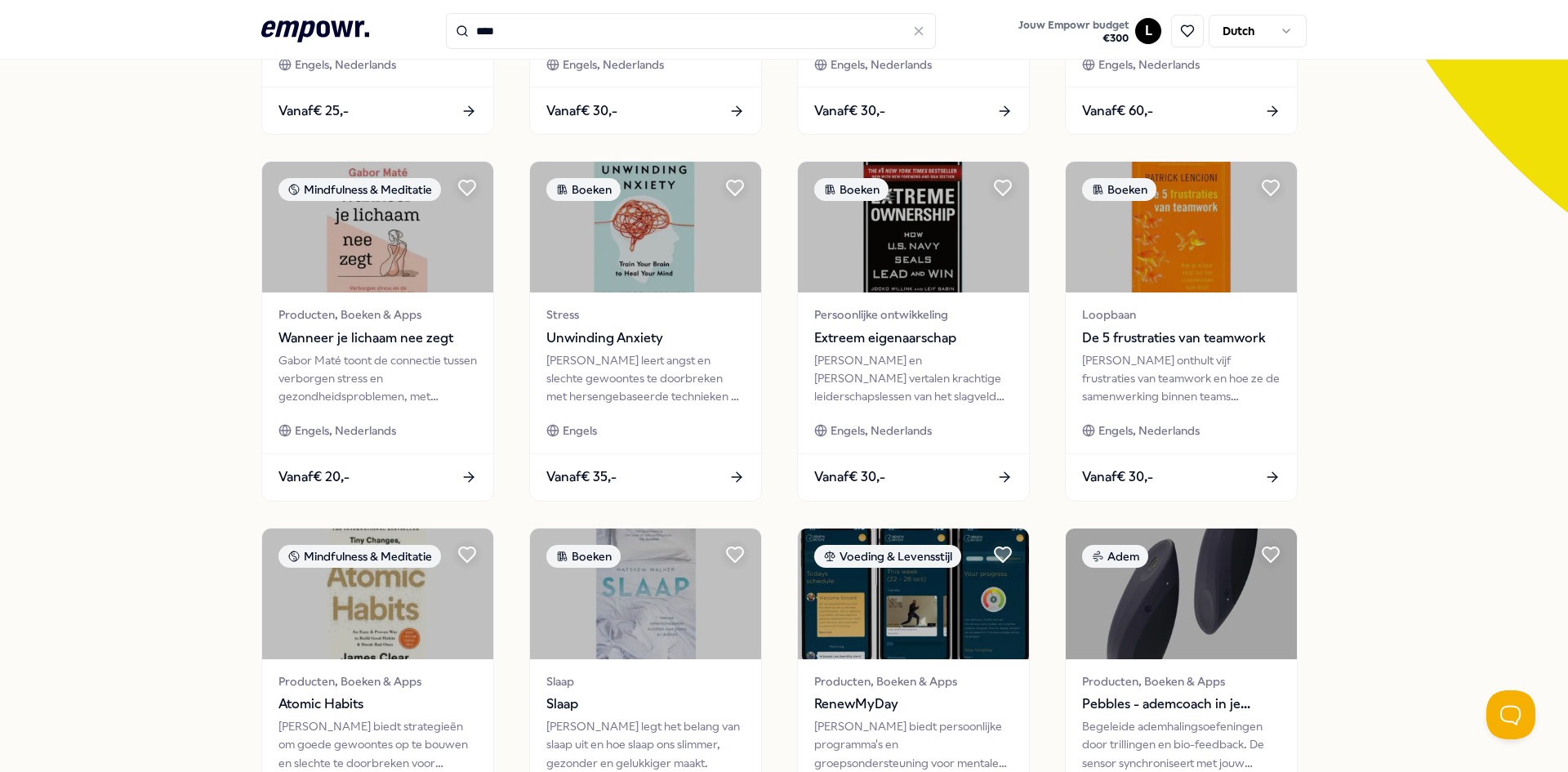
scroll to position [689, 0]
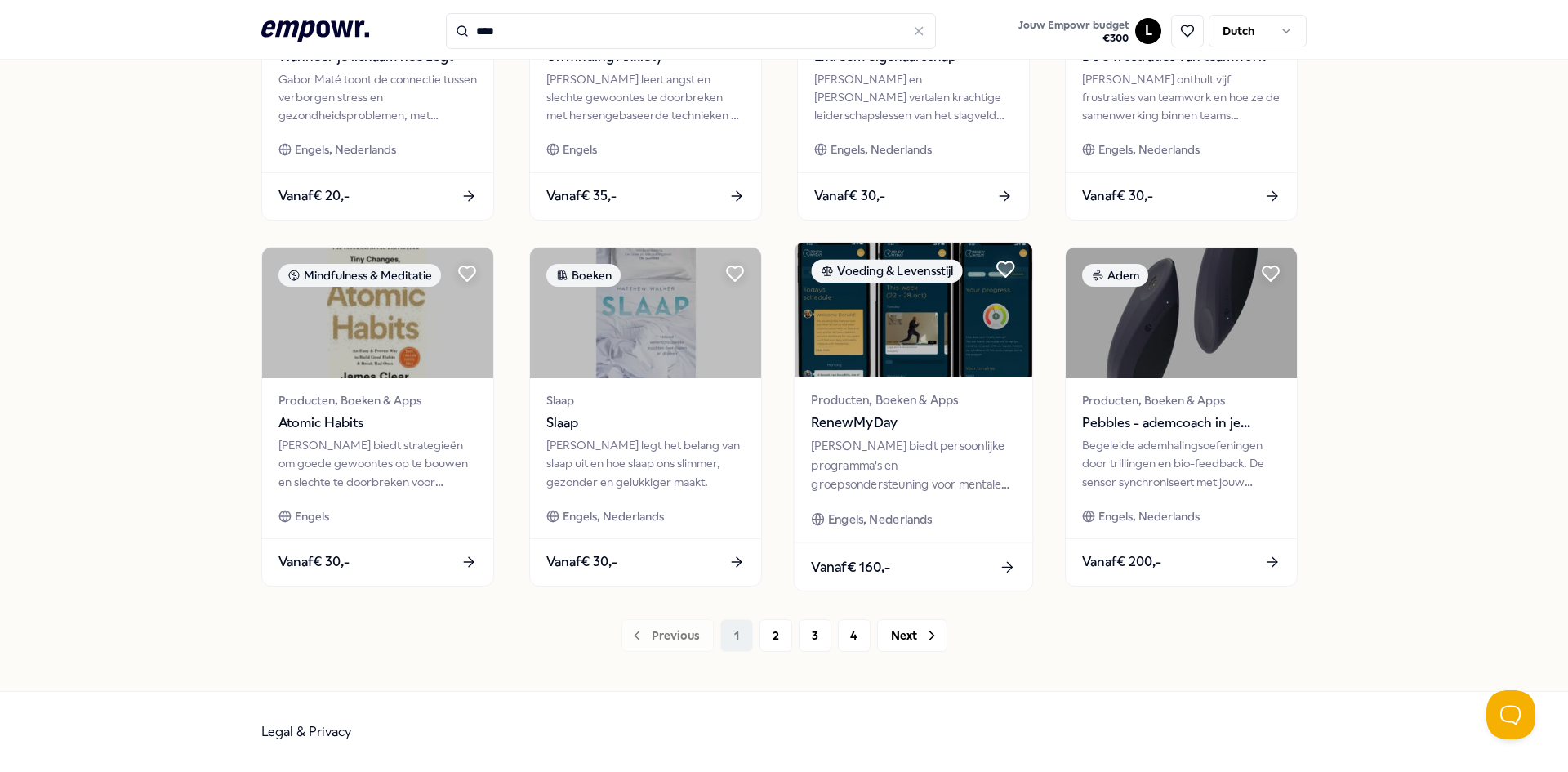
click at [866, 337] on img at bounding box center [914, 309] width 238 height 135
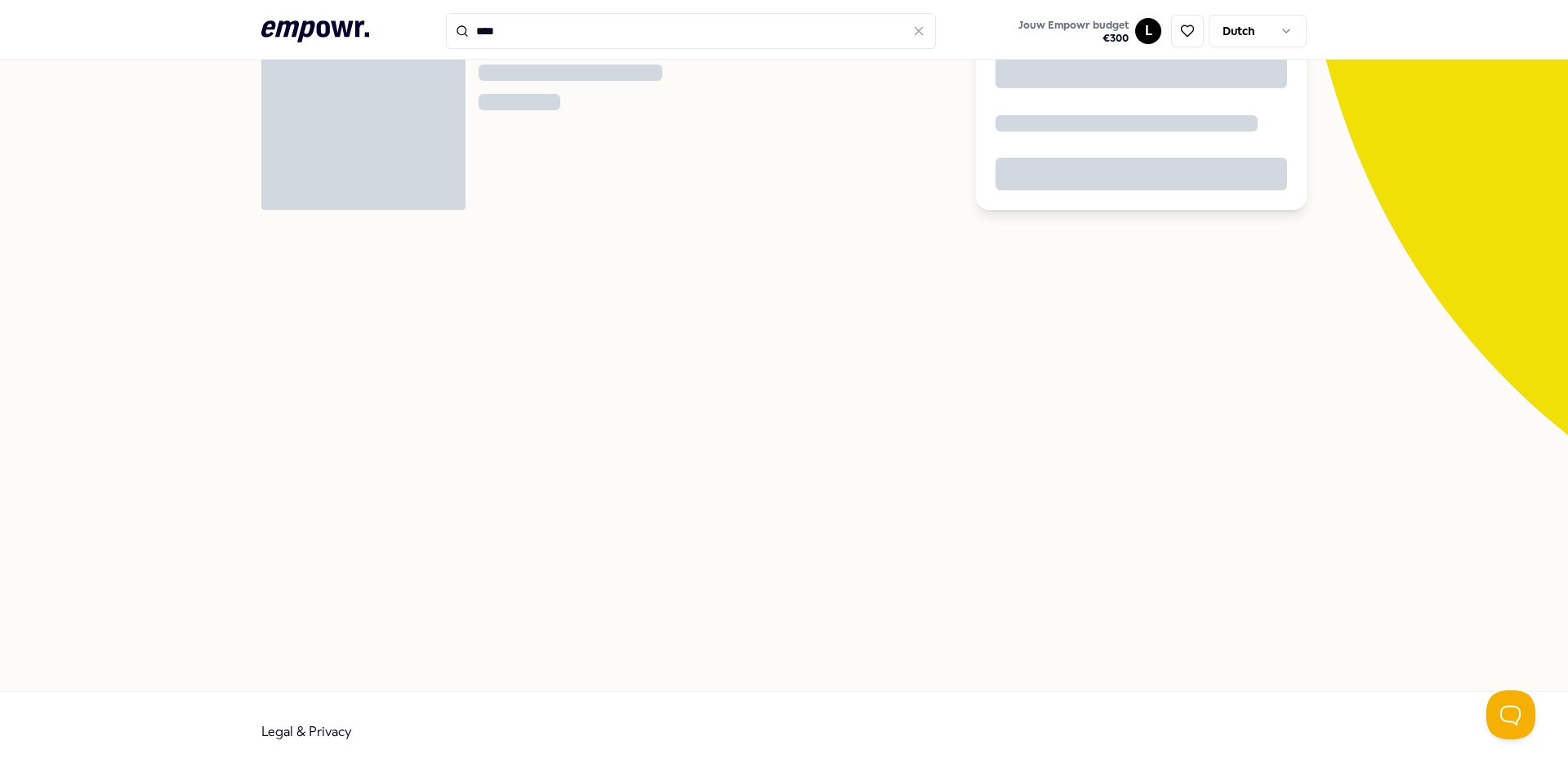
scroll to position [105, 0]
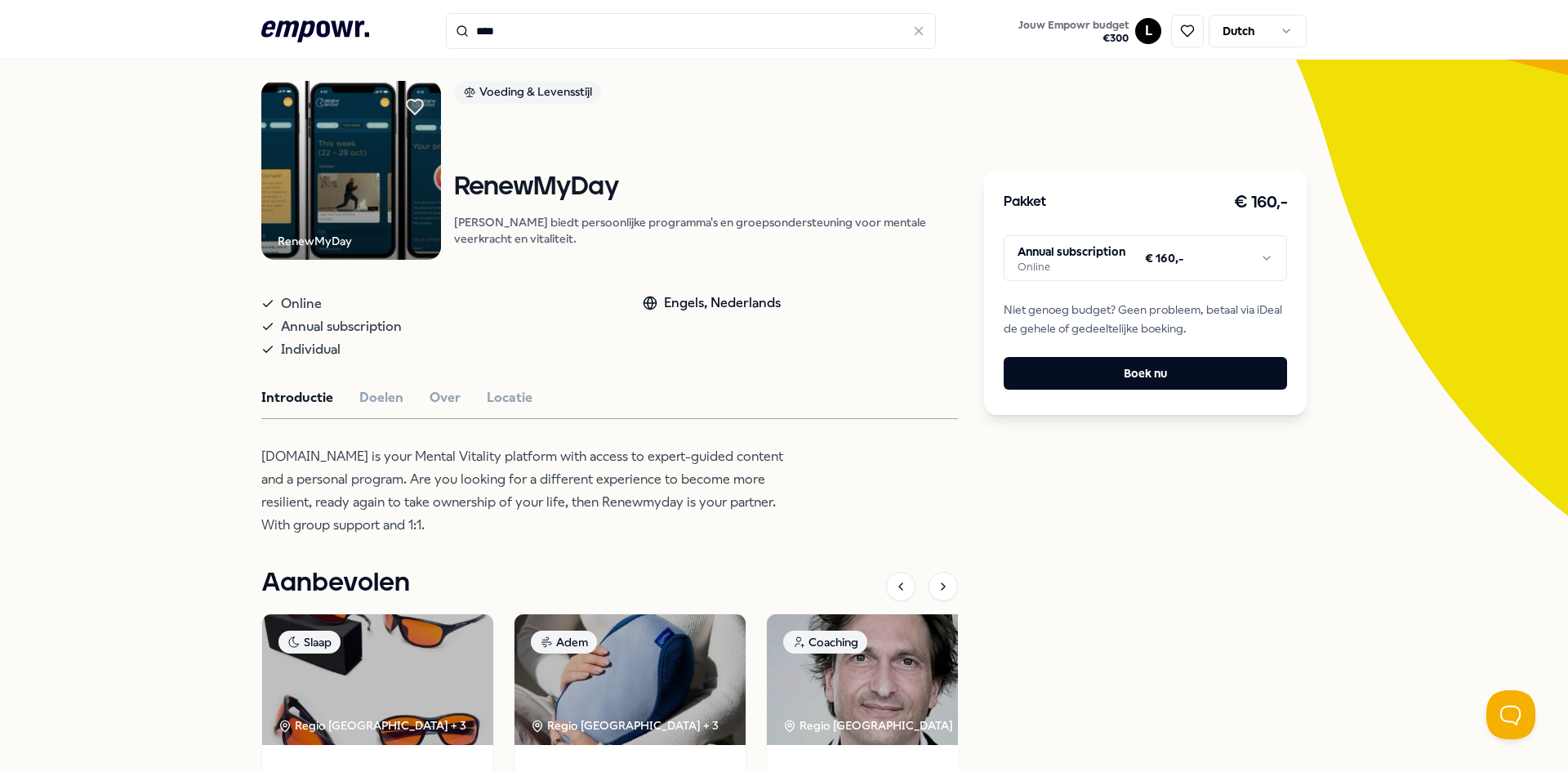
click at [1151, 261] on html ".empowr-logo_svg__cls-1{fill:#03032f} **** Jouw Empowr budget € 300 L Dutch All…" at bounding box center [784, 386] width 1568 height 772
click at [1061, 137] on html ".empowr-logo_svg__cls-1{fill:#03032f} **** Jouw Empowr budget € 300 L Dutch All…" at bounding box center [784, 386] width 1568 height 772
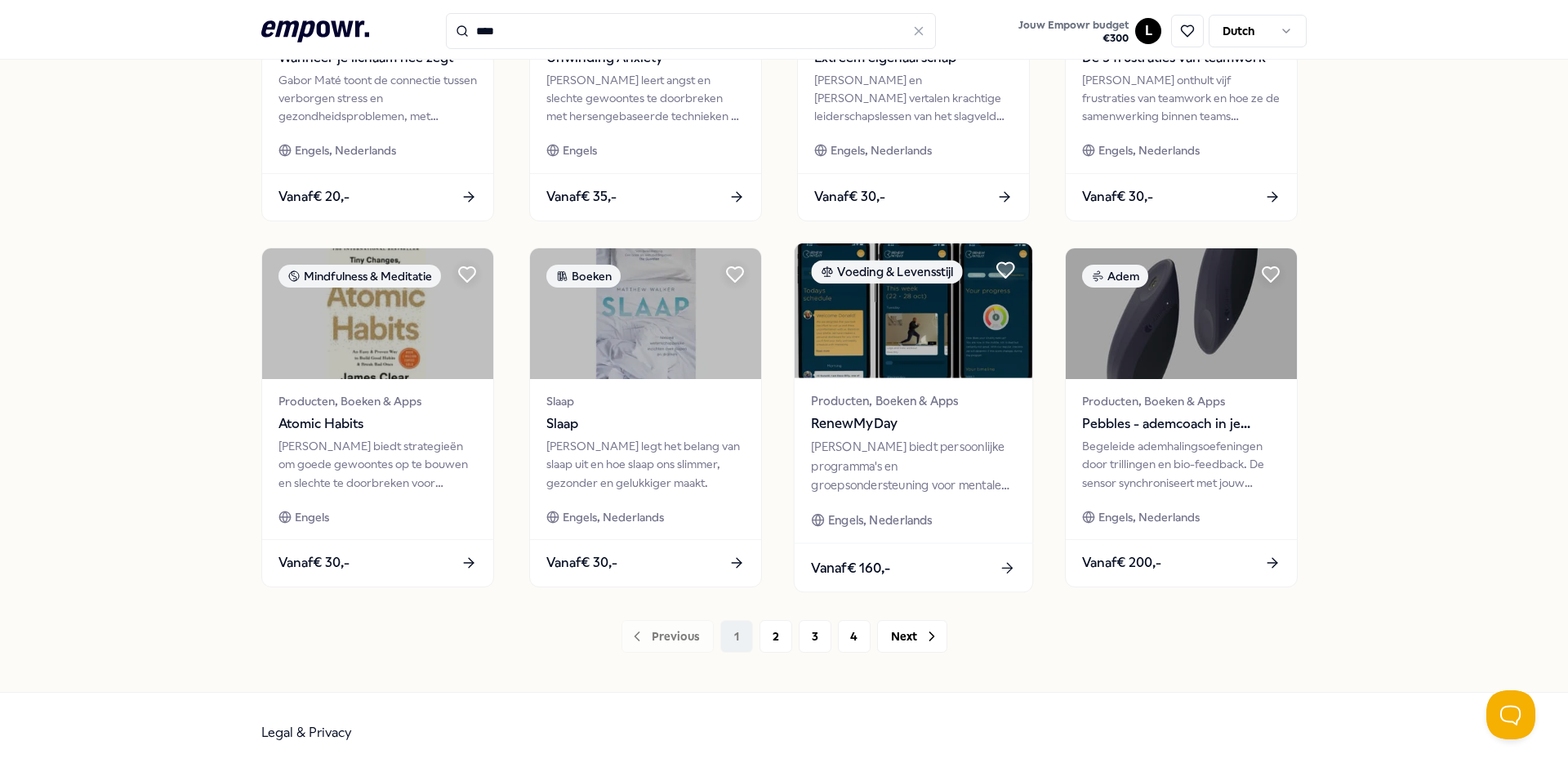
scroll to position [689, 0]
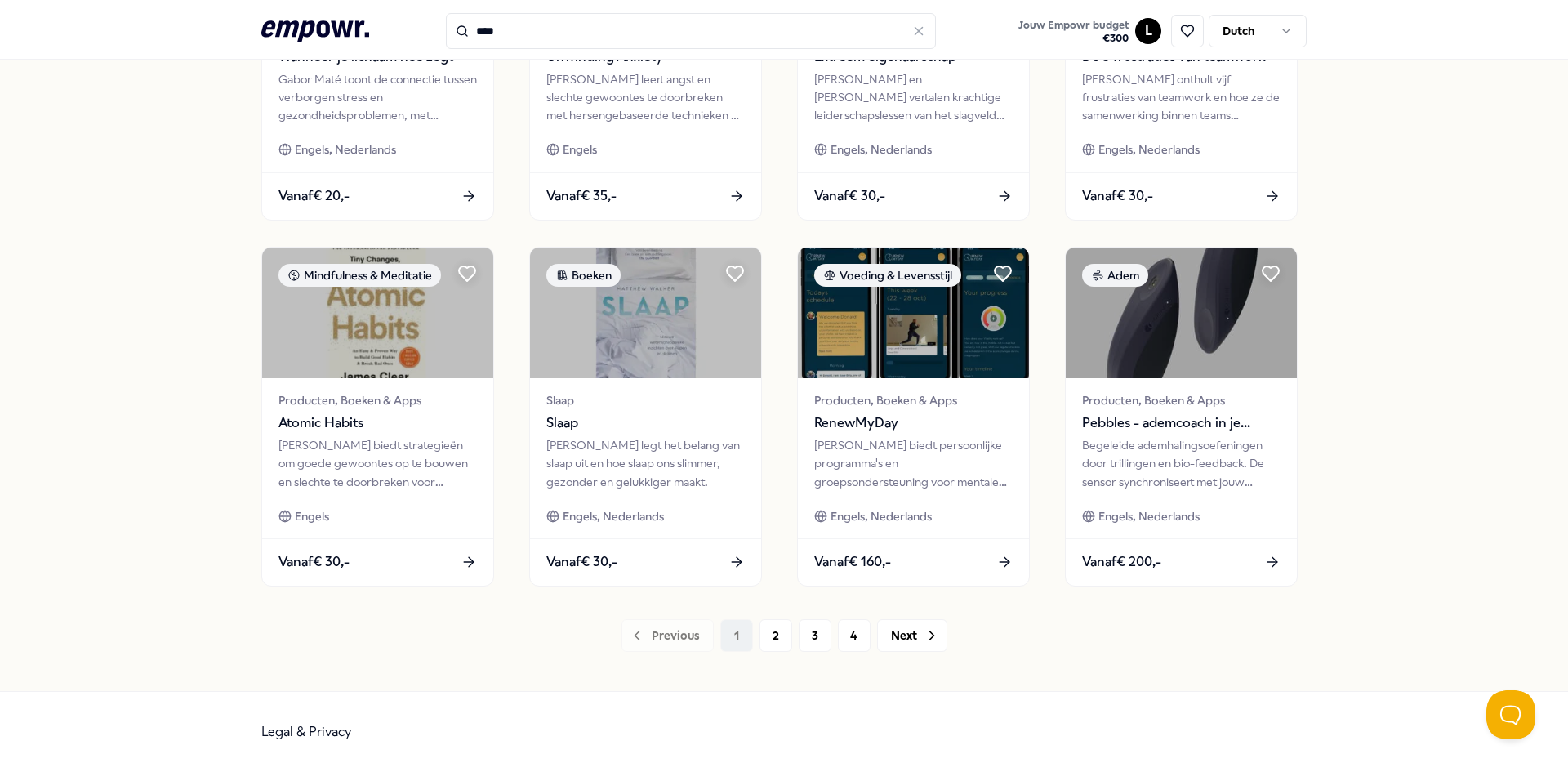
click at [768, 652] on div "46 Resultaten Filters Resetten Categorieën Prijs Locatie Taal Type Filters Rese…" at bounding box center [784, 53] width 1045 height 1275
click at [768, 642] on button "2" at bounding box center [775, 634] width 32 height 32
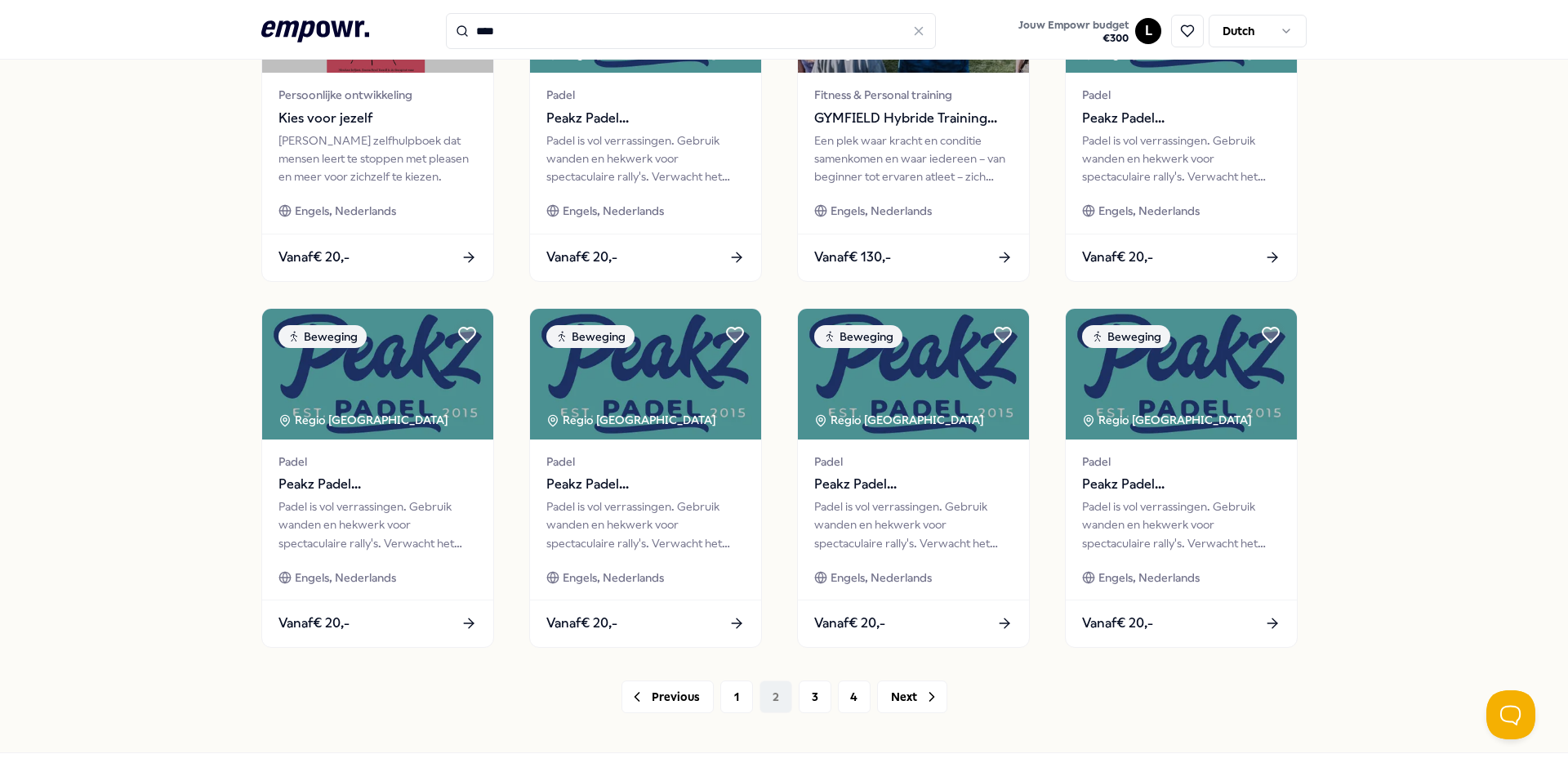
scroll to position [689, 0]
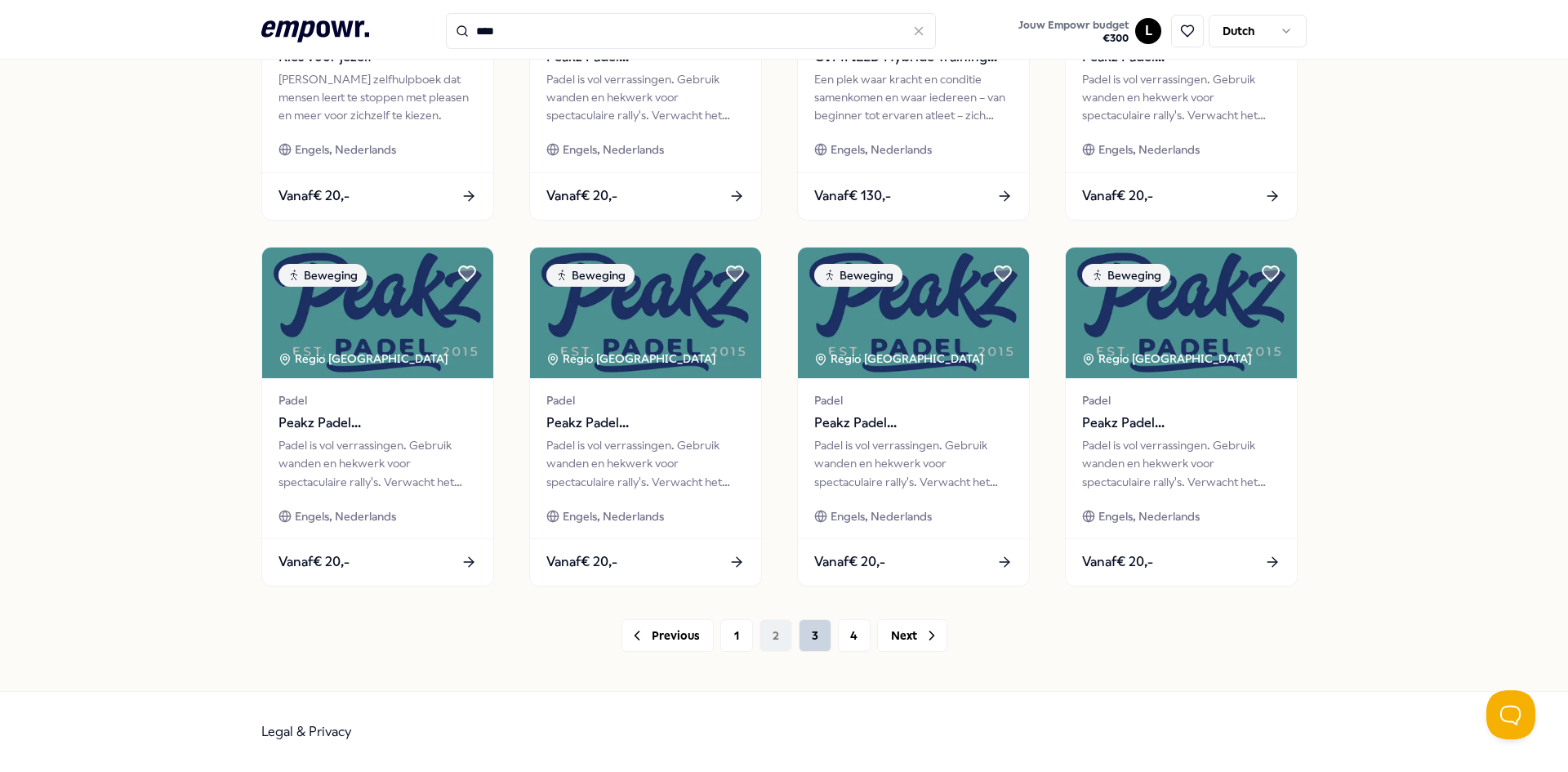
click at [813, 637] on button "3" at bounding box center [814, 634] width 32 height 32
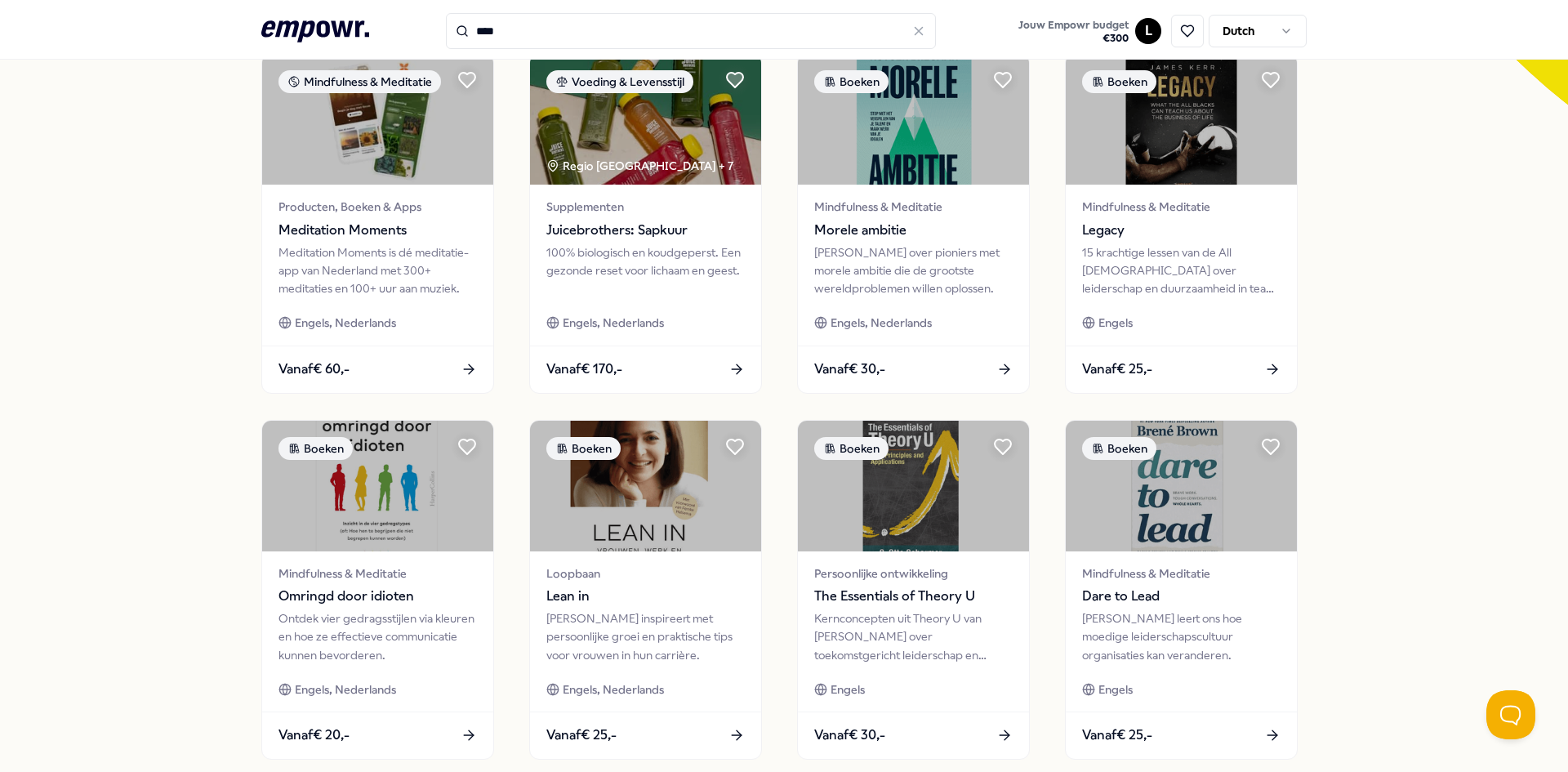
scroll to position [689, 0]
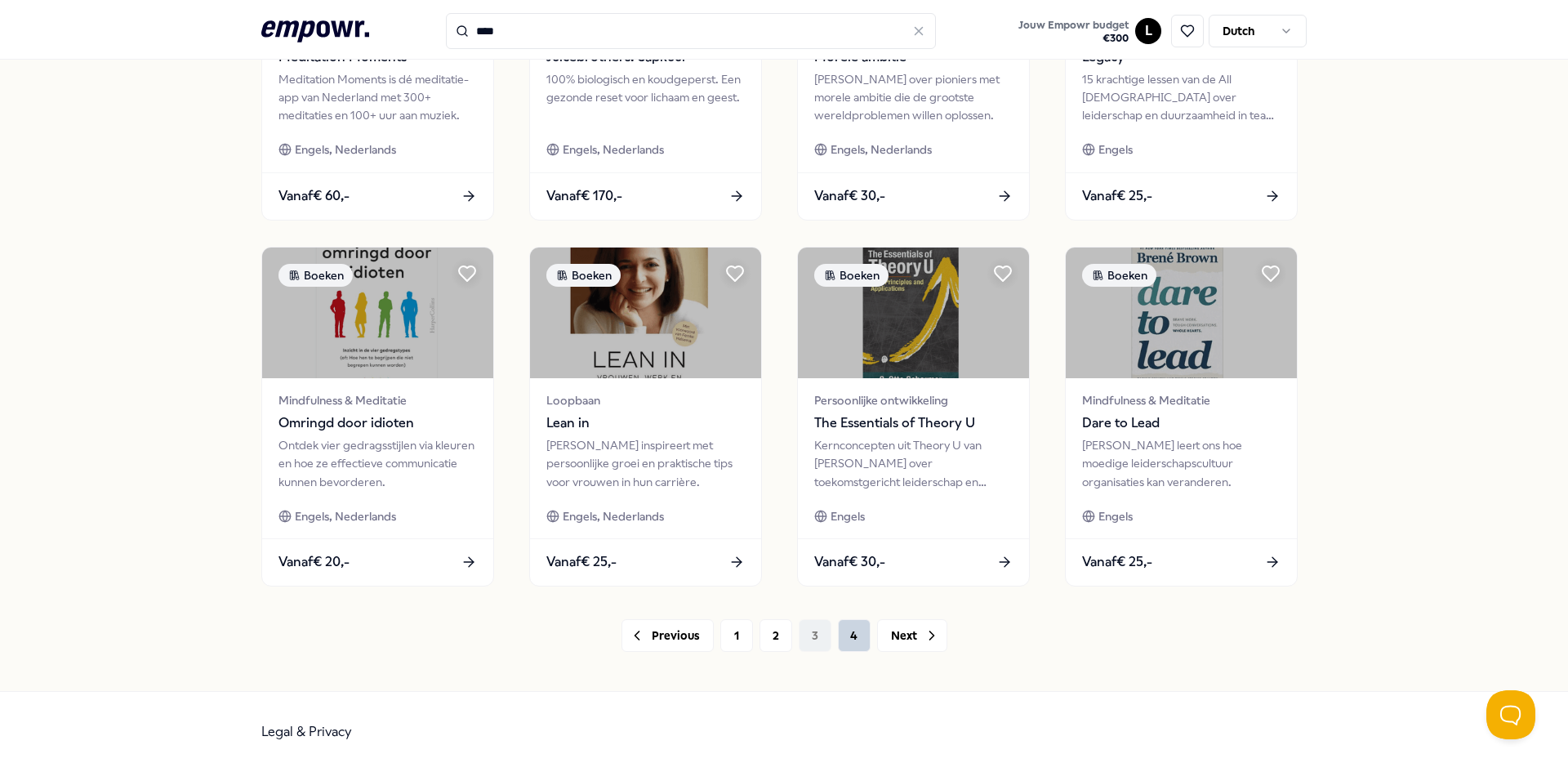
click at [846, 632] on button "4" at bounding box center [854, 634] width 32 height 32
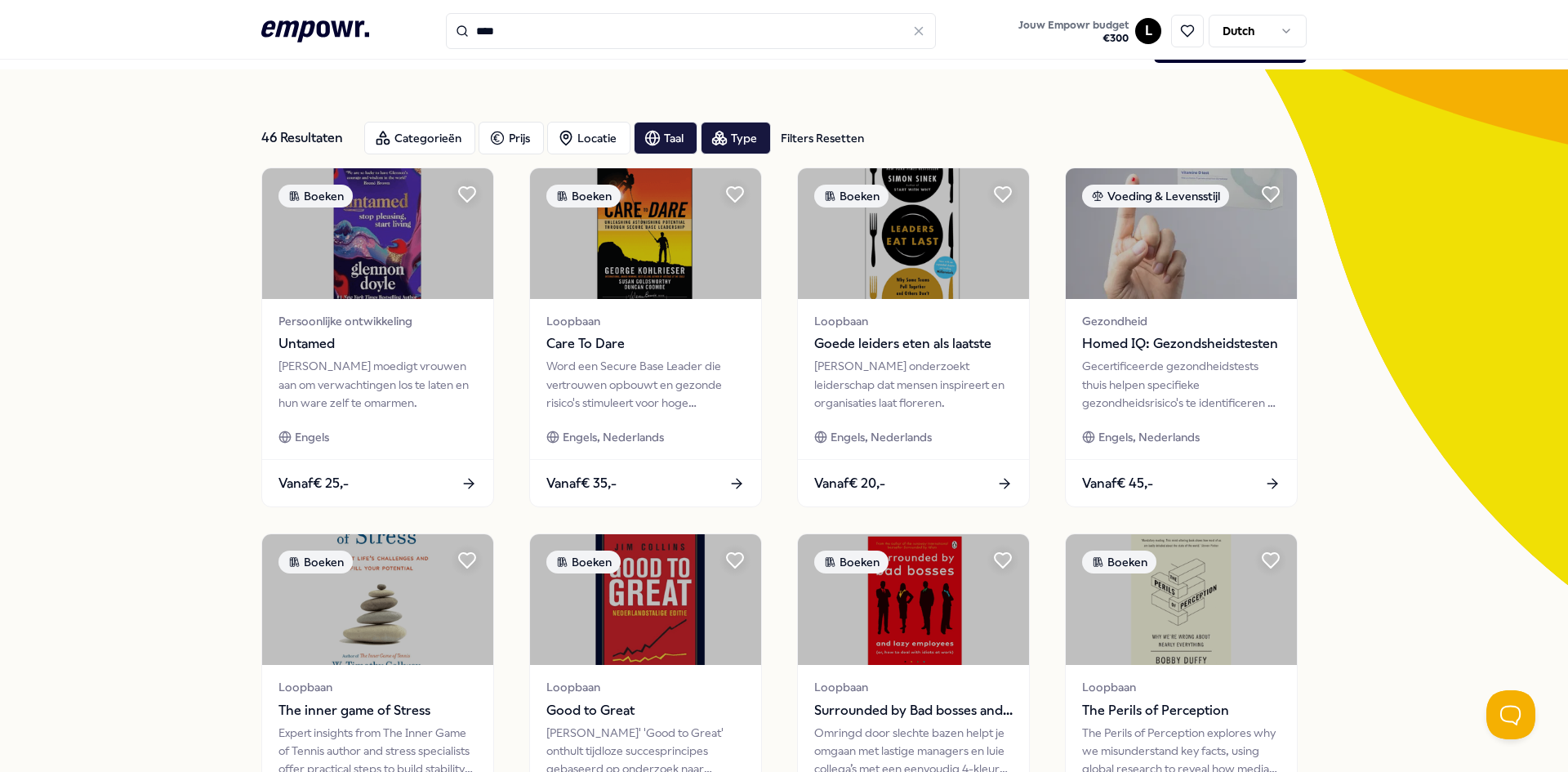
scroll to position [444, 0]
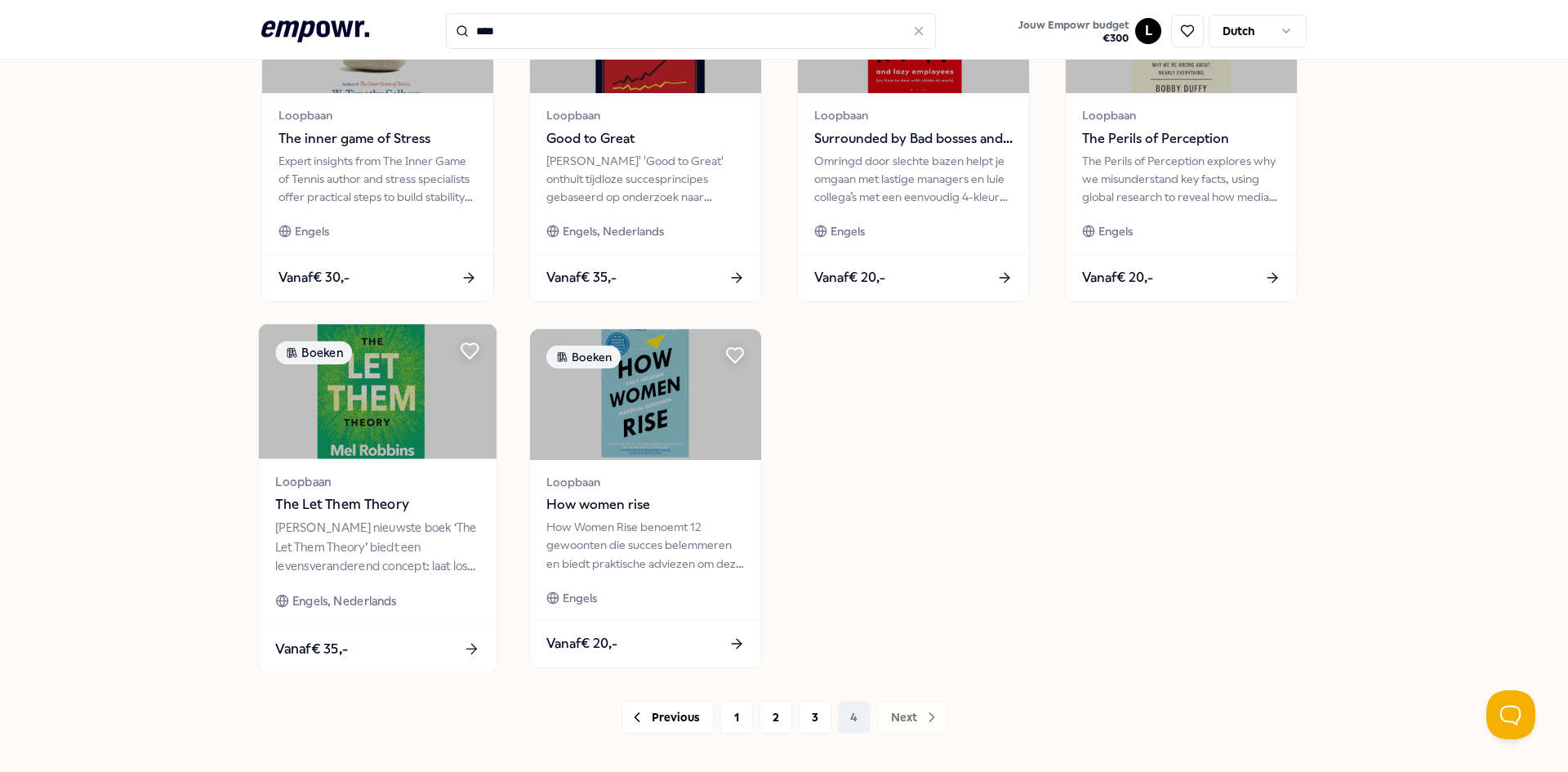
click at [364, 434] on img at bounding box center [378, 391] width 238 height 135
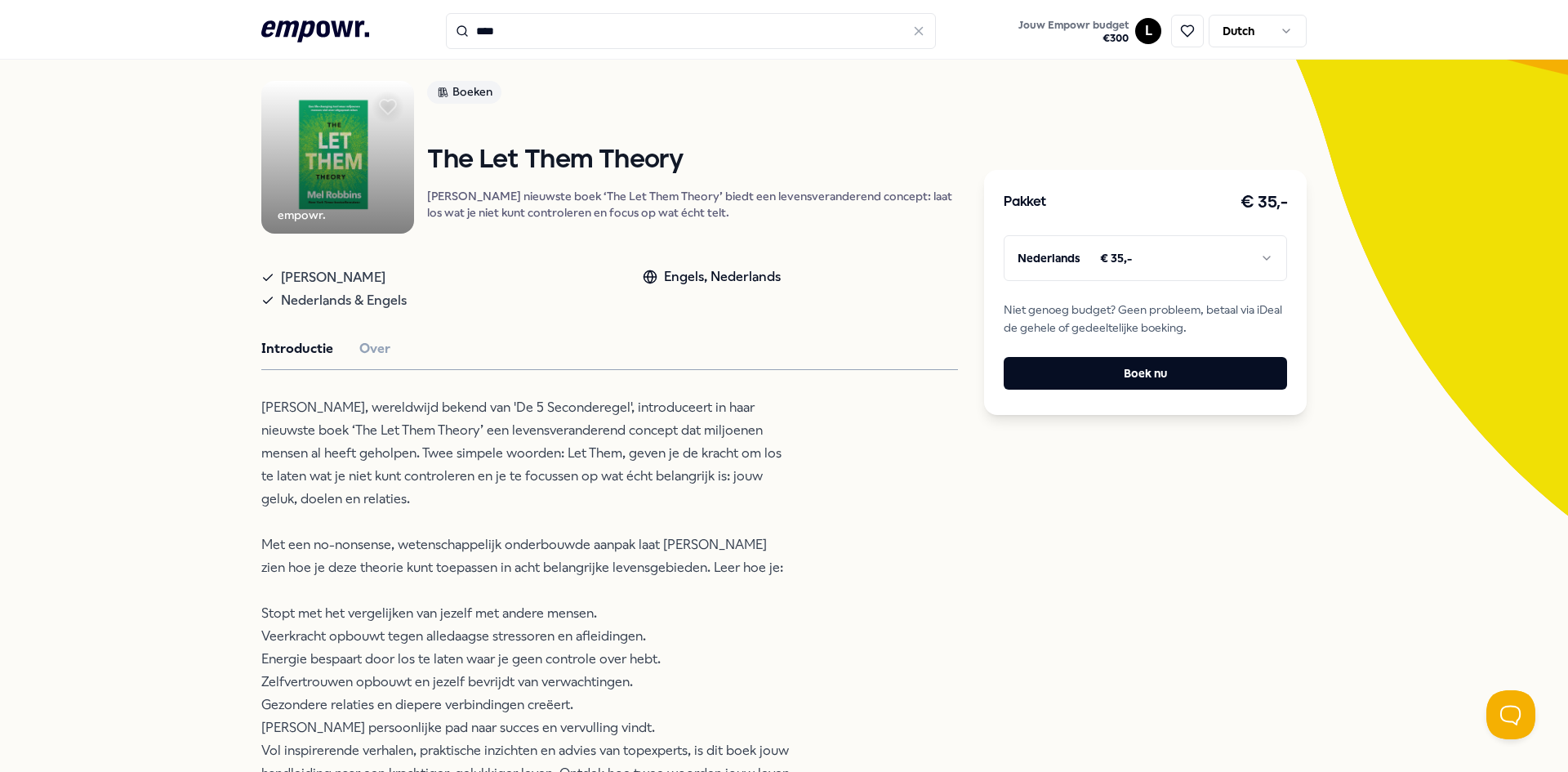
click at [1202, 243] on html ".empowr-logo_svg__cls-1{fill:#03032f} **** Jouw Empowr budget € 300 L Dutch All…" at bounding box center [784, 386] width 1568 height 772
drag, startPoint x: 1093, startPoint y: 312, endPoint x: 1210, endPoint y: 319, distance: 117.2
click at [1210, 319] on span "Niet genoeg budget? Geen probleem, betaal via iDeal de gehele of gedeeltelijke …" at bounding box center [1146, 318] width 284 height 36
click at [1210, 320] on span "Niet genoeg budget? Geen probleem, betaal via iDeal de gehele of gedeeltelijke …" at bounding box center [1146, 318] width 284 height 36
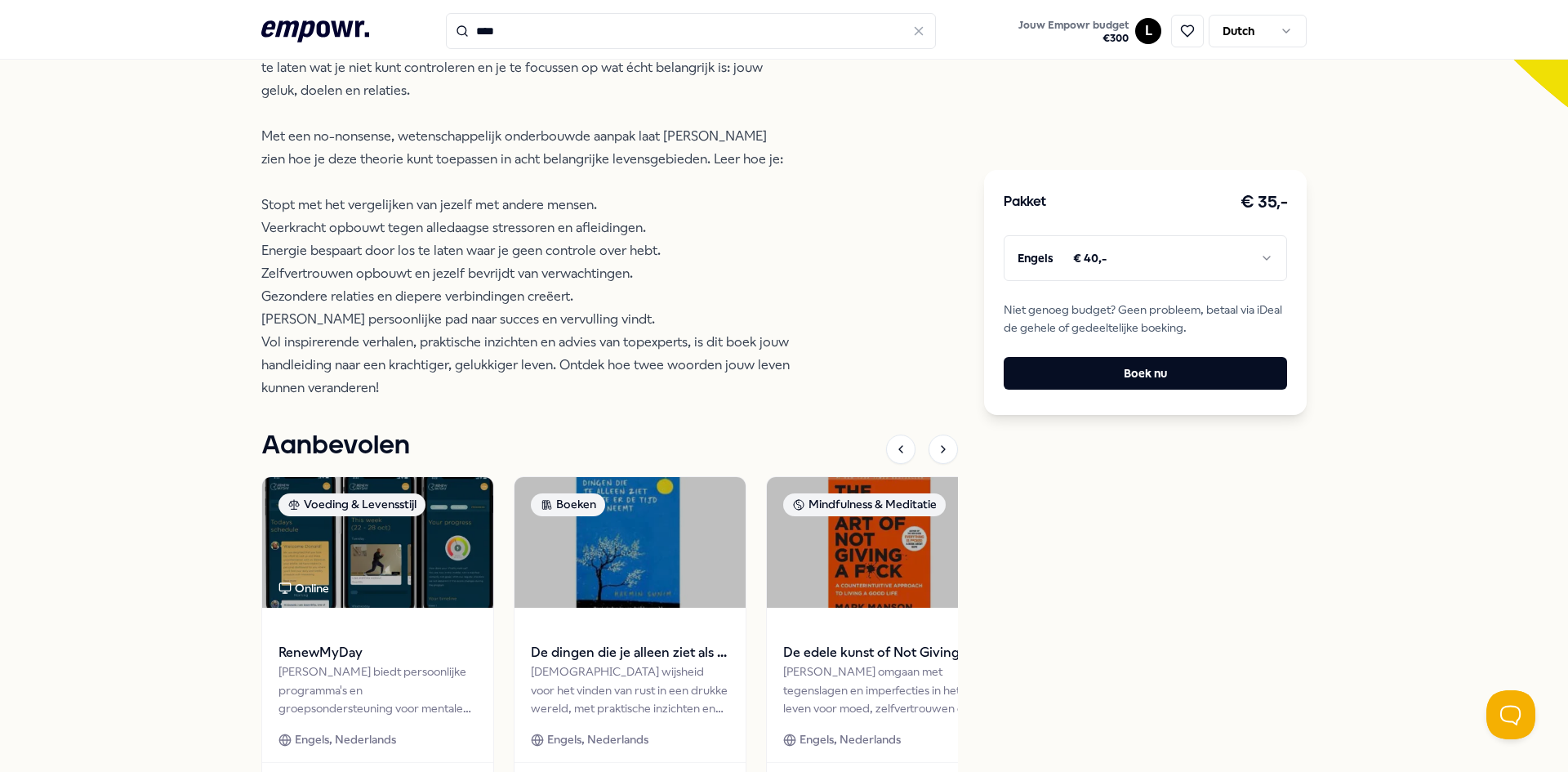
scroll to position [686, 0]
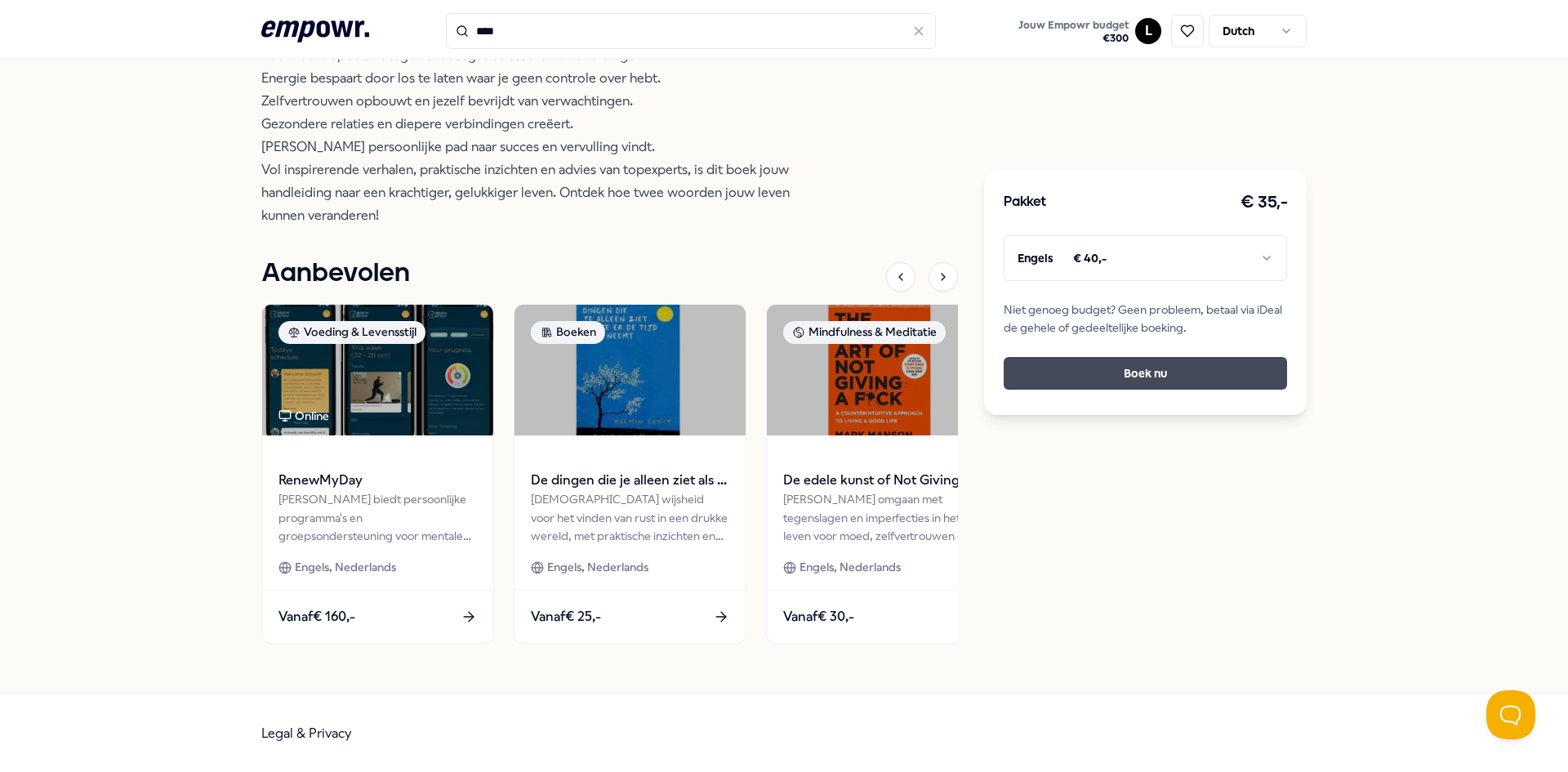
click at [1094, 377] on button "Boek nu" at bounding box center [1146, 372] width 284 height 32
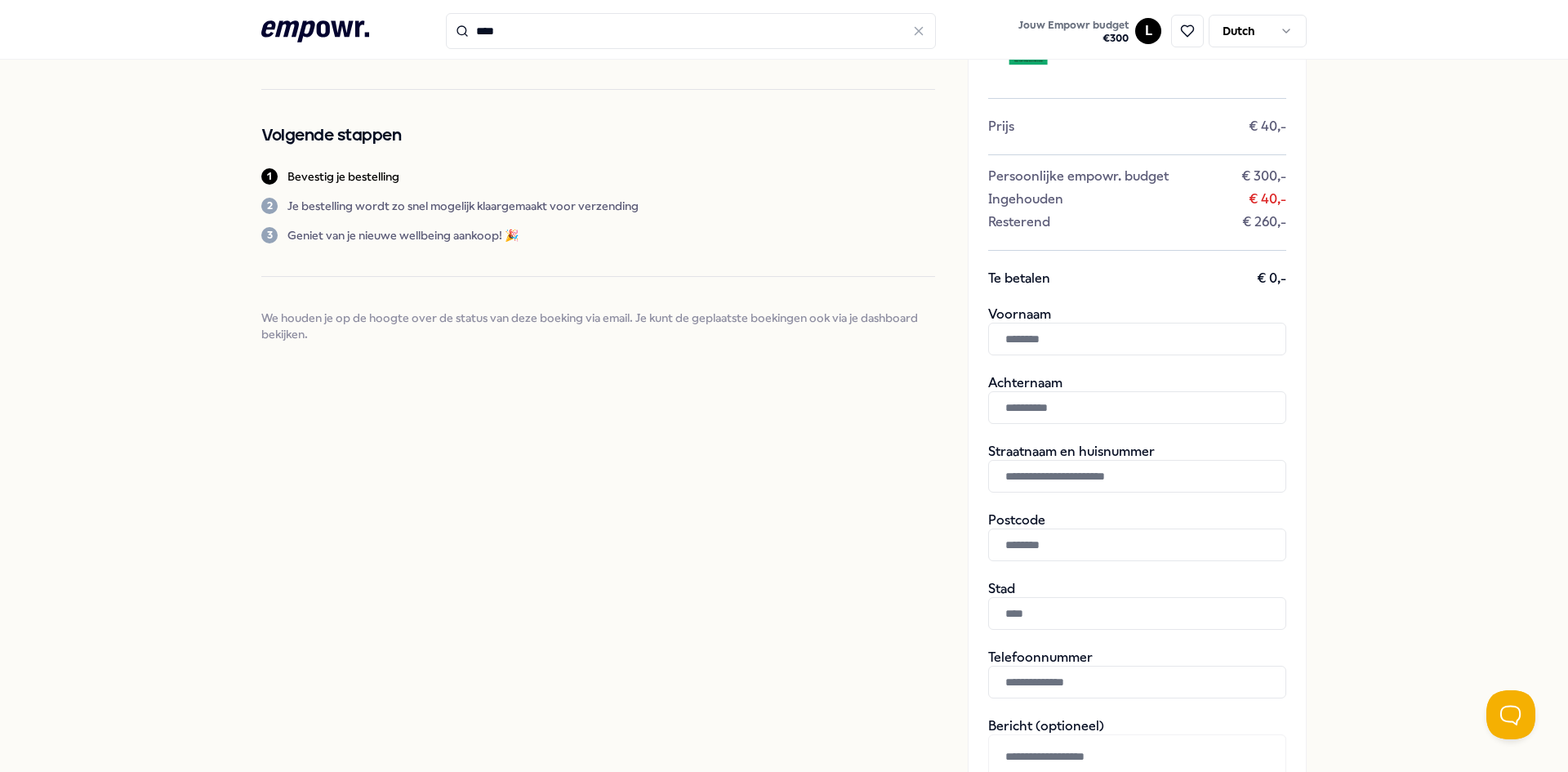
scroll to position [118, 0]
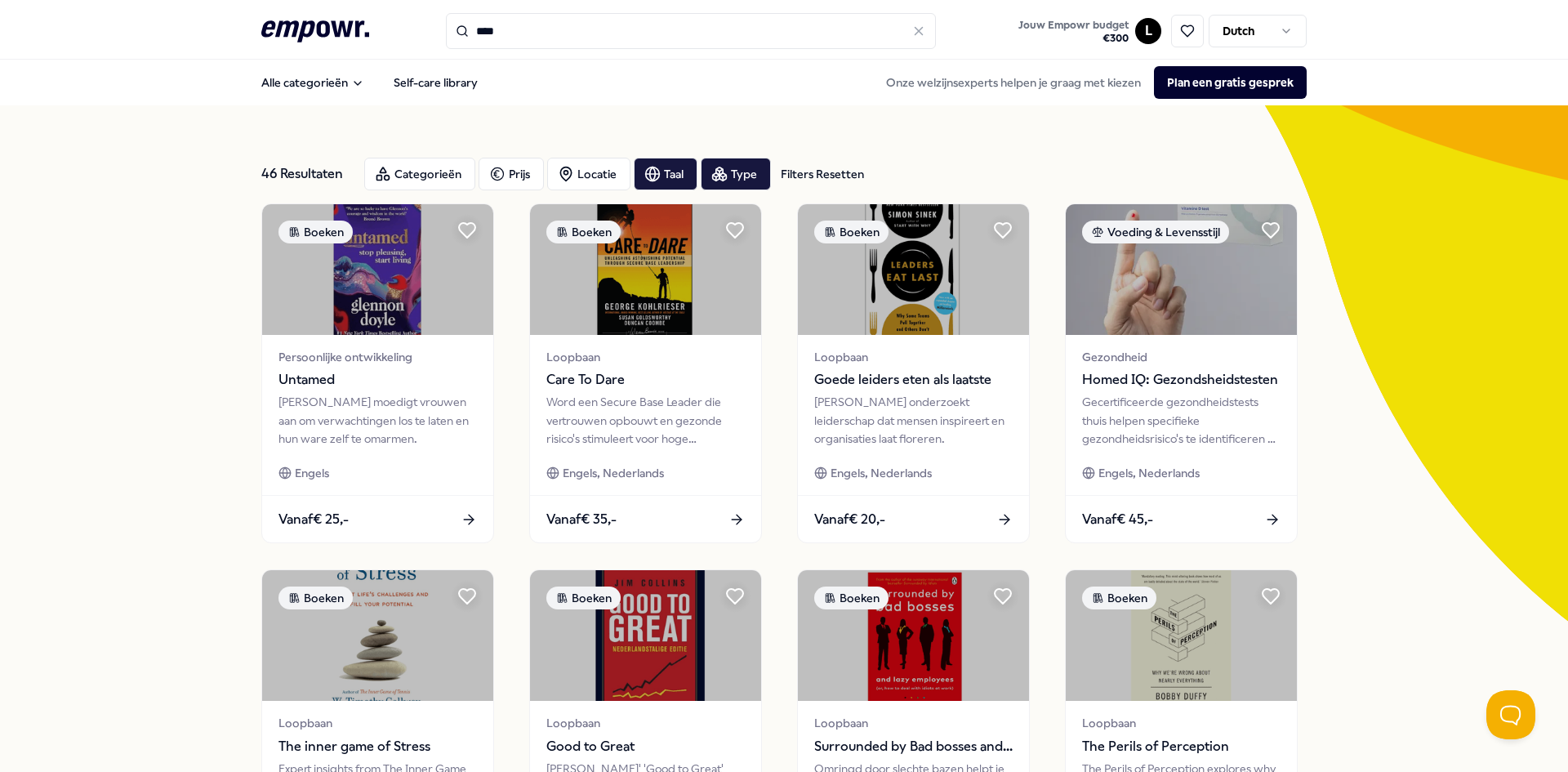
click at [1272, 25] on html ".empowr-logo_svg__cls-1{fill:#03032f} **** Jouw Empowr budget € 300 L Dutch All…" at bounding box center [784, 386] width 1568 height 772
click at [1472, 340] on html ".empowr-logo_svg__cls-1{fill:#03032f} **** Jouw Empowr budget € 300 L Dutch All…" at bounding box center [784, 386] width 1568 height 772
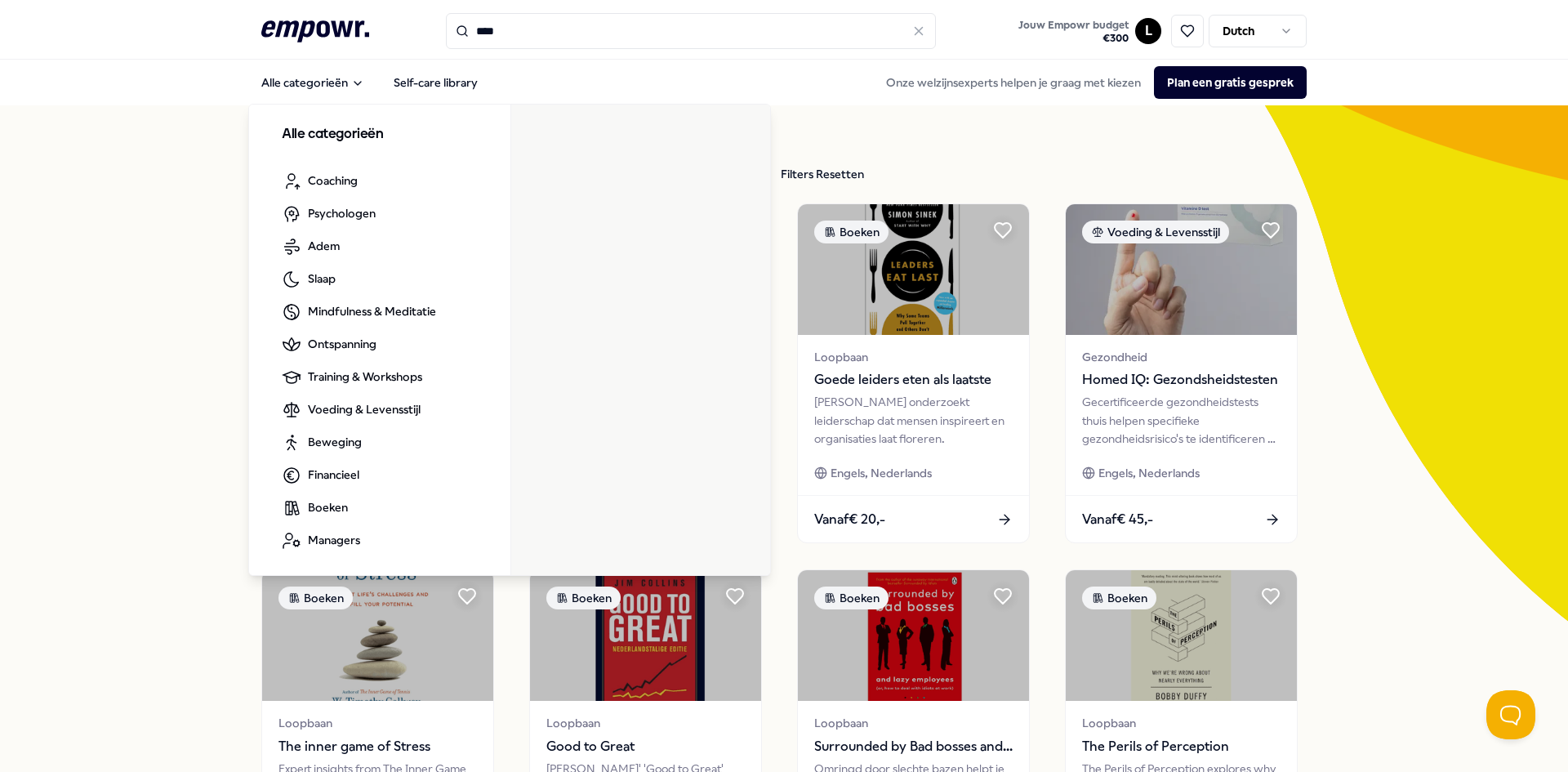
click at [317, 12] on header ".empowr-logo_svg__cls-1{fill:#03032f} **** Jouw Empowr budget € 300 L Dutch" at bounding box center [784, 29] width 1568 height 60
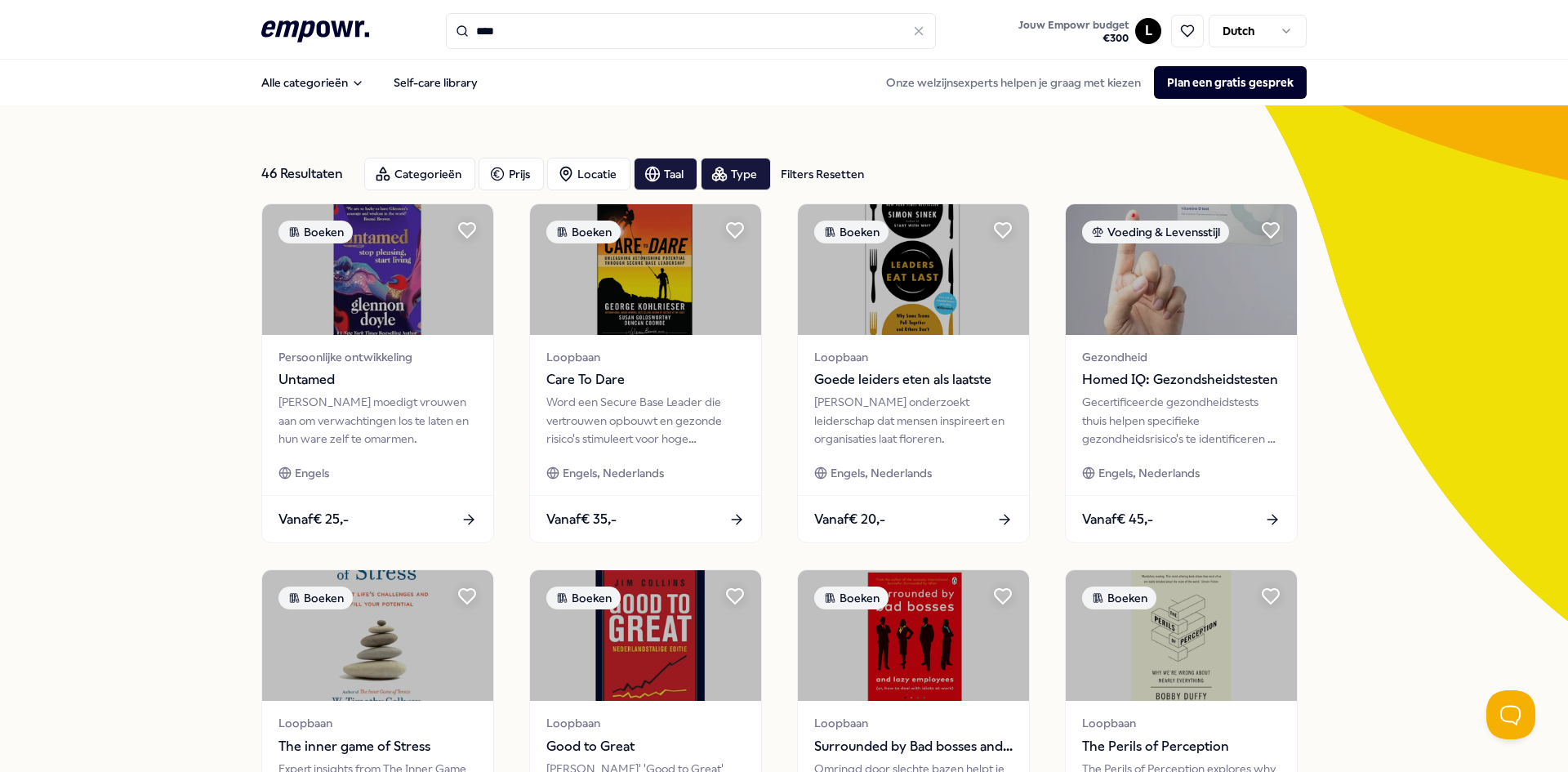
click at [353, 48] on div ".empowr-logo_svg__cls-1{fill:#03032f} **** Jouw Empowr budget € 300 L Dutch" at bounding box center [784, 30] width 1045 height 36
click at [324, 18] on icon ".empowr-logo_svg__cls-1{fill:#03032f}" at bounding box center [315, 31] width 108 height 30
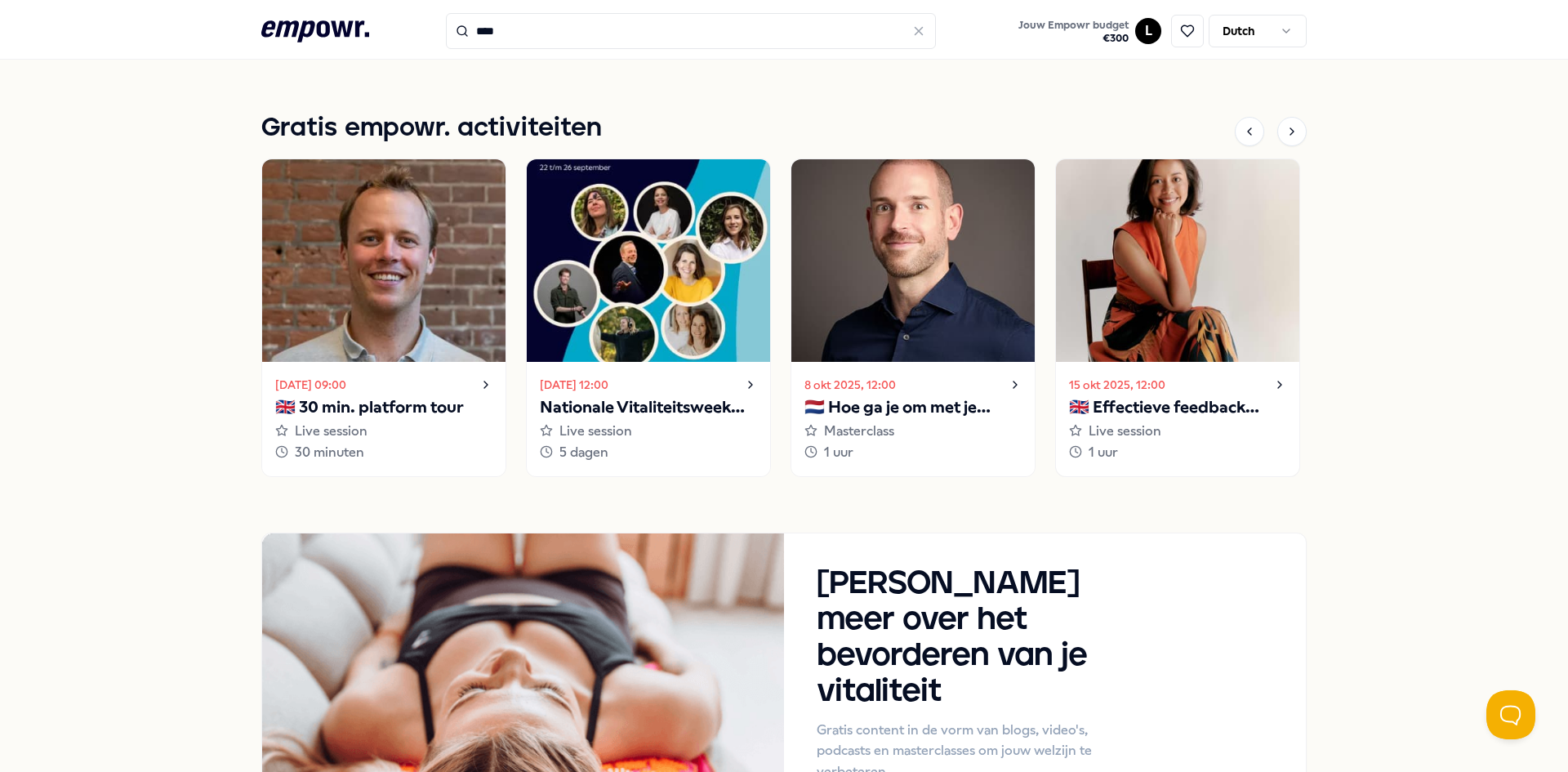
scroll to position [1062, 0]
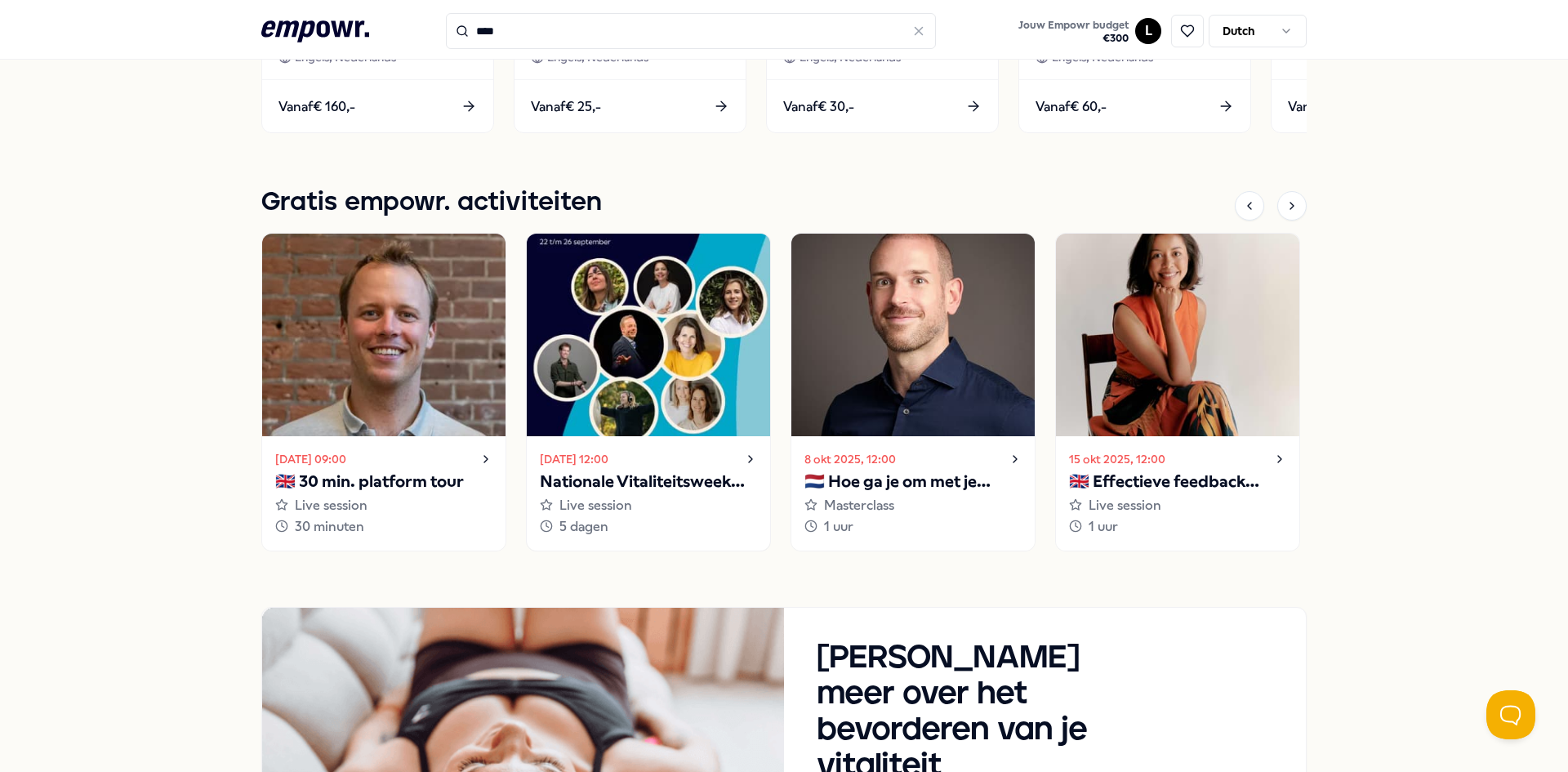
click at [617, 344] on img at bounding box center [648, 335] width 244 height 202
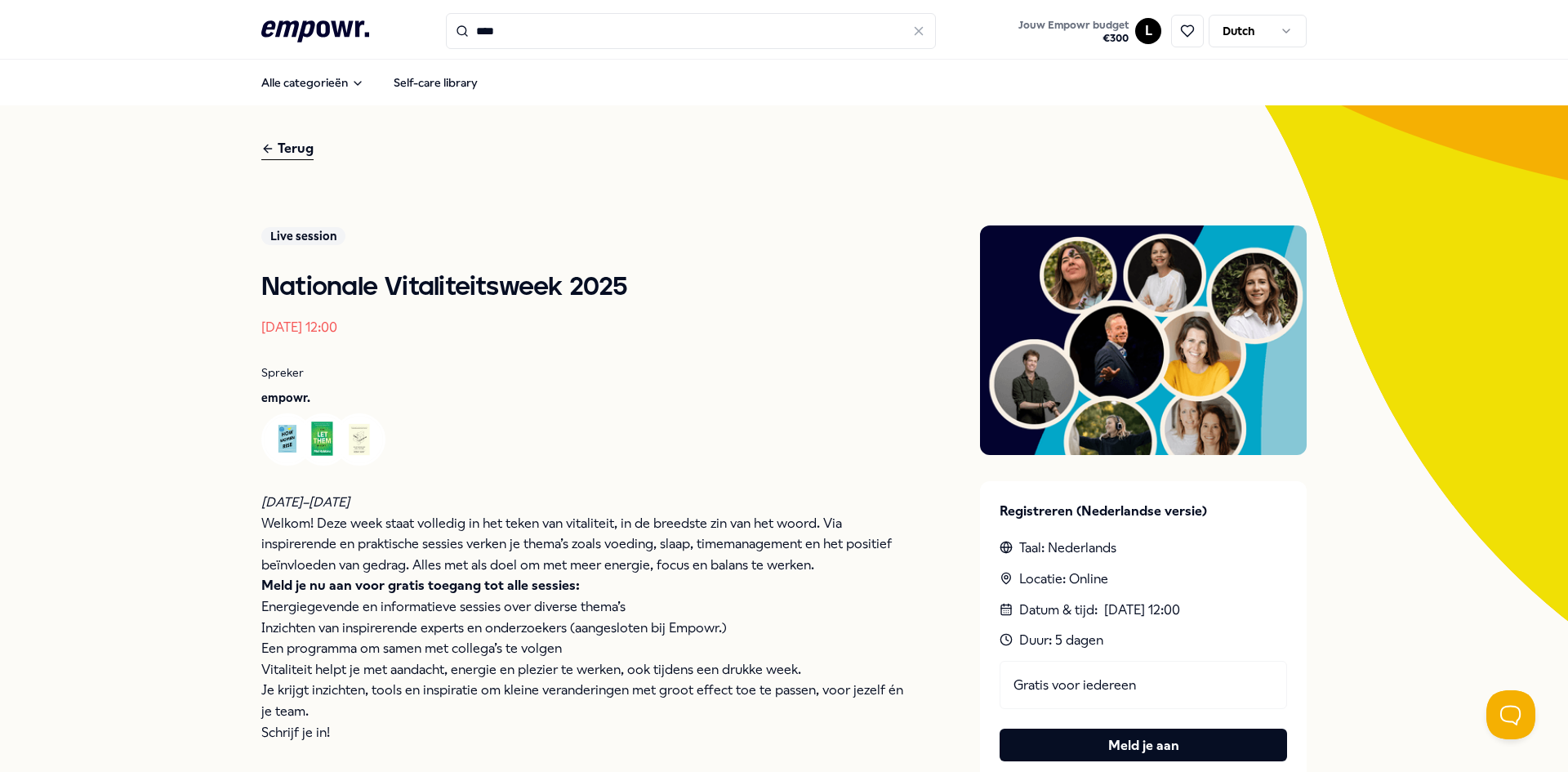
click at [446, 22] on div "****" at bounding box center [691, 30] width 490 height 36
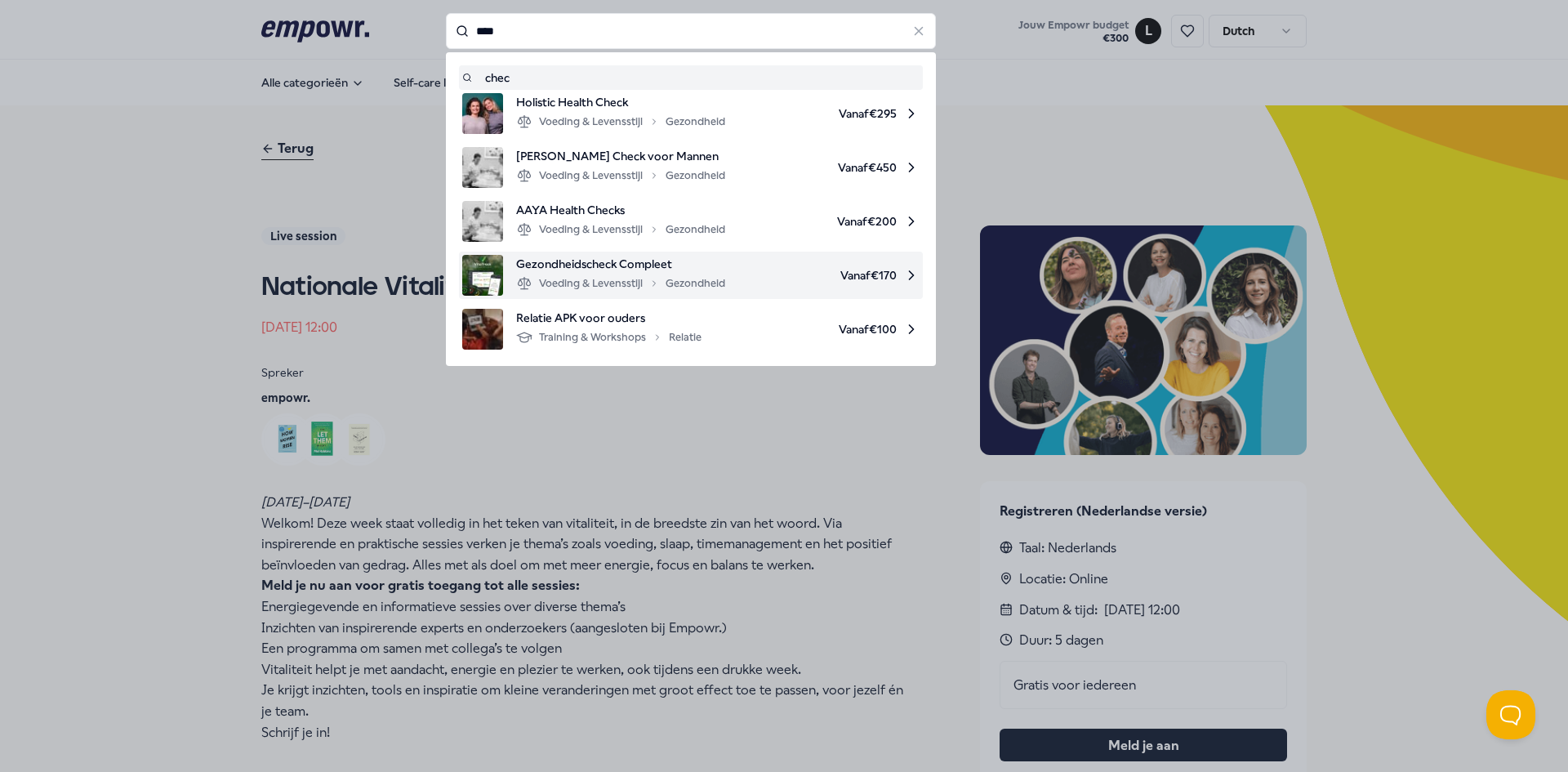
click at [691, 268] on span "Gezondheidscheck Compleet" at bounding box center [620, 263] width 209 height 18
type input "****"
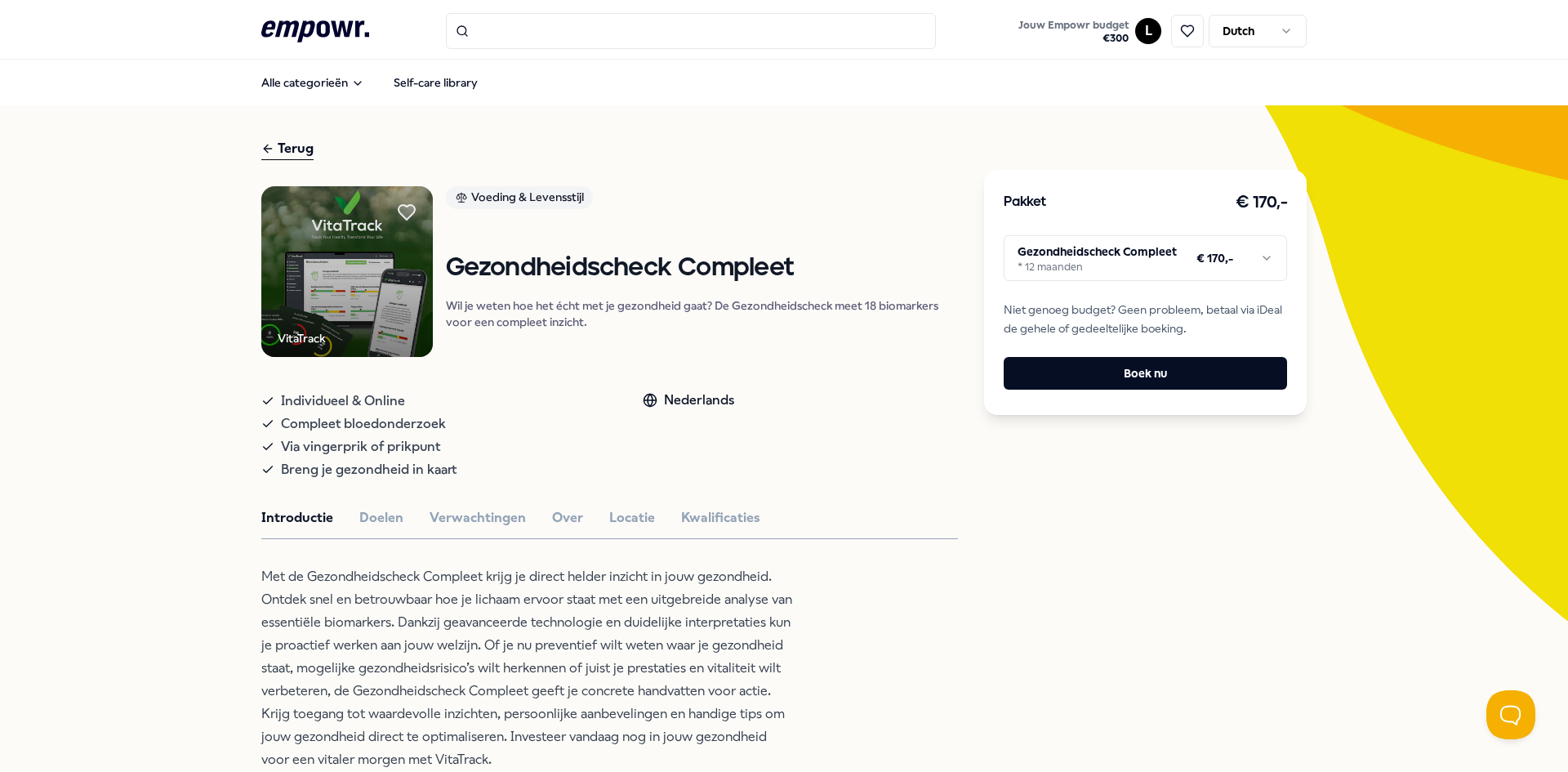
click at [1088, 274] on html ".empowr-logo_svg__cls-1{fill:#03032f} Jouw Empowr budget € 300 L Dutch Alle cat…" at bounding box center [784, 386] width 1568 height 772
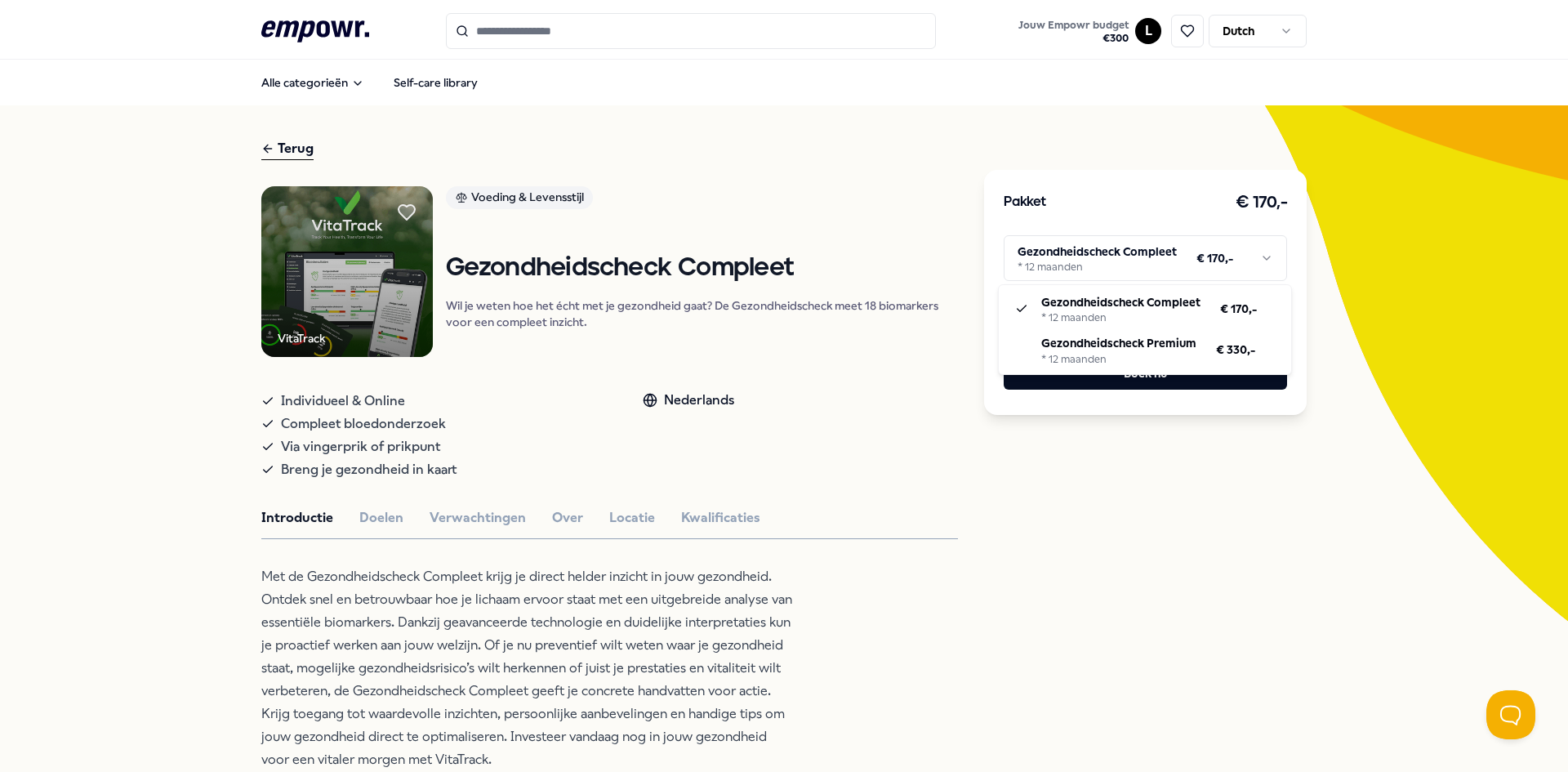
click at [1352, 266] on html ".empowr-logo_svg__cls-1{fill:#03032f} Jouw Empowr budget € 300 L Dutch Alle cat…" at bounding box center [784, 386] width 1568 height 772
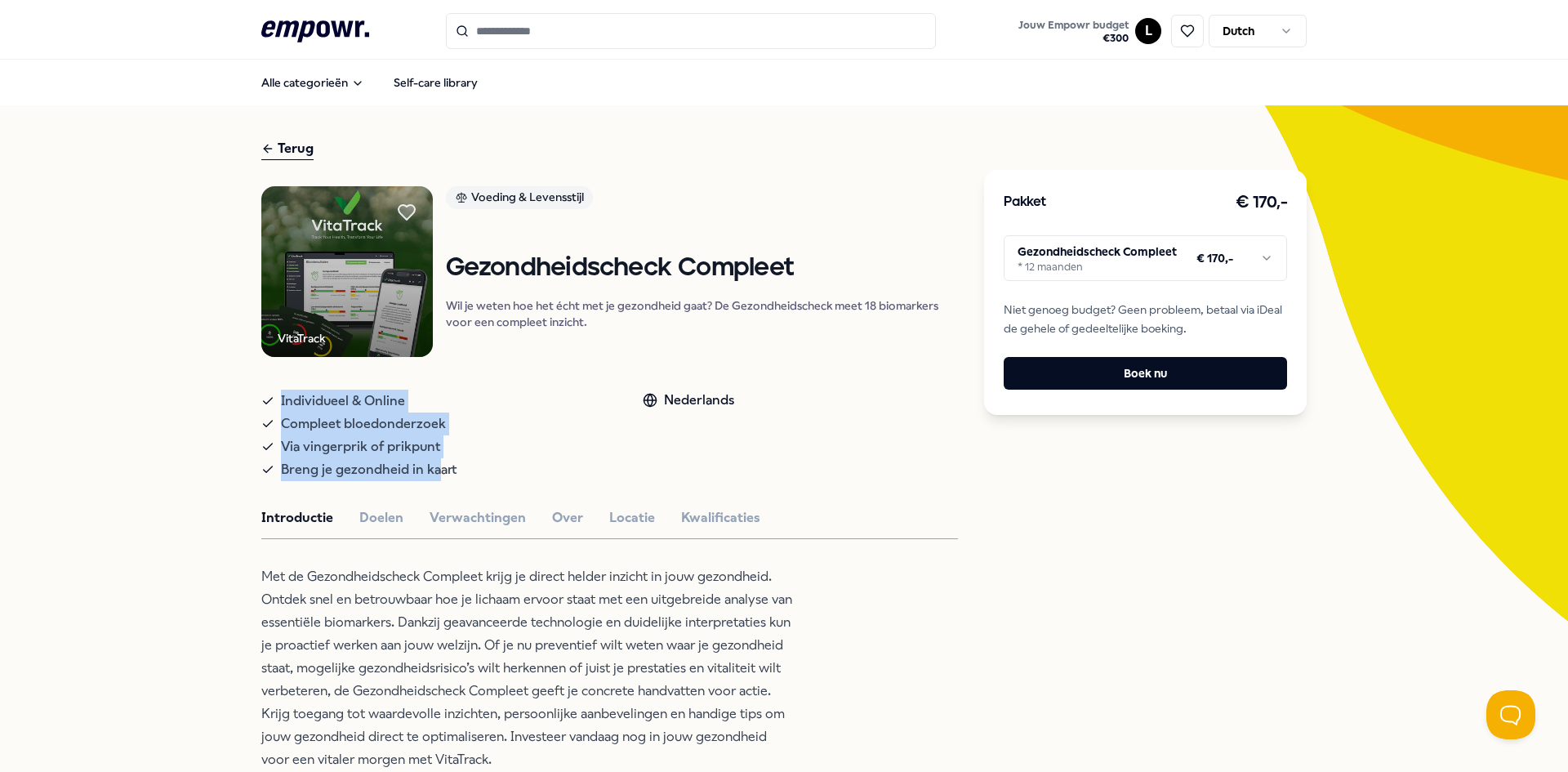
drag, startPoint x: 260, startPoint y: 401, endPoint x: 434, endPoint y: 473, distance: 188.3
click at [434, 473] on div "Individueel & Online Compleet bloedonderzoek Via vingerprik of prikpunt Breng j…" at bounding box center [435, 435] width 349 height 91
click at [434, 473] on span "Breng je gezondheid in kaart" at bounding box center [368, 469] width 176 height 23
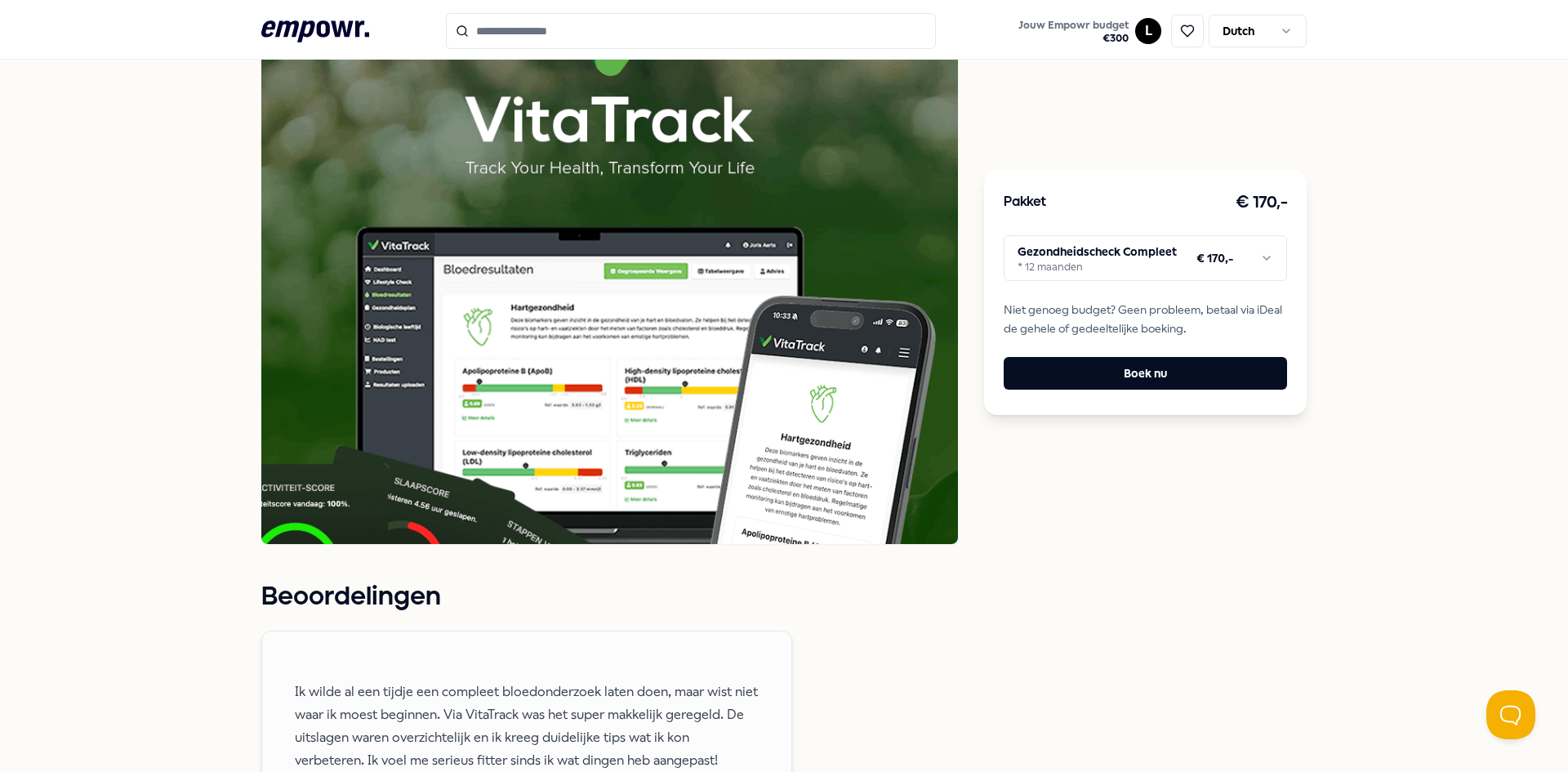
scroll to position [1306, 0]
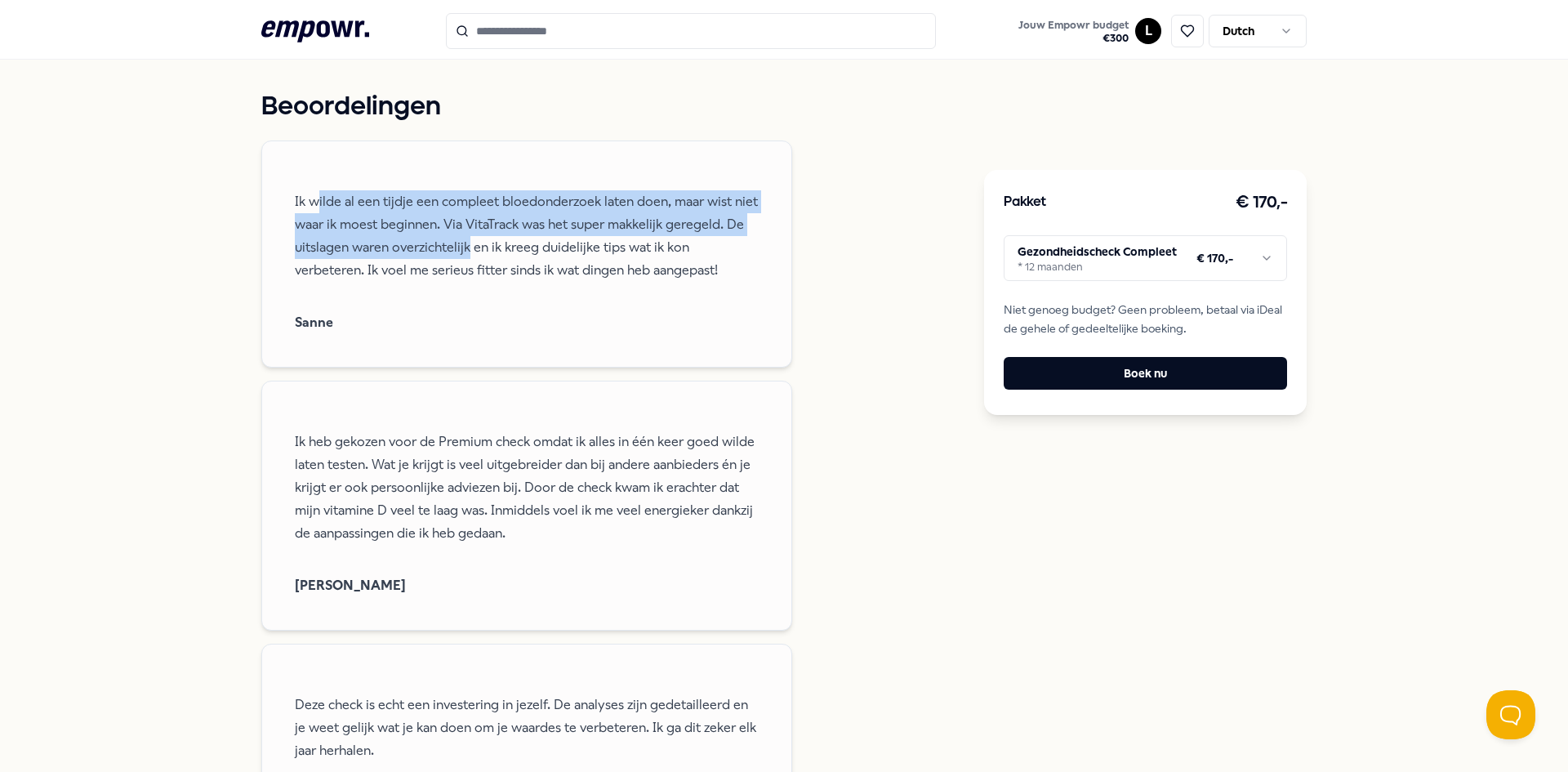
drag, startPoint x: 313, startPoint y: 195, endPoint x: 463, endPoint y: 242, distance: 157.2
click at [463, 242] on p "Ik wilde al een tijdje een compleet bloedonderzoek laten doen, maar wist niet w…" at bounding box center [527, 236] width 464 height 91
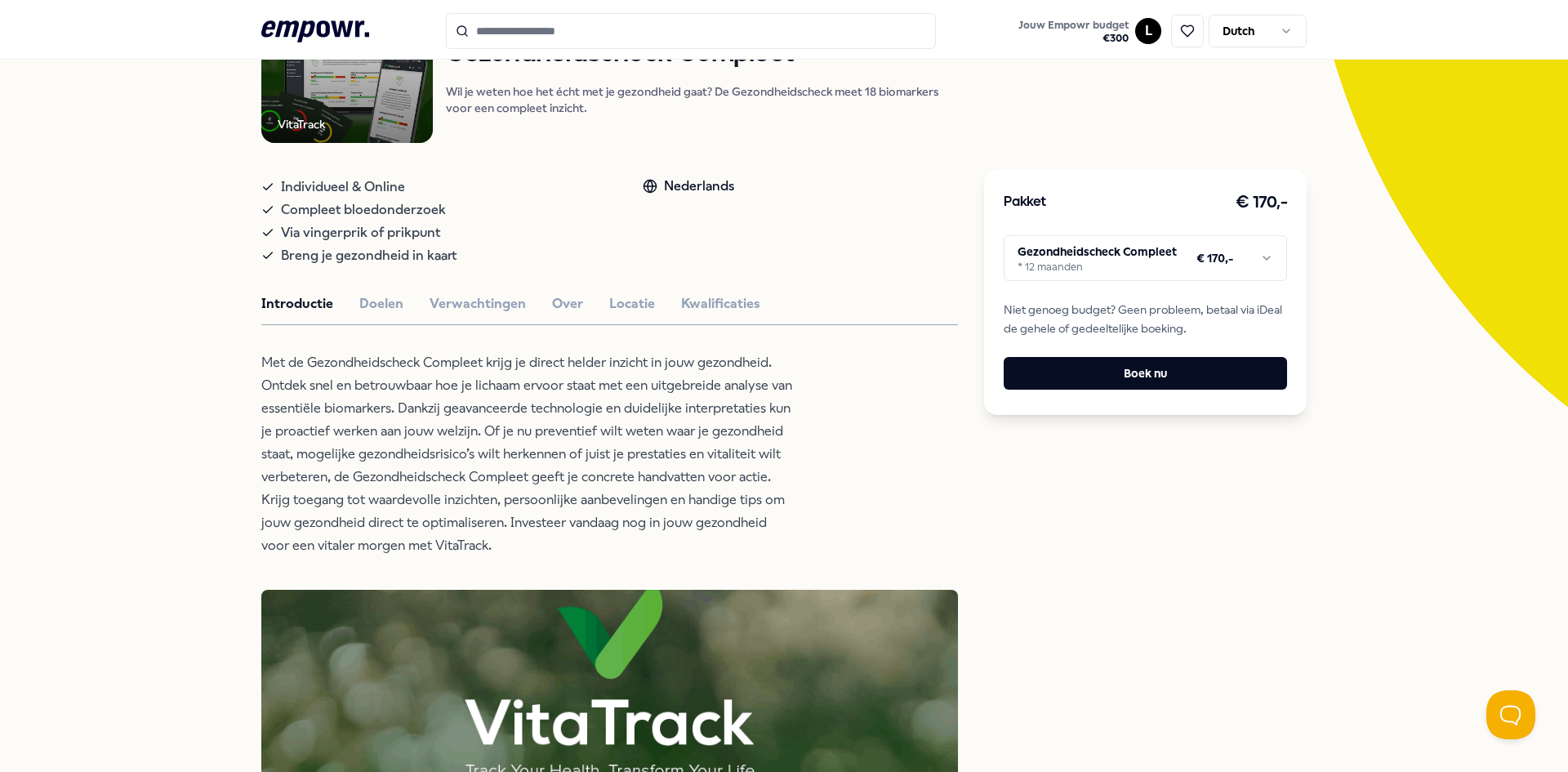
scroll to position [0, 0]
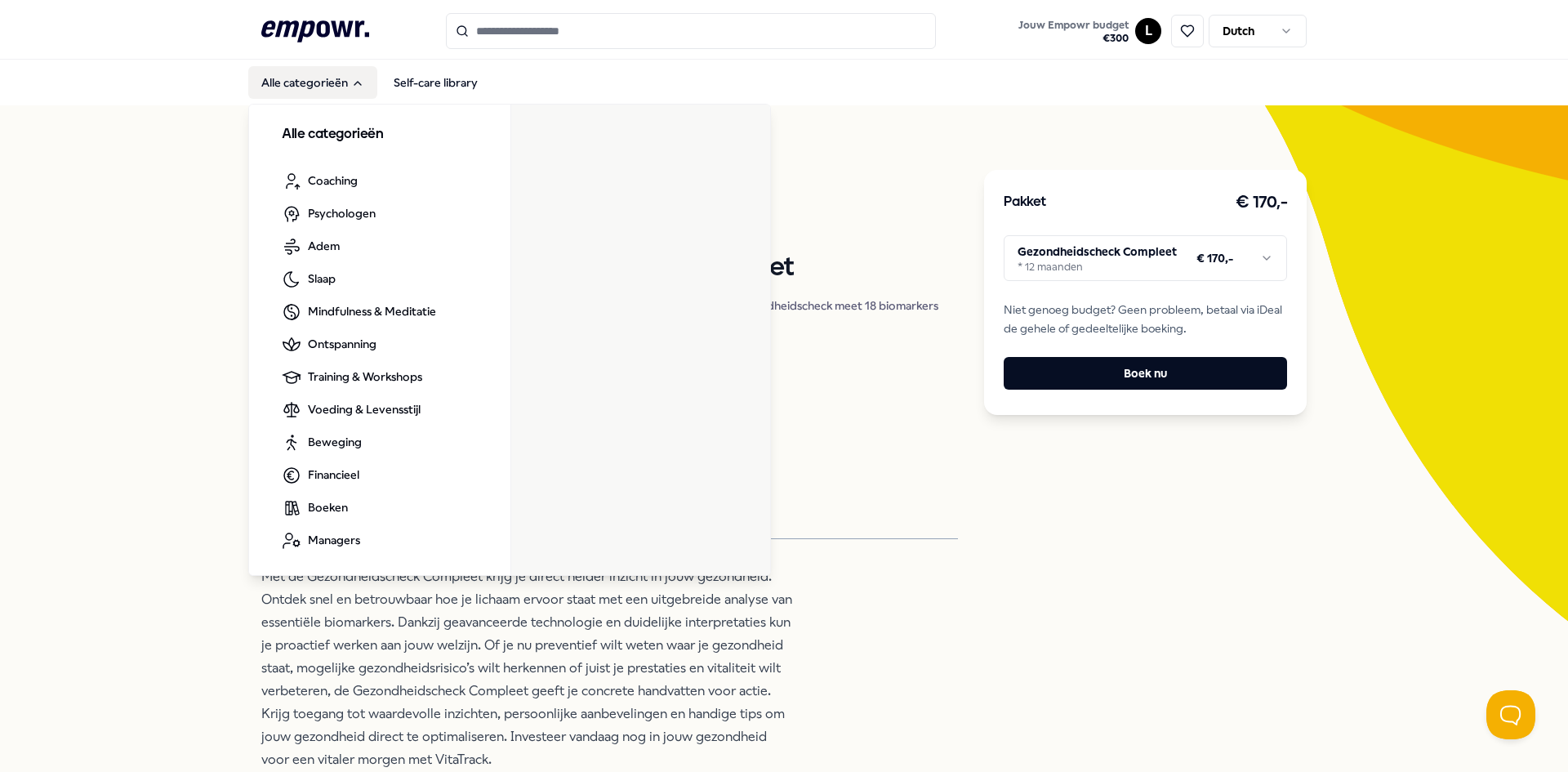
click at [285, 76] on button "Alle categorieën" at bounding box center [312, 82] width 129 height 32
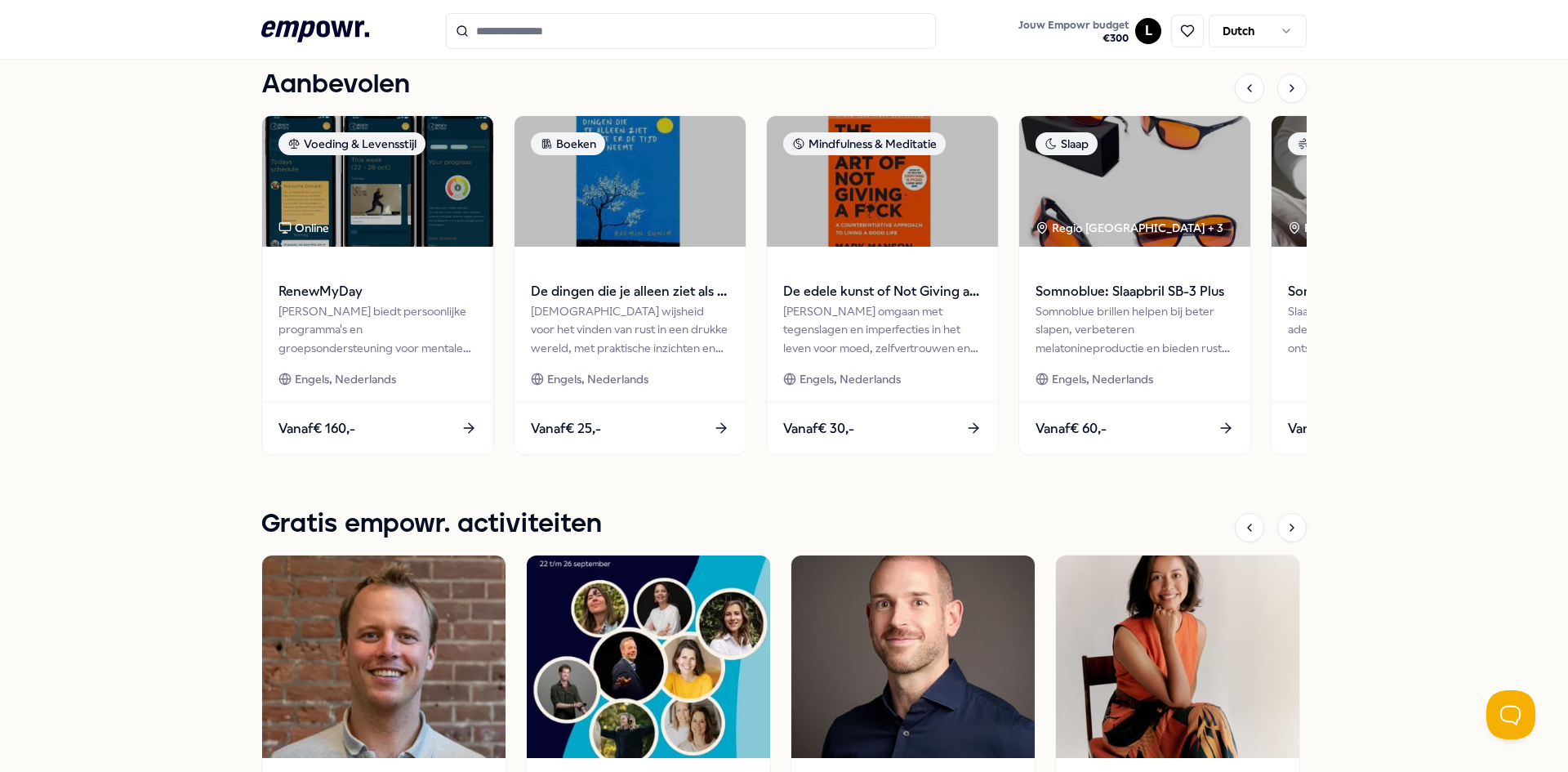
scroll to position [653, 0]
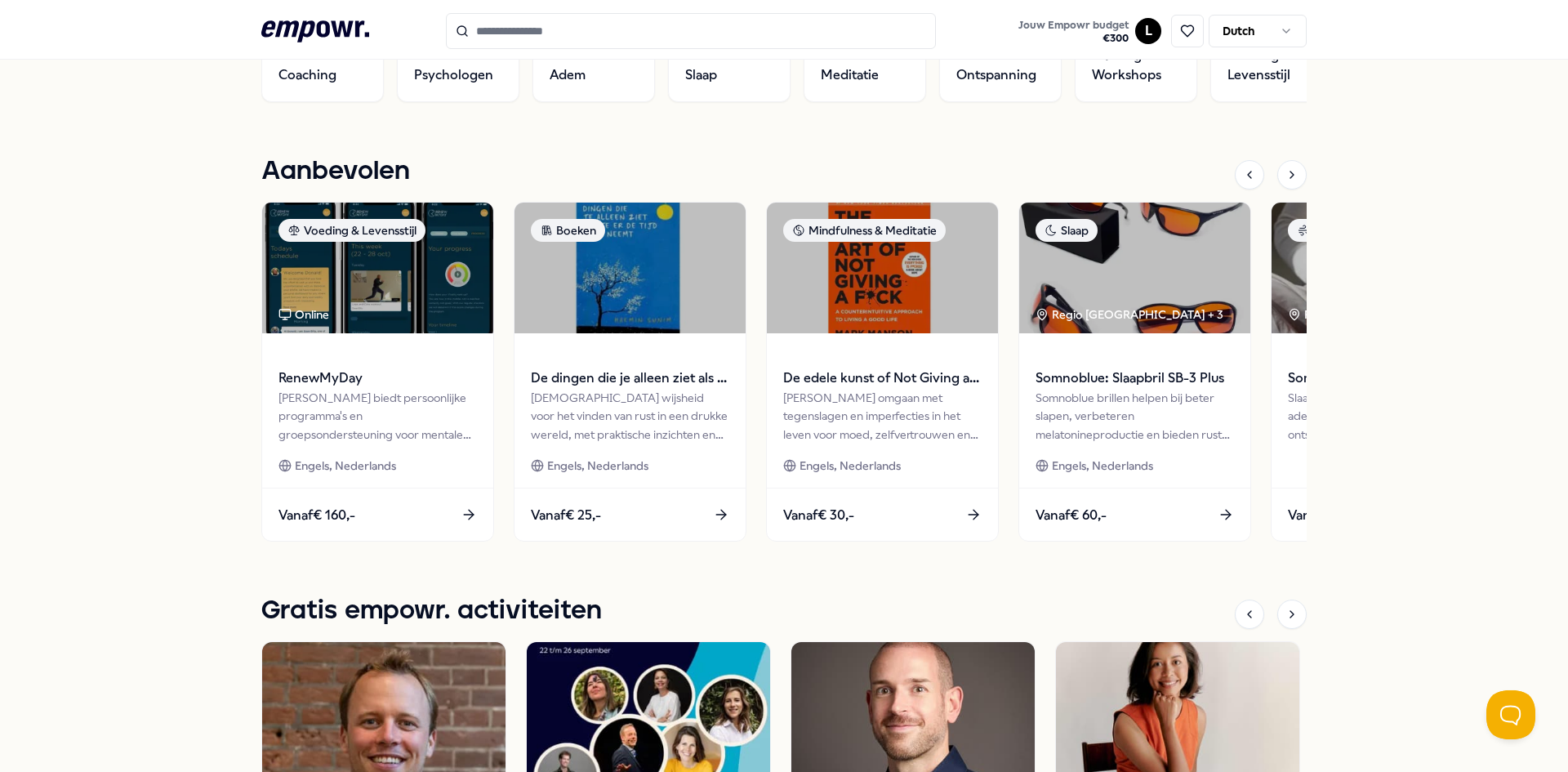
click at [619, 28] on input "Search for products, categories or subcategories" at bounding box center [691, 30] width 490 height 36
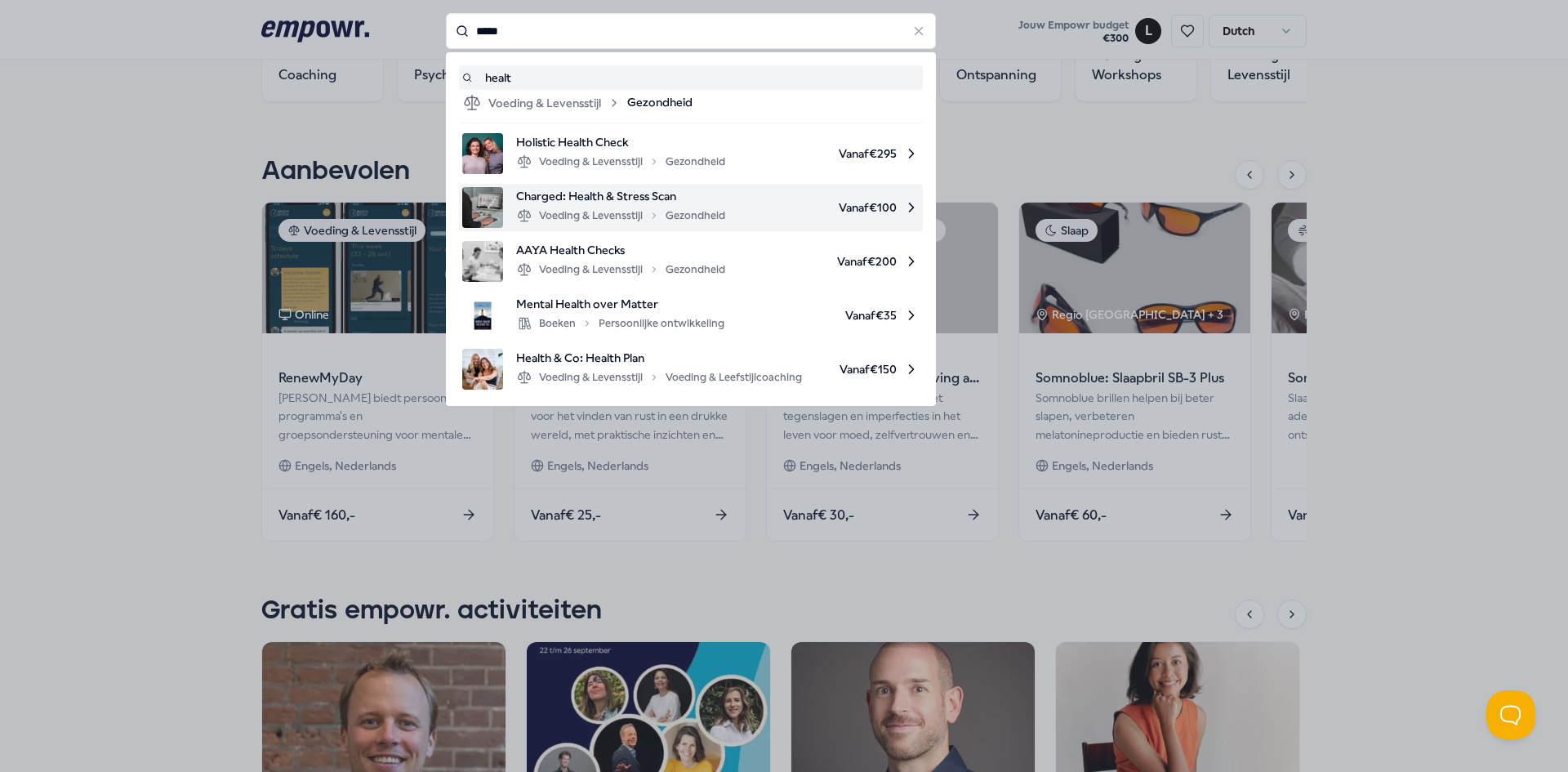
click at [742, 205] on span "Vanaf € 100" at bounding box center [829, 207] width 182 height 41
type input "*****"
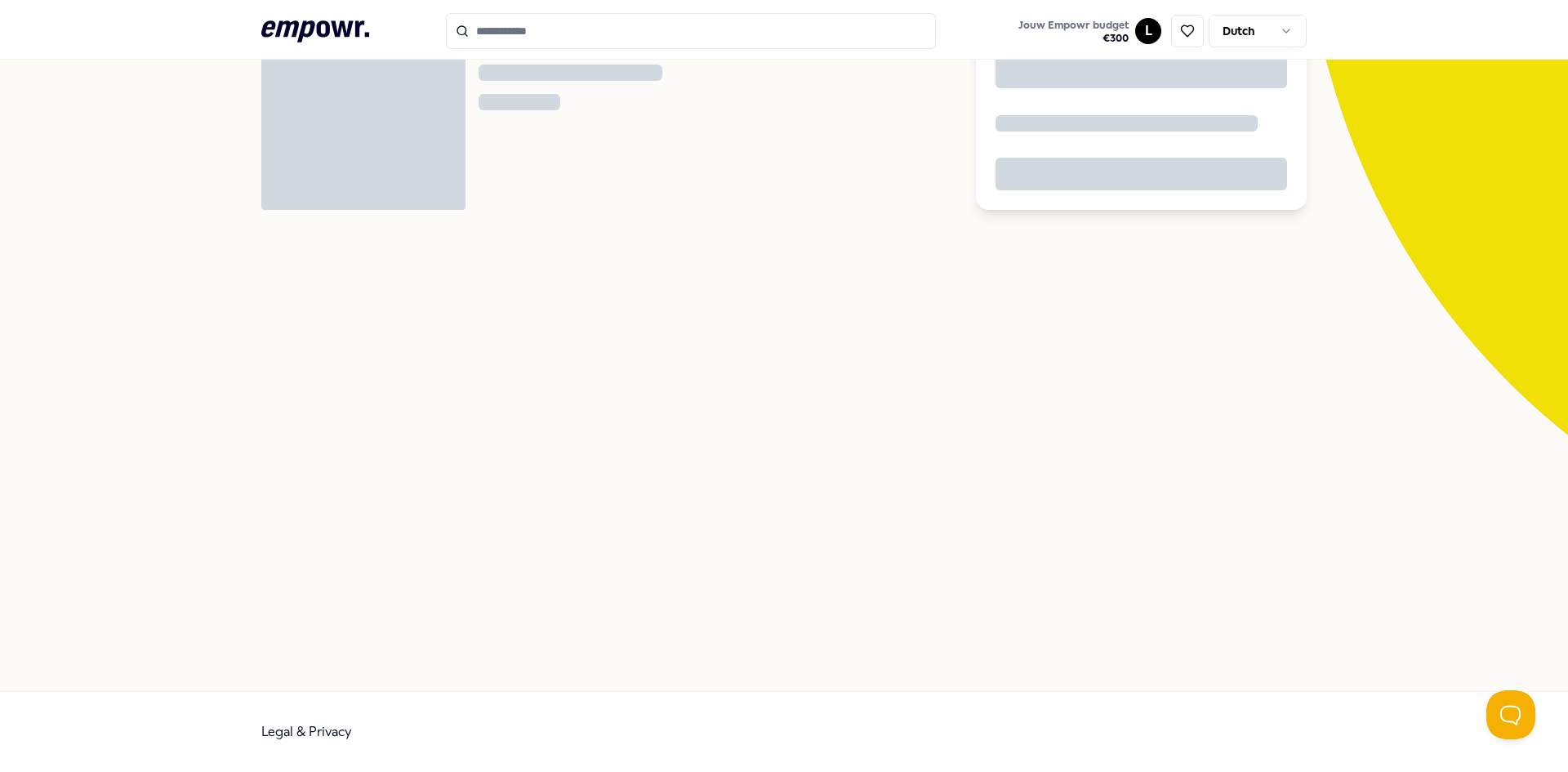
scroll to position [105, 0]
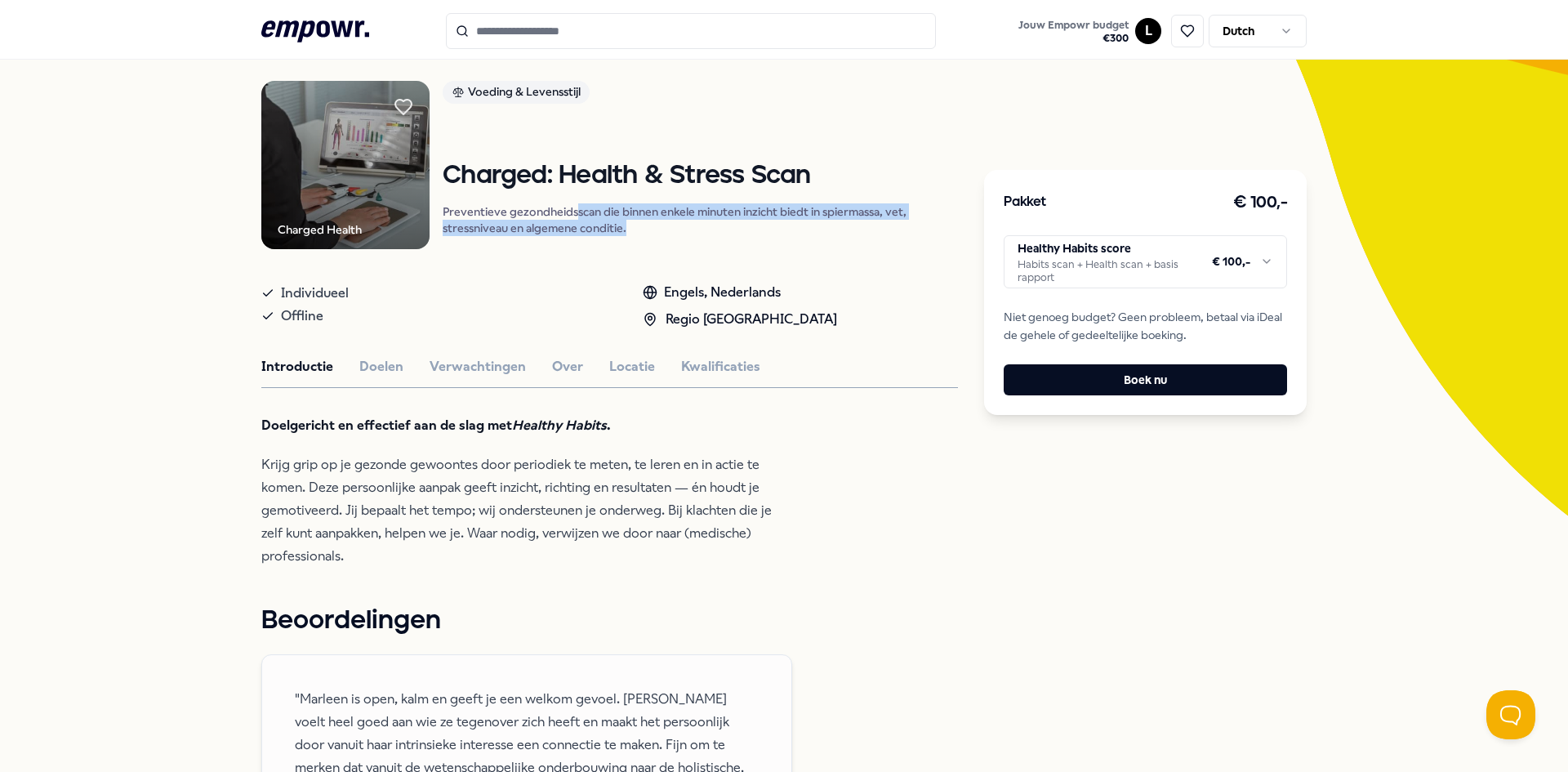
drag, startPoint x: 640, startPoint y: 218, endPoint x: 571, endPoint y: 195, distance: 72.7
click at [571, 195] on div "Charged: Health & Stress Scan Preventieve gezondheidsscan die binnen enkele min…" at bounding box center [700, 199] width 516 height 75
click at [1190, 276] on html ".empowr-logo_svg__cls-1{fill:#03032f} Jouw Empowr budget € 300 L Dutch Alle cat…" at bounding box center [784, 386] width 1568 height 772
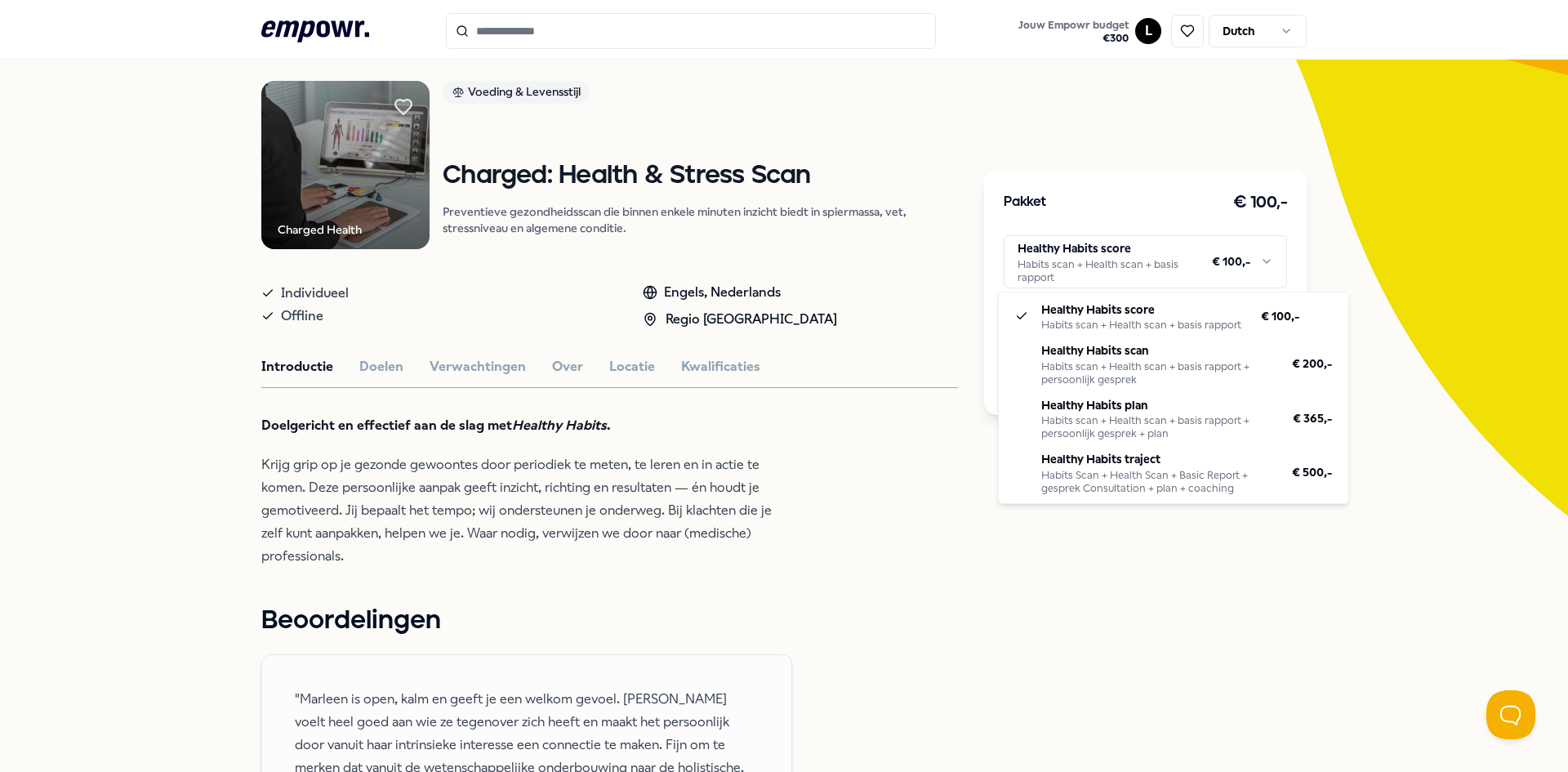
click at [1430, 262] on html ".empowr-logo_svg__cls-1{fill:#03032f} Jouw Empowr budget € 300 L Dutch Alle cat…" at bounding box center [784, 386] width 1568 height 772
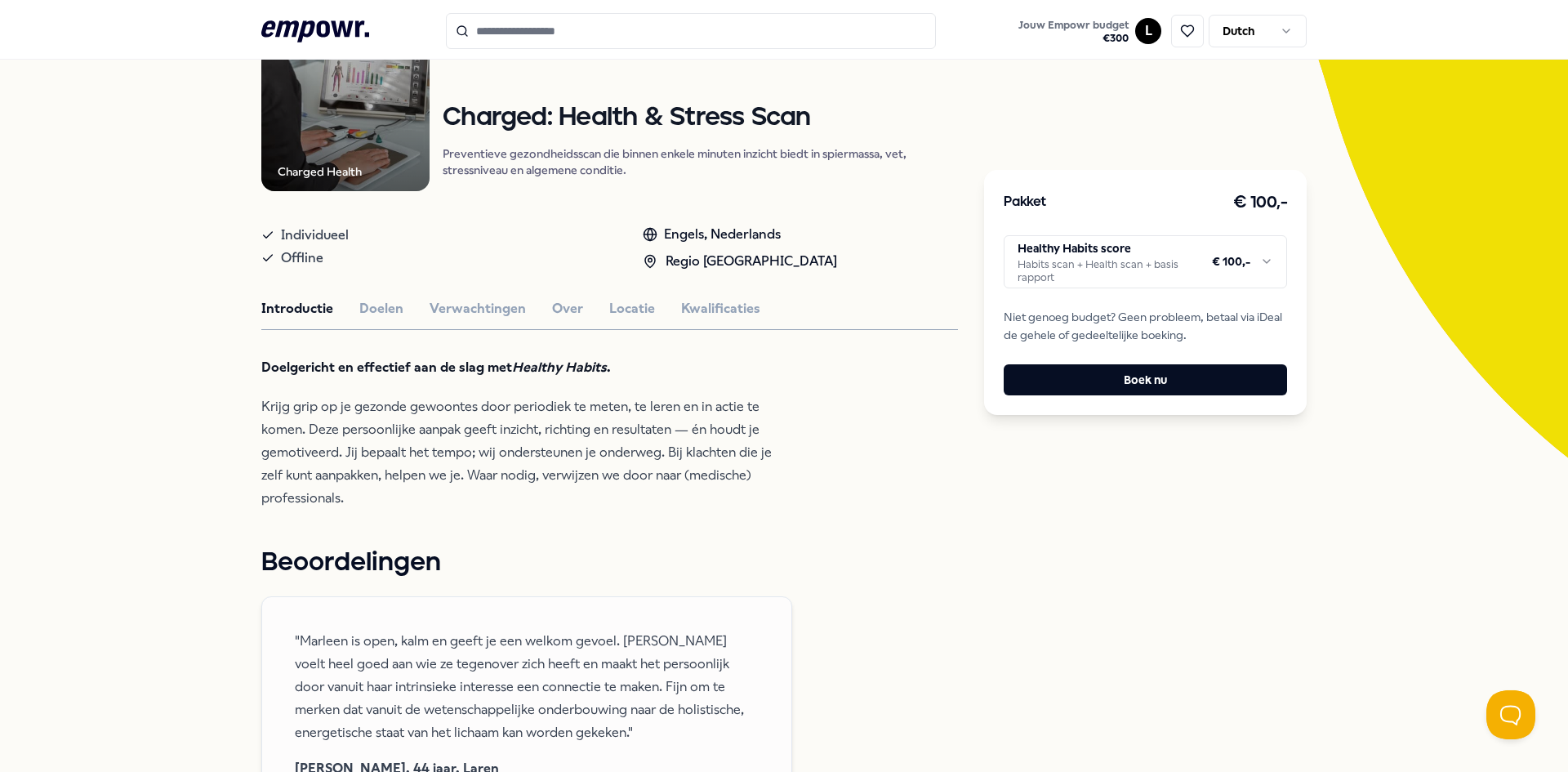
scroll to position [0, 0]
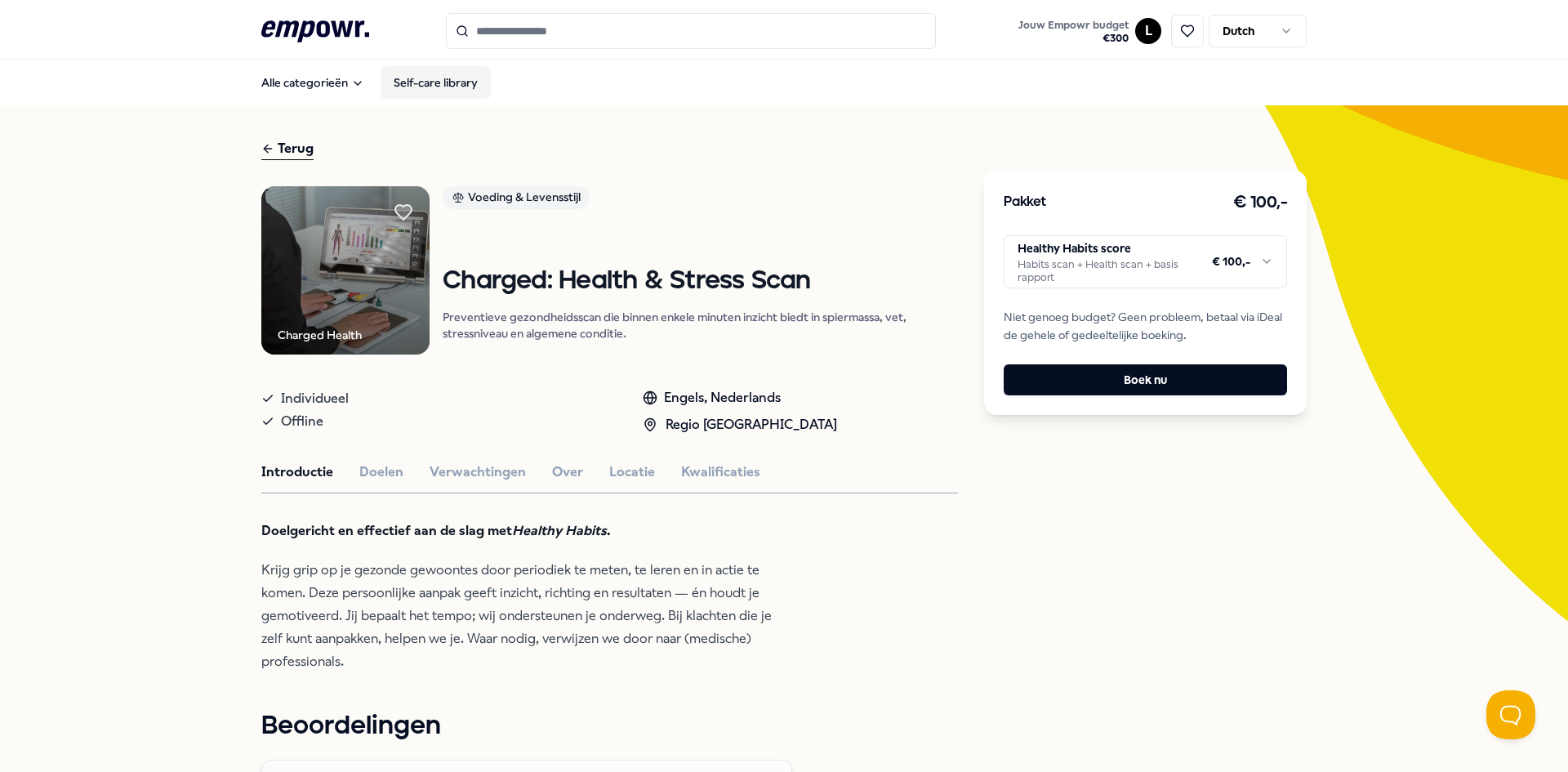
click at [437, 80] on link "Self-care library" at bounding box center [435, 82] width 110 height 32
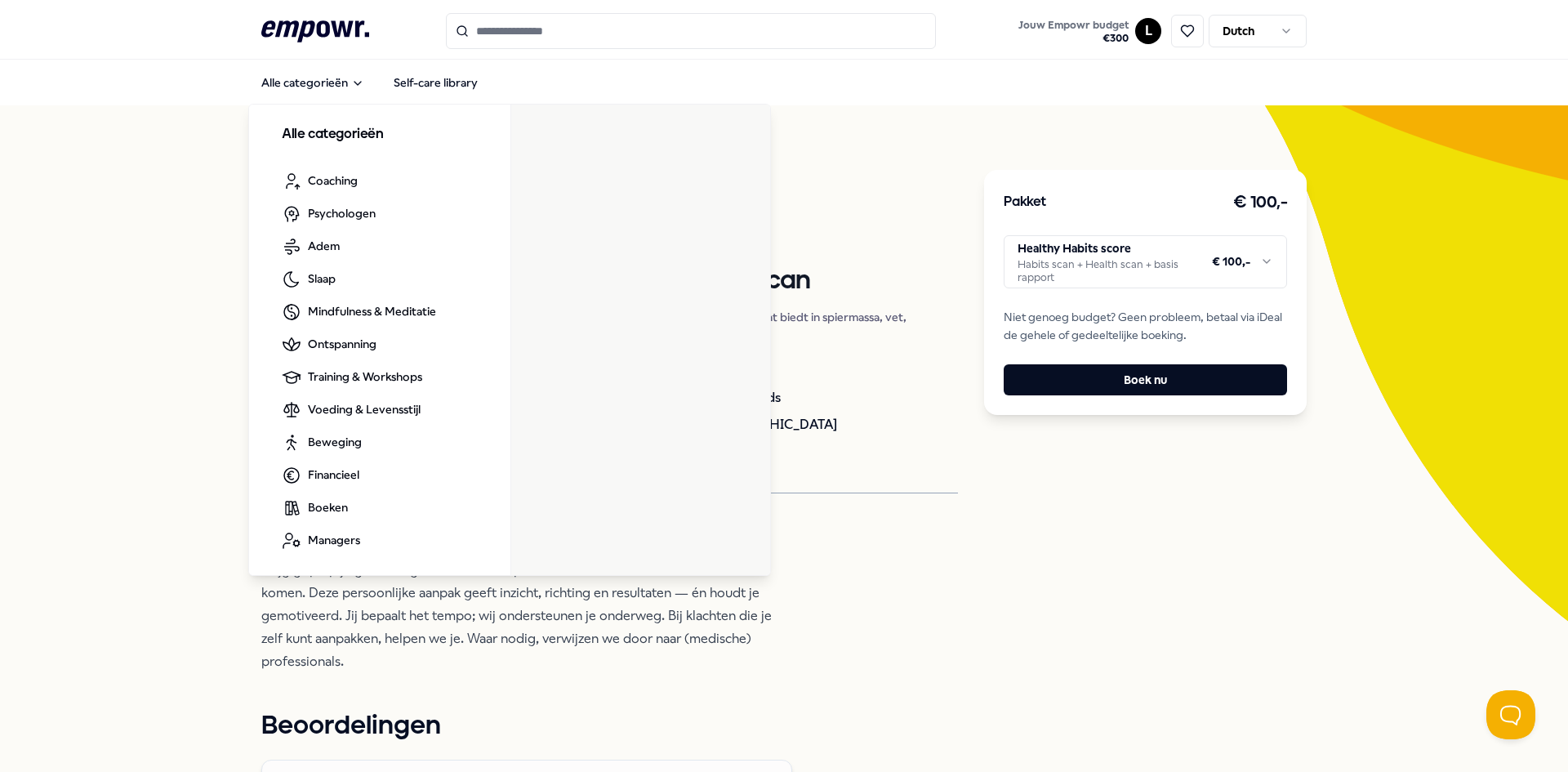
click at [299, 25] on icon at bounding box center [315, 31] width 108 height 22
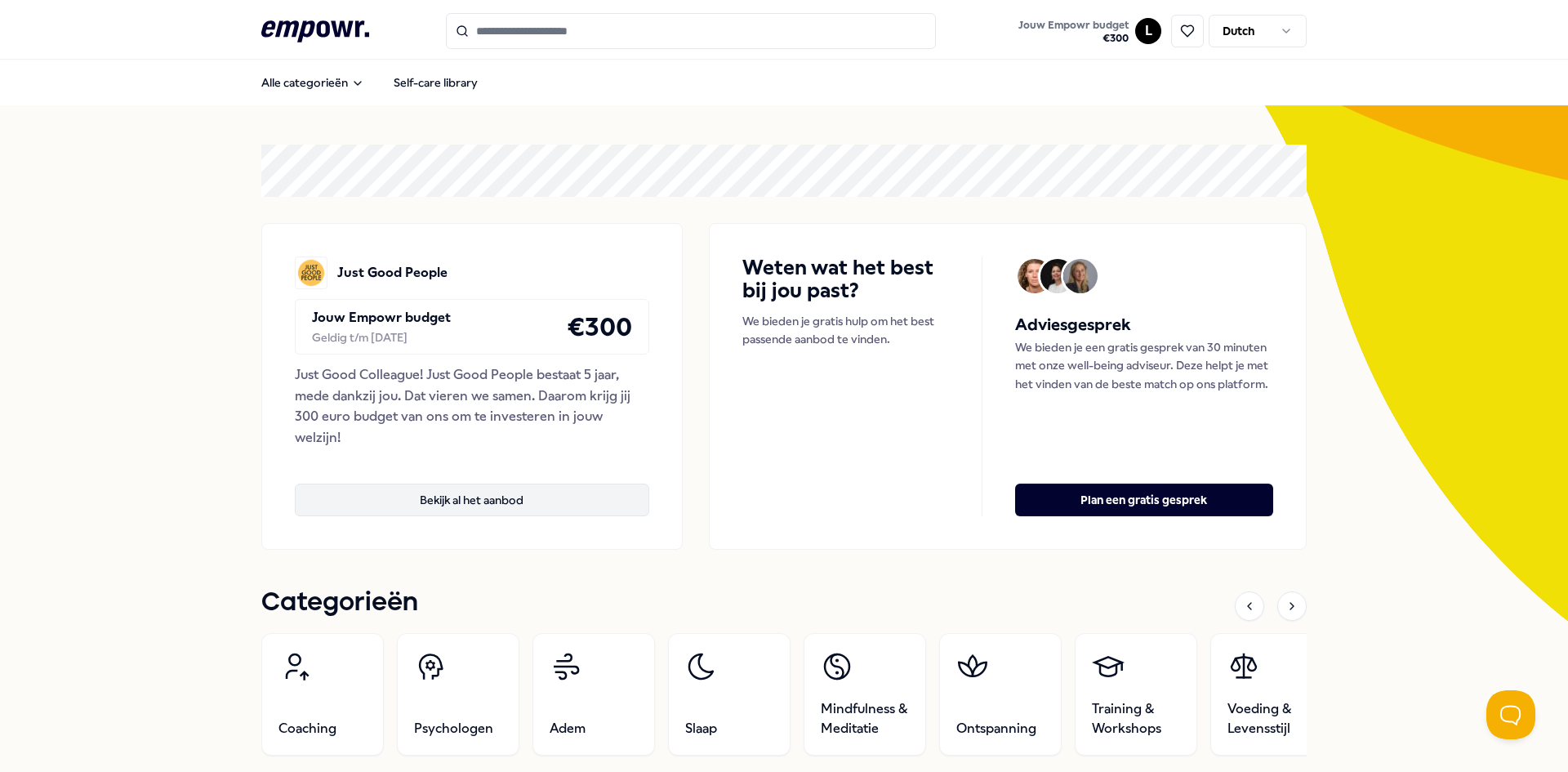
click at [506, 509] on button "Bekijk al het aanbod" at bounding box center [472, 499] width 355 height 32
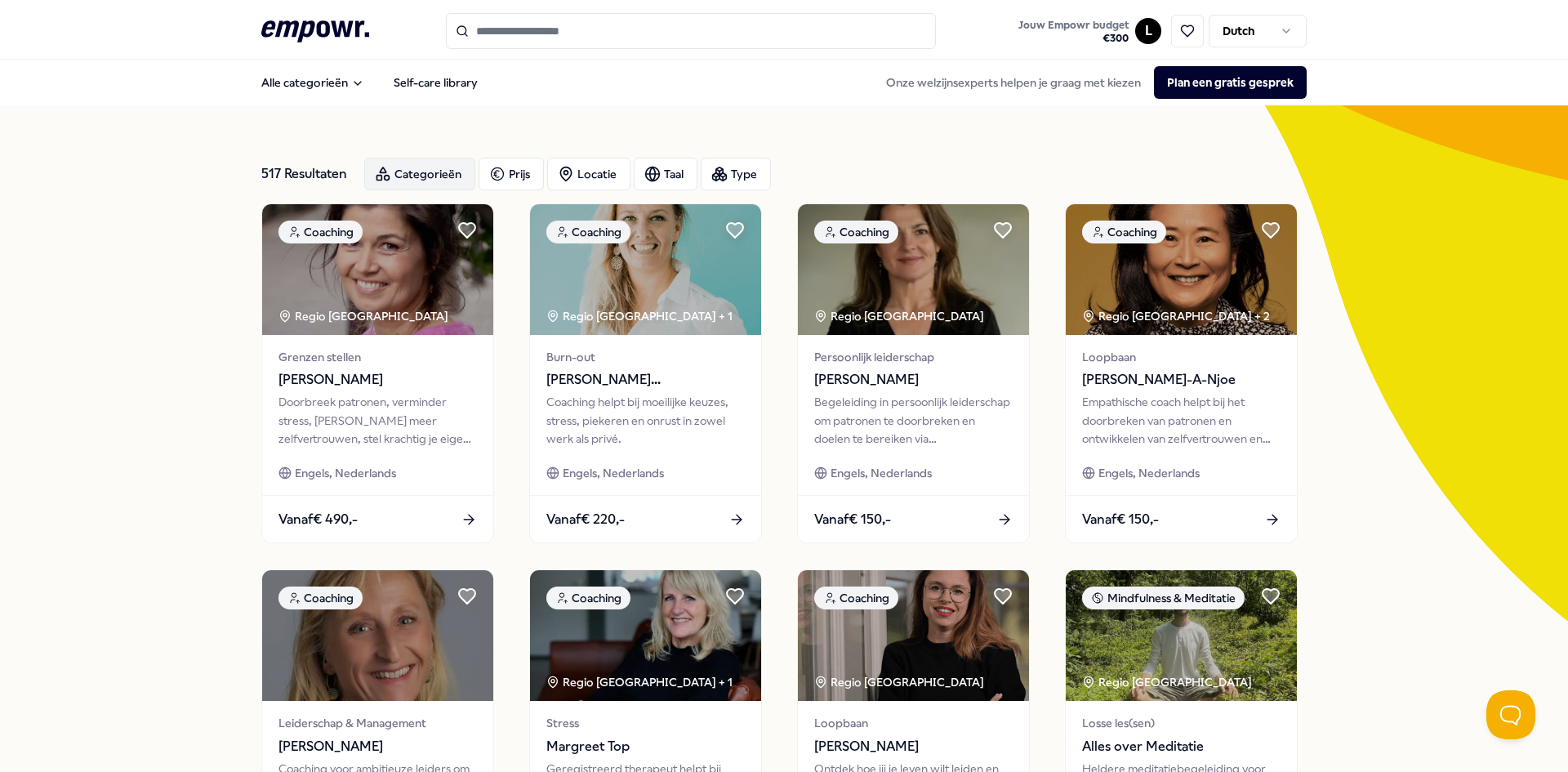
click at [406, 178] on div "Categorieën" at bounding box center [420, 173] width 111 height 32
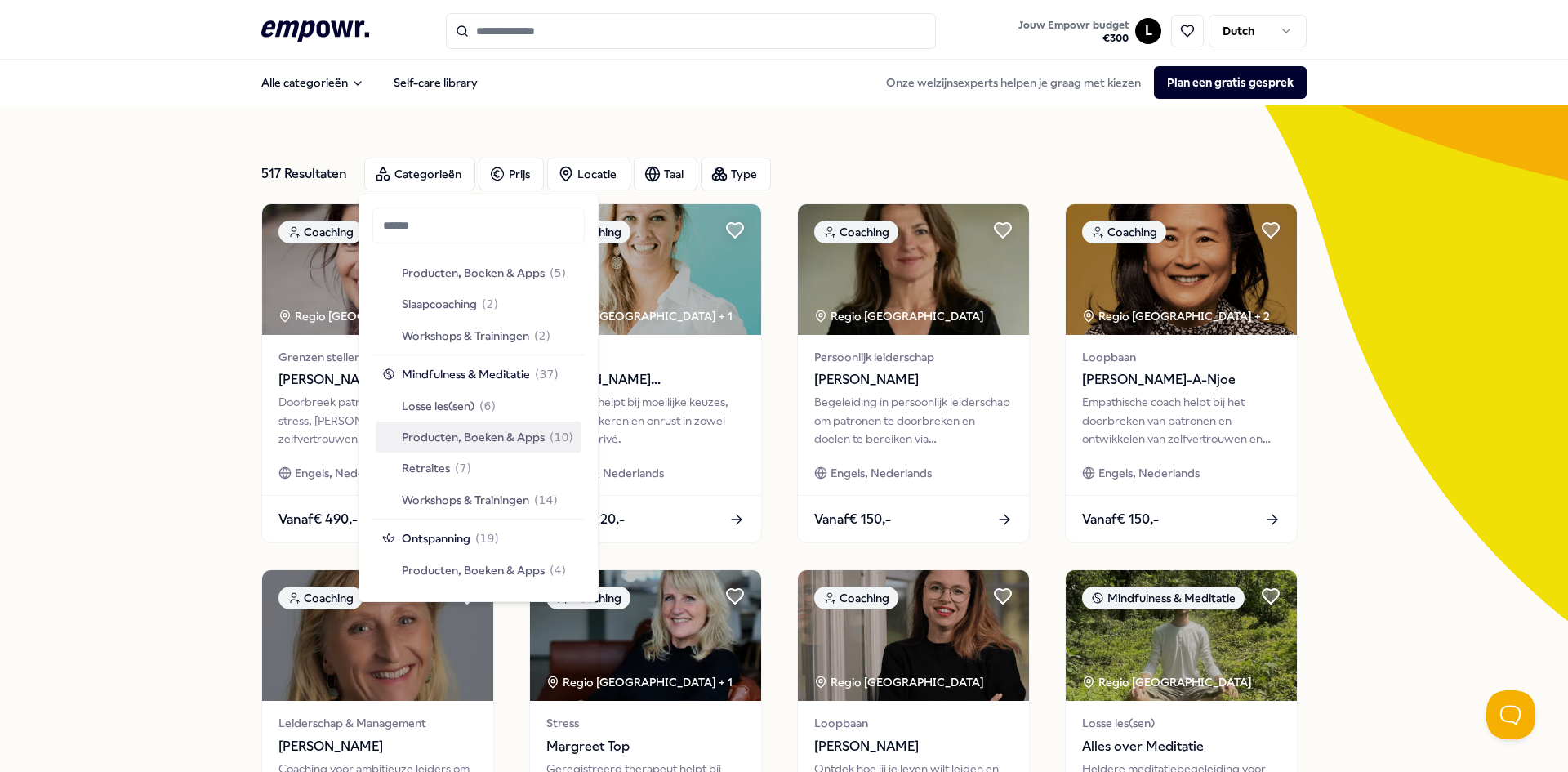
scroll to position [1389, 0]
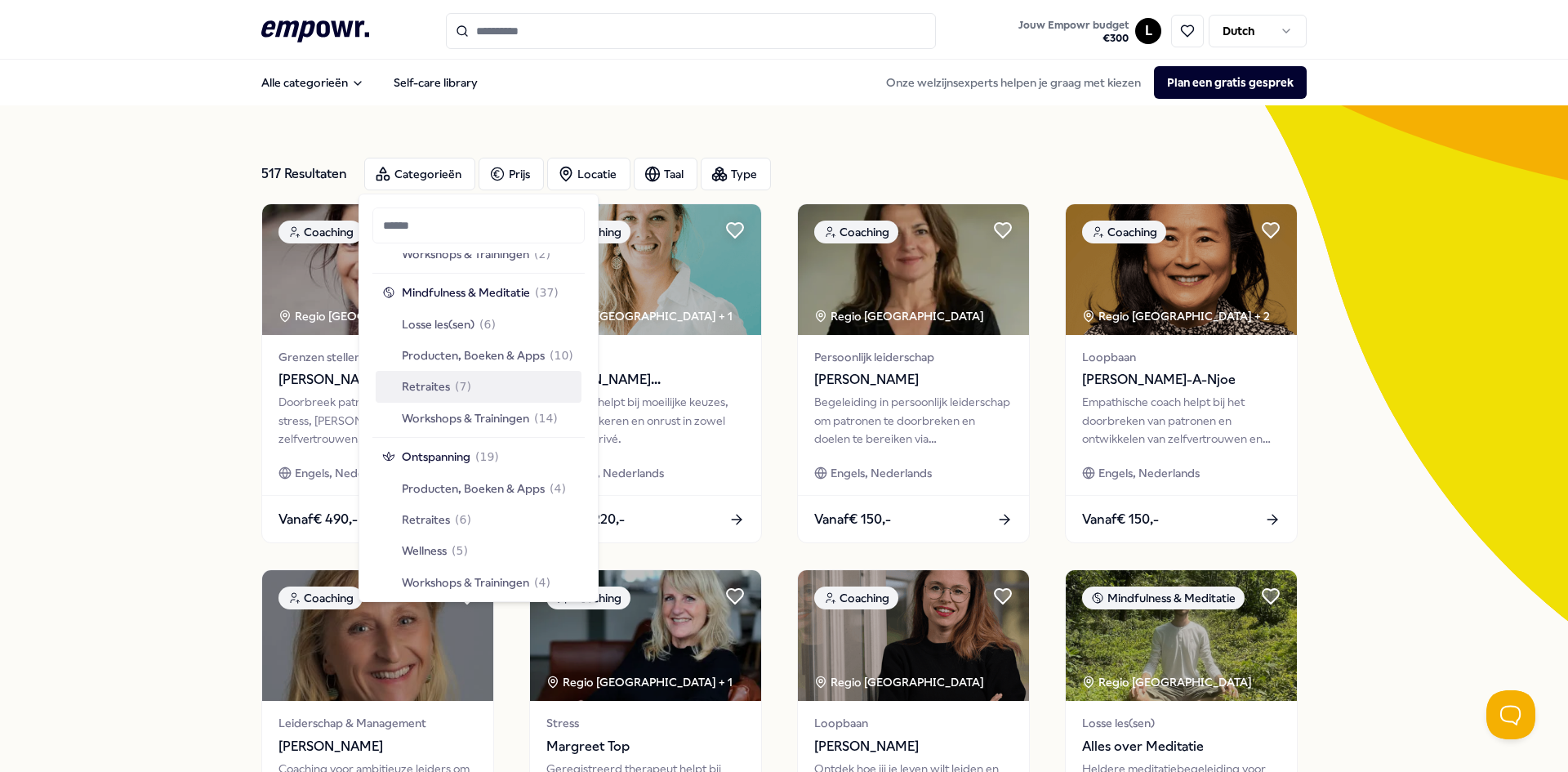
click at [482, 389] on div "Retraites ( 7 )" at bounding box center [478, 386] width 206 height 31
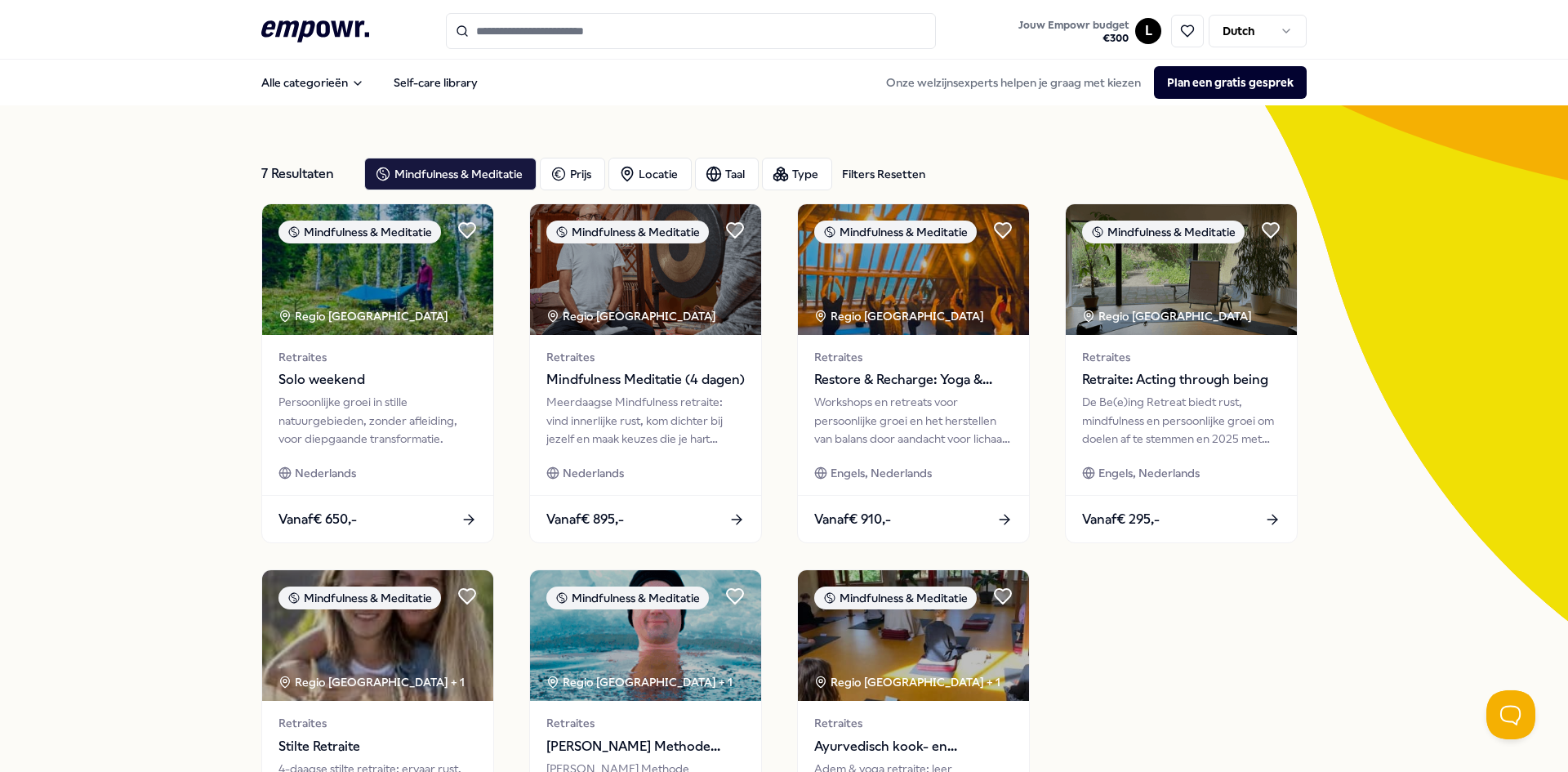
click at [109, 378] on div "7 Resultaten Filters Resetten Mindfulness & Meditatie Prijs Locatie Taal Type F…" at bounding box center [784, 559] width 1568 height 909
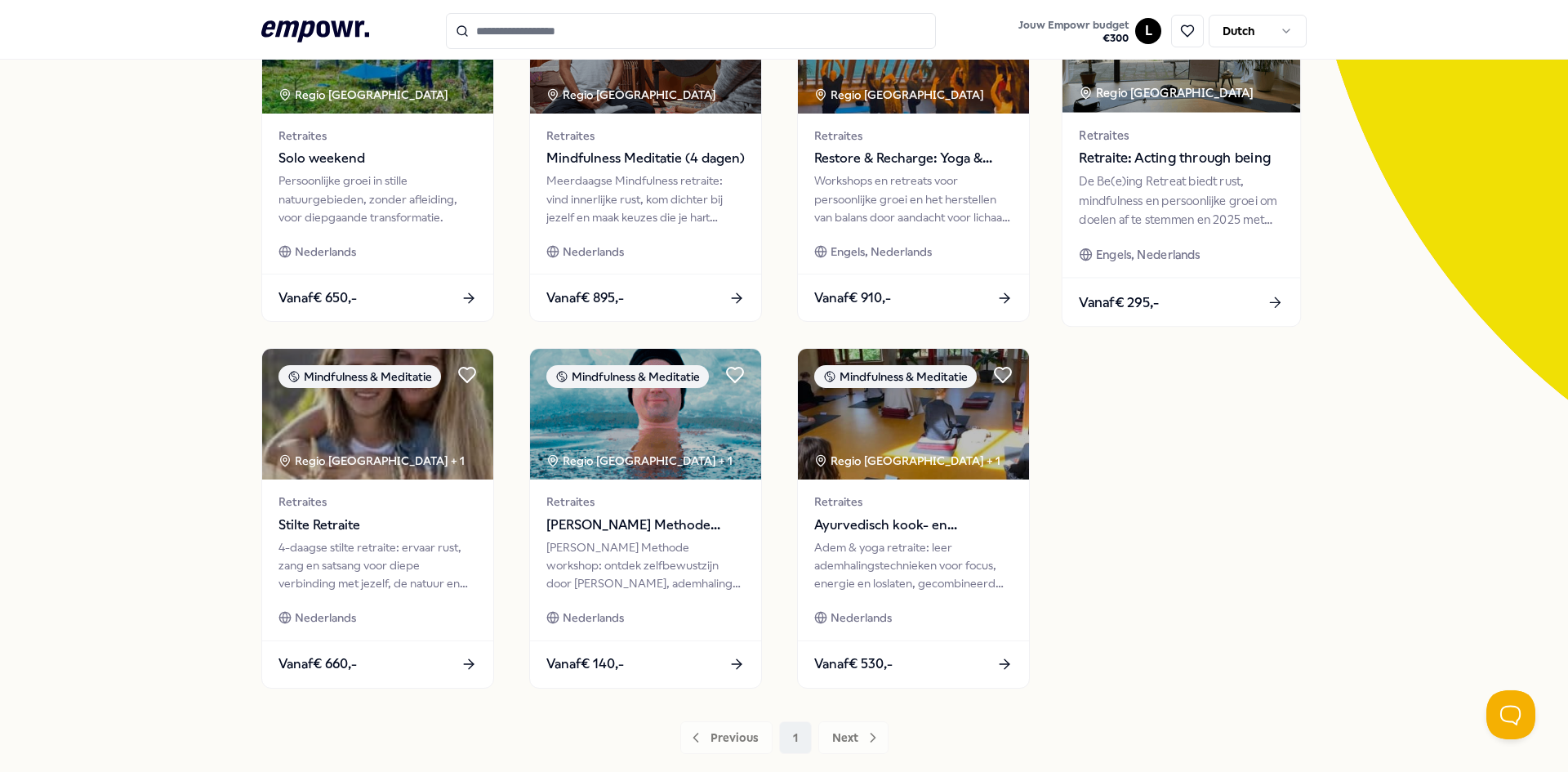
scroll to position [245, 0]
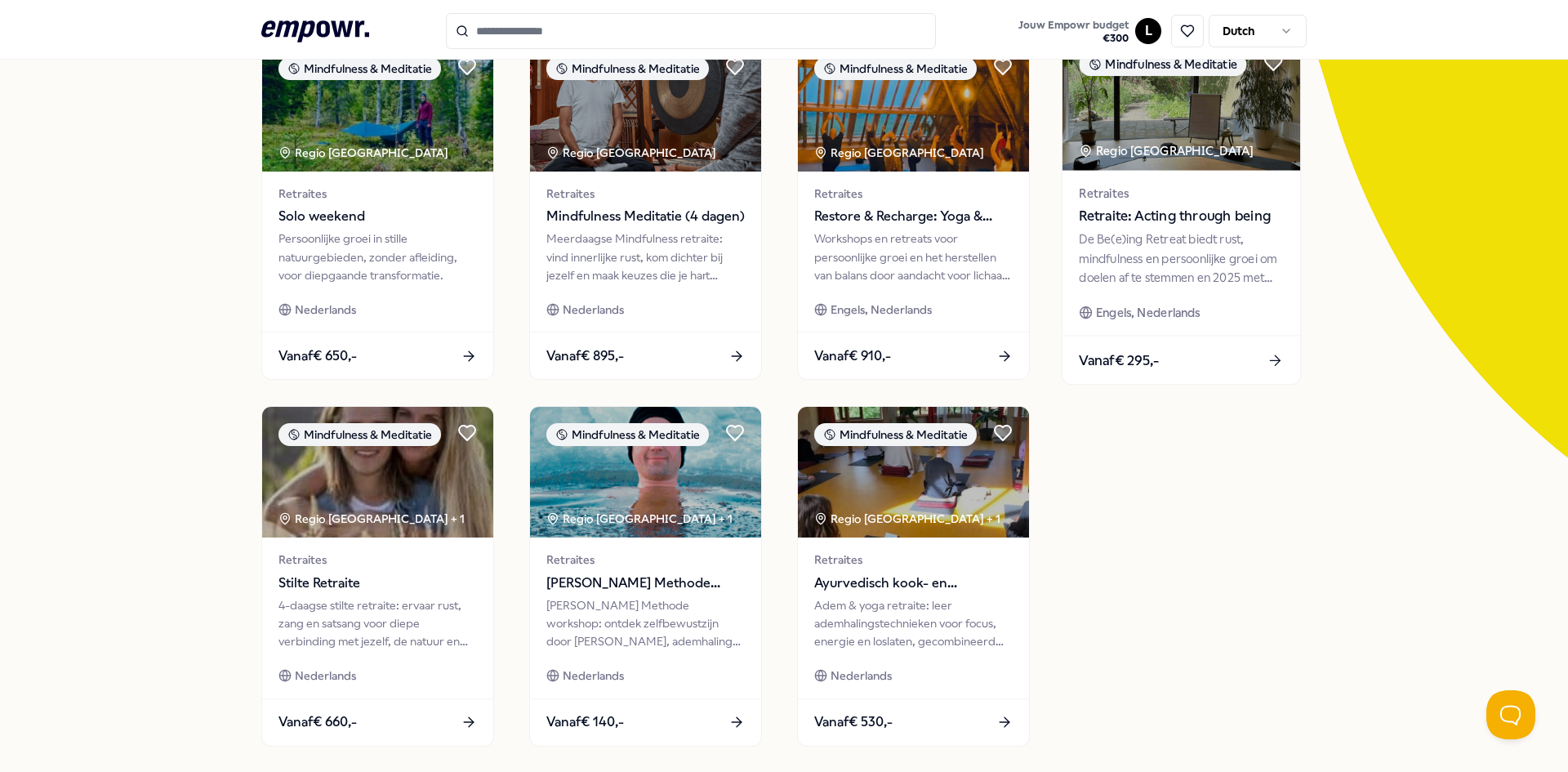
click at [1173, 234] on div "De Be(e)ing Retreat biedt rust, mindfulness en persoonlijke groei om doelen af …" at bounding box center [1181, 257] width 204 height 56
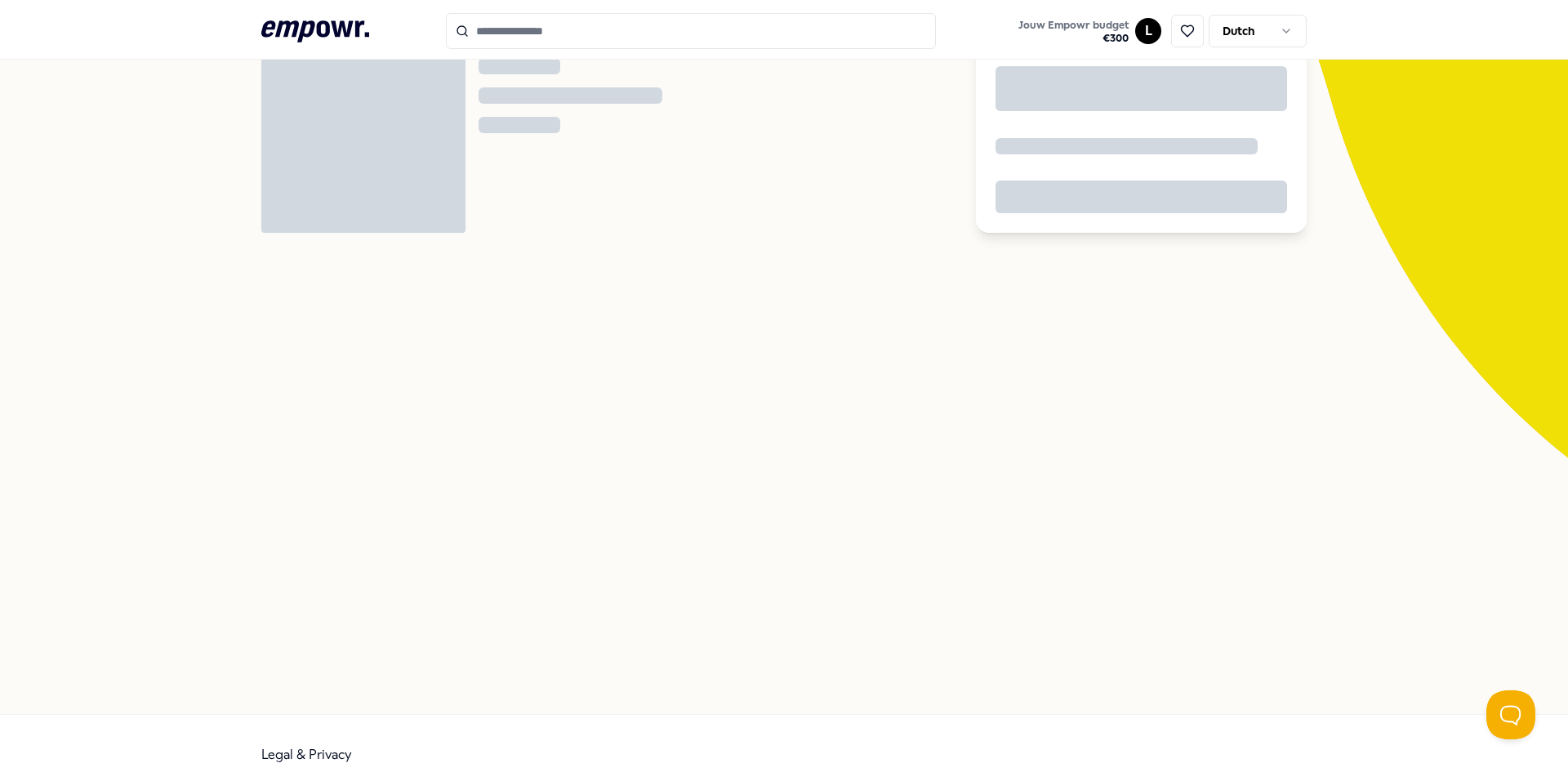
scroll to position [105, 0]
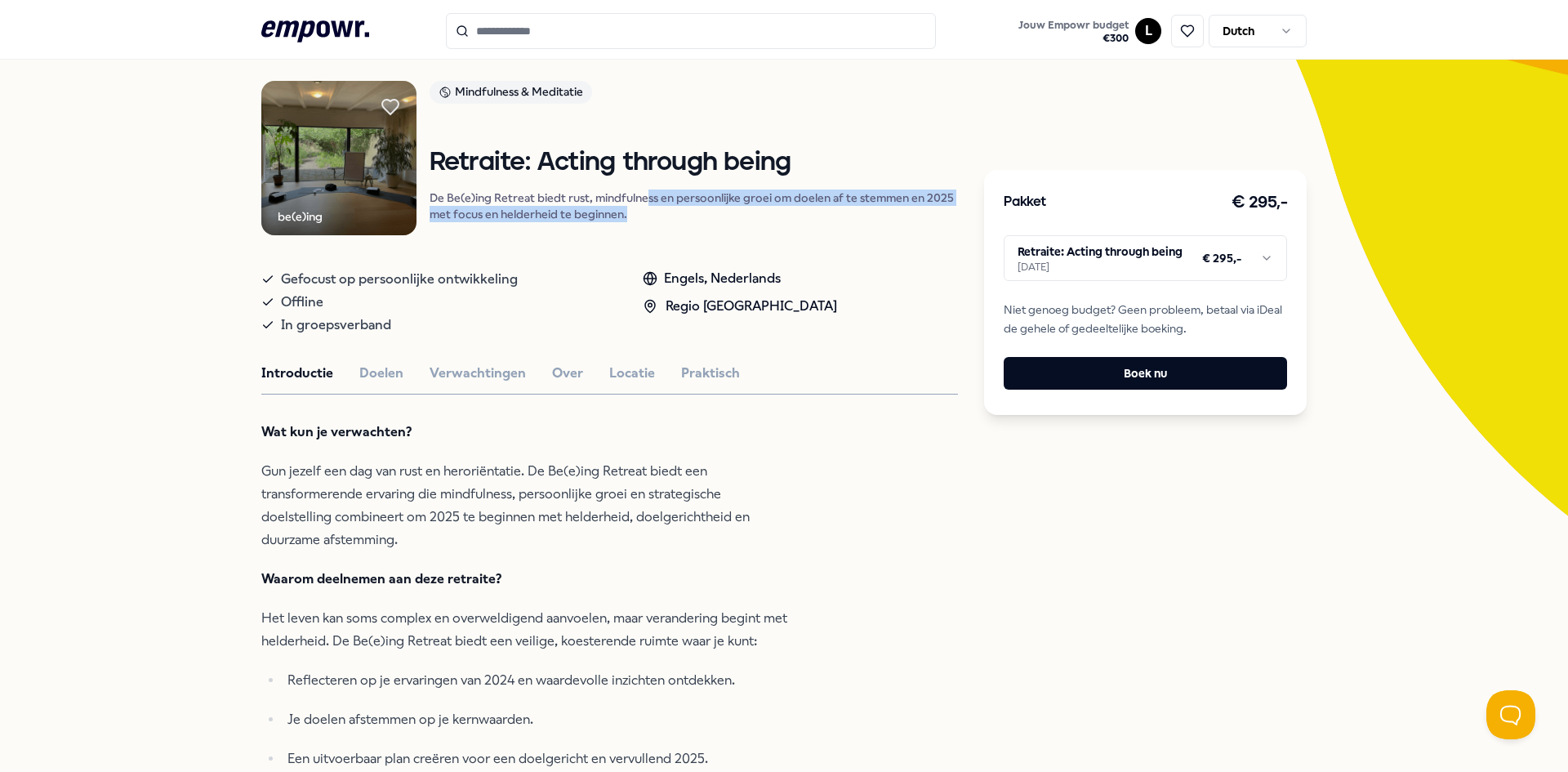
drag, startPoint x: 639, startPoint y: 192, endPoint x: 643, endPoint y: 211, distance: 19.4
click at [643, 211] on p "De Be(e)ing Retreat biedt rust, mindfulness en persoonlijke groei om doelen af …" at bounding box center [694, 205] width 530 height 32
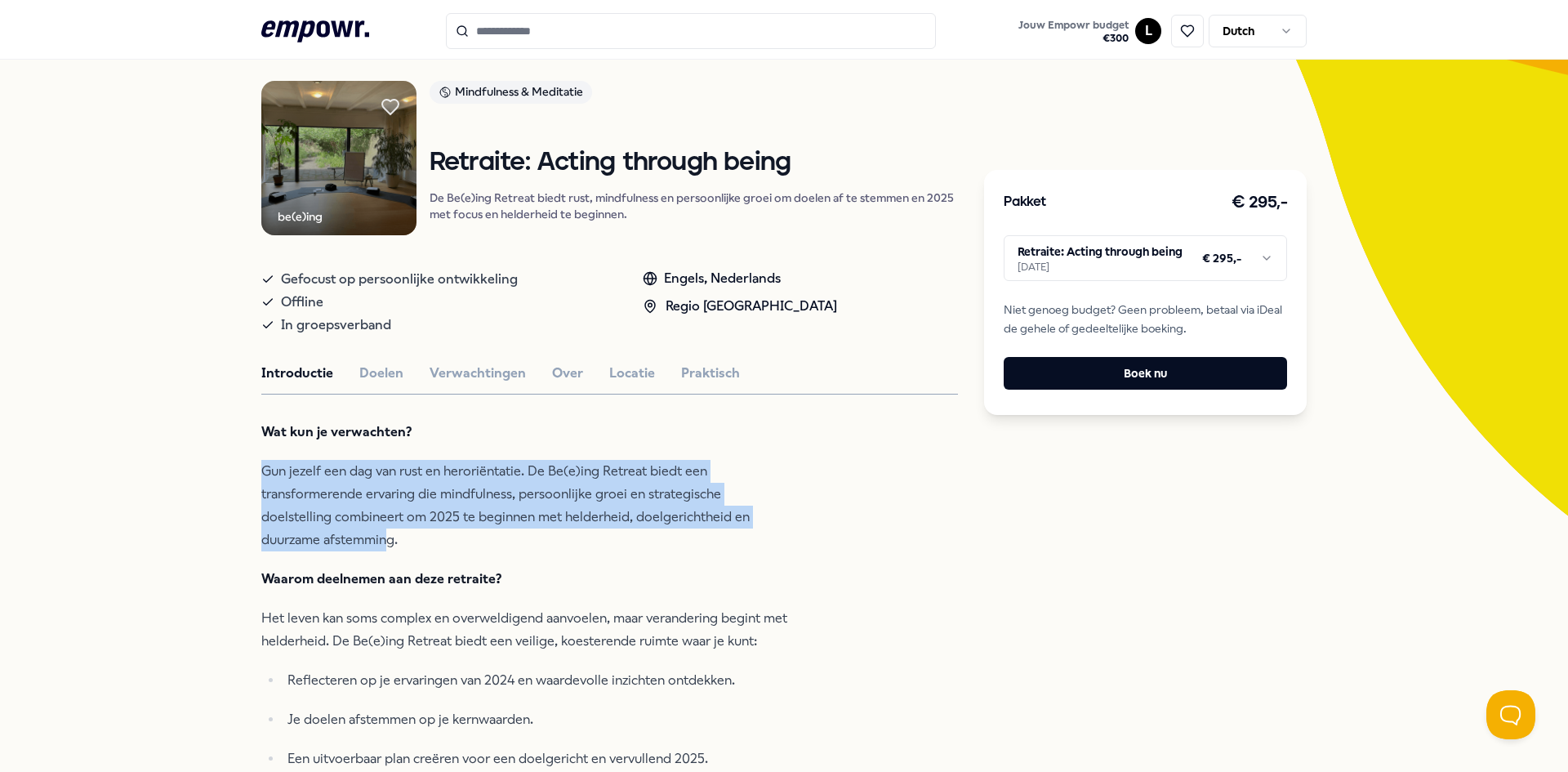
drag, startPoint x: 221, startPoint y: 478, endPoint x: 385, endPoint y: 535, distance: 173.6
click at [385, 535] on p "Gun jezelf een dag van rust en heroriëntatie. De Be(e)ing Retreat biedt een tra…" at bounding box center [527, 505] width 531 height 91
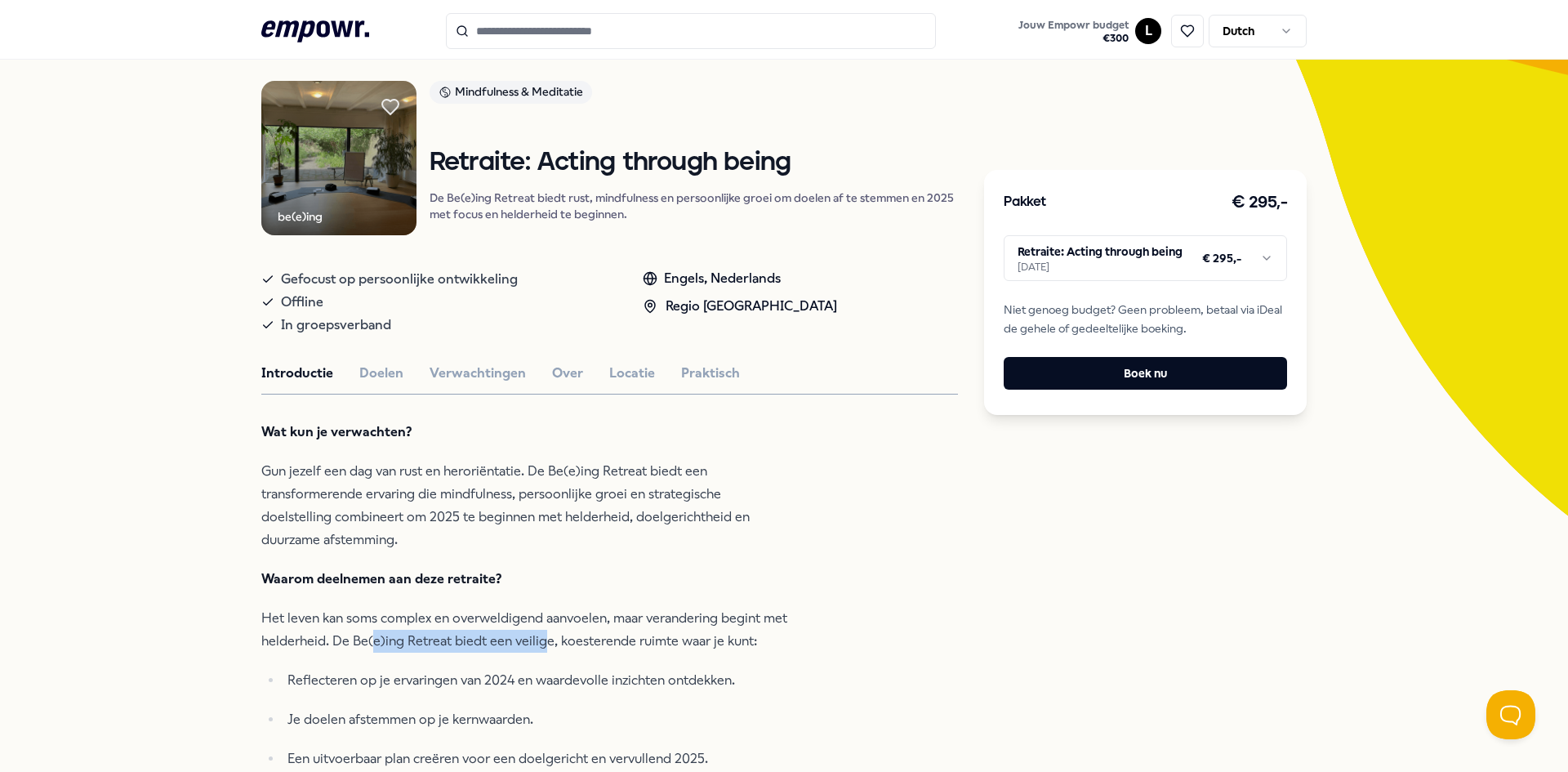
drag, startPoint x: 366, startPoint y: 638, endPoint x: 538, endPoint y: 645, distance: 172.1
click at [538, 645] on p "Het leven kan soms complex en overweldigend aanvoelen, maar verandering begint …" at bounding box center [527, 630] width 531 height 46
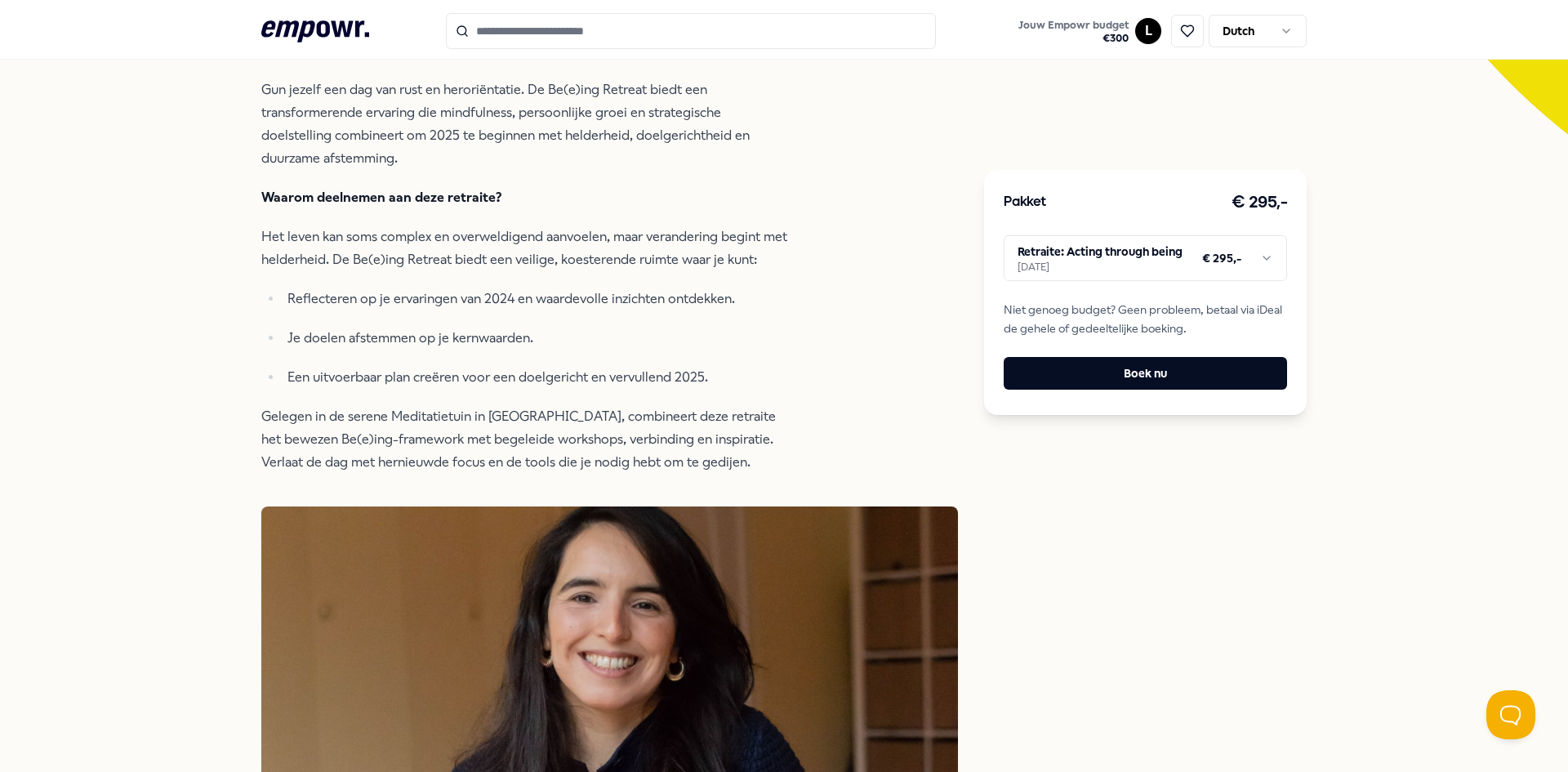
scroll to position [677, 0]
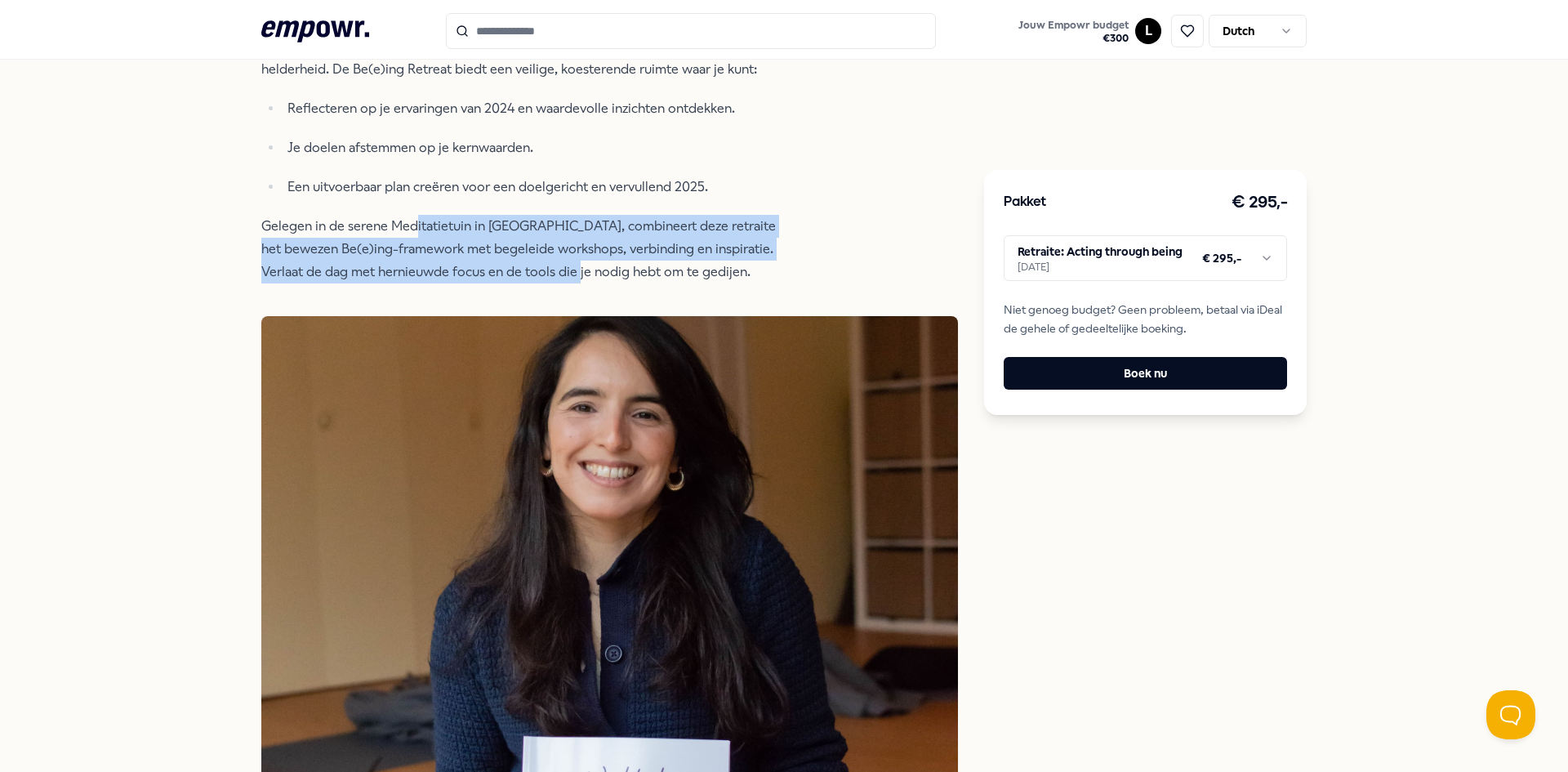
drag, startPoint x: 412, startPoint y: 220, endPoint x: 622, endPoint y: 273, distance: 216.6
click at [622, 273] on p "Gelegen in de serene Meditatietuin in [GEOGRAPHIC_DATA], combineert deze retrai…" at bounding box center [527, 249] width 531 height 69
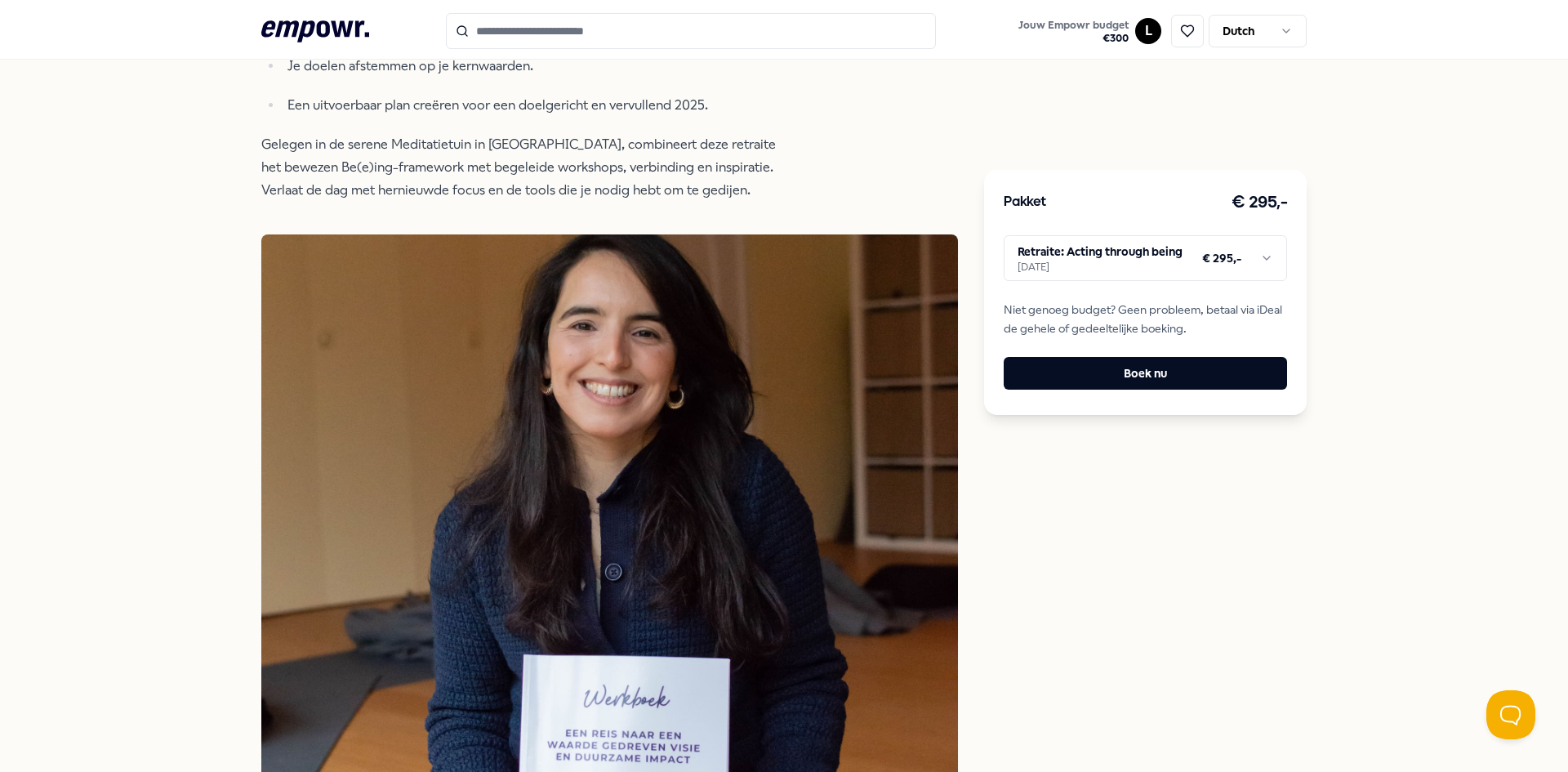
scroll to position [1330, 0]
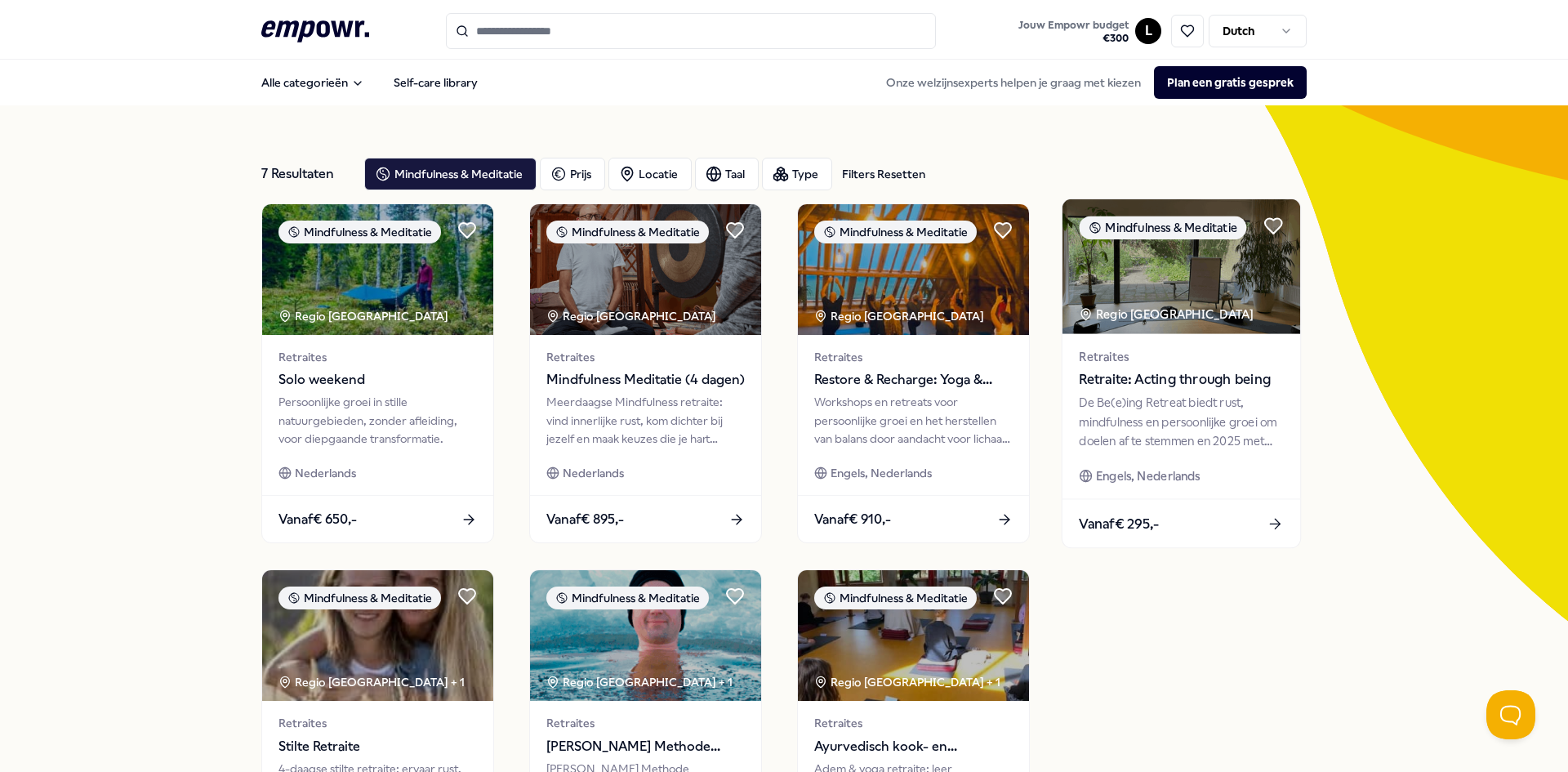
click at [1139, 356] on span "Retraites" at bounding box center [1181, 356] width 204 height 19
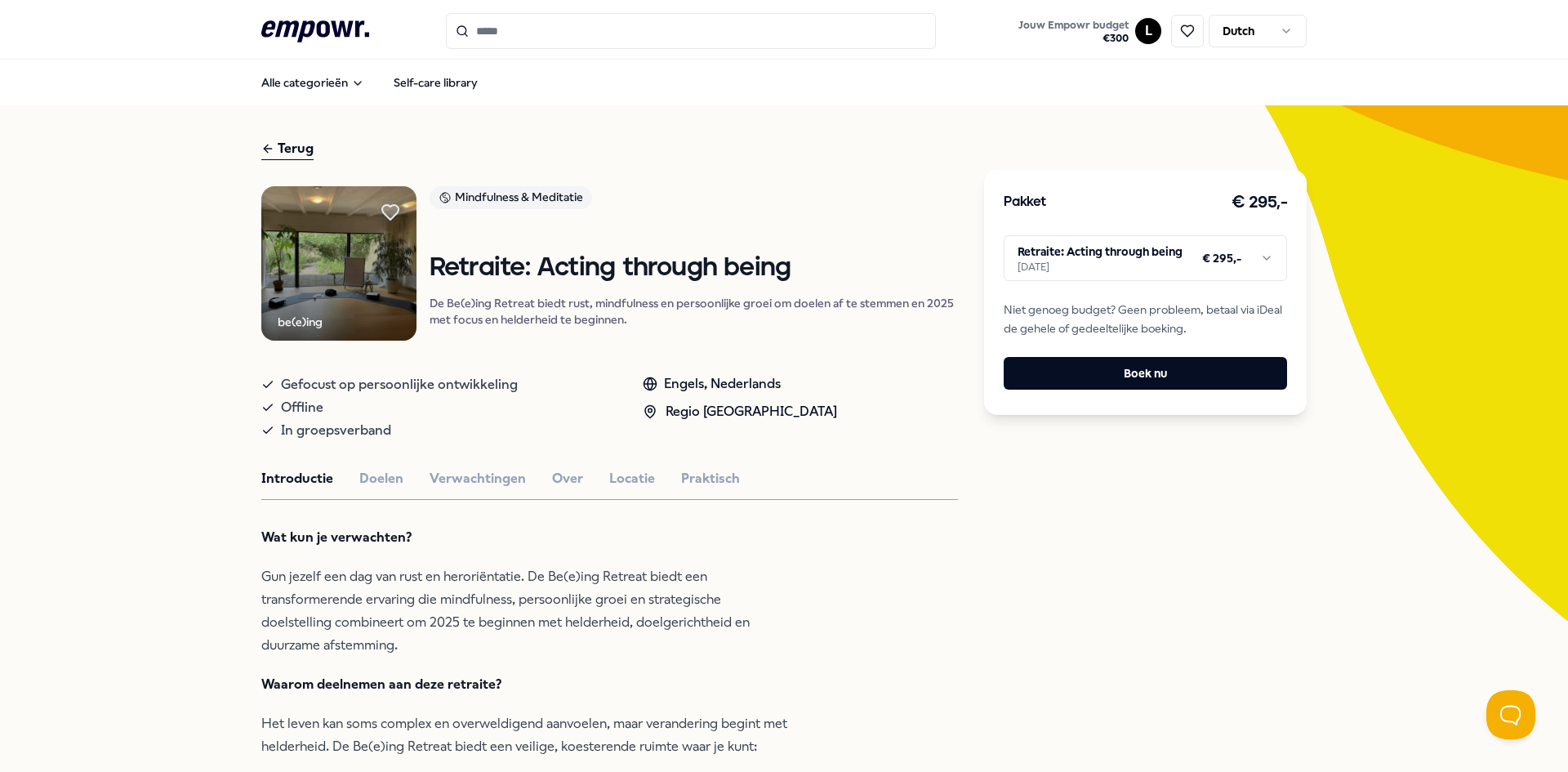
click at [1127, 269] on html ".empowr-logo_svg__cls-1{fill:#03032f} Jouw Empowr budget € 300 L Dutch Alle cat…" at bounding box center [784, 386] width 1568 height 772
click at [1227, 264] on html ".empowr-logo_svg__cls-1{fill:#03032f} Jouw Empowr budget € 300 L Dutch Alle cat…" at bounding box center [784, 386] width 1568 height 772
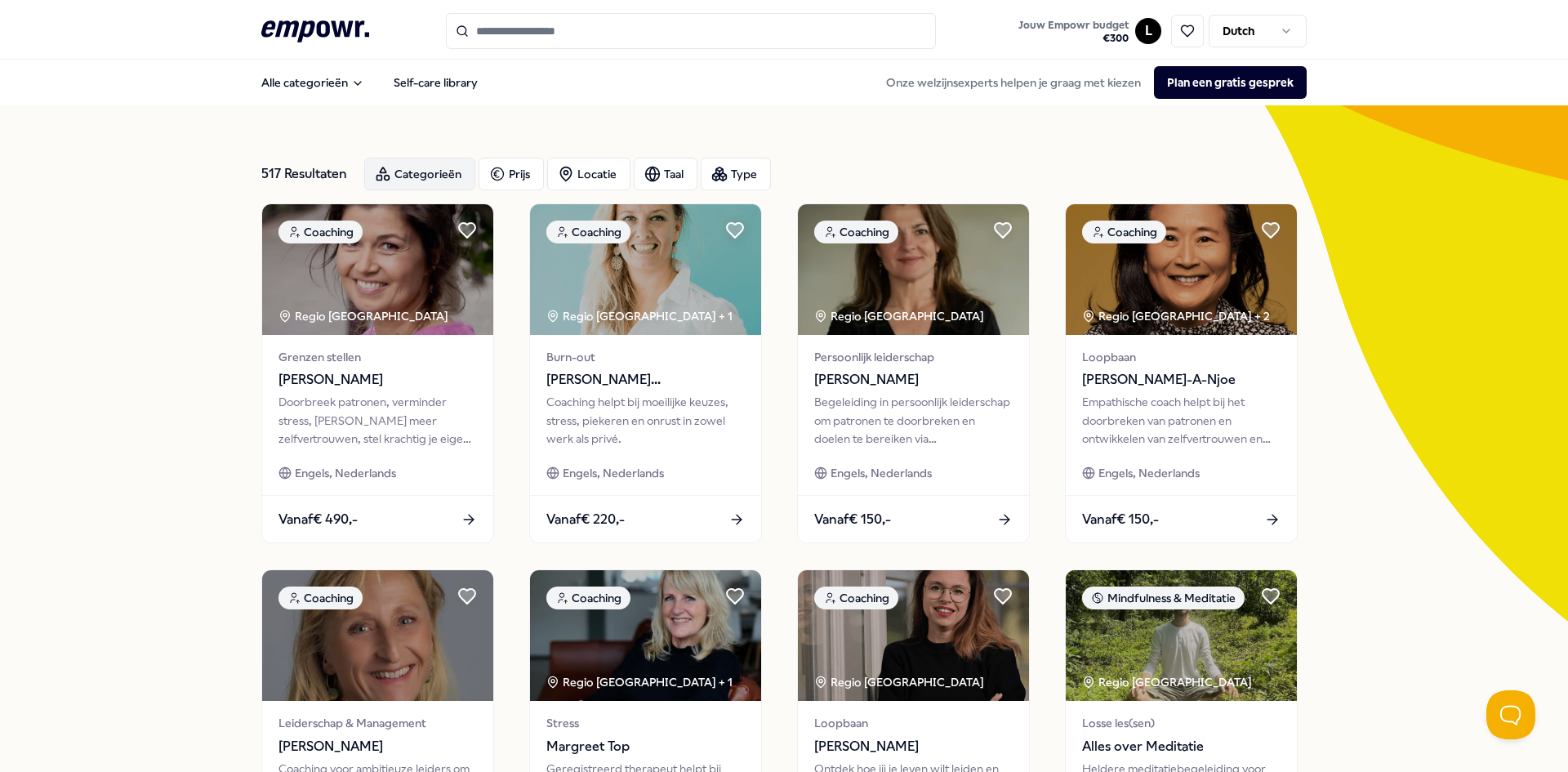
click at [419, 179] on div "Categorieën" at bounding box center [420, 173] width 111 height 32
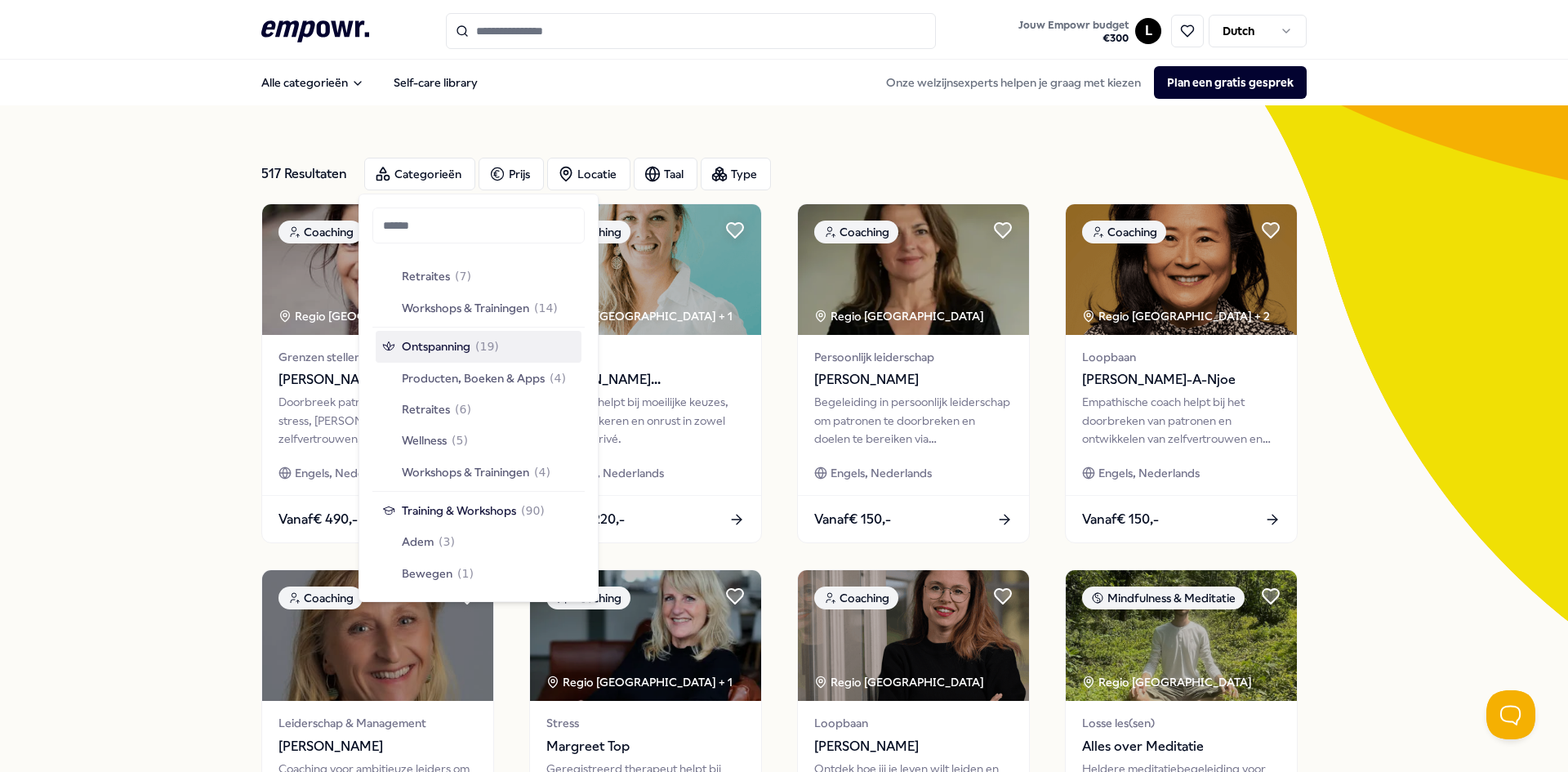
scroll to position [1470, 0]
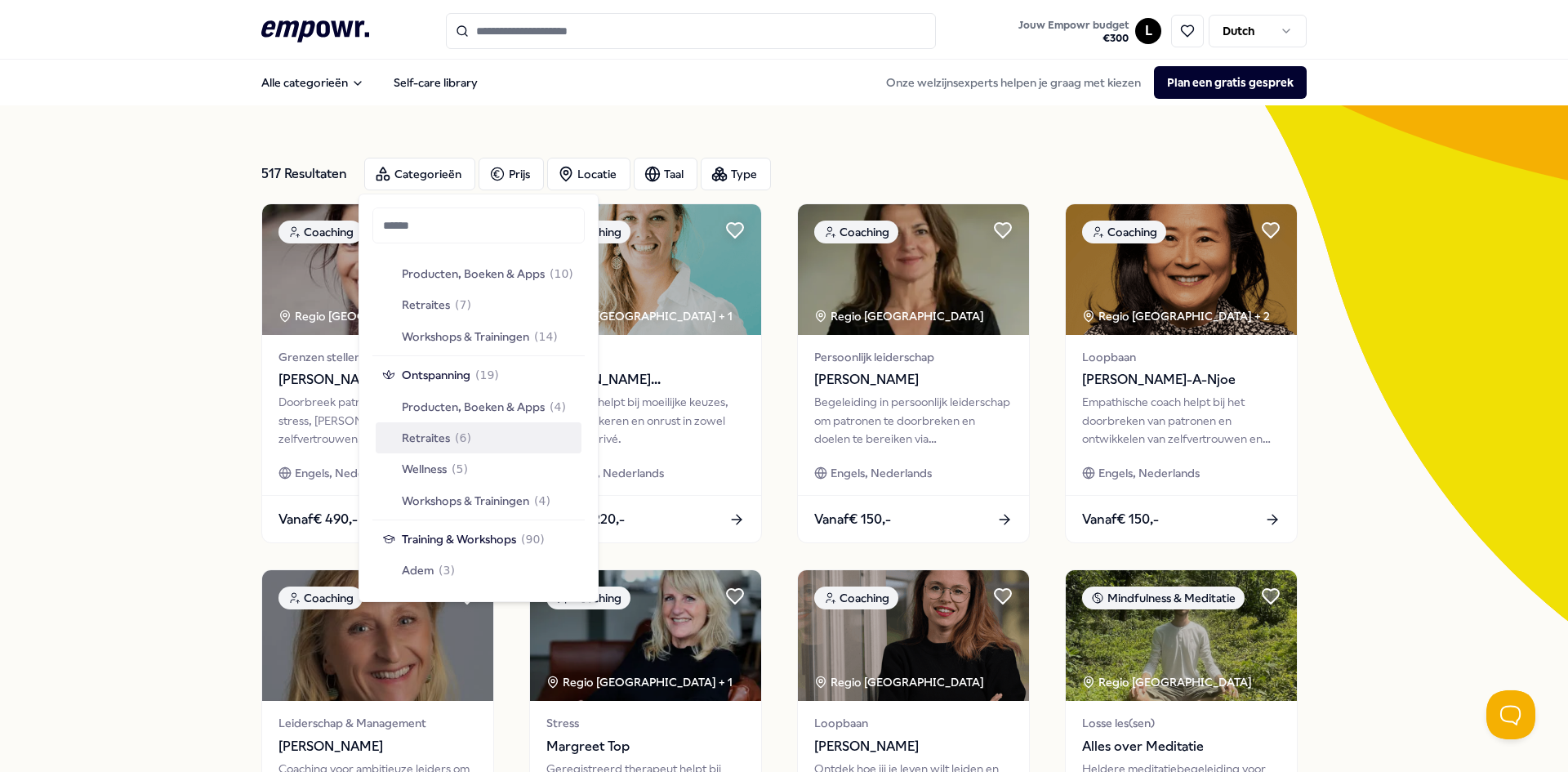
click at [502, 430] on div "Retraites ( 6 )" at bounding box center [478, 438] width 206 height 31
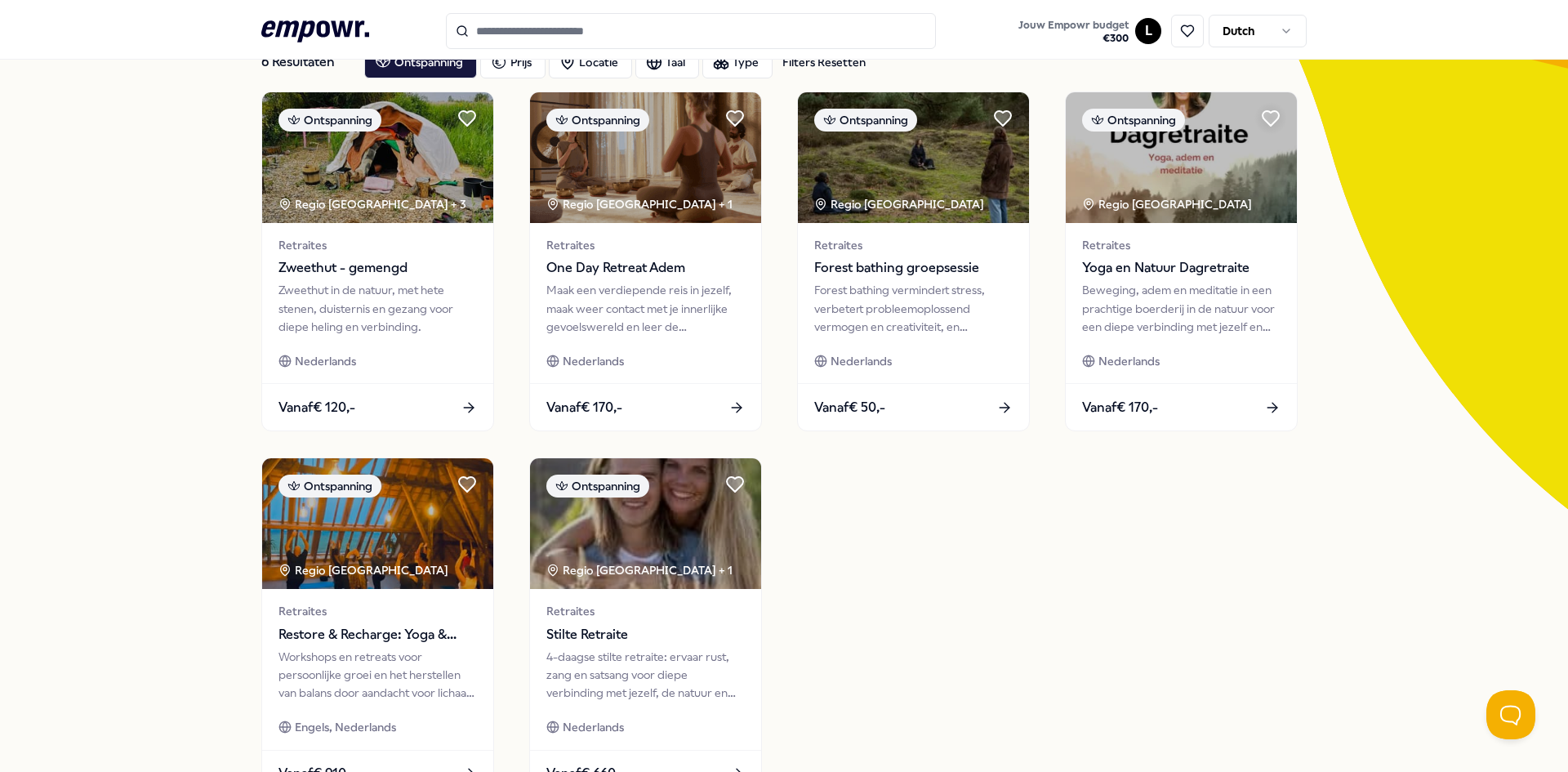
scroll to position [82, 0]
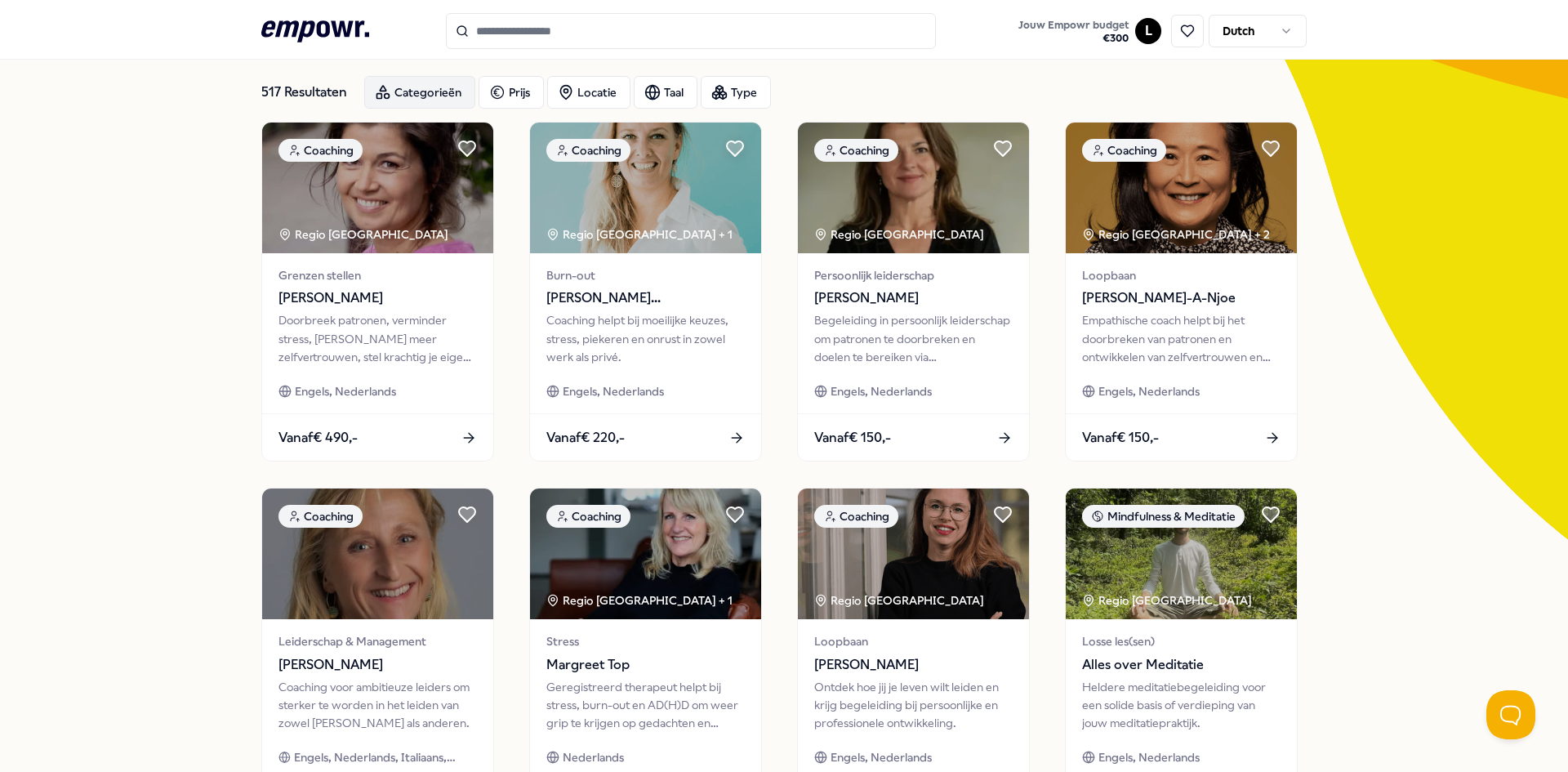
click at [434, 94] on div "Categorieën" at bounding box center [420, 91] width 111 height 32
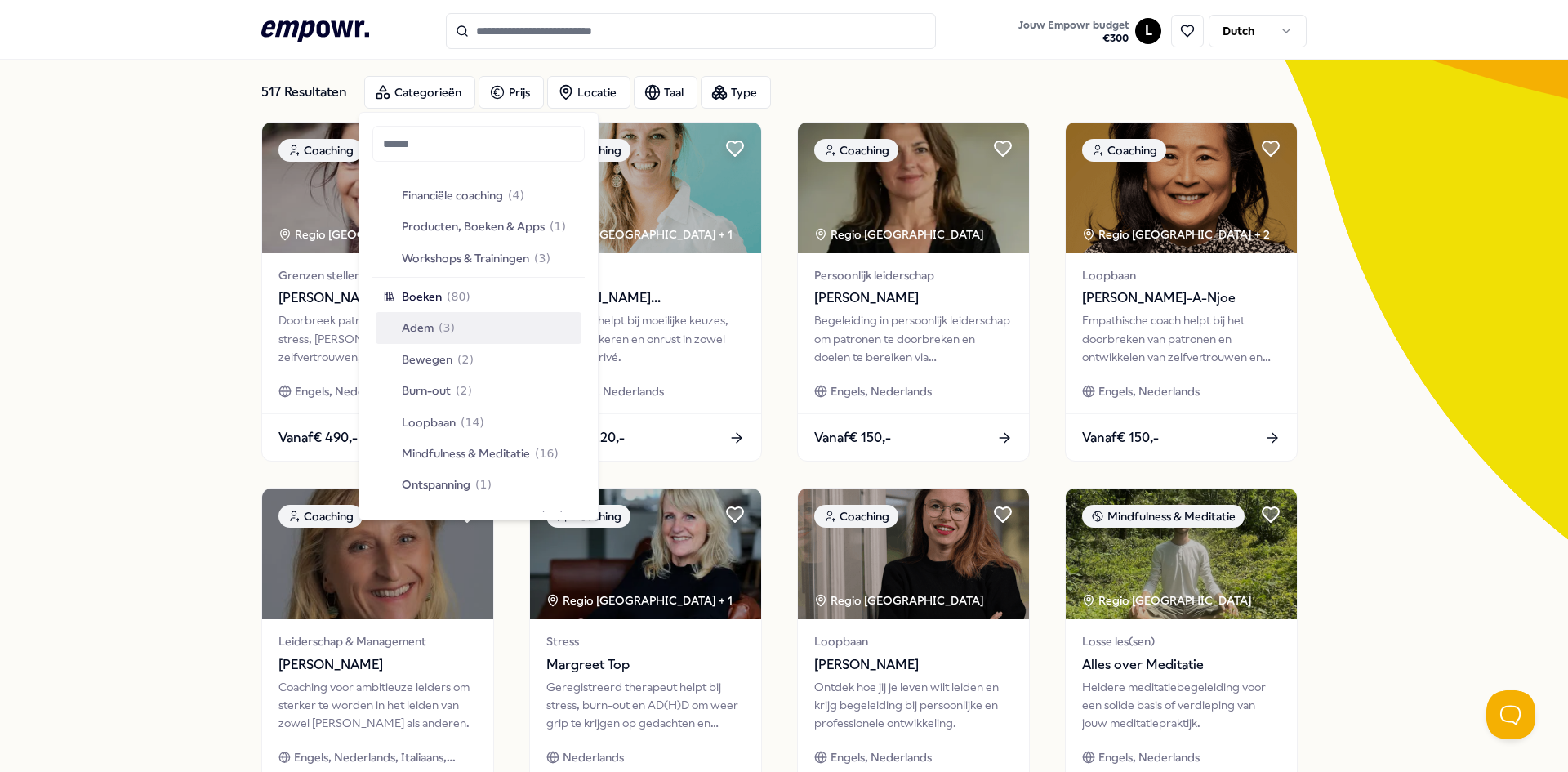
scroll to position [2777, 0]
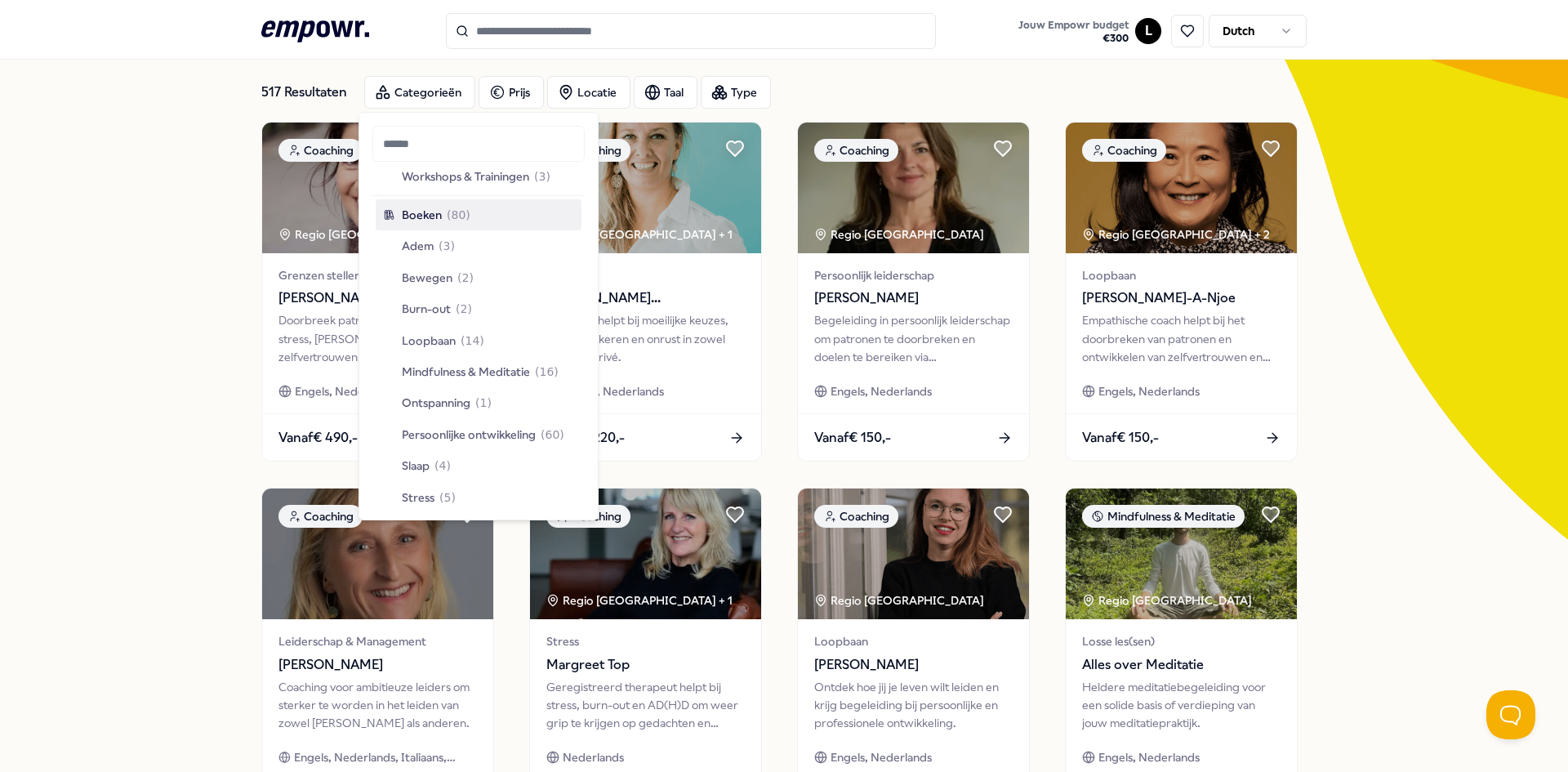
click at [461, 213] on span "( 80 )" at bounding box center [459, 215] width 24 height 18
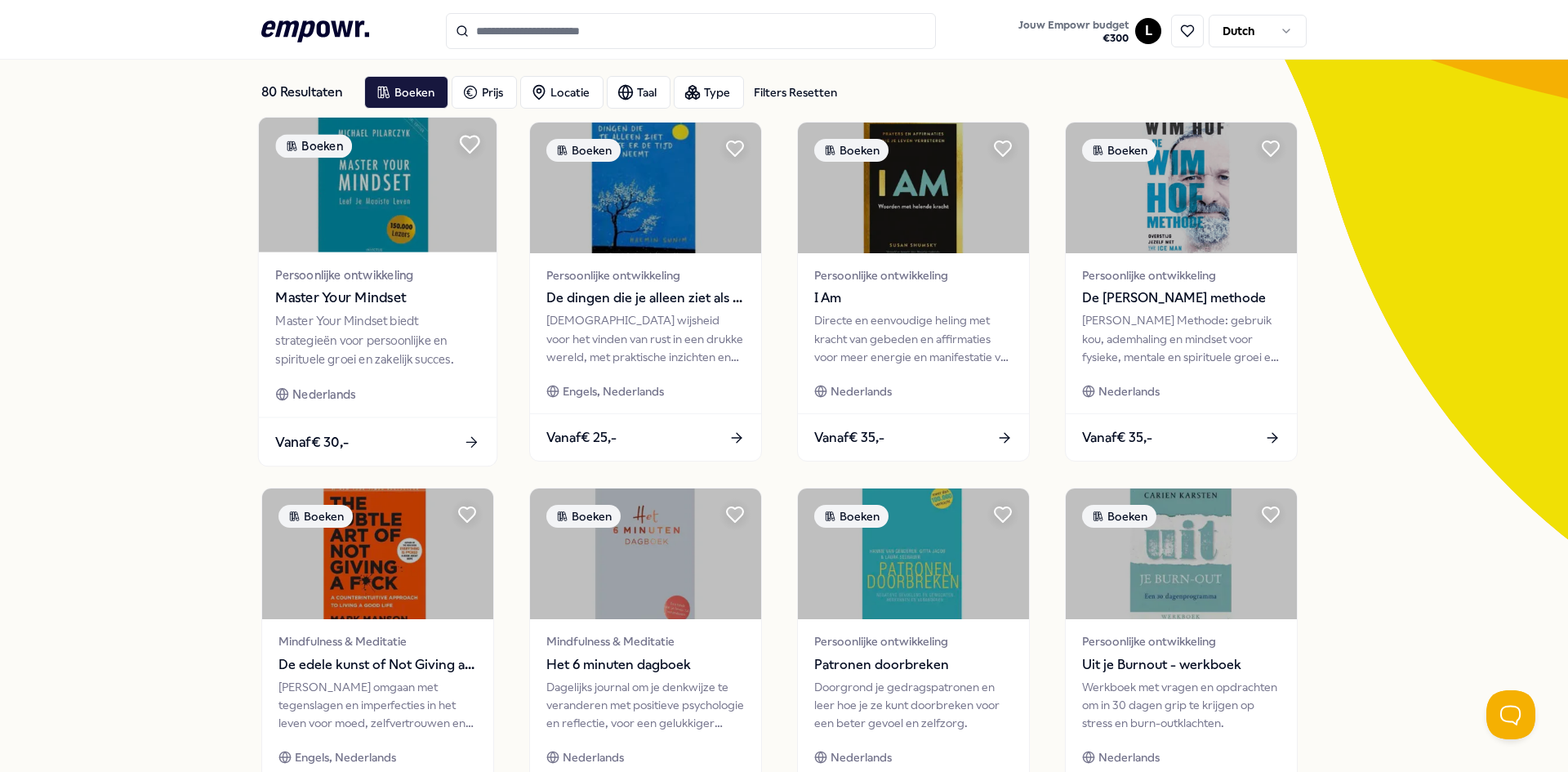
click at [468, 147] on icon at bounding box center [470, 144] width 19 height 17
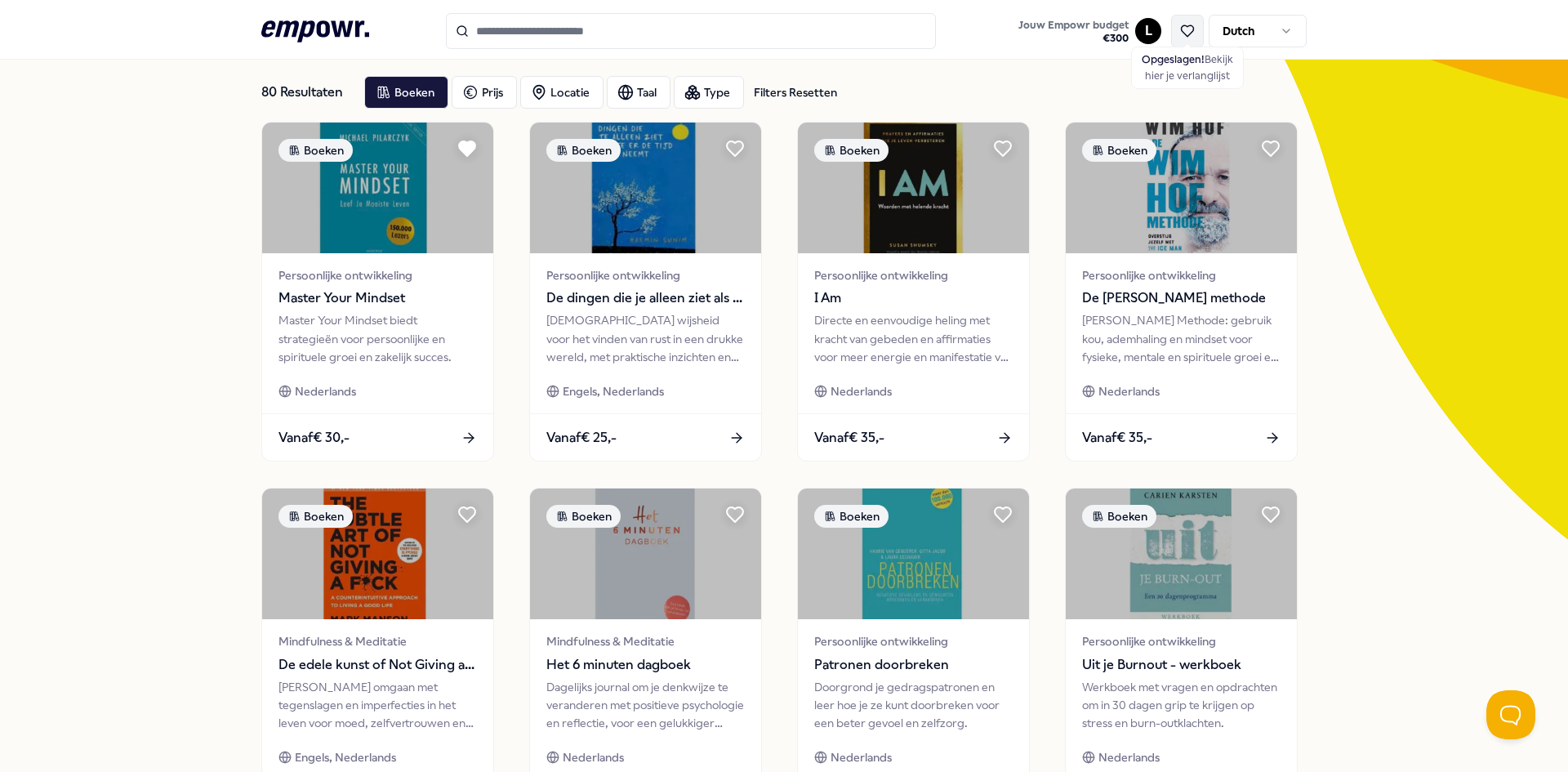
click at [1180, 33] on icon at bounding box center [1187, 30] width 15 height 15
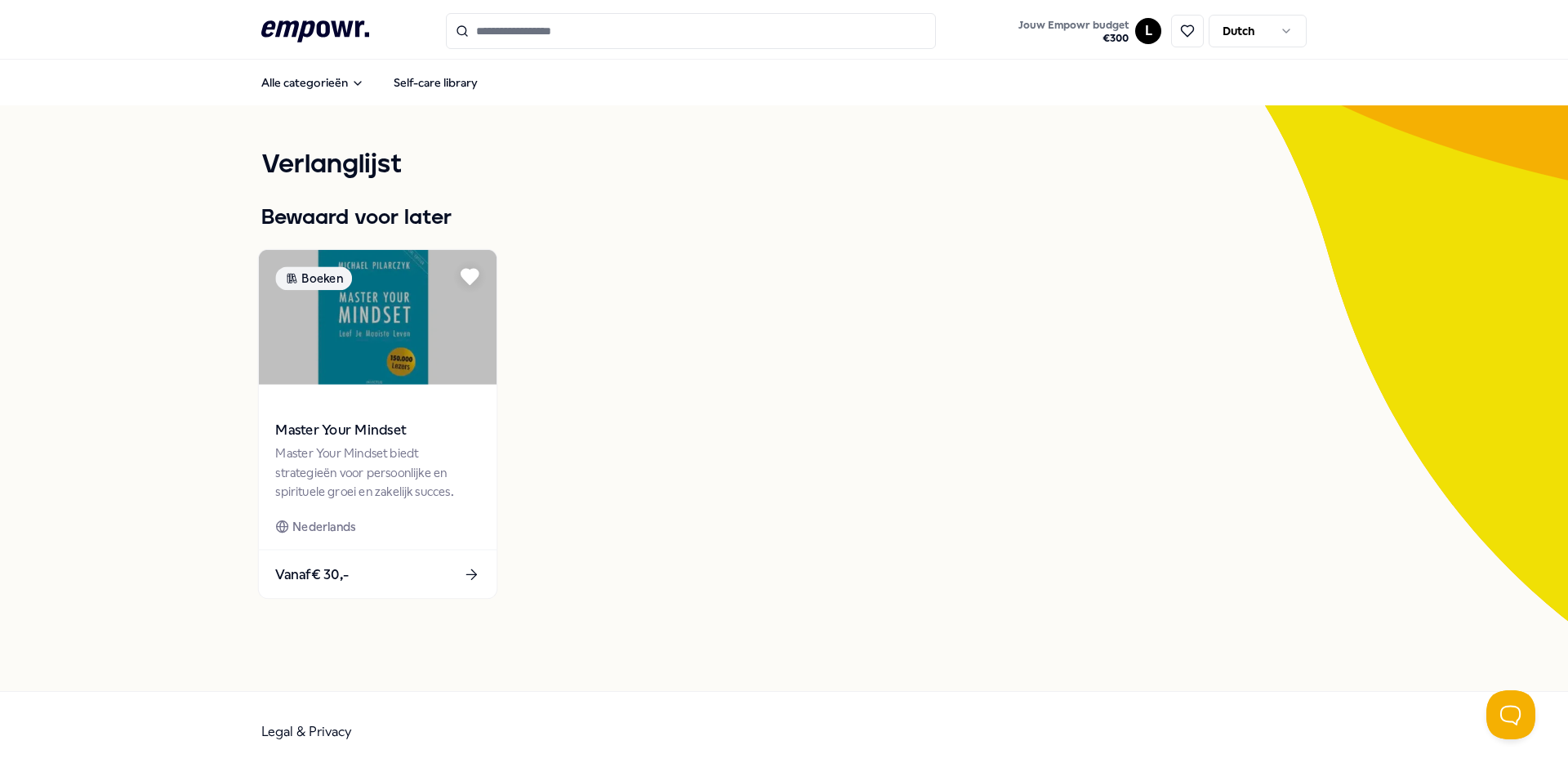
click at [390, 356] on img at bounding box center [378, 316] width 238 height 135
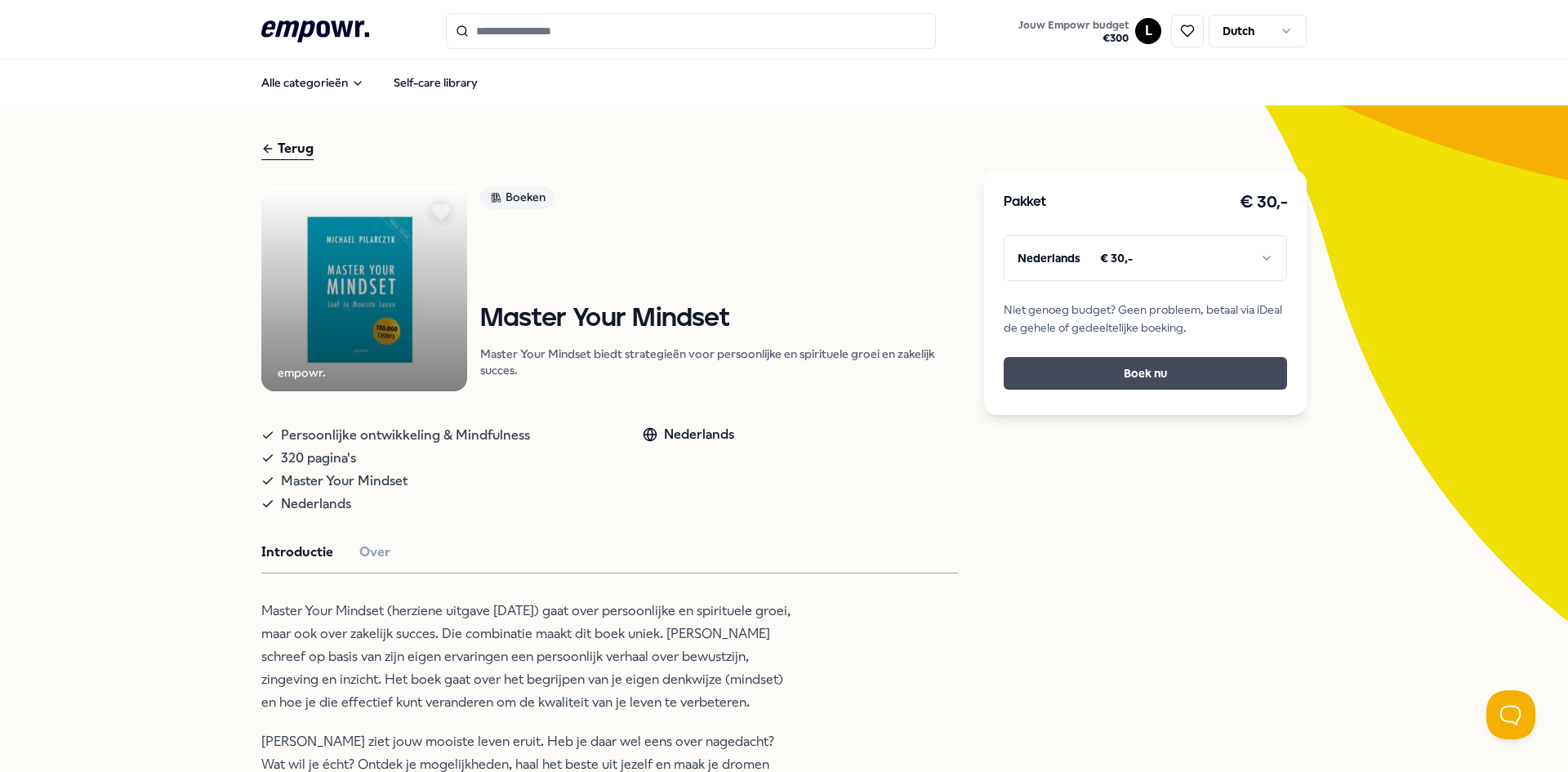
click at [1133, 361] on button "Boek nu" at bounding box center [1146, 372] width 284 height 32
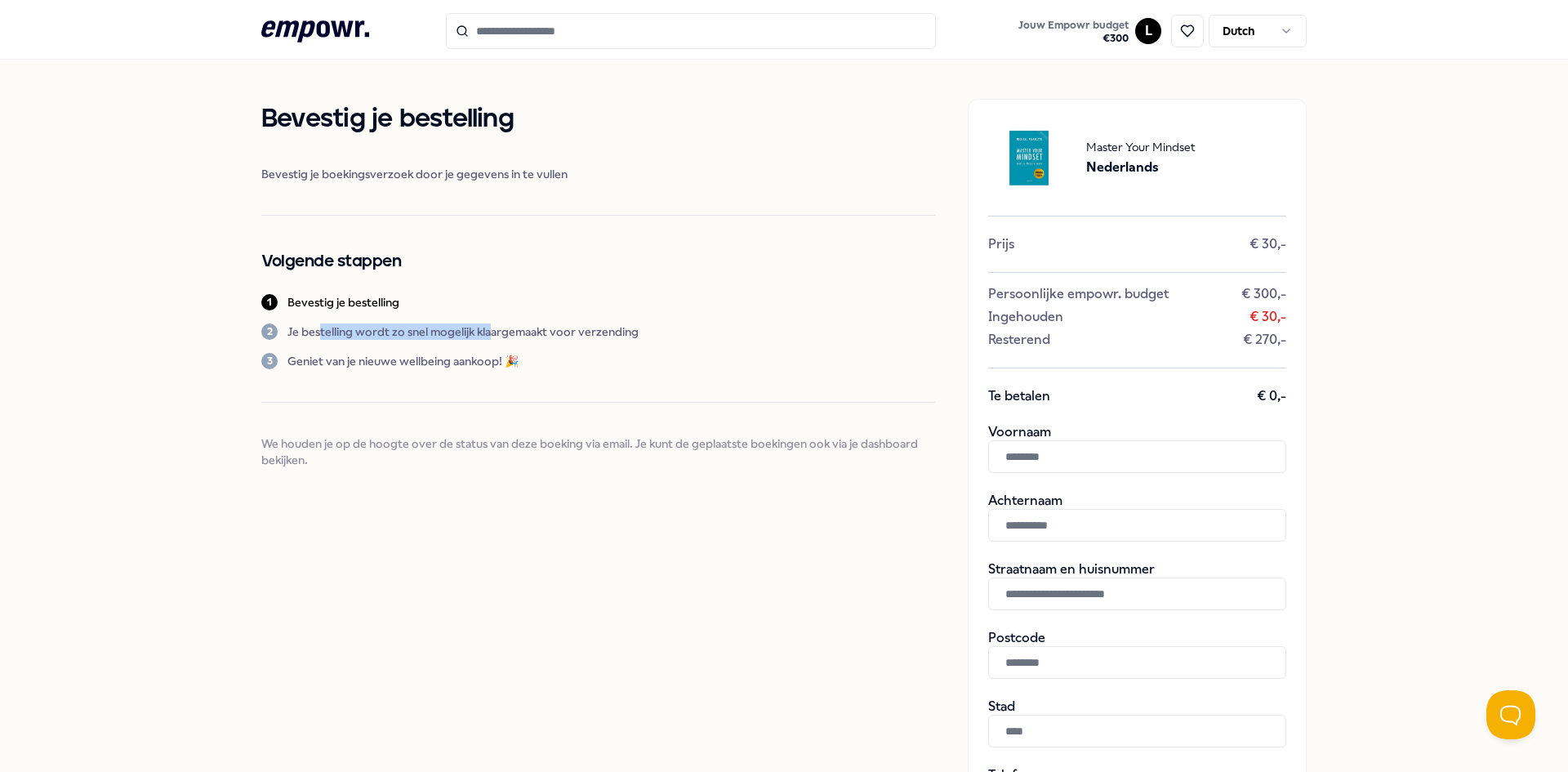
drag, startPoint x: 314, startPoint y: 327, endPoint x: 485, endPoint y: 331, distance: 171.0
click at [485, 331] on p "Je bestelling wordt zo snel mogelijk klaargemaakt voor verzending" at bounding box center [464, 331] width 352 height 17
